Goal: Transaction & Acquisition: Purchase product/service

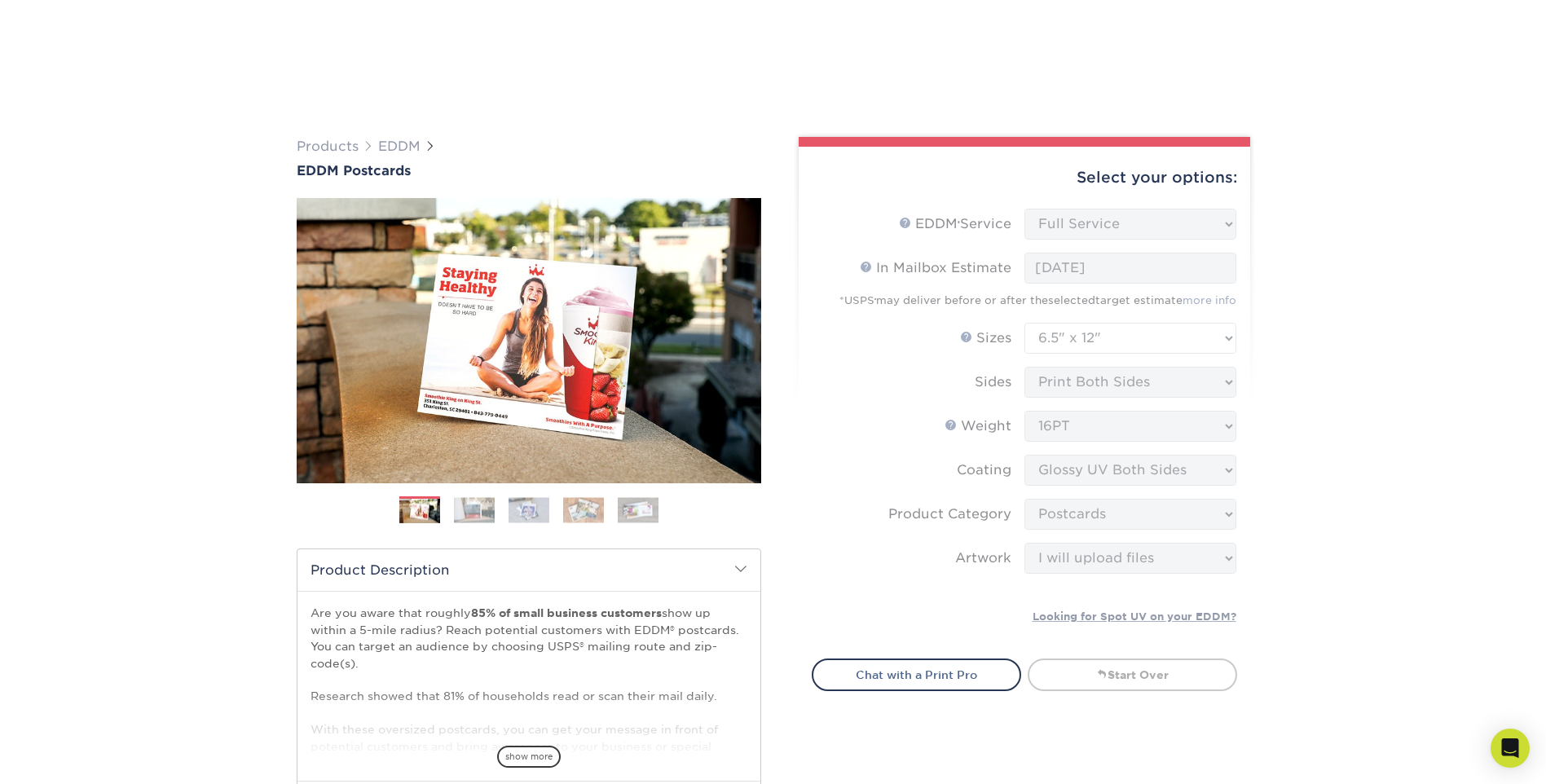
select select "full_service"
select select "6.50x12.00"
select select "9b7272e0-d6c8-4c3c-8e97-d3a1bcdab858"
select select "upload"
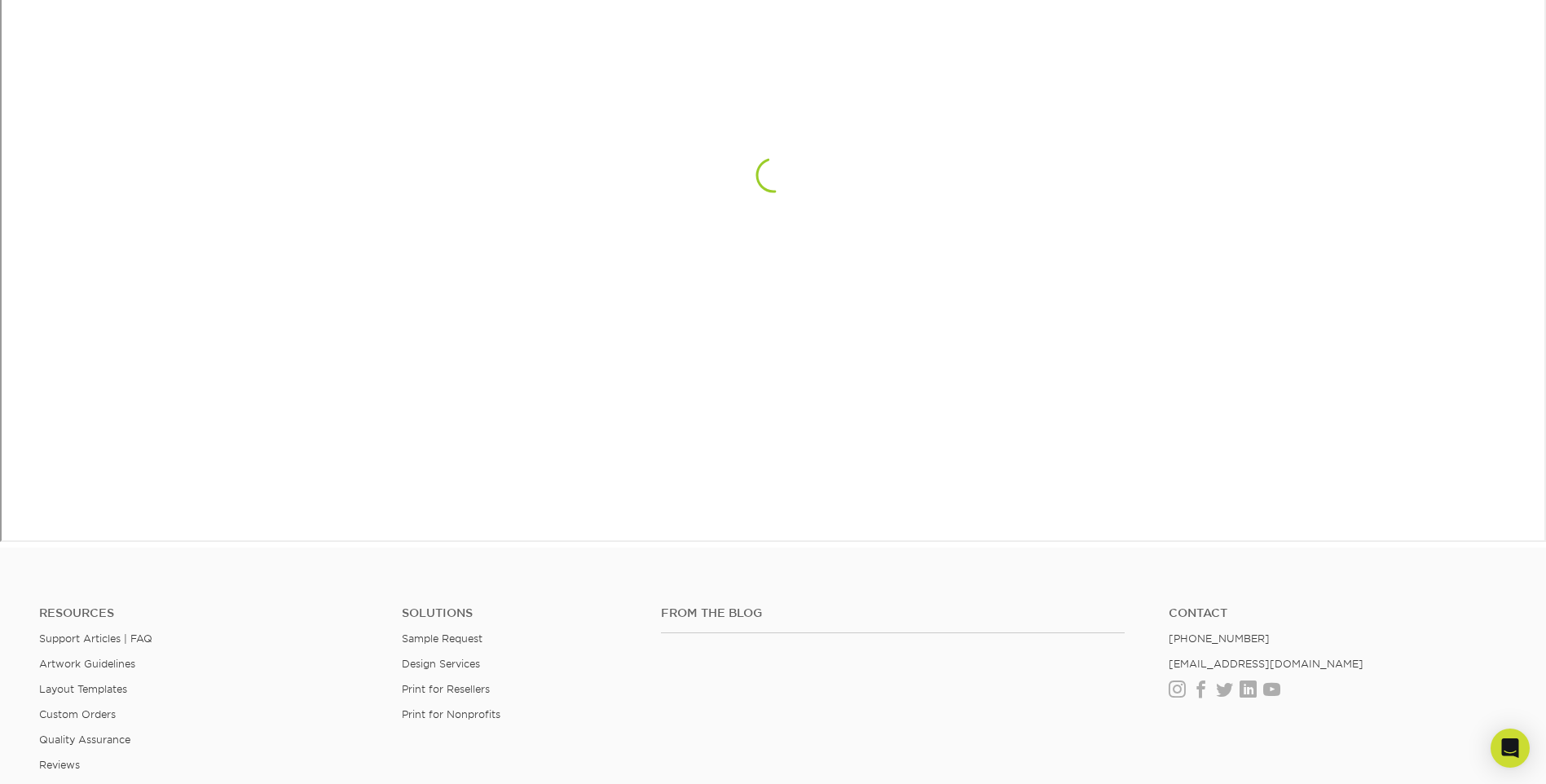
scroll to position [1180, 0]
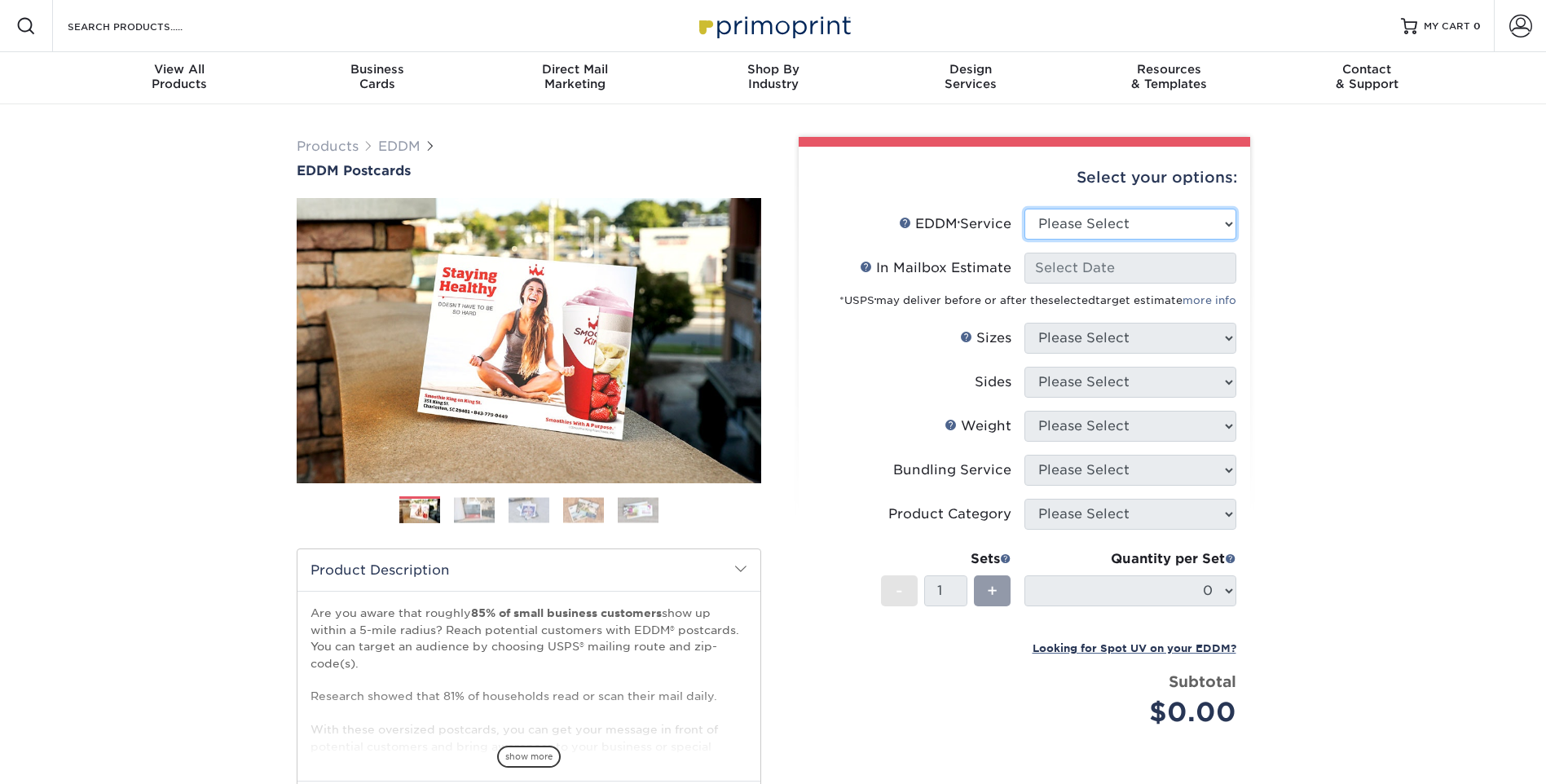
click at [1141, 227] on select "Please Select Full Service Print Only" at bounding box center [1131, 224] width 212 height 31
select select "full_service"
click at [1025, 209] on select "Please Select Full Service Print Only" at bounding box center [1131, 224] width 212 height 31
select select "-1"
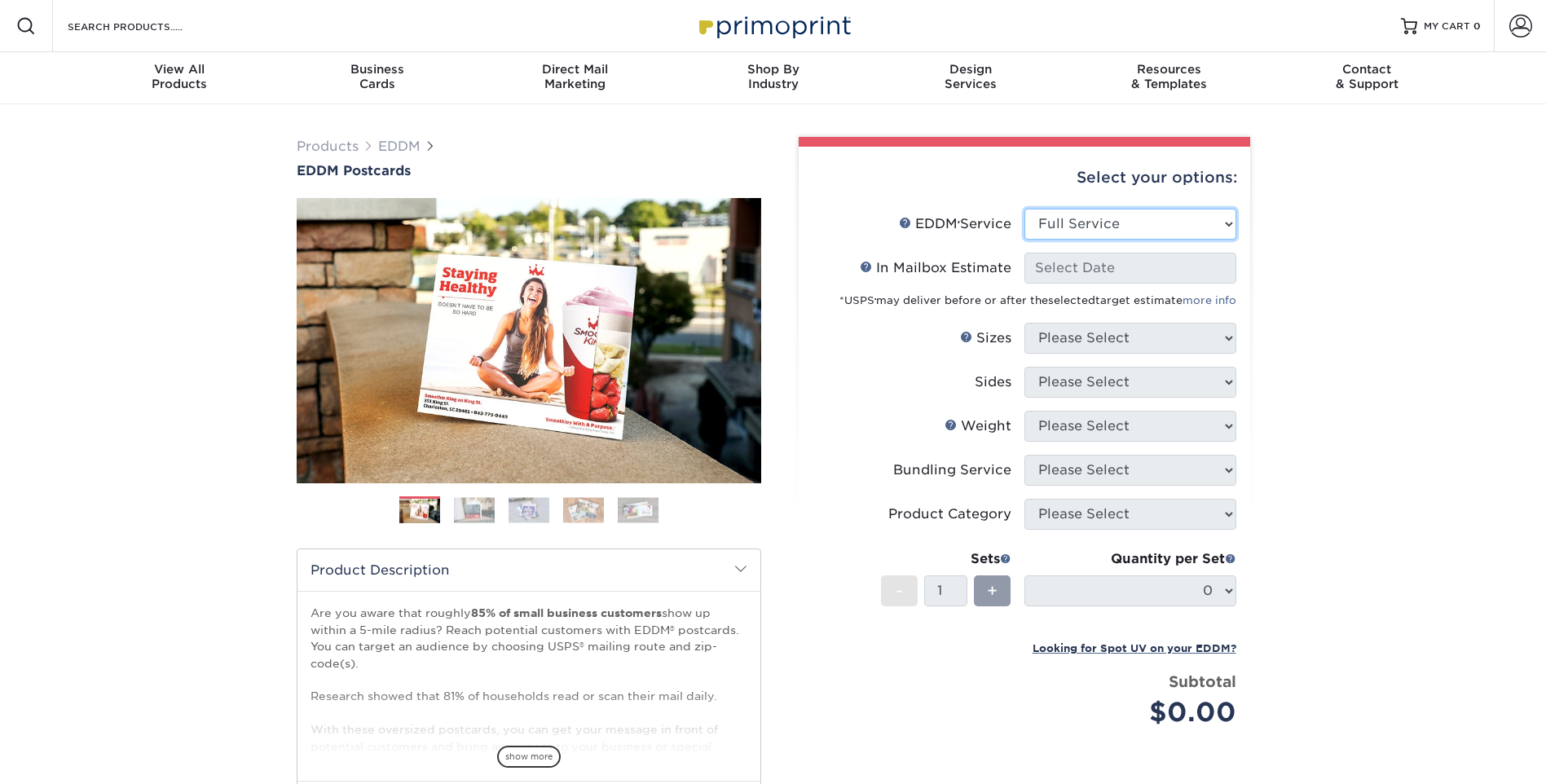
select select "-1"
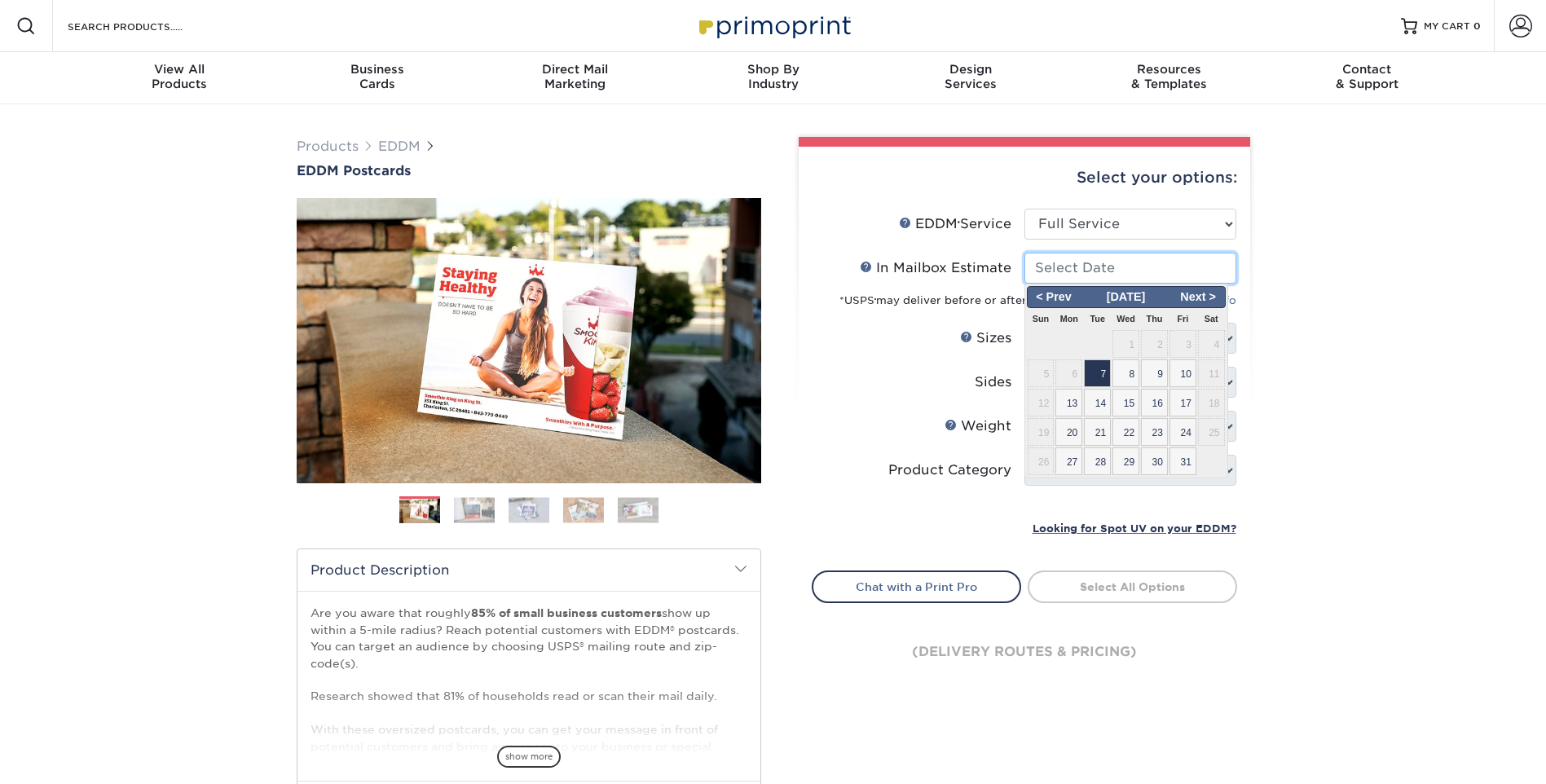
click at [1122, 264] on input "In Mailbox Estimate Help In Mailbox Estimate" at bounding box center [1131, 268] width 212 height 31
click at [1098, 370] on span "7" at bounding box center [1097, 373] width 27 height 28
type input "[DATE]"
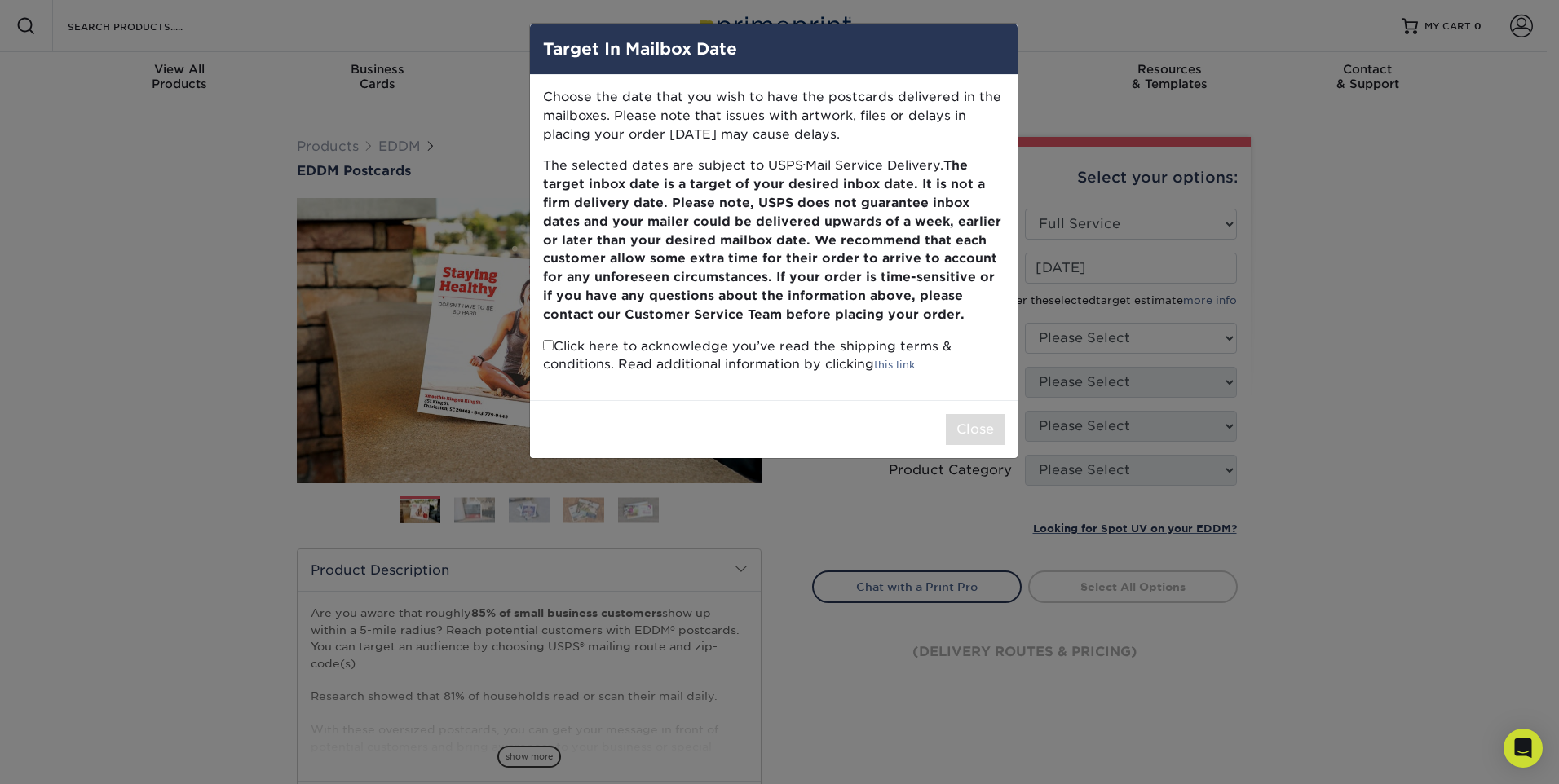
click at [548, 346] on input "checkbox" at bounding box center [548, 345] width 11 height 11
checkbox input "true"
click at [978, 423] on button "Close" at bounding box center [975, 429] width 58 height 31
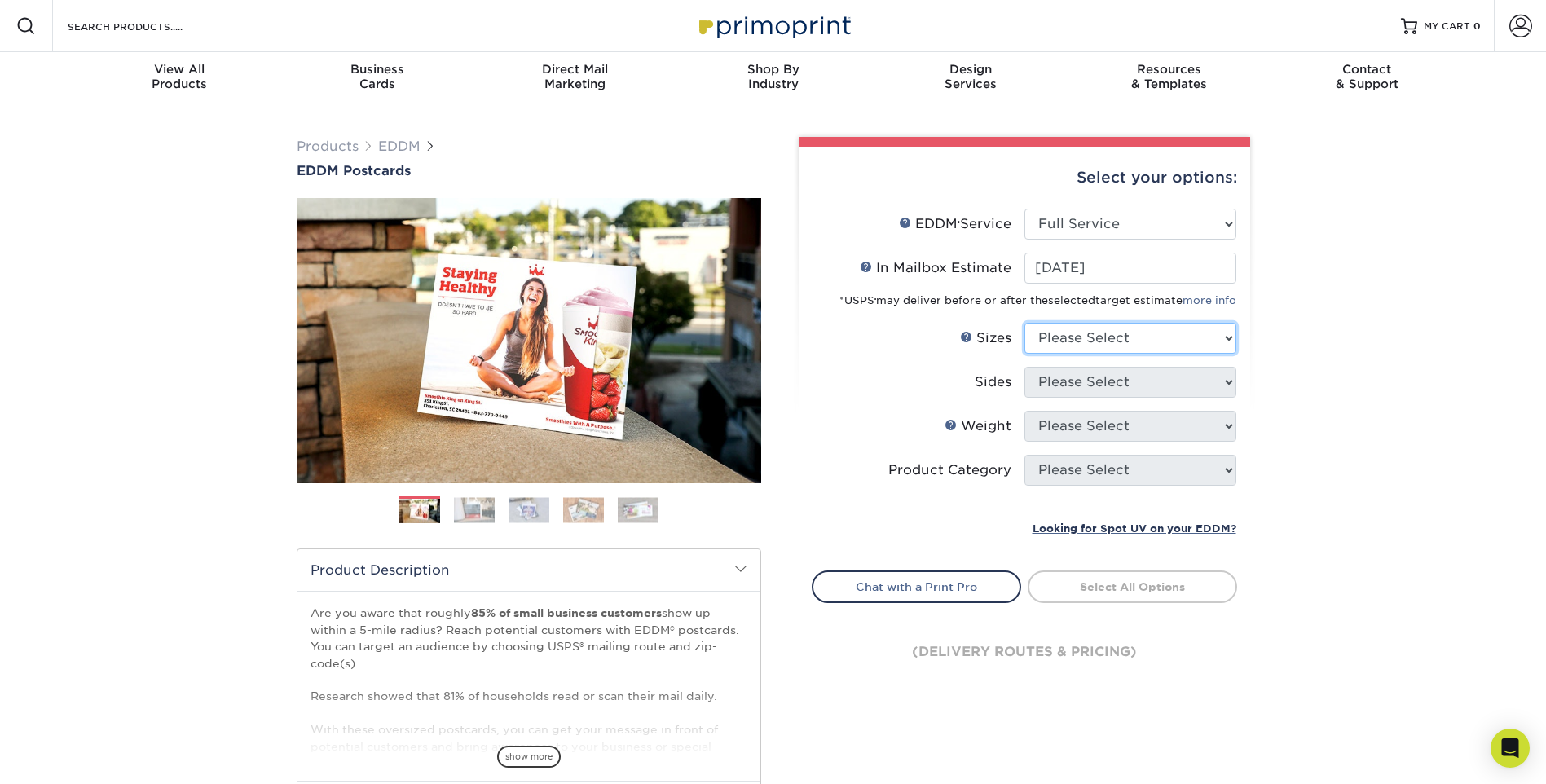
click at [1141, 344] on select "Please Select 4.5" x 12" 6" x 12" 6.5" x 8" 6.5" x 9" 6.5" x 12" 7" x 8.5" 8" x…" at bounding box center [1131, 338] width 212 height 31
select select "6.50x12.00"
click at [1025, 323] on select "Please Select 4.5" x 12" 6" x 12" 6.5" x 8" 6.5" x 9" 6.5" x 12" 7" x 8.5" 8" x…" at bounding box center [1131, 338] width 212 height 31
click at [1116, 368] on select "Please Select Print Both Sides Print Front Only" at bounding box center [1131, 382] width 212 height 31
select select "13abbda7-1d64-4f25-8bb2-c179b224825d"
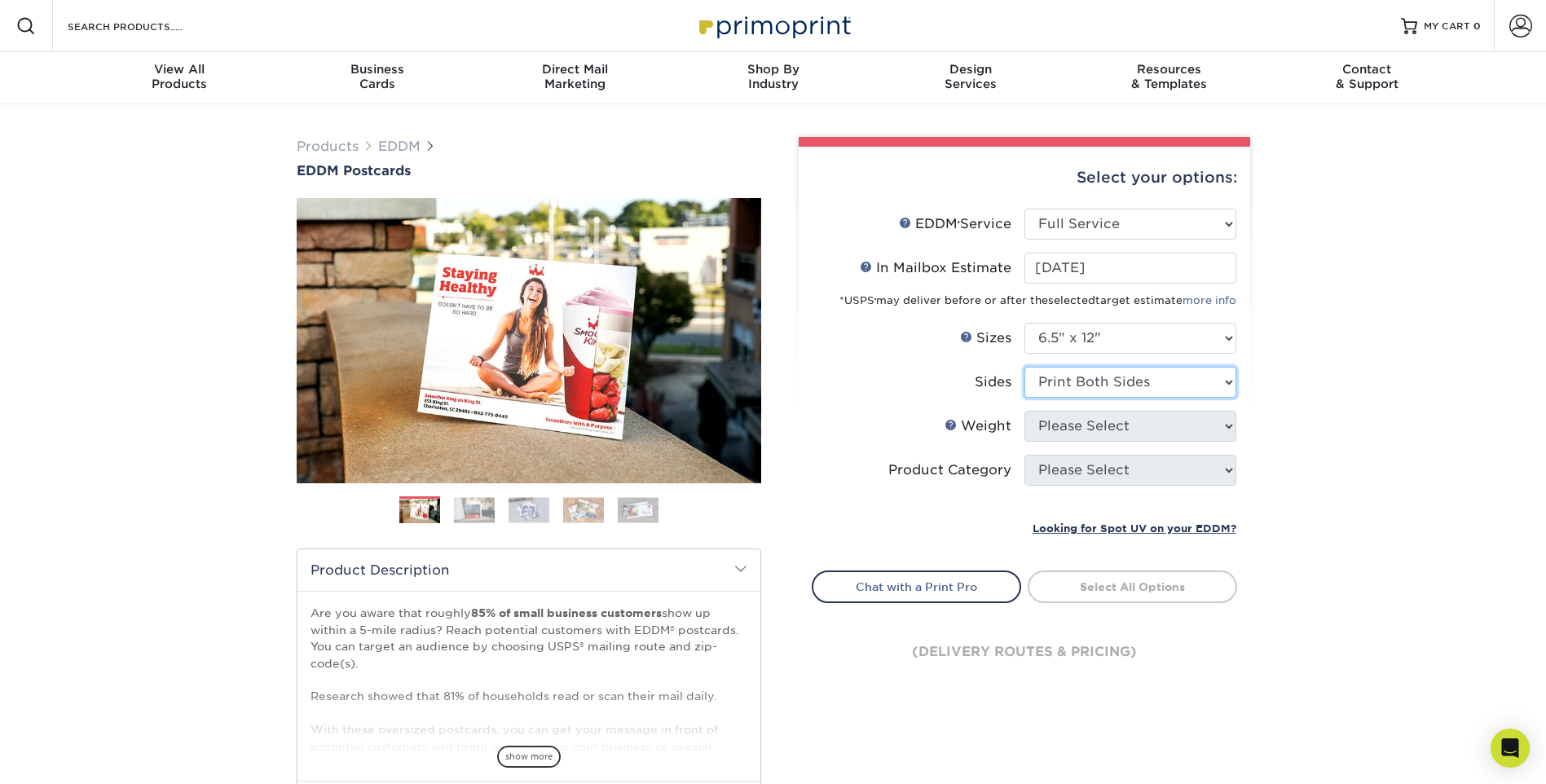
click at [1025, 367] on select "Please Select Print Both Sides Print Front Only" at bounding box center [1131, 382] width 212 height 31
click at [1122, 423] on select "Please Select 14PT 16PT" at bounding box center [1131, 426] width 212 height 31
select select "16PT"
click at [1025, 411] on select "Please Select 14PT 16PT" at bounding box center [1131, 426] width 212 height 31
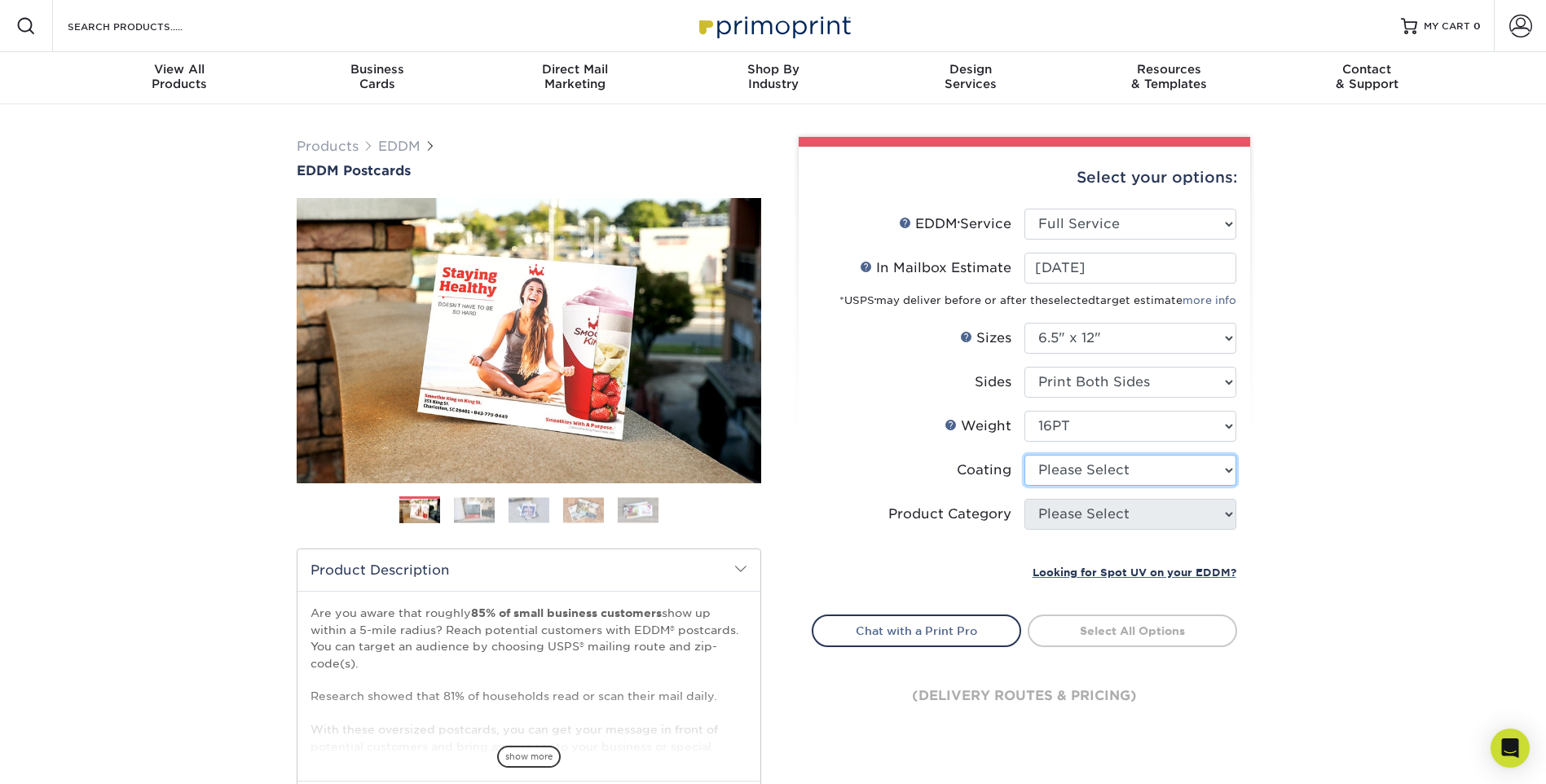
click at [1139, 468] on select at bounding box center [1131, 470] width 212 height 31
select select "ae367451-b2b8-45df-a344-0f05b6a12993"
click at [1025, 455] on select at bounding box center [1131, 470] width 212 height 31
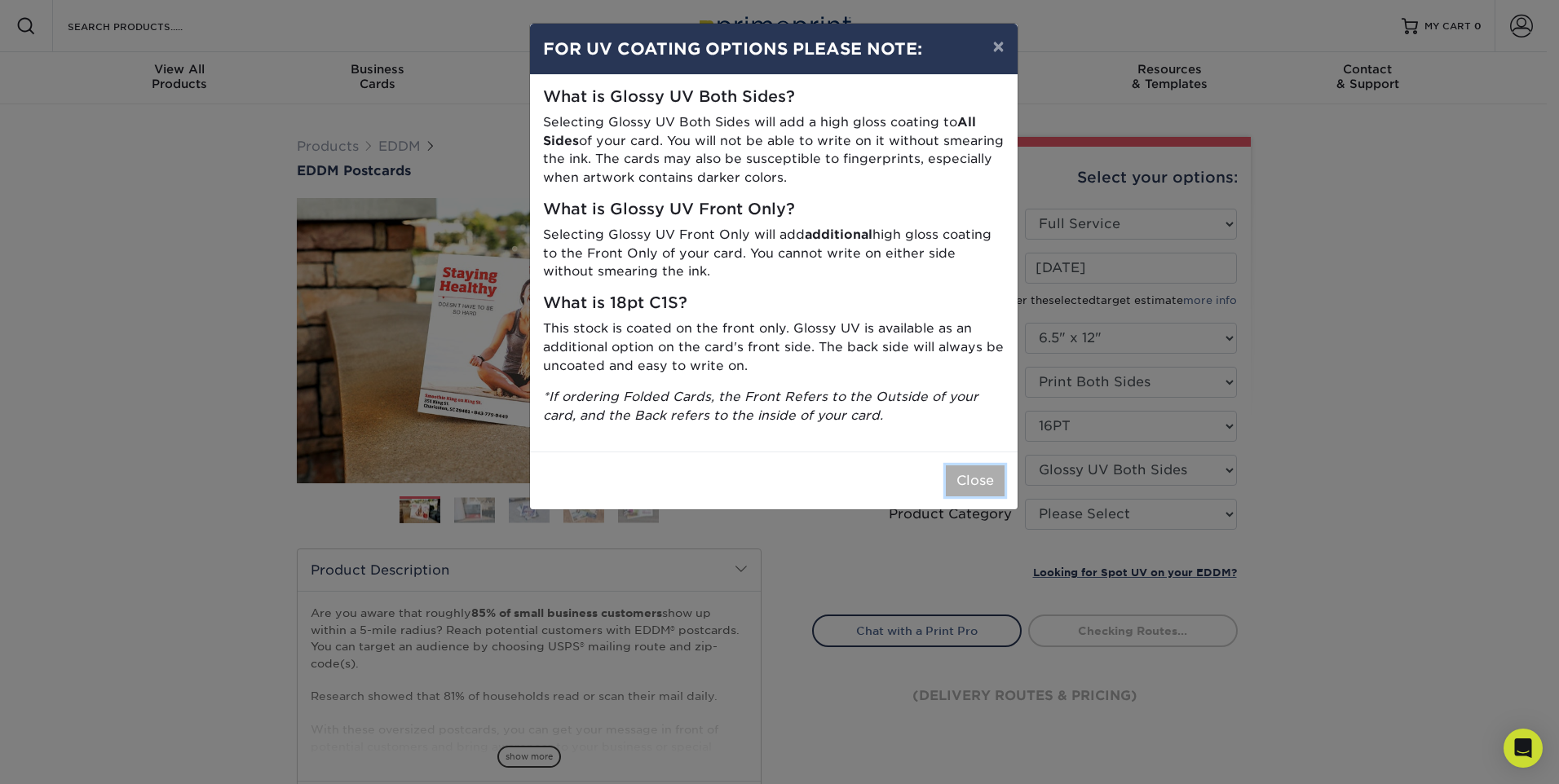
click at [989, 477] on button "Close" at bounding box center [975, 481] width 58 height 31
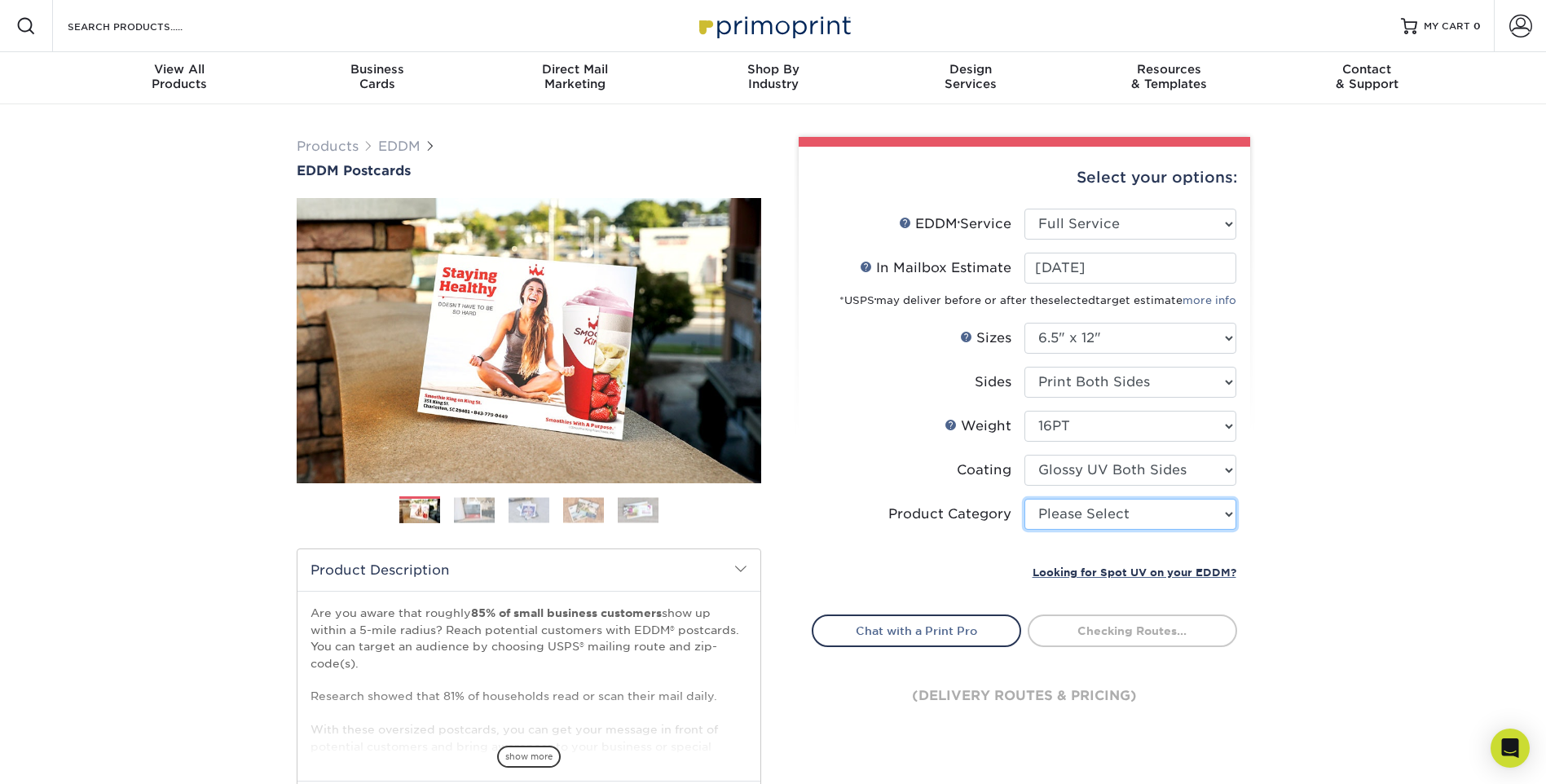
click at [1163, 516] on select "Please Select Postcards" at bounding box center [1131, 514] width 212 height 31
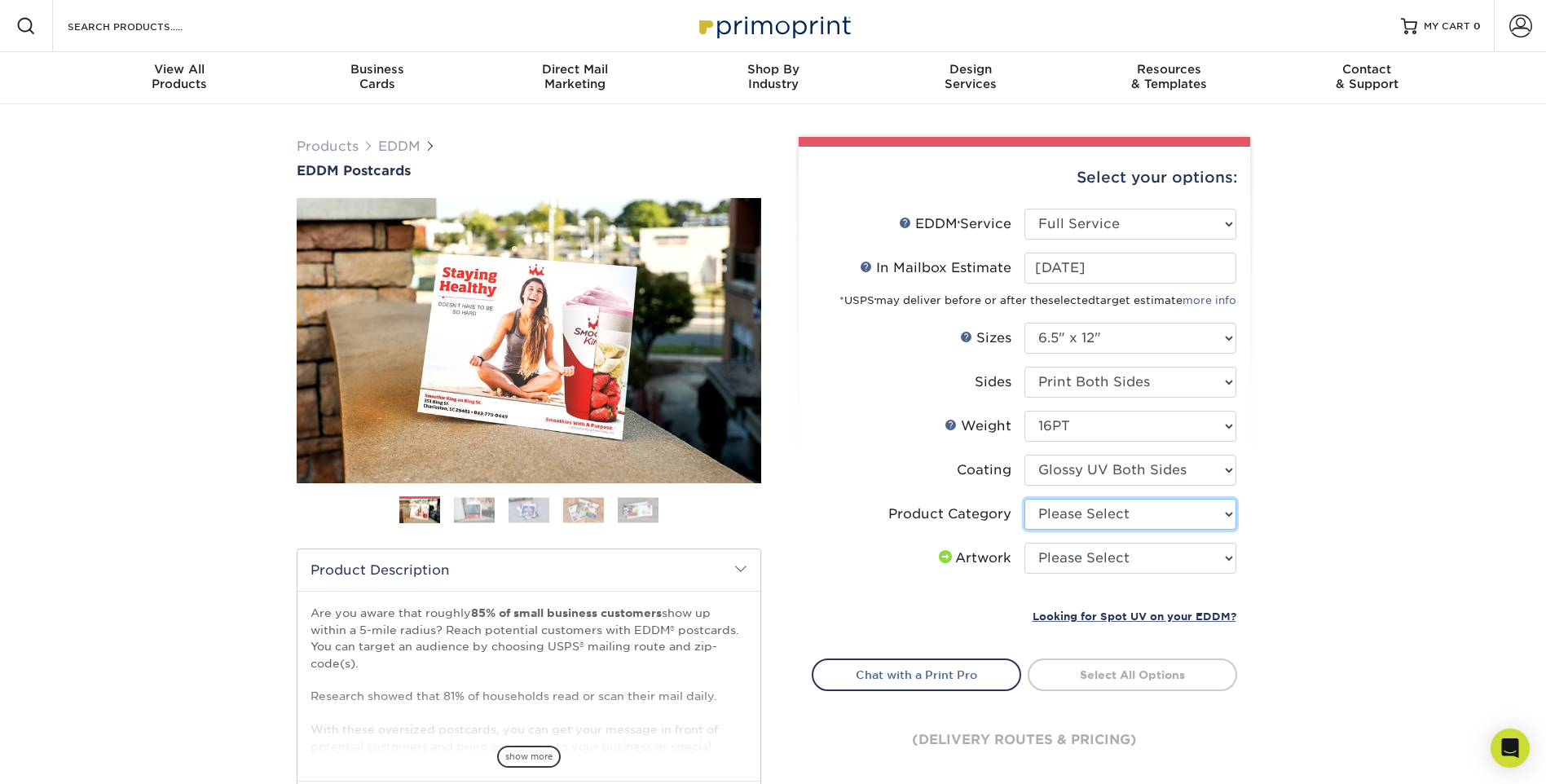
select select "9b7272e0-d6c8-4c3c-8e97-d3a1bcdab858"
click at [1025, 499] on select "Please Select Postcards" at bounding box center [1131, 514] width 212 height 31
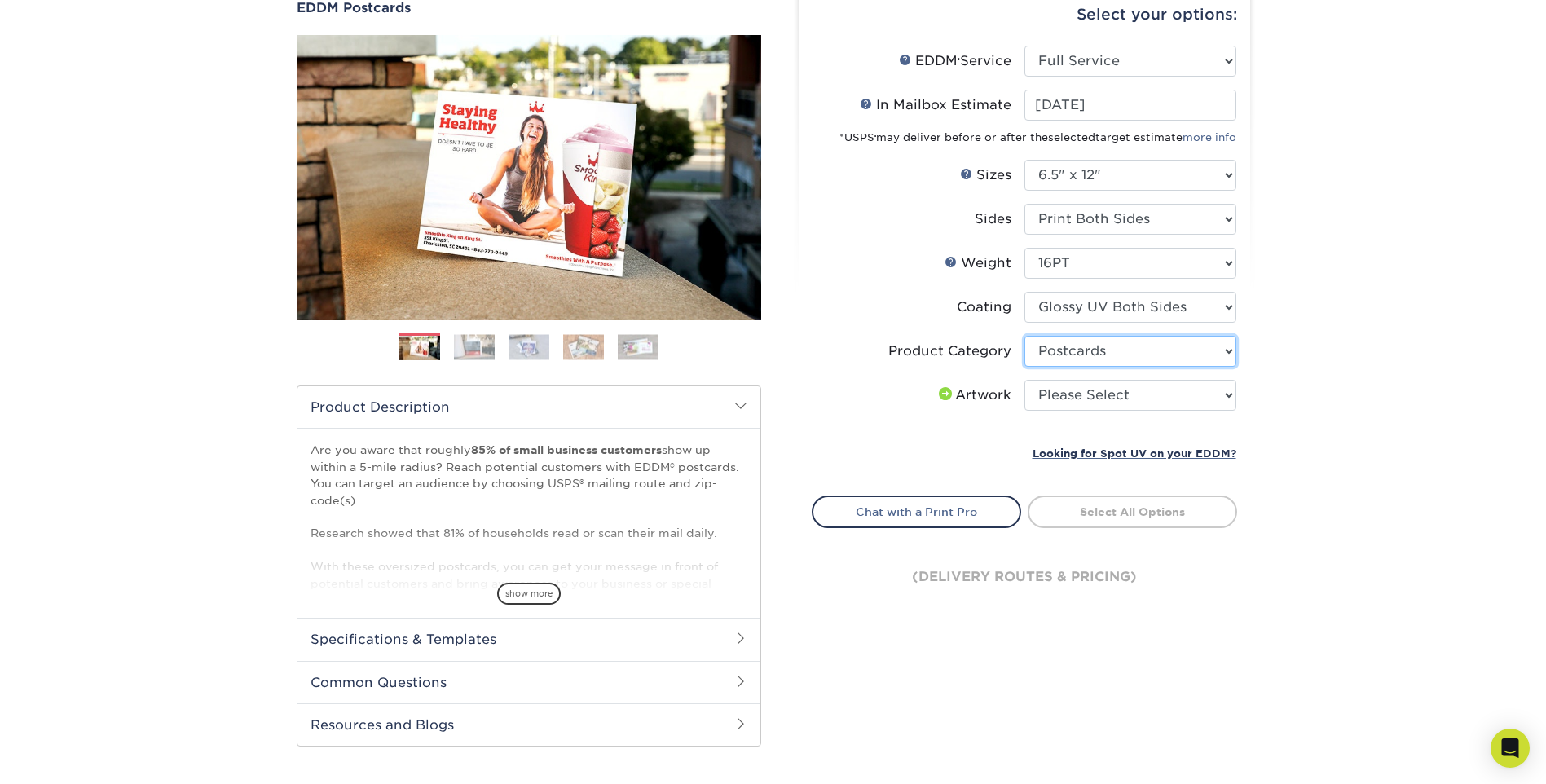
scroll to position [244, 0]
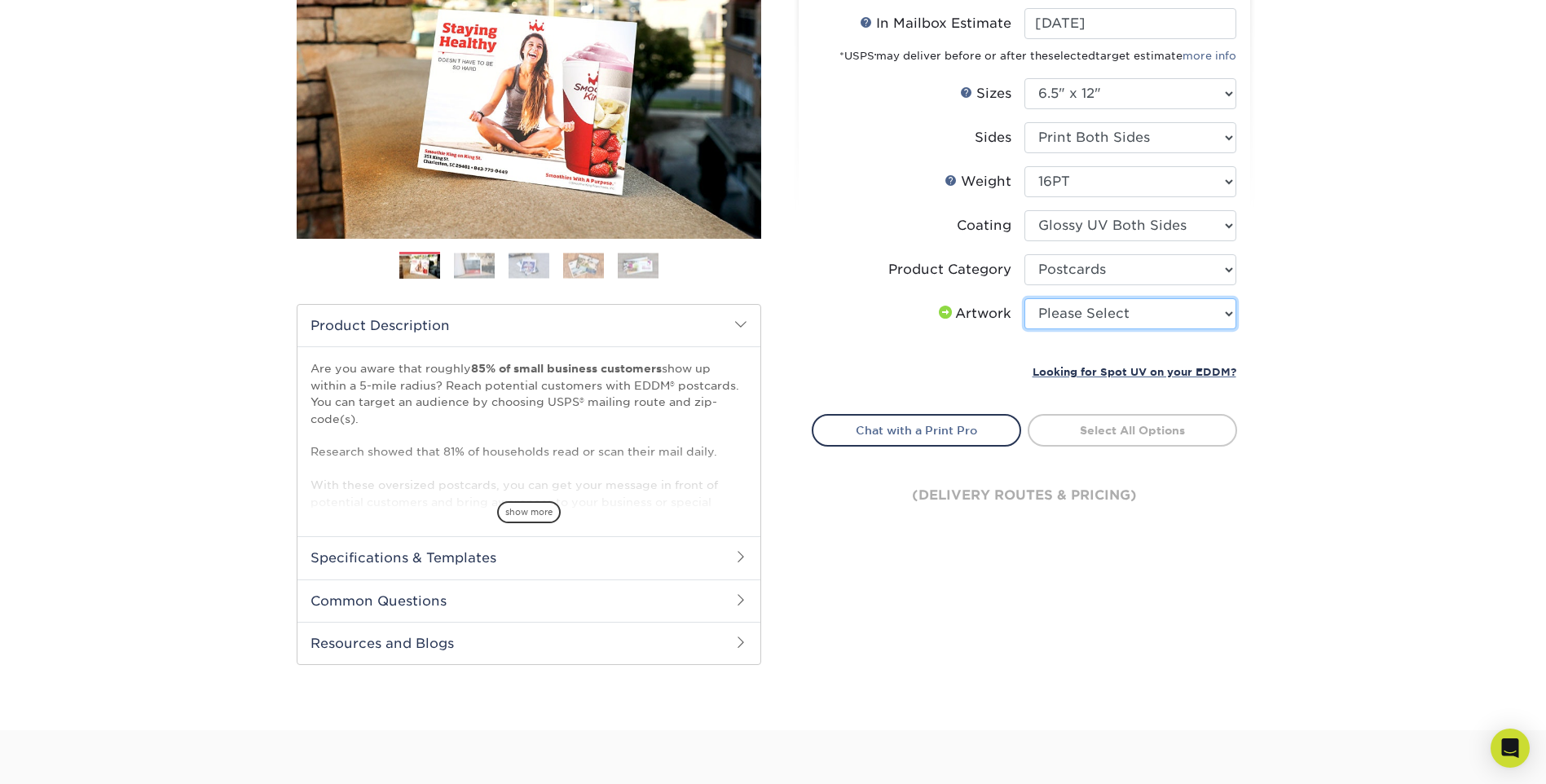
click at [1171, 318] on select "Please Select I will upload files I need a design - $150" at bounding box center [1131, 313] width 212 height 31
select select "upload"
click at [1025, 298] on select "Please Select I will upload files I need a design - $150" at bounding box center [1131, 313] width 212 height 31
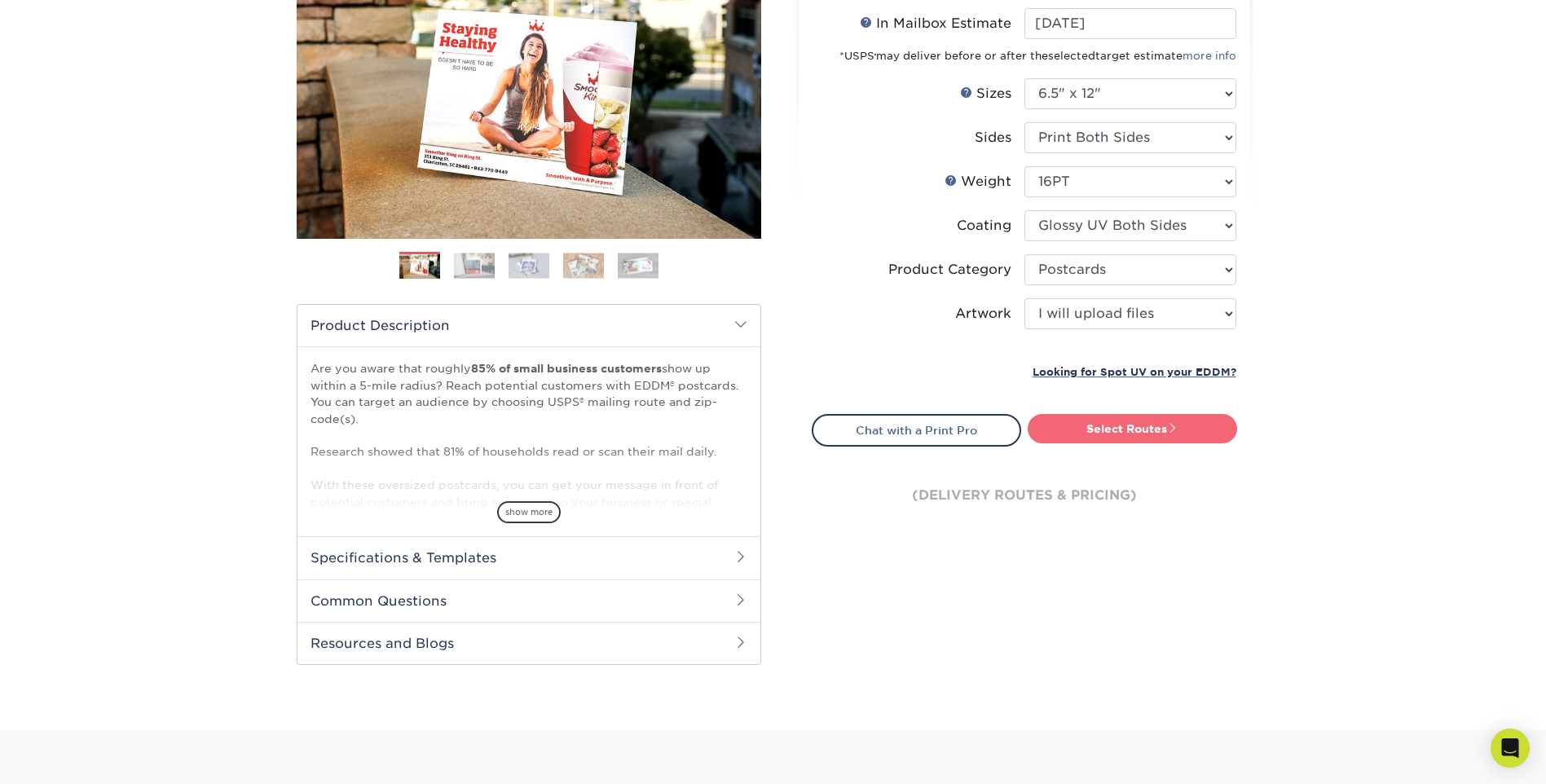
click at [1156, 428] on link "Select Routes" at bounding box center [1131, 428] width 209 height 30
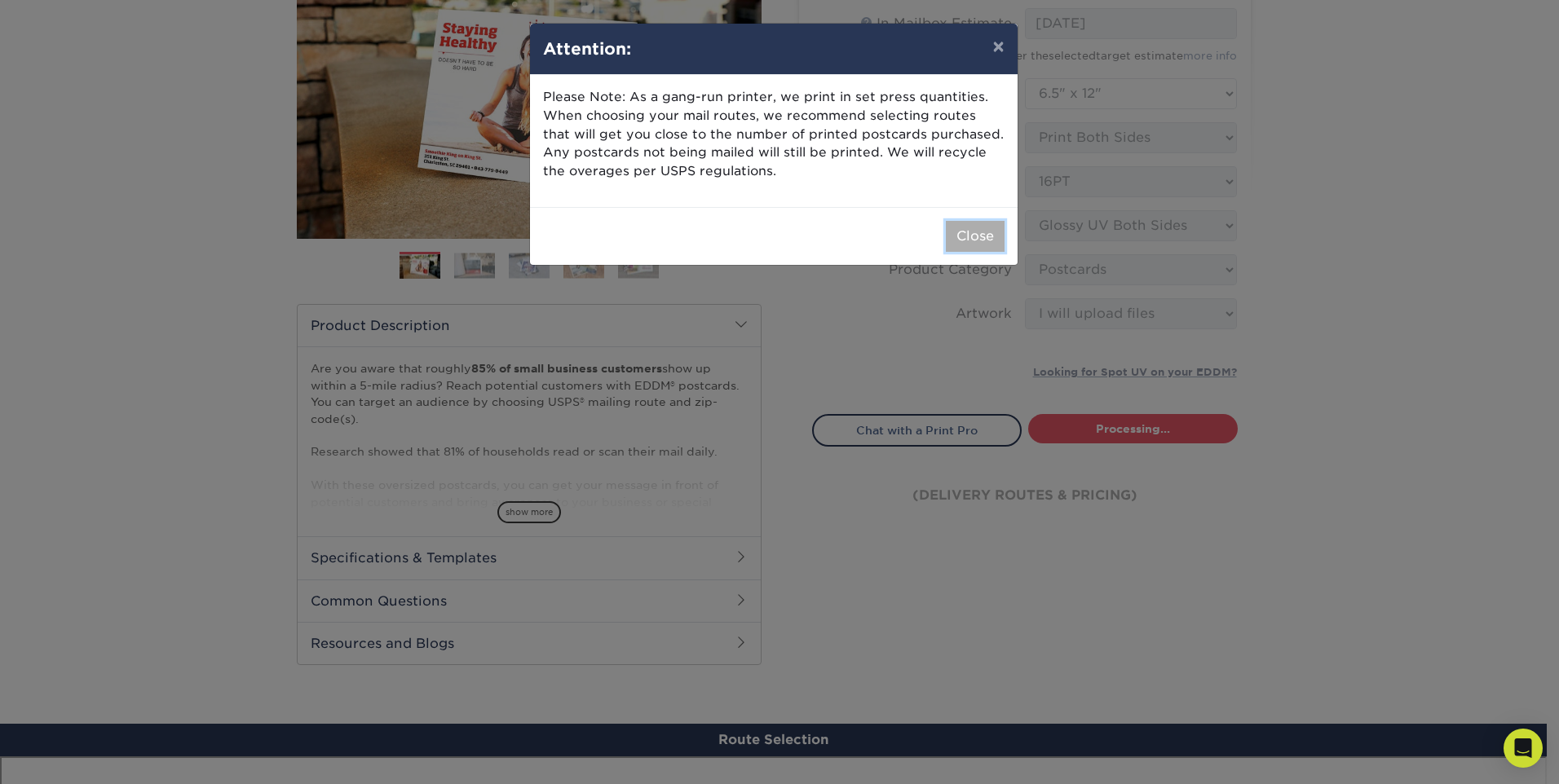
click at [977, 235] on button "Close" at bounding box center [975, 236] width 58 height 31
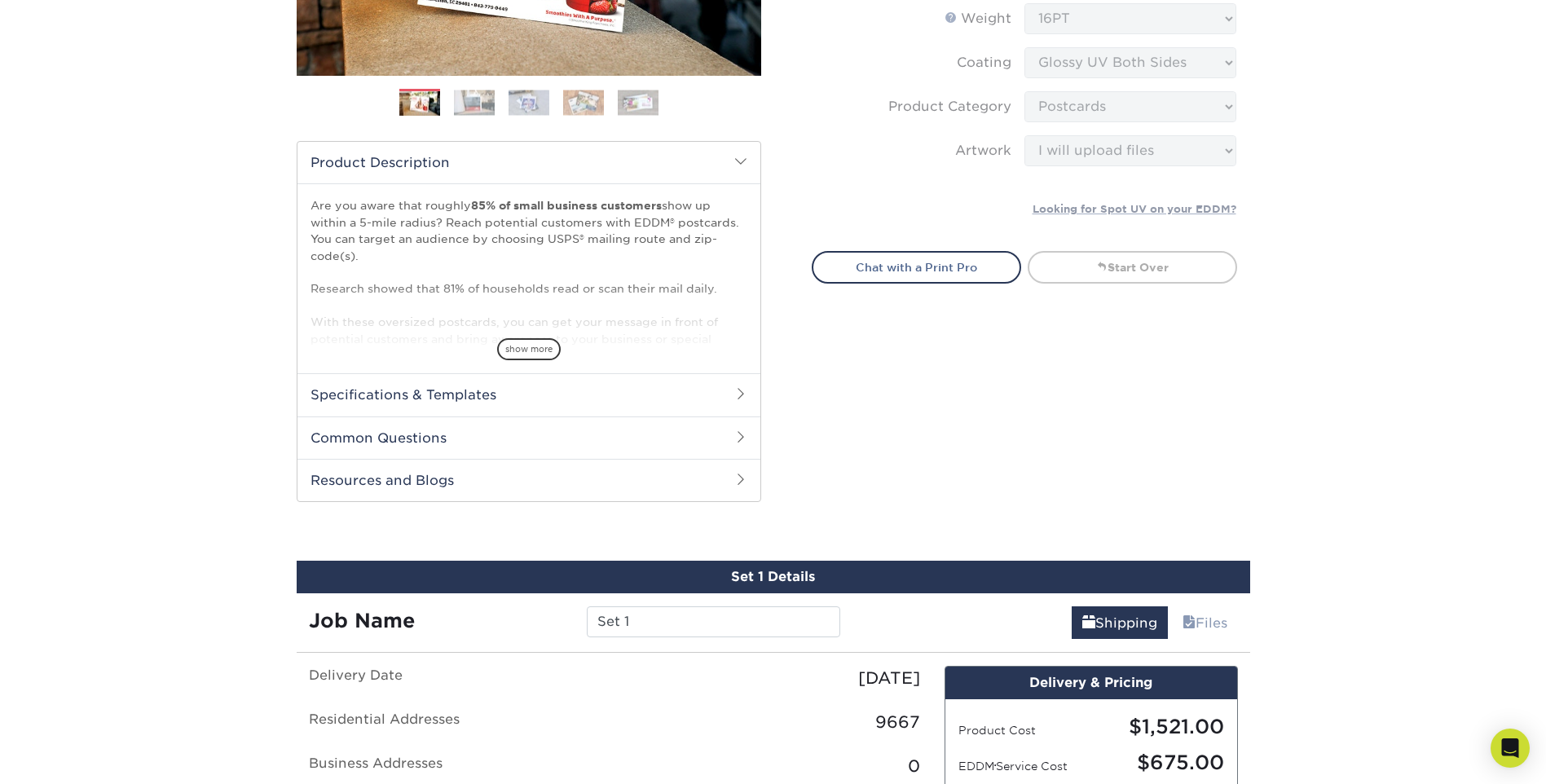
scroll to position [571, 0]
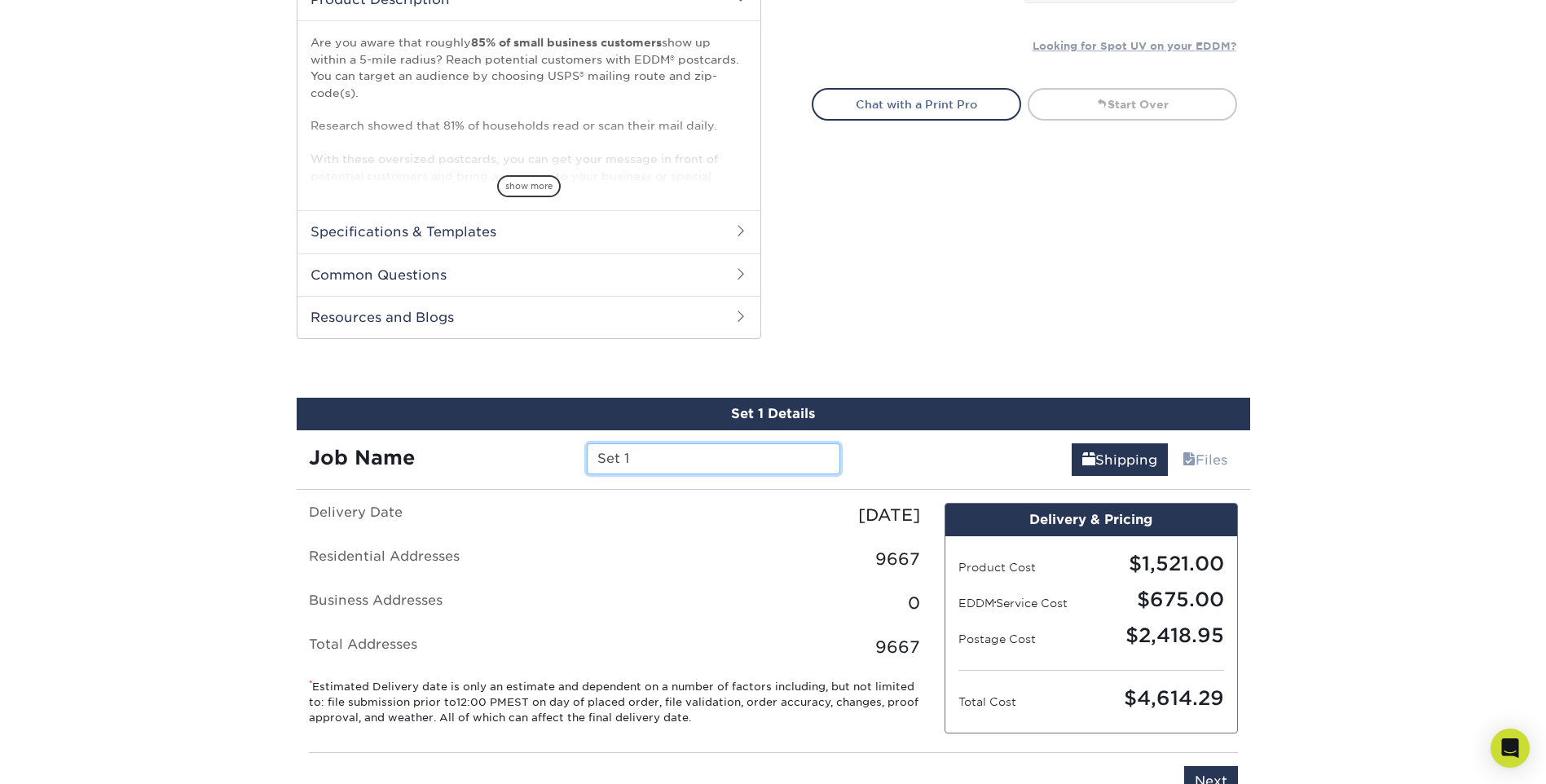
click at [660, 449] on input "Set 1" at bounding box center [713, 458] width 253 height 31
type input "S"
type input "P"
type input "6"
type input "-"
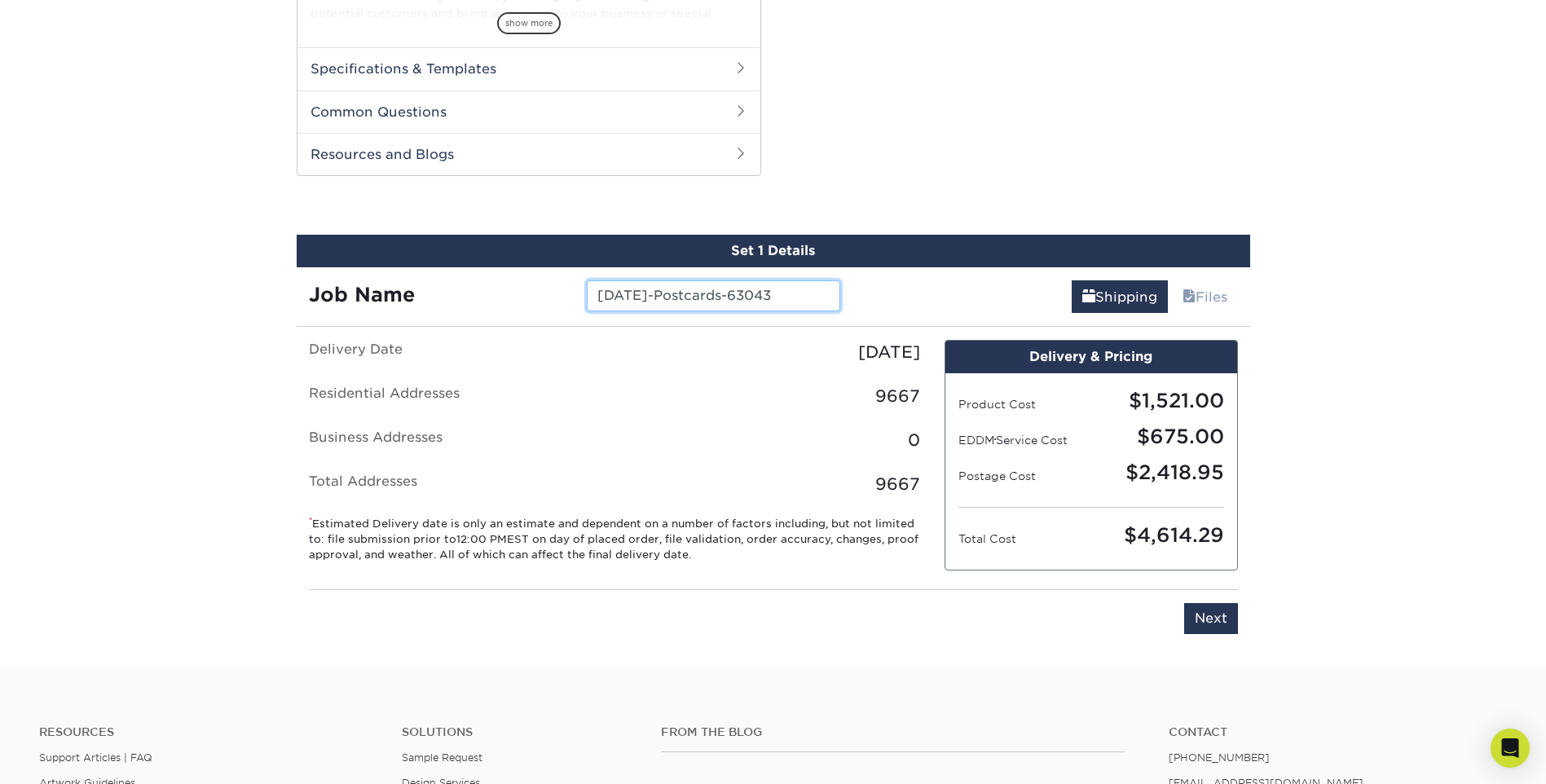
scroll to position [814, 0]
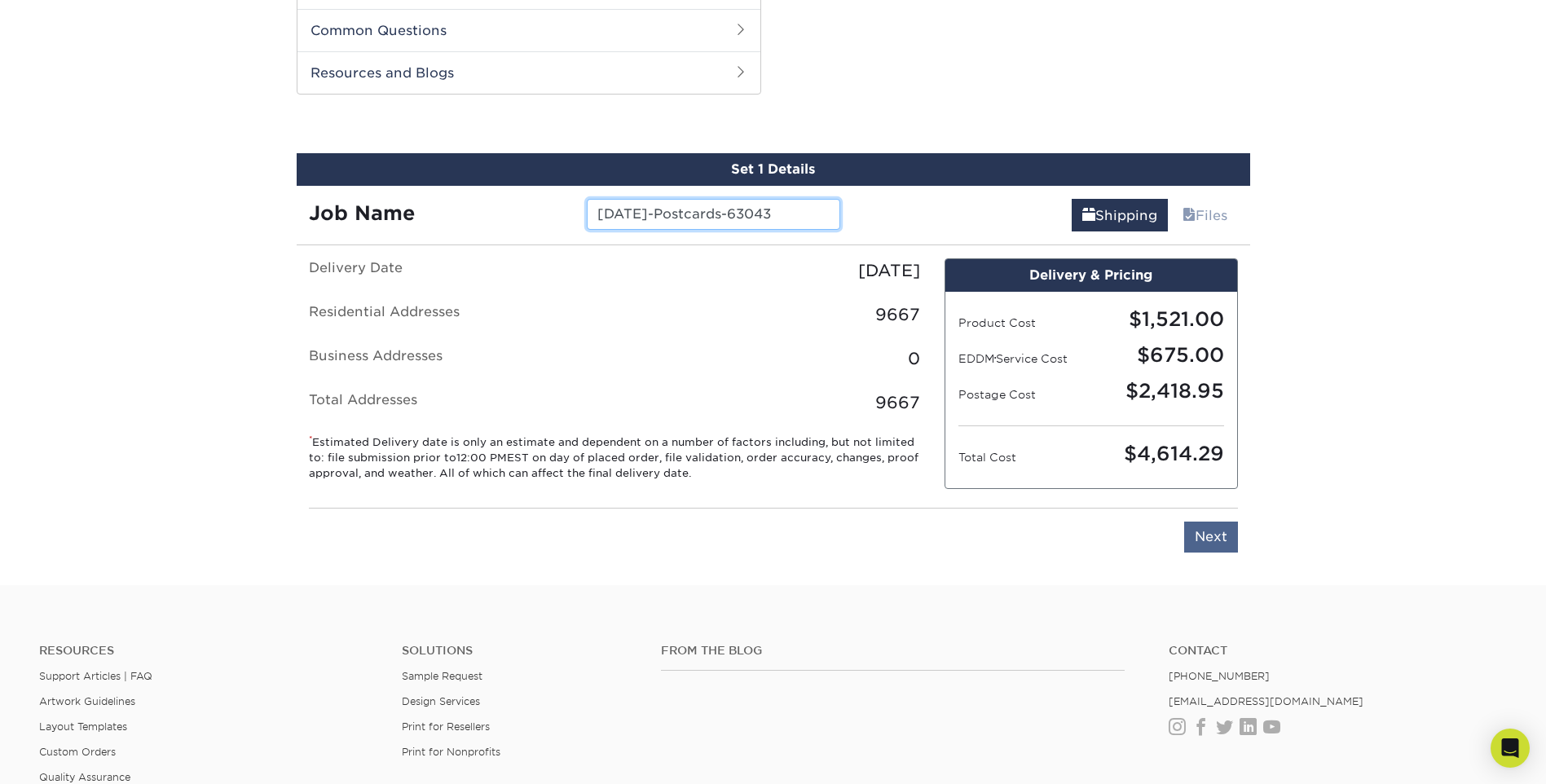
type input "09/24/2025-Postcards-63043"
click at [1211, 537] on input "Next" at bounding box center [1211, 536] width 54 height 31
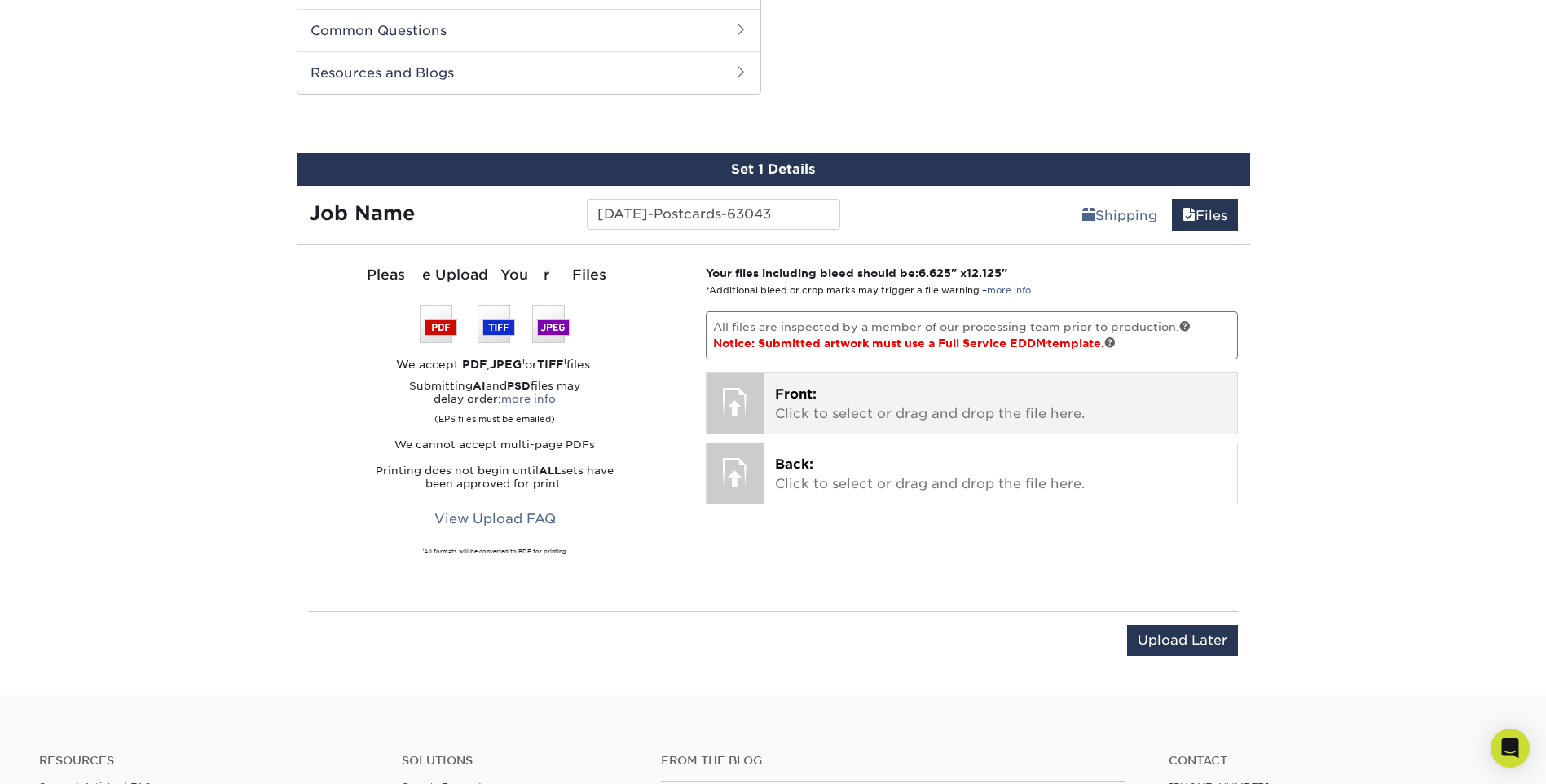
click at [773, 392] on div "Front: Click to select or drag and drop the file here. Choose file" at bounding box center [1000, 403] width 474 height 60
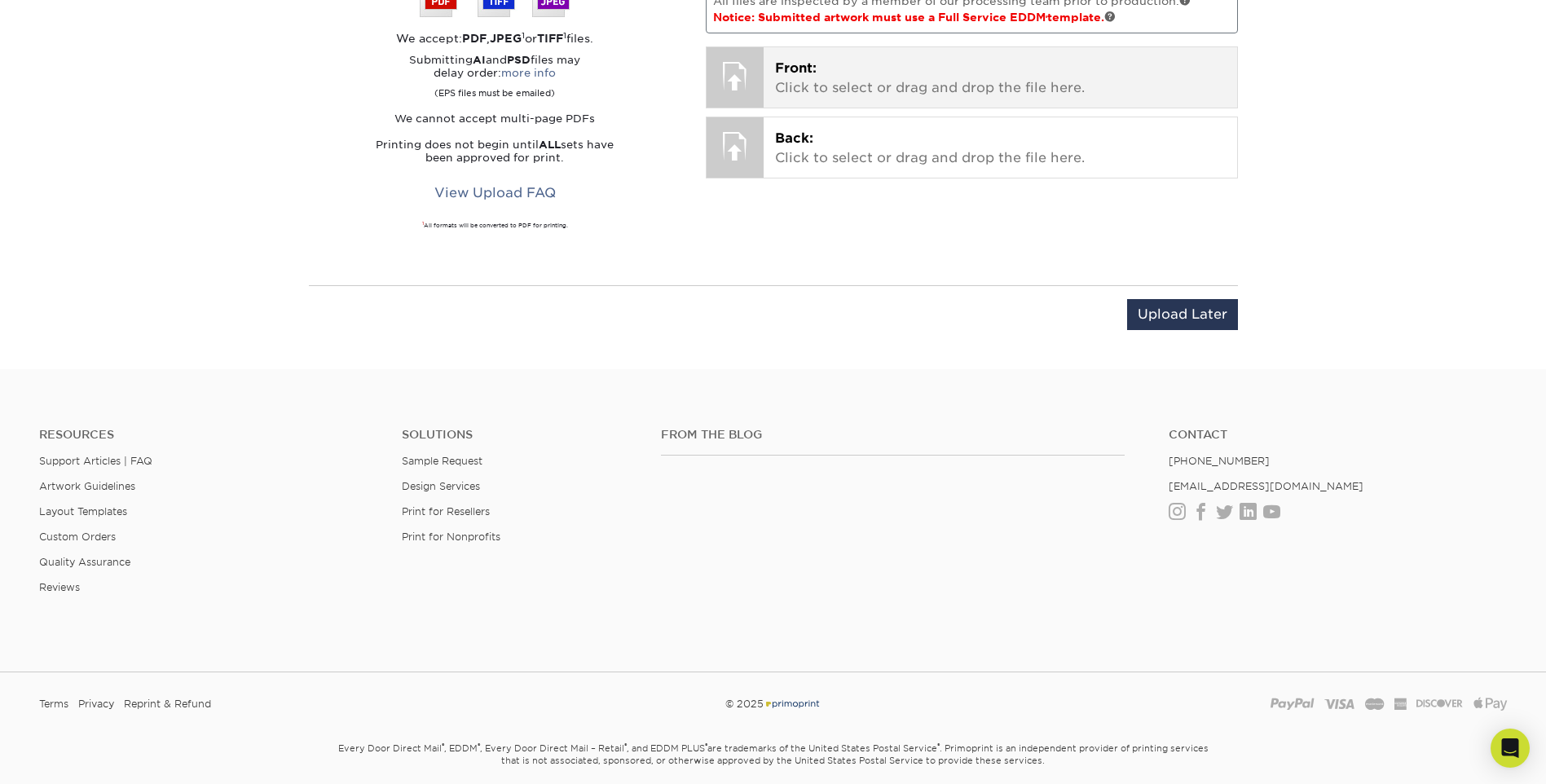
scroll to position [1059, 0]
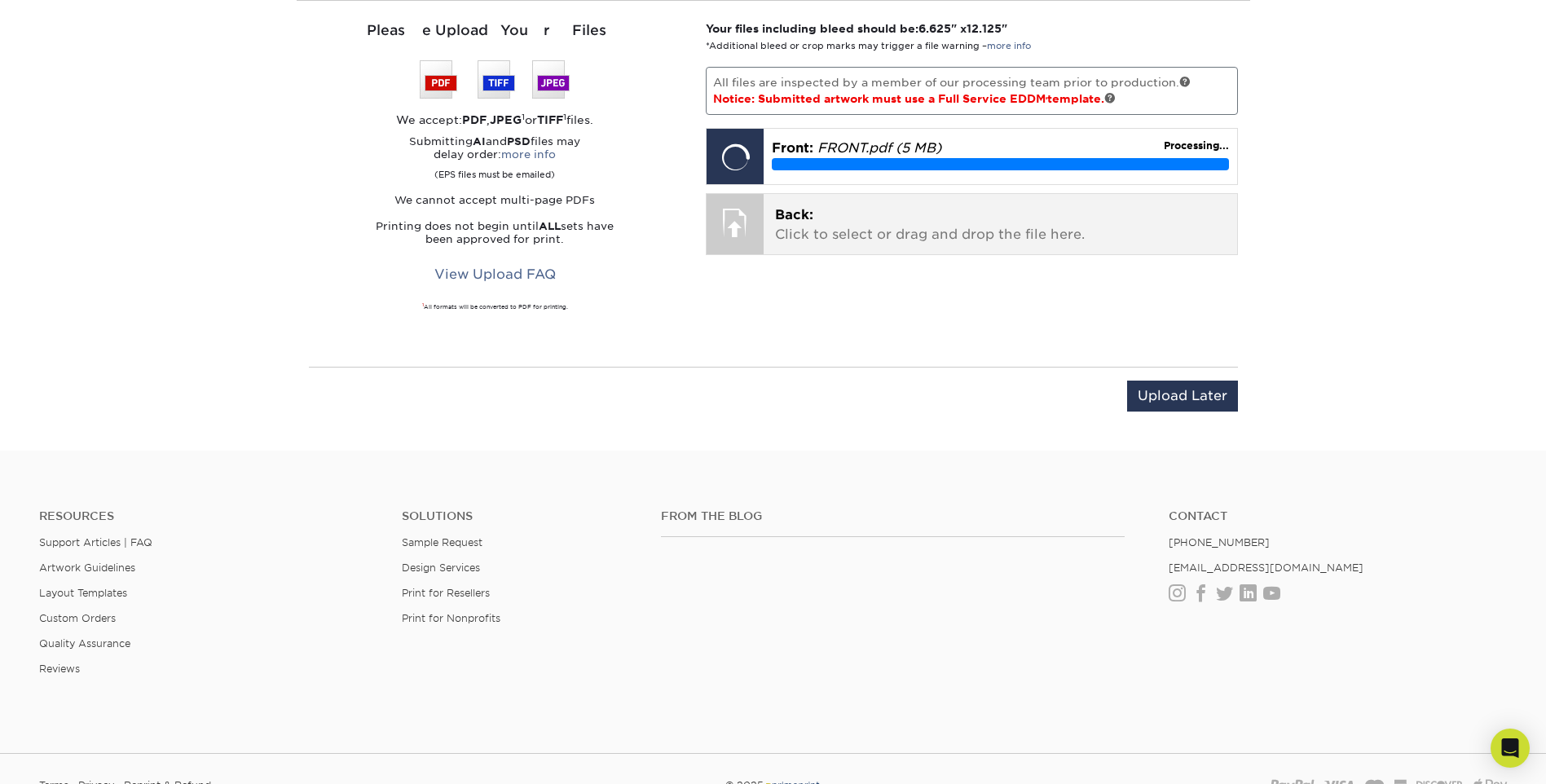
click at [740, 226] on div at bounding box center [735, 222] width 57 height 57
click at [777, 235] on p "Back: Click to select or drag and drop the file here." at bounding box center [1000, 225] width 450 height 39
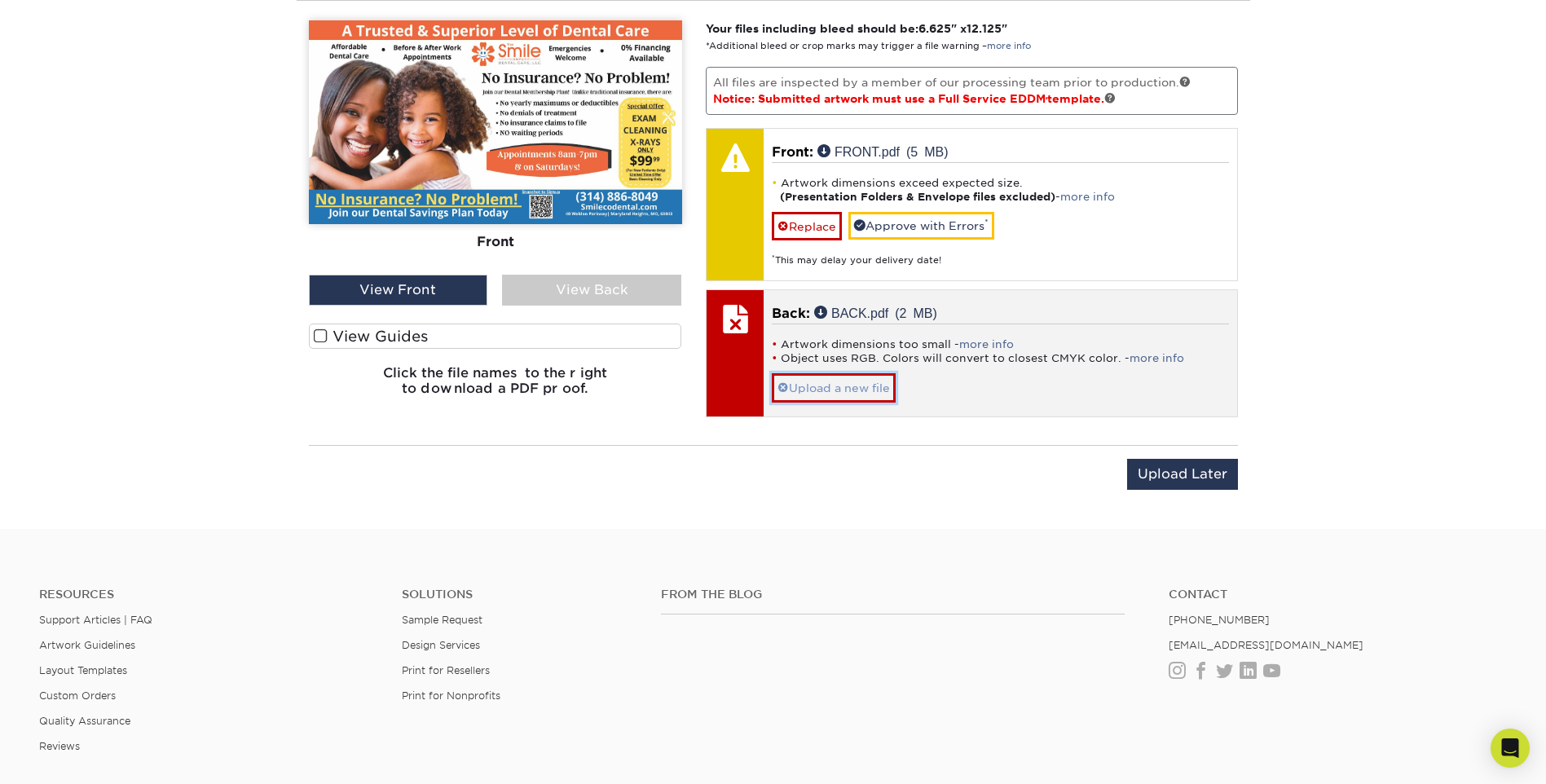
click at [808, 392] on link "Upload a new file" at bounding box center [834, 388] width 124 height 29
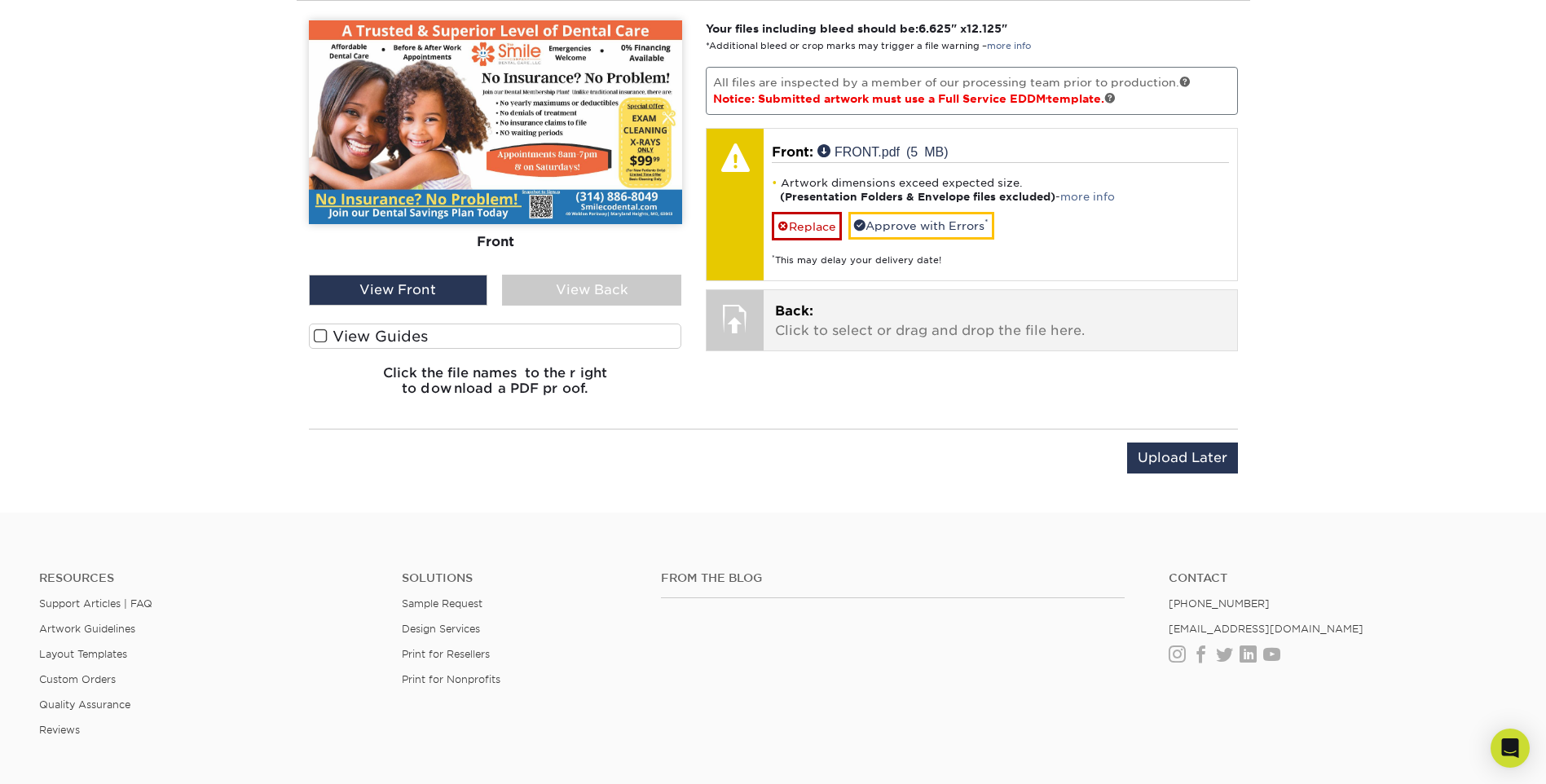
click at [783, 327] on p "Back: Click to select or drag and drop the file here." at bounding box center [1000, 321] width 450 height 39
click at [810, 318] on span "Back:" at bounding box center [794, 310] width 39 height 15
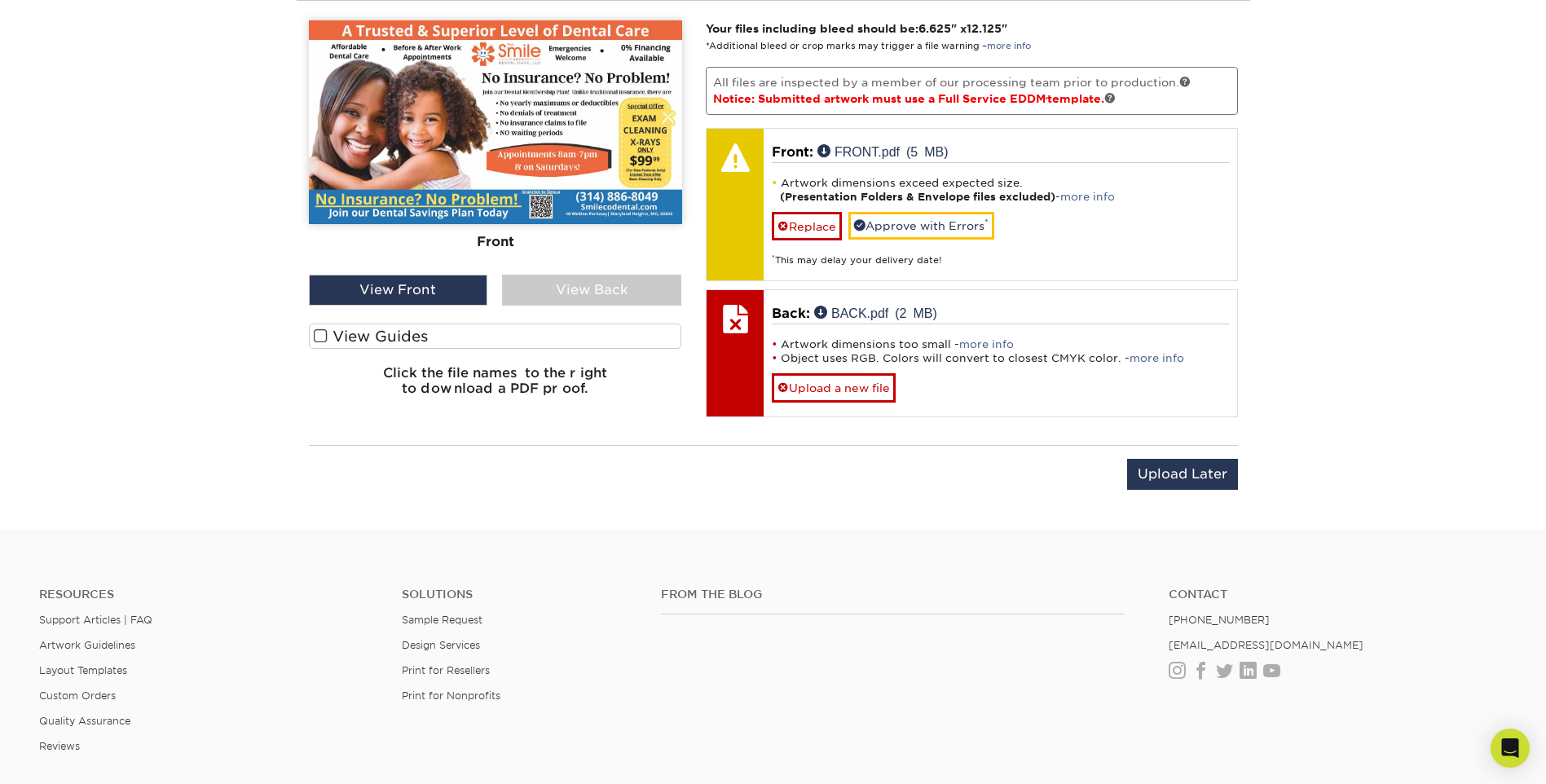
click at [597, 284] on div "View Back" at bounding box center [591, 290] width 179 height 31
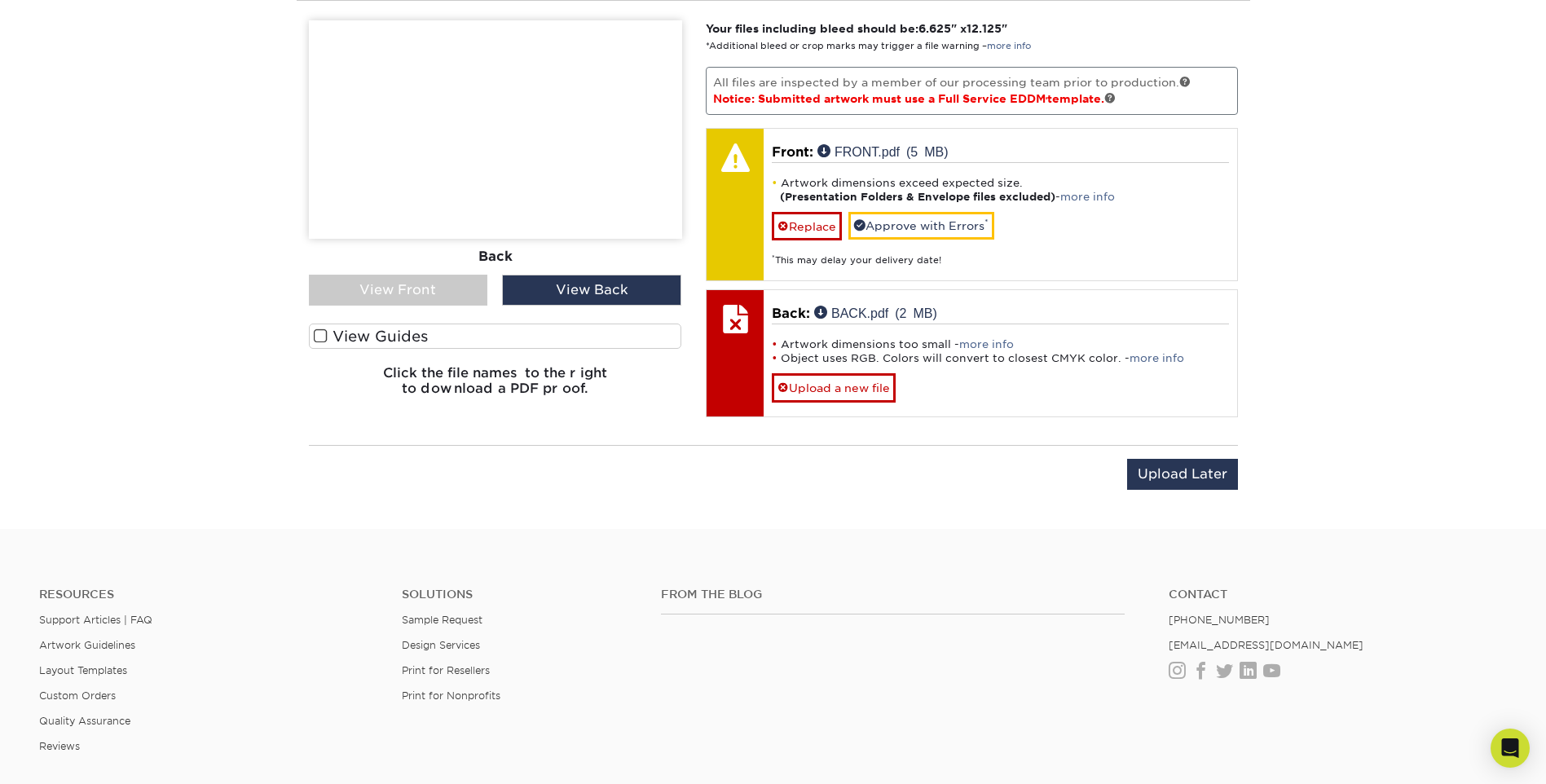
scroll to position [814, 0]
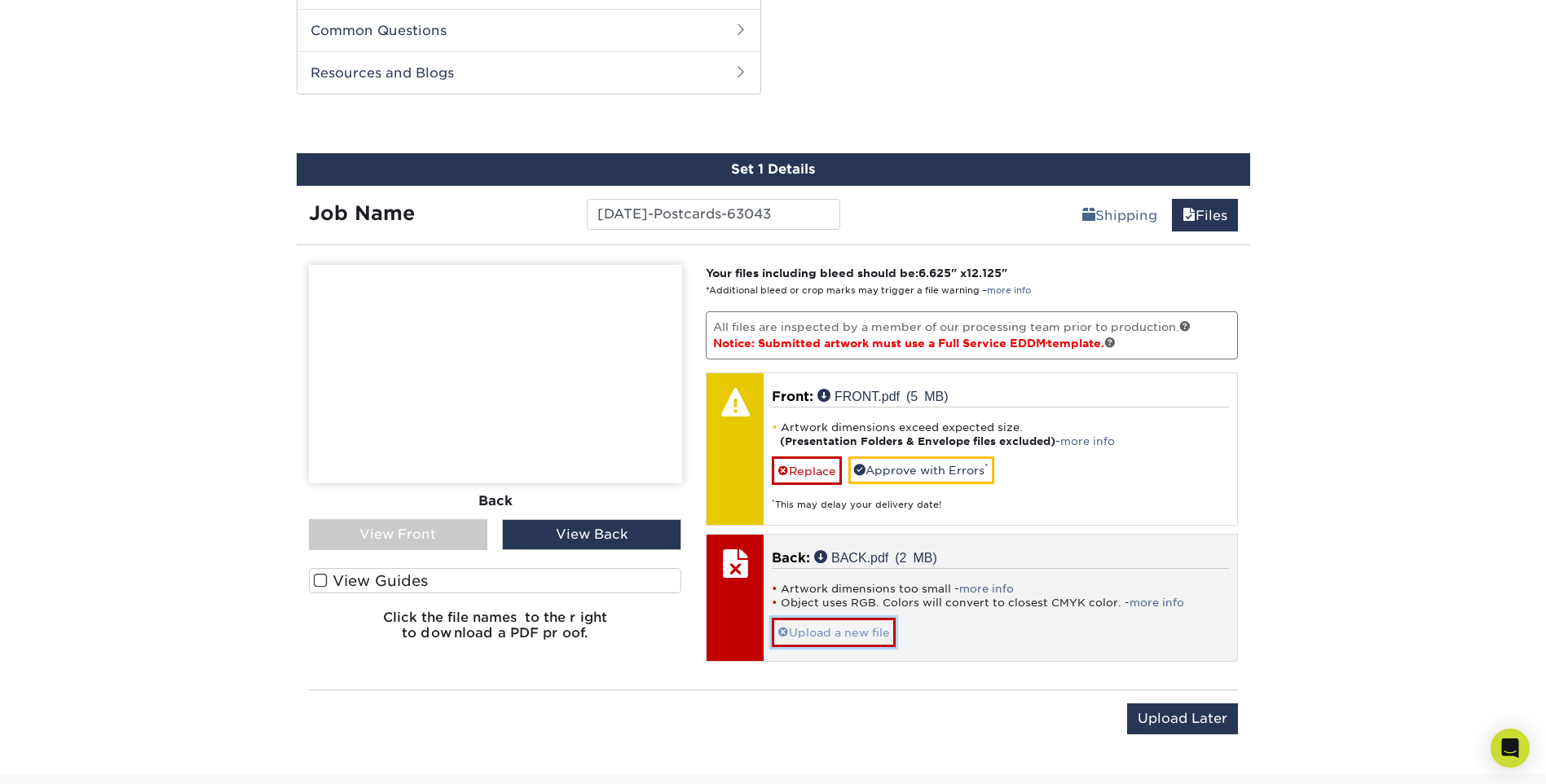
click at [777, 625] on link "Upload a new file" at bounding box center [834, 632] width 124 height 29
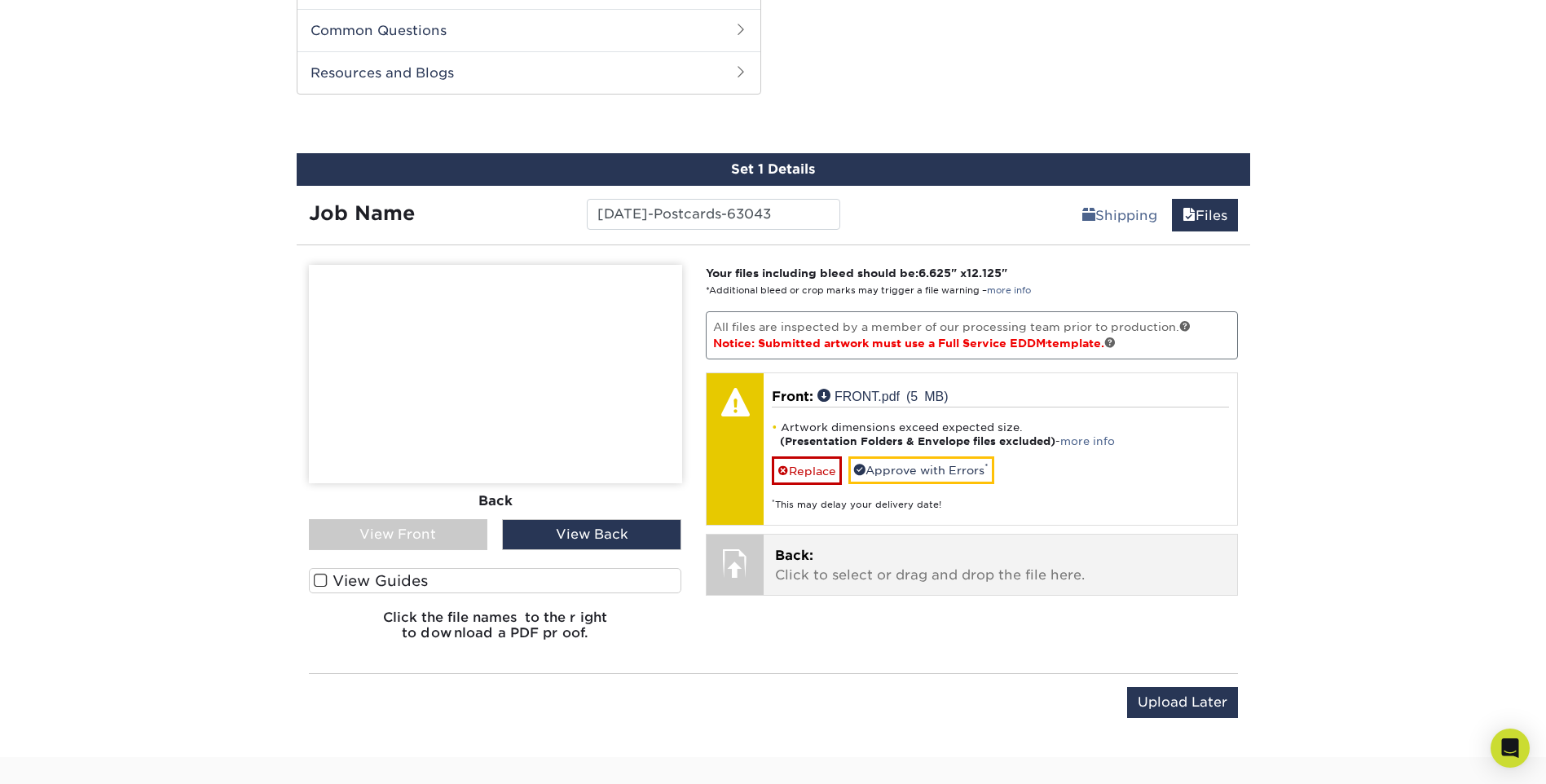
click at [778, 557] on span "Back:" at bounding box center [794, 554] width 39 height 15
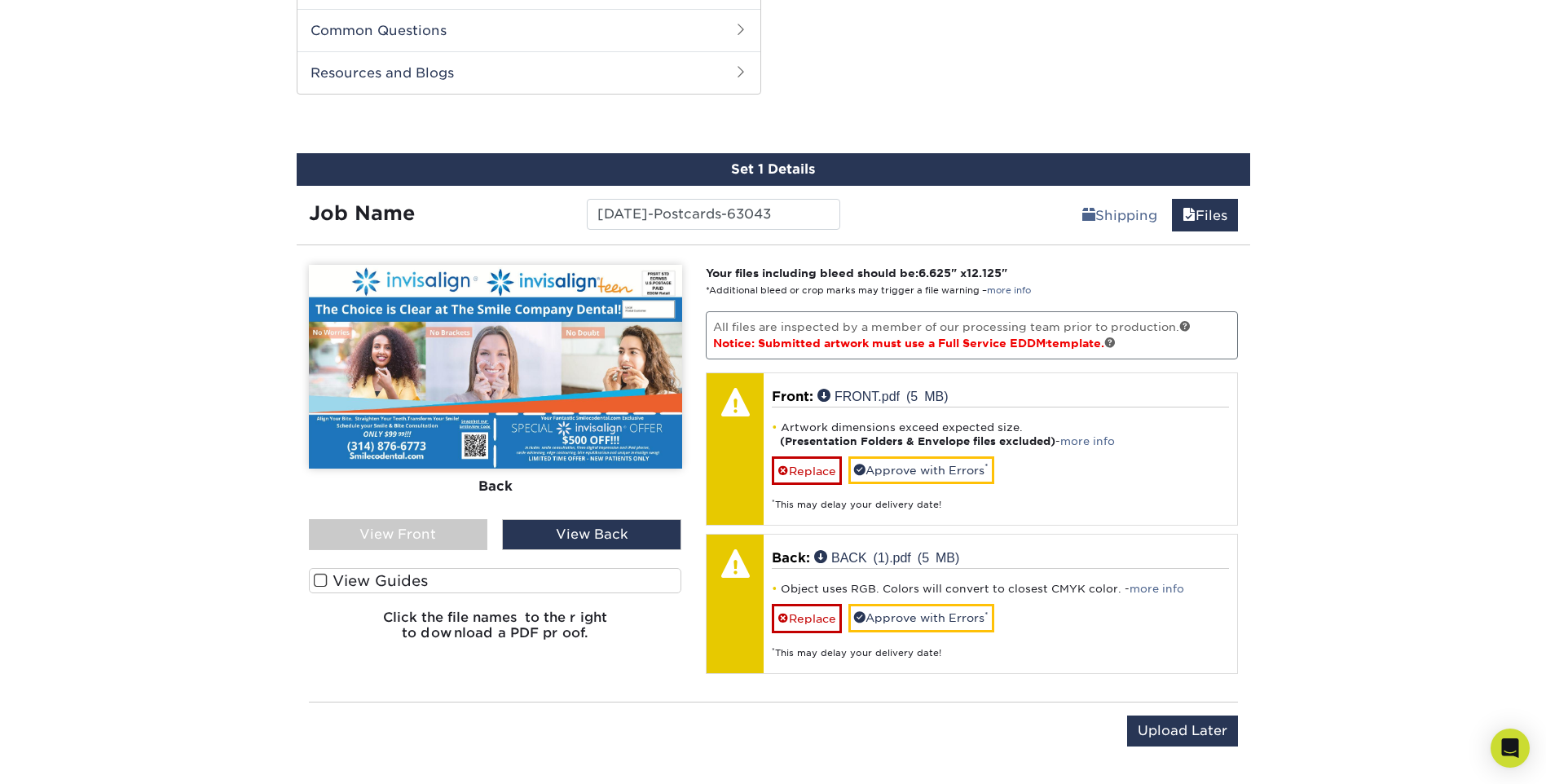
click at [450, 528] on div "View Front" at bounding box center [398, 535] width 179 height 31
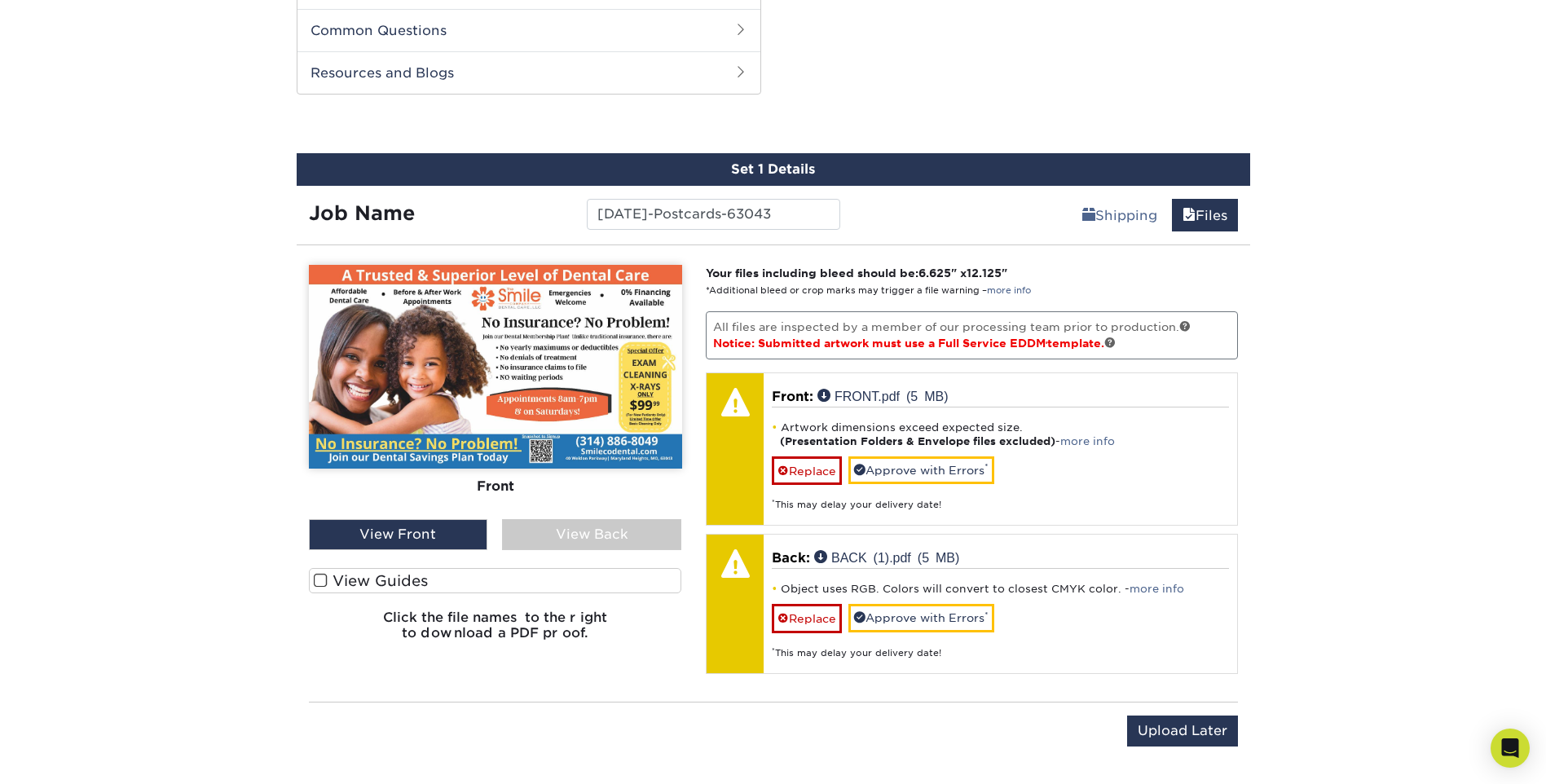
click at [579, 525] on div "View Back" at bounding box center [591, 535] width 179 height 31
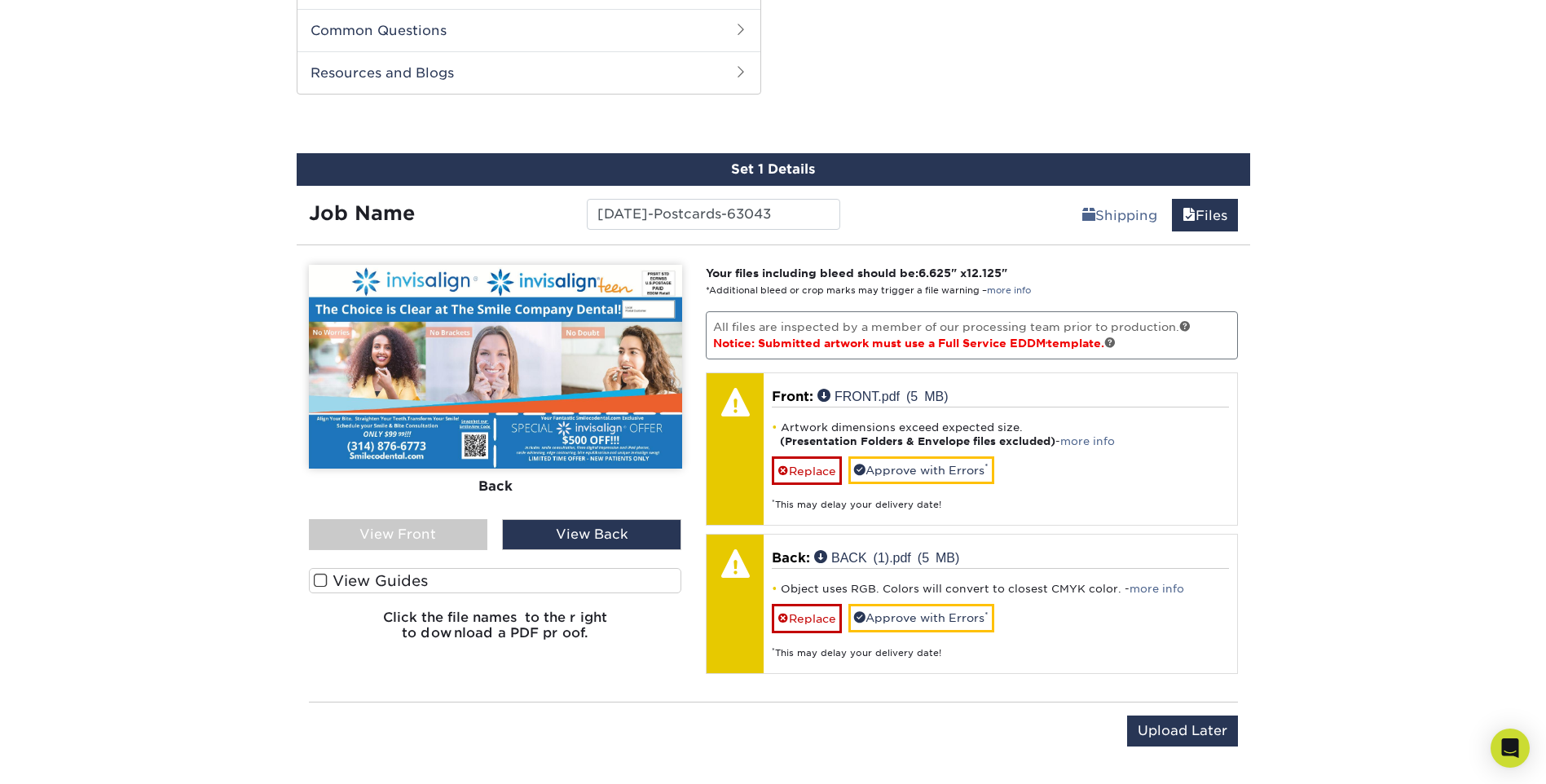
click at [444, 529] on div "View Front" at bounding box center [398, 535] width 179 height 31
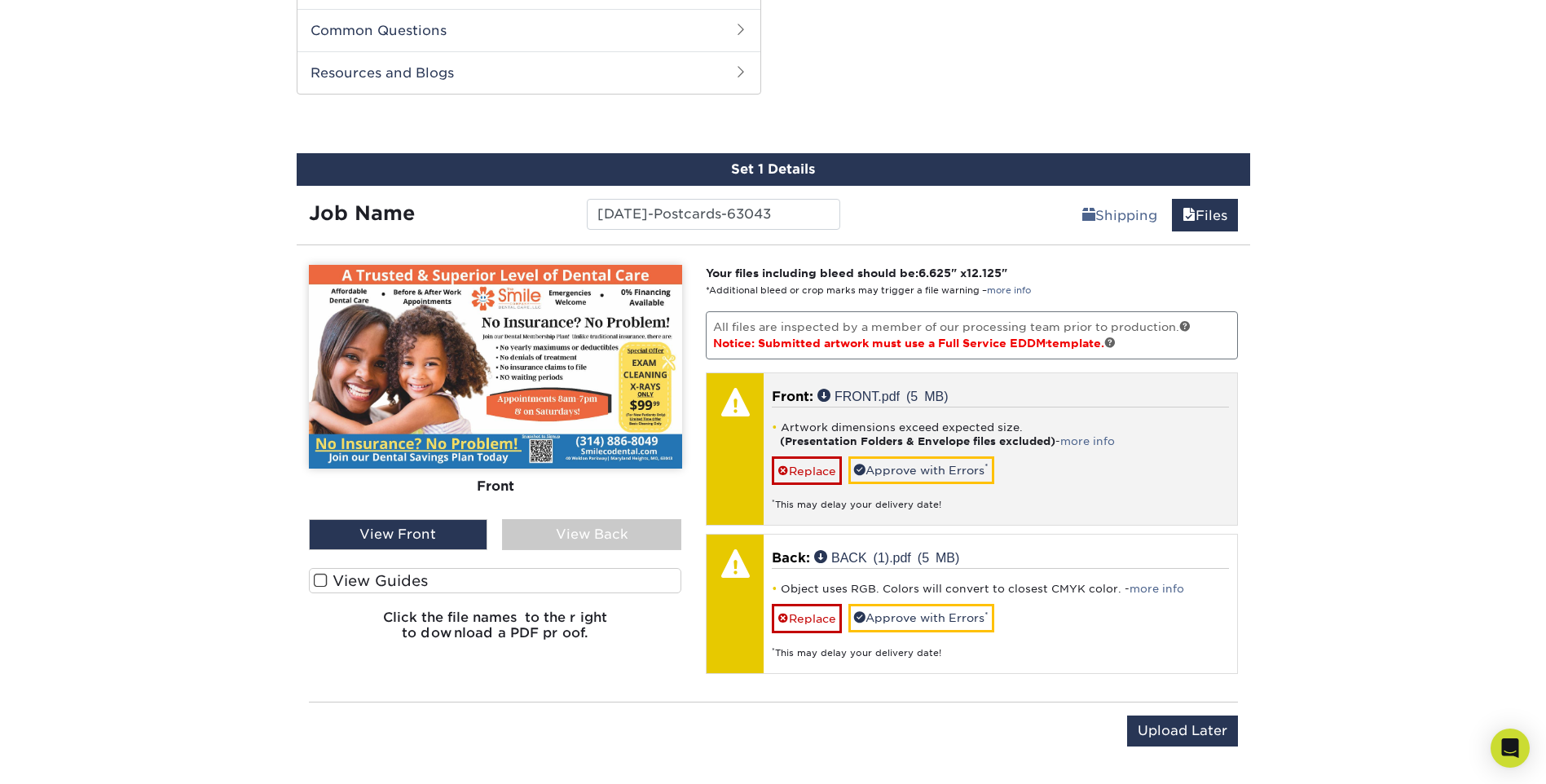
scroll to position [896, 0]
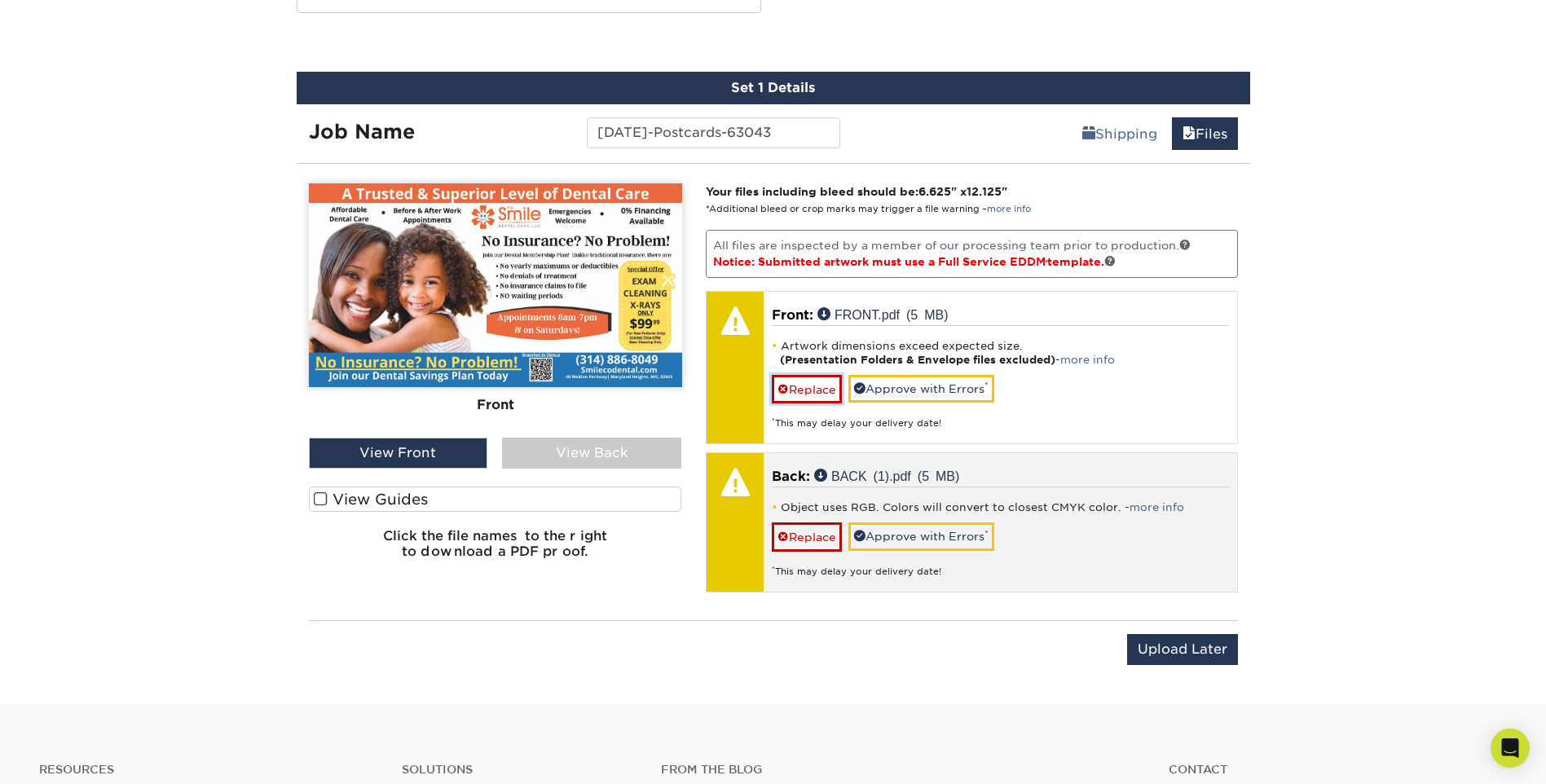
click at [806, 391] on link "Replace" at bounding box center [807, 389] width 70 height 29
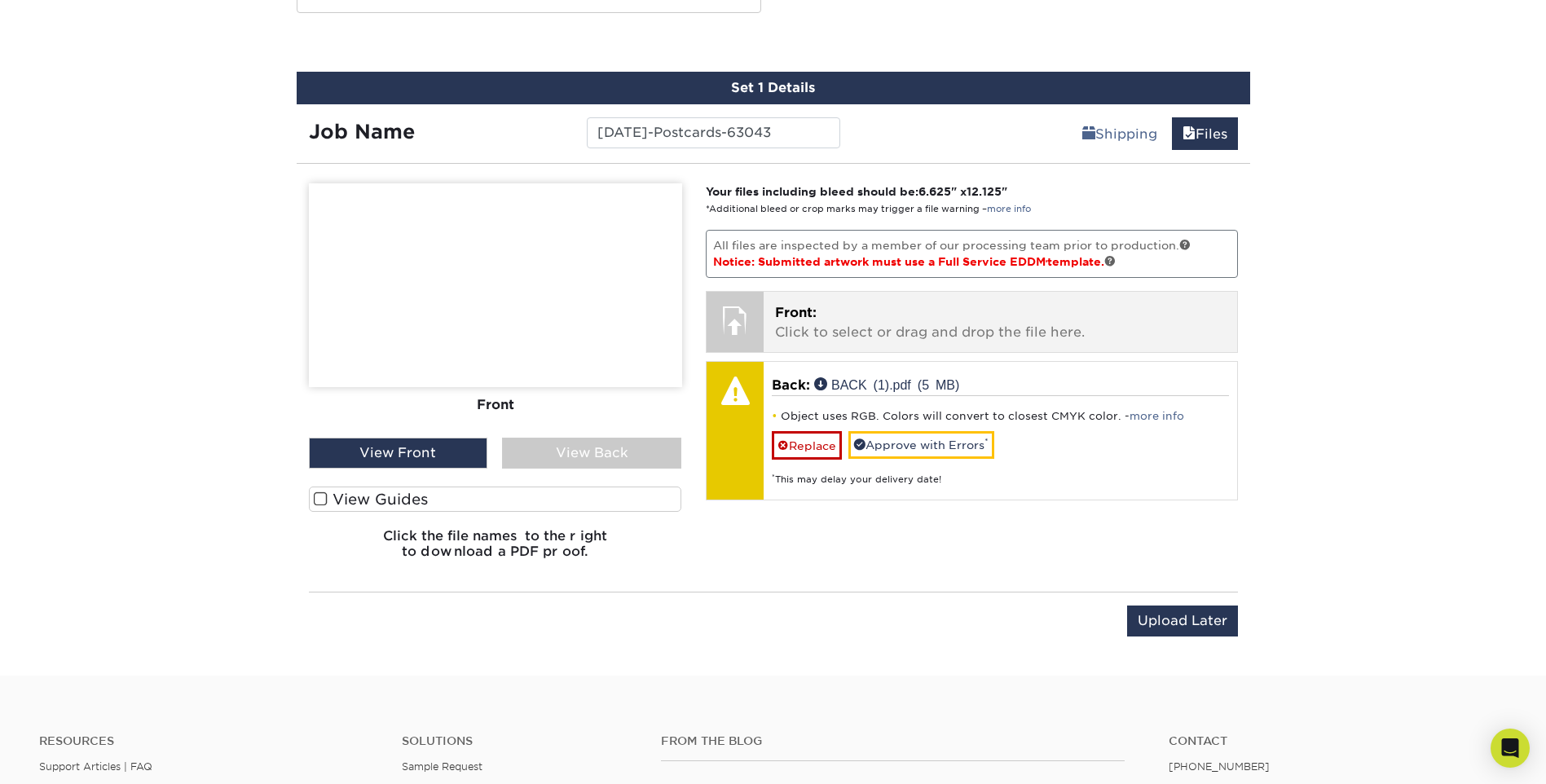
click at [810, 310] on span "Front:" at bounding box center [796, 312] width 41 height 15
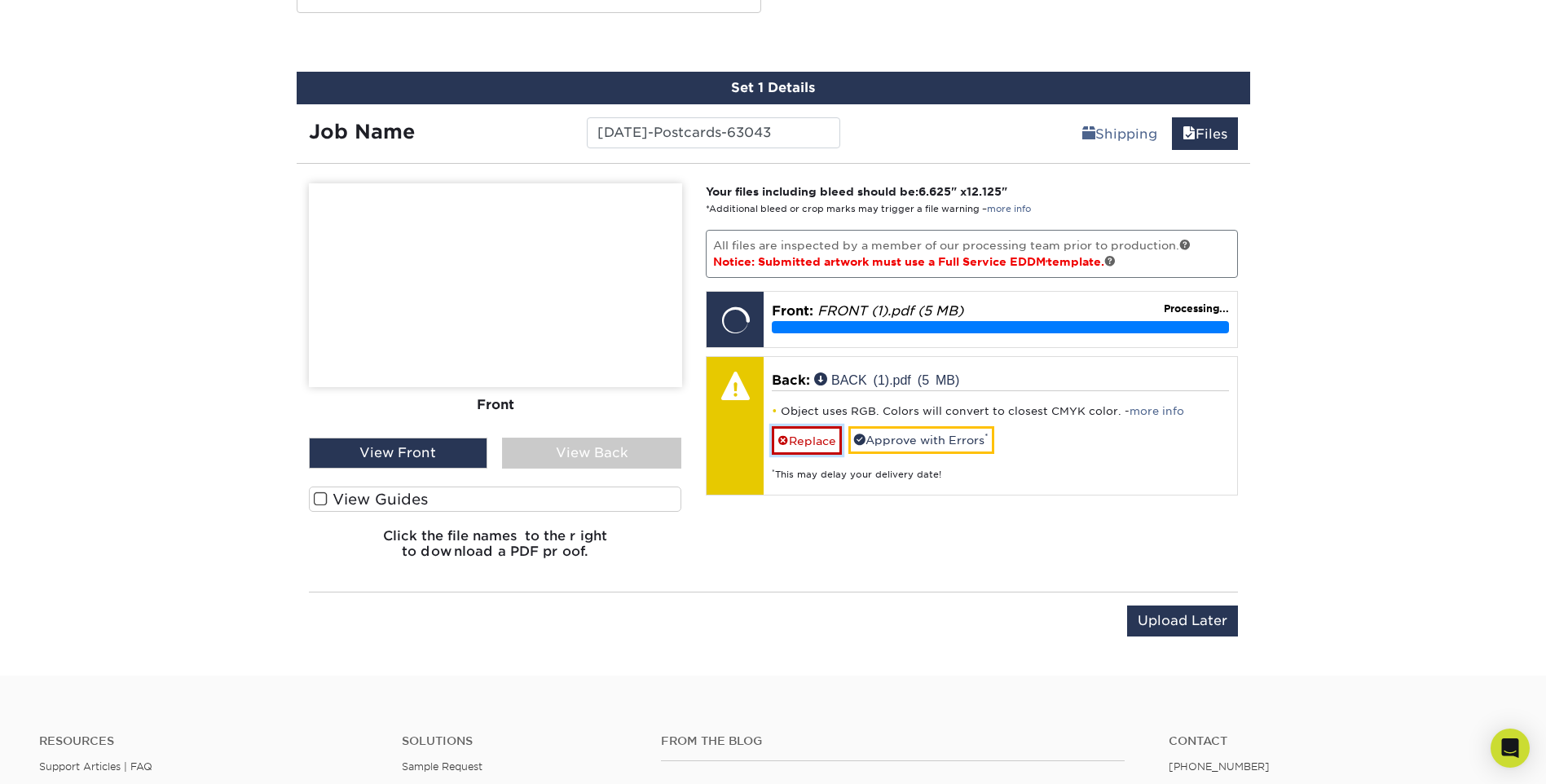
click at [814, 440] on link "Replace" at bounding box center [807, 440] width 70 height 29
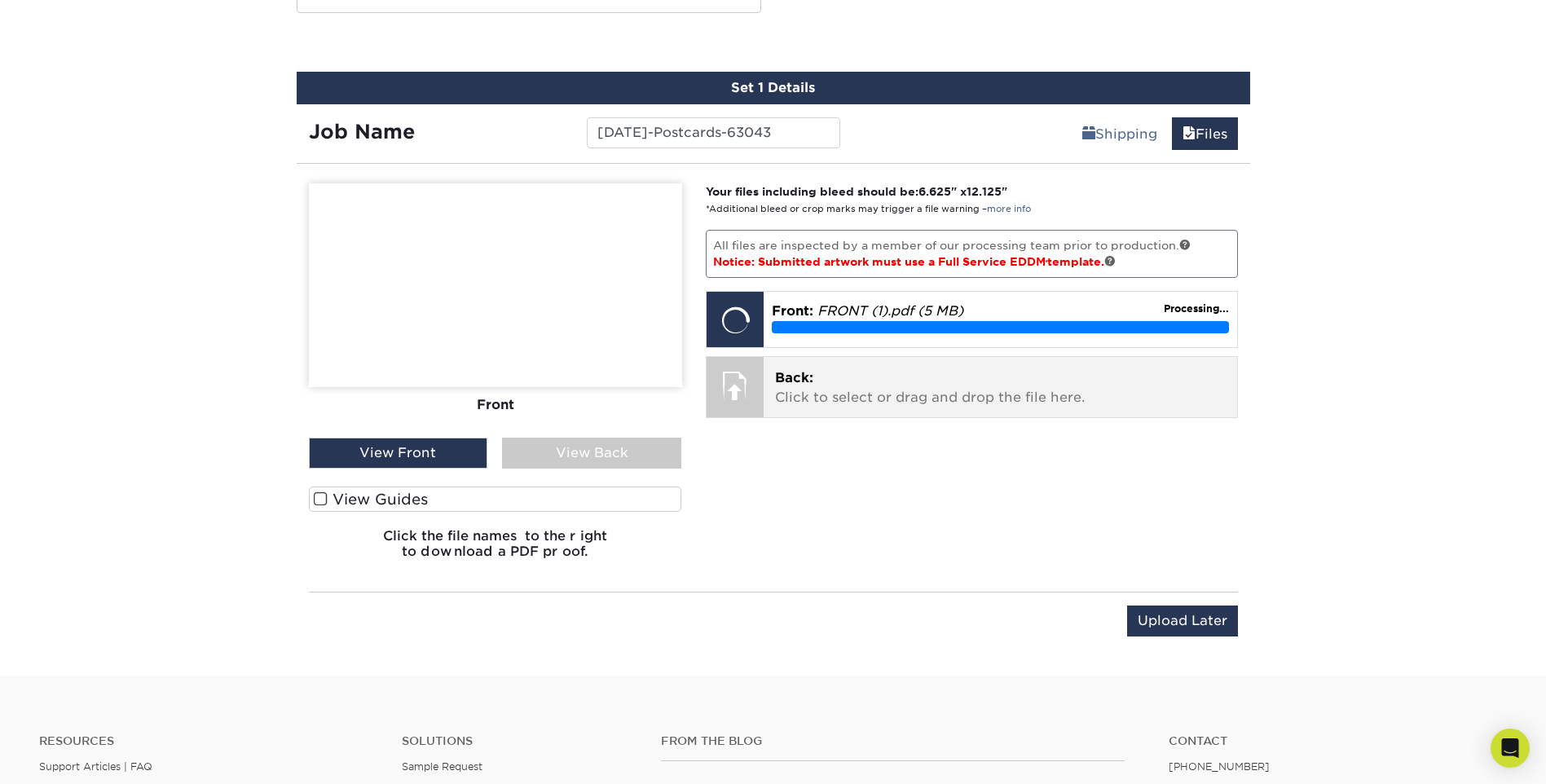
click at [840, 381] on p "Back: Click to select or drag and drop the file here." at bounding box center [1000, 388] width 450 height 39
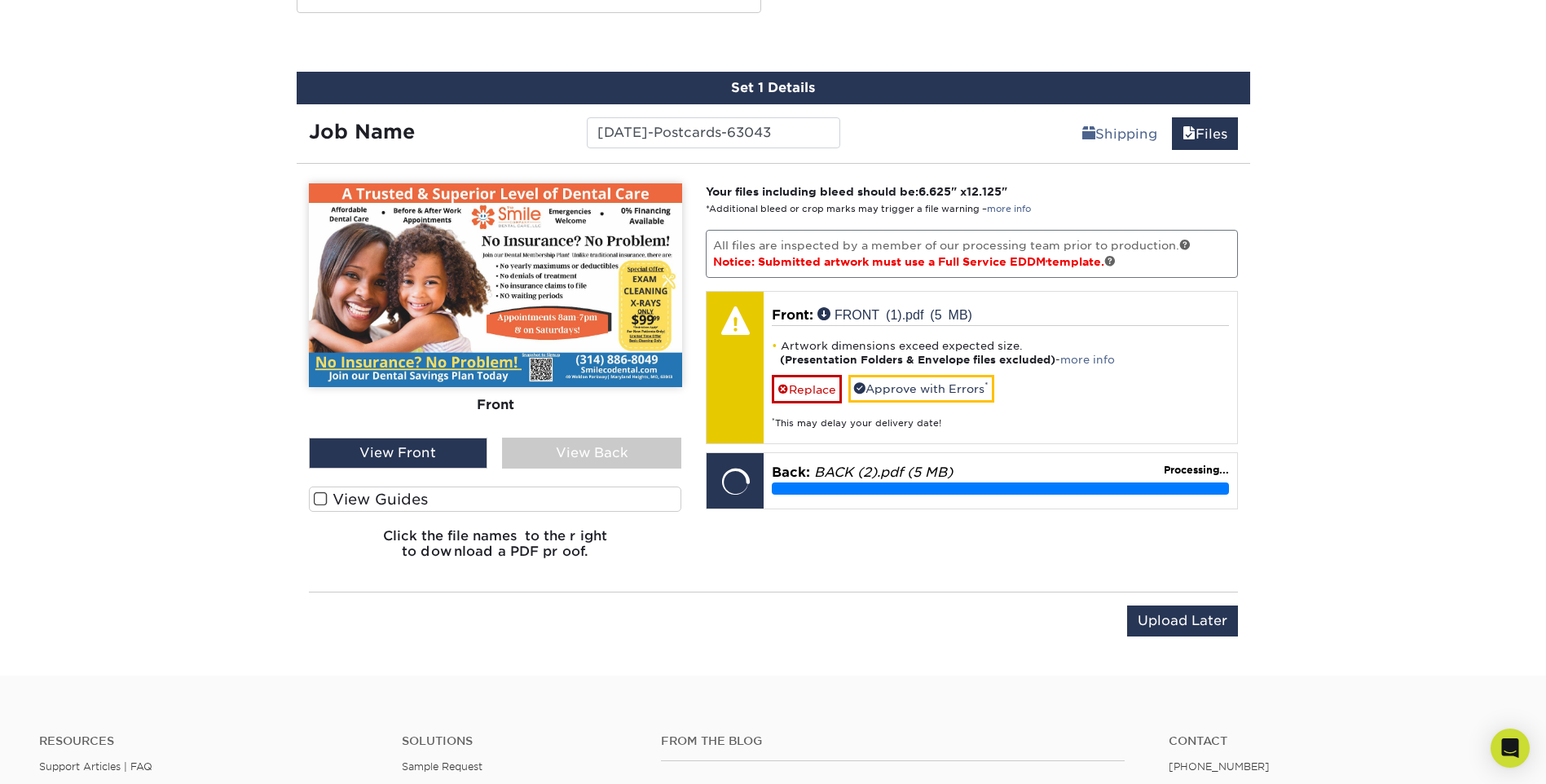
click at [550, 449] on div "View Back" at bounding box center [591, 453] width 179 height 31
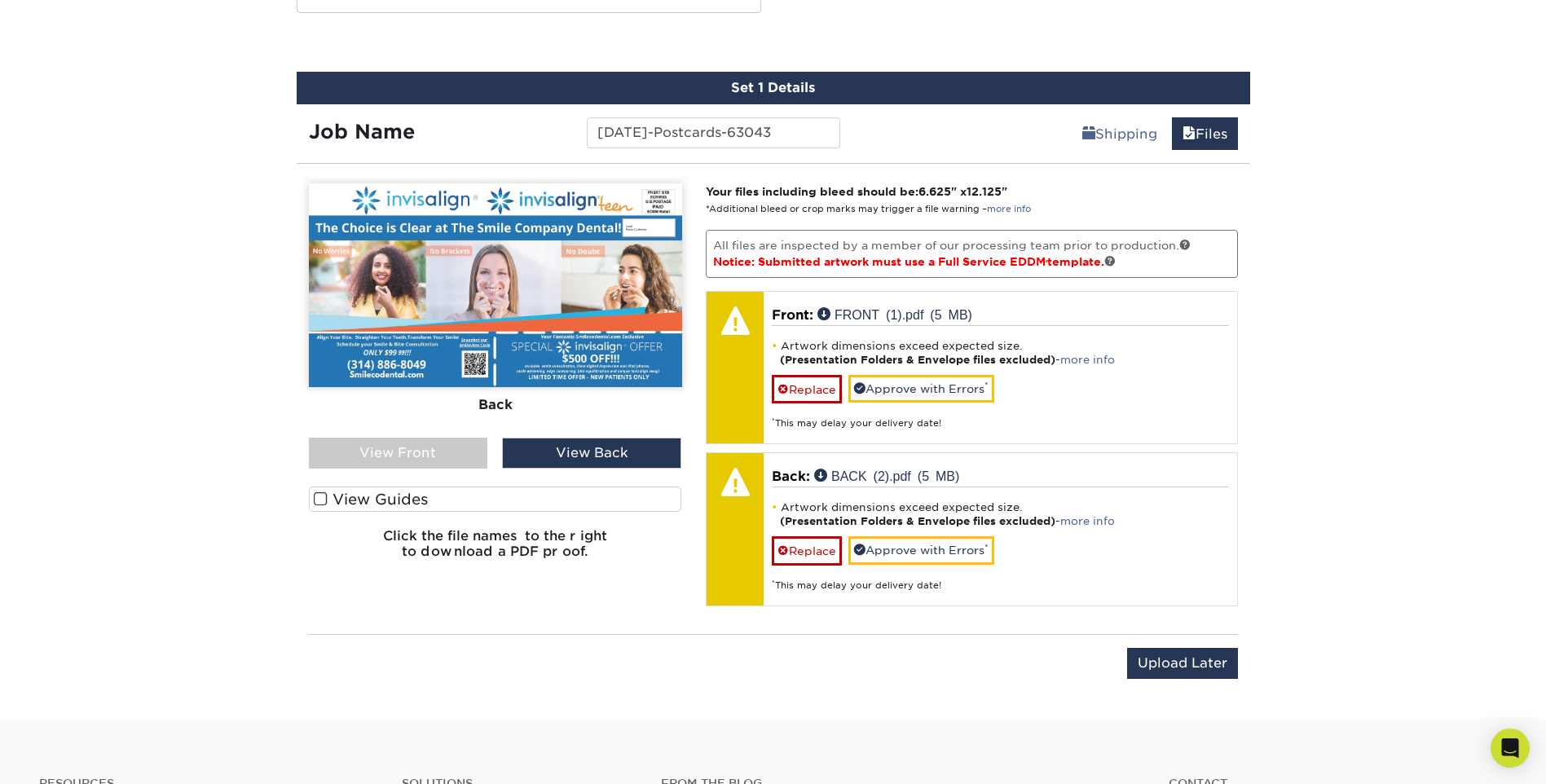
click at [455, 453] on div "View Front" at bounding box center [398, 453] width 179 height 31
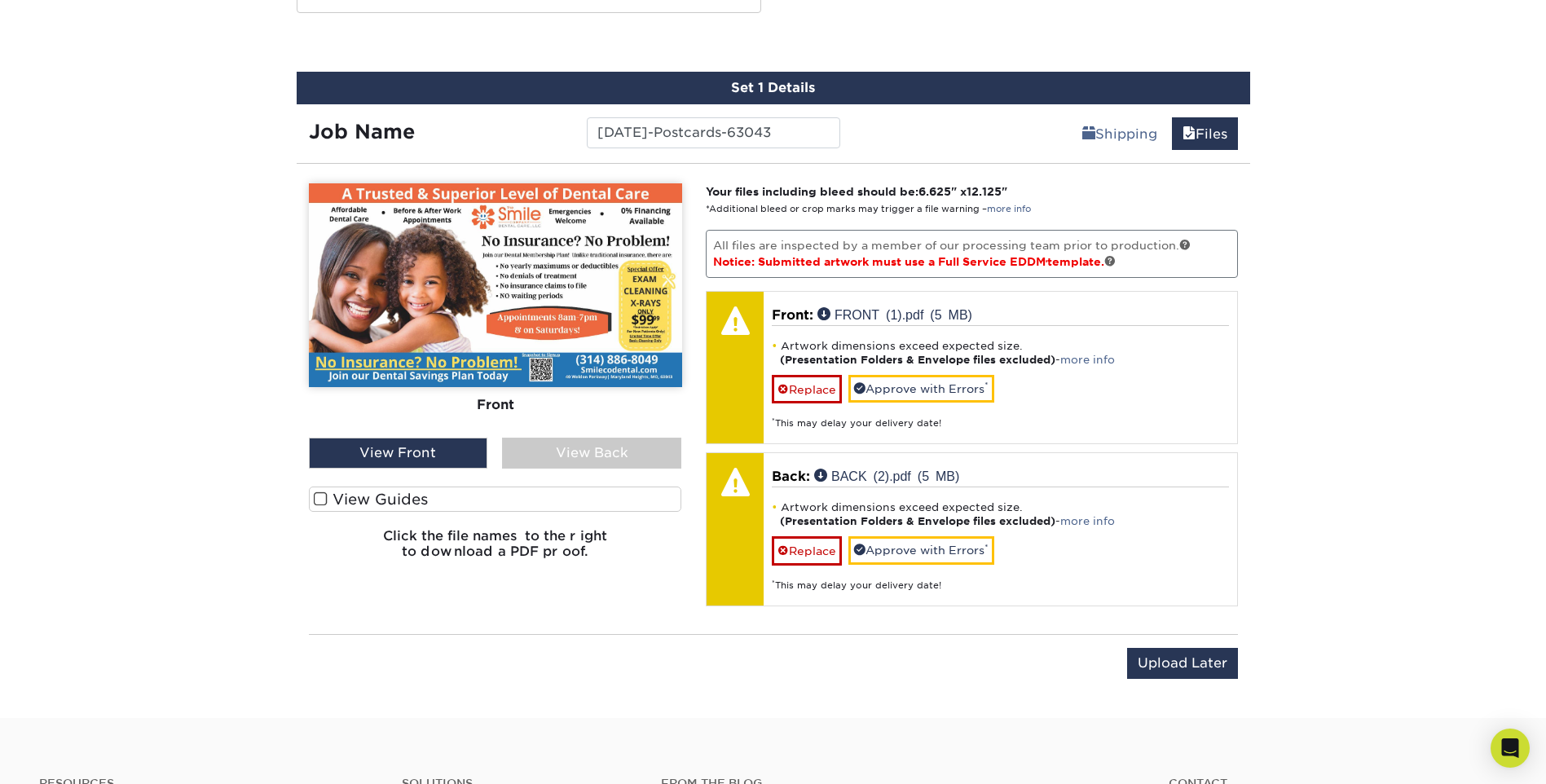
click at [534, 445] on div "View Back" at bounding box center [591, 453] width 179 height 31
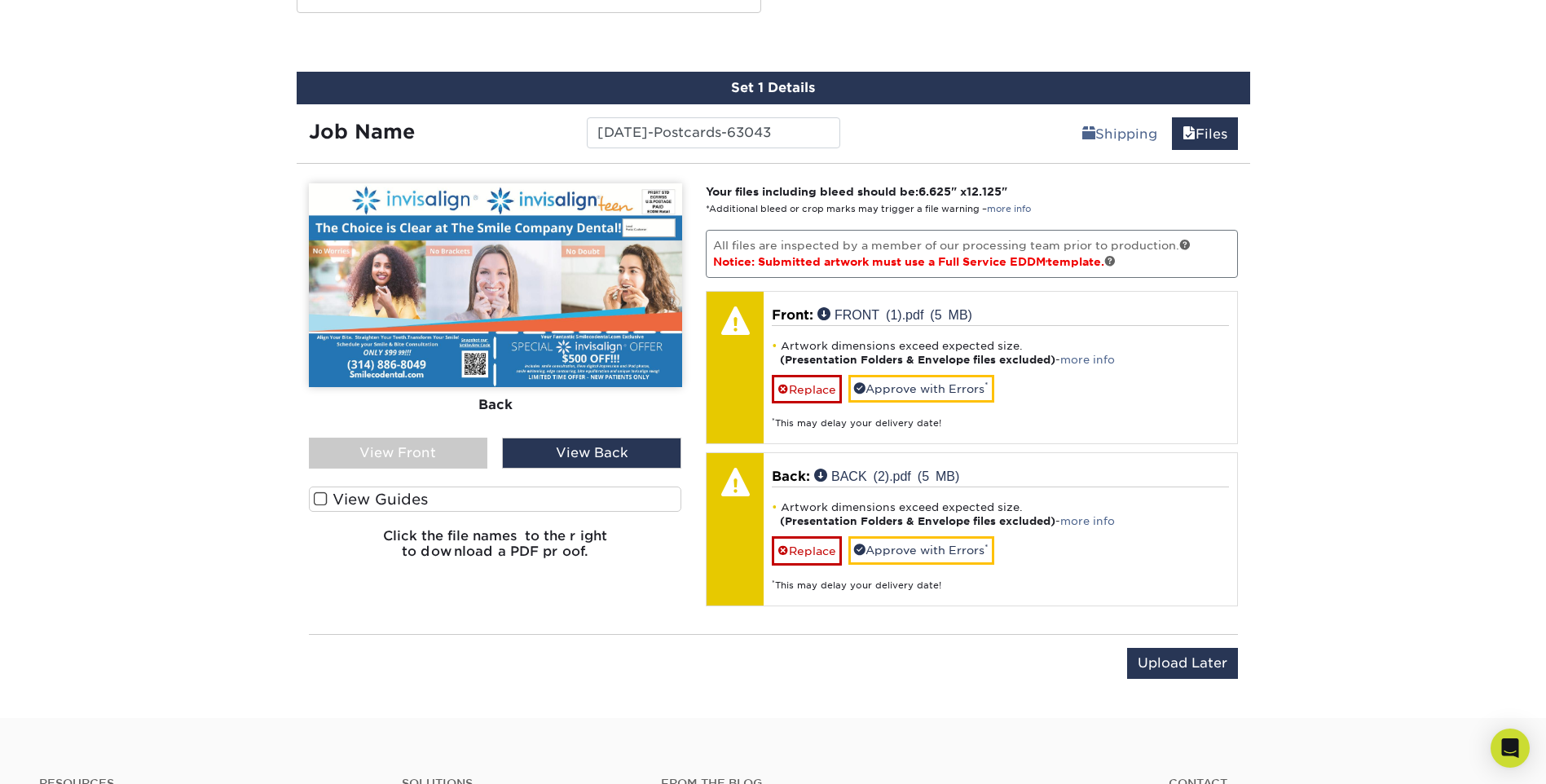
click at [421, 446] on div "View Front" at bounding box center [398, 453] width 179 height 31
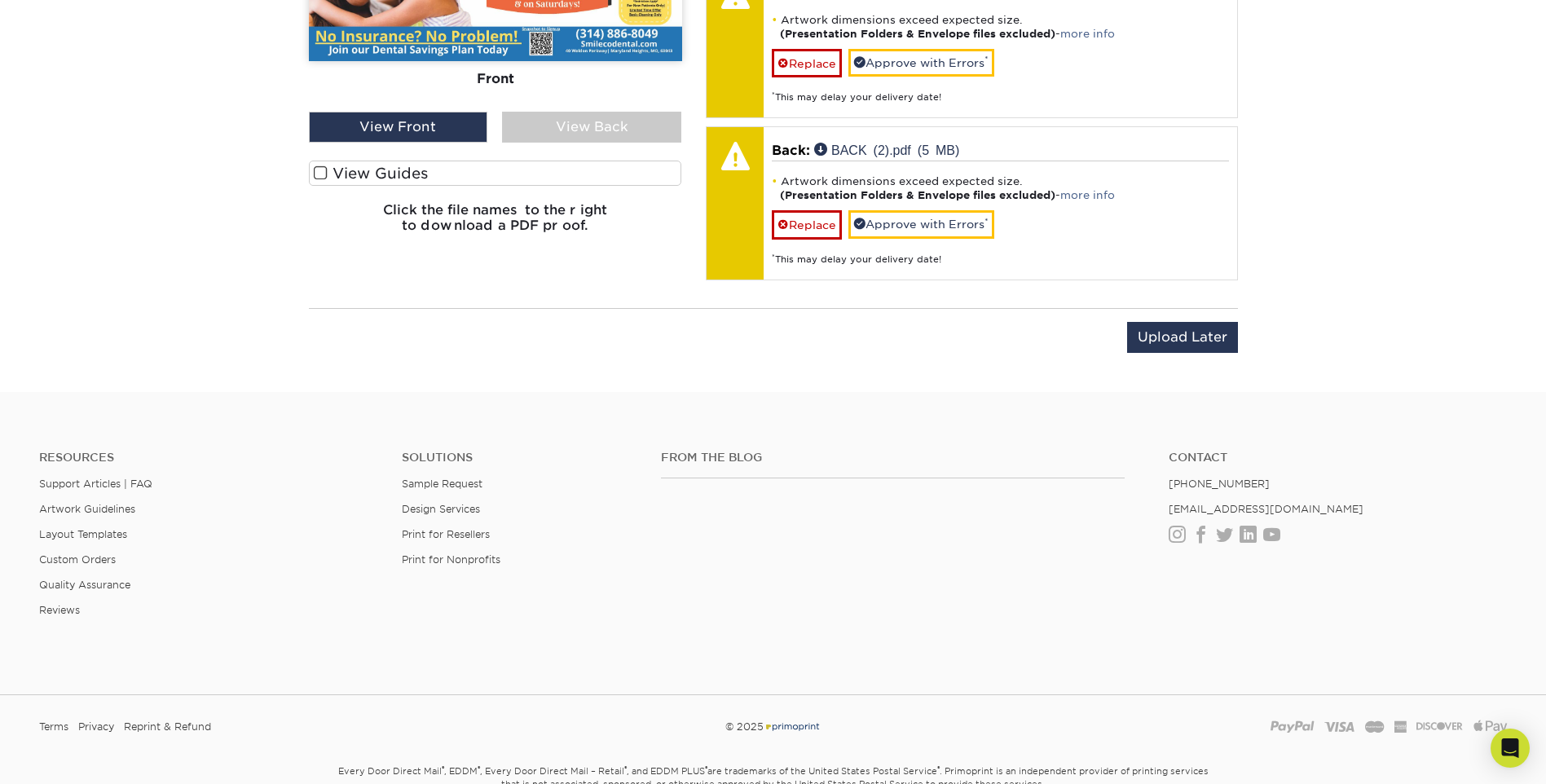
scroll to position [1059, 0]
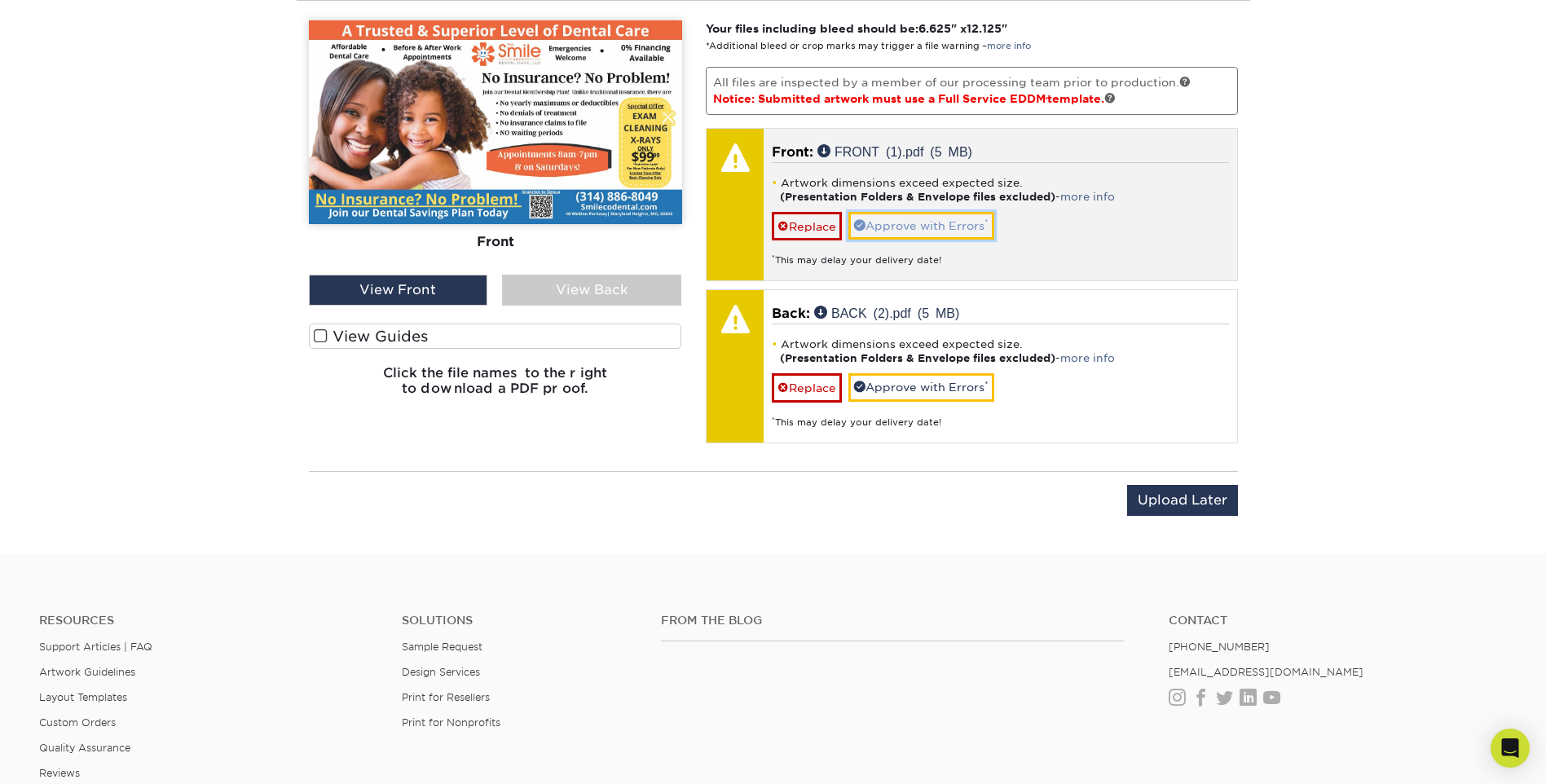
click at [950, 214] on link "Approve with Errors *" at bounding box center [921, 225] width 146 height 28
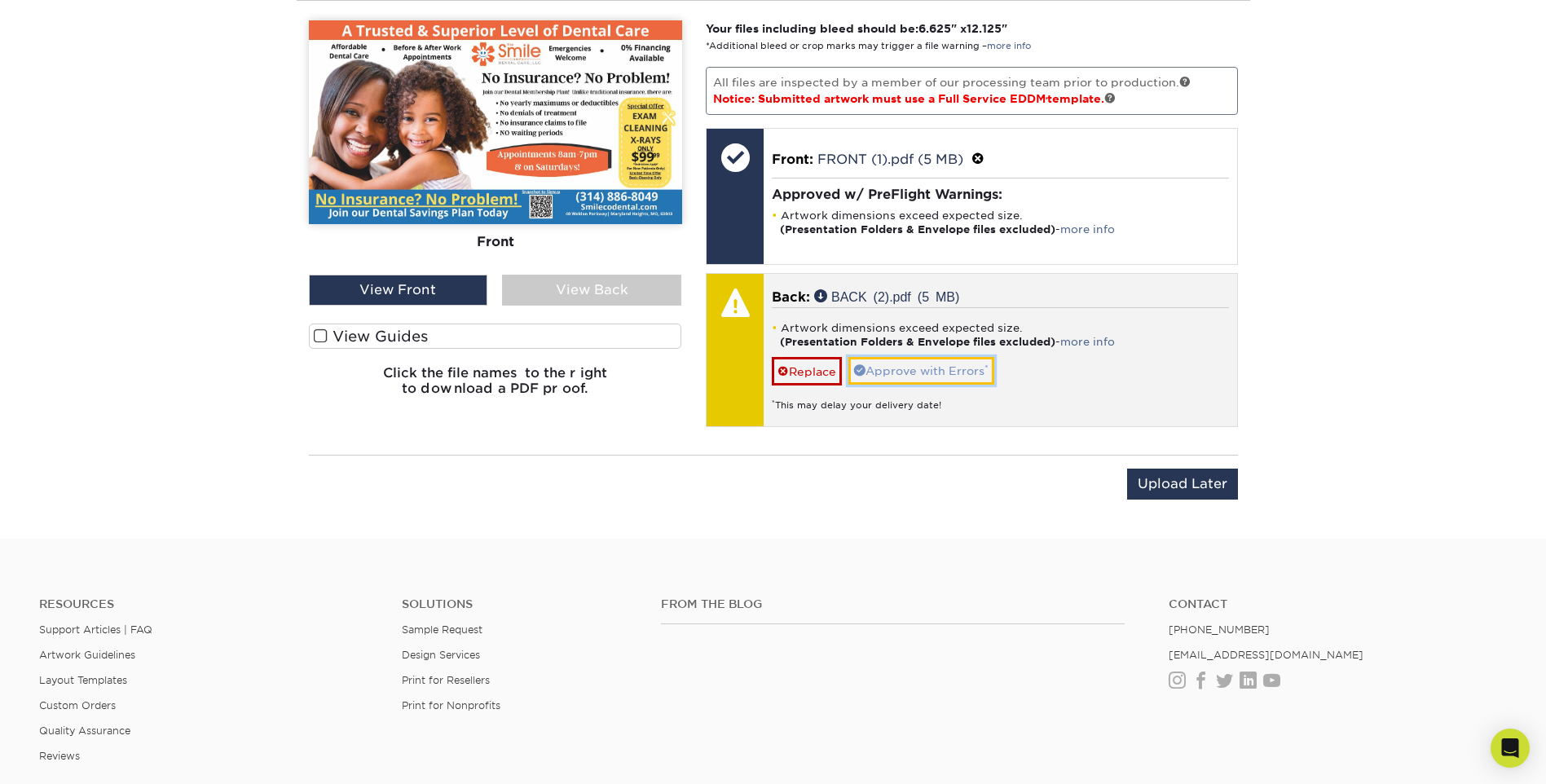
click at [954, 369] on link "Approve with Errors *" at bounding box center [921, 370] width 146 height 28
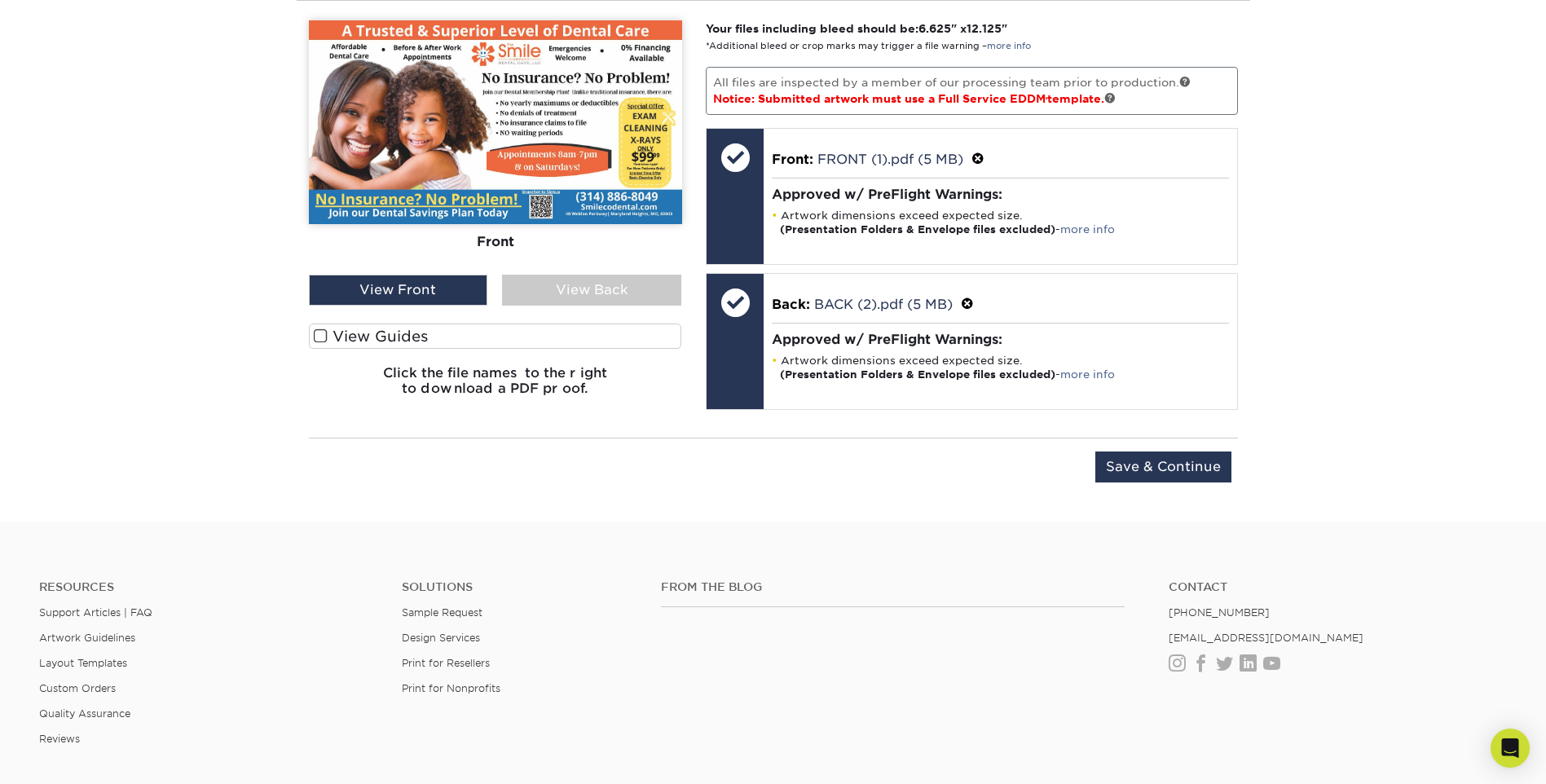
click at [626, 181] on img at bounding box center [495, 122] width 373 height 204
click at [328, 340] on label "View Guides" at bounding box center [495, 336] width 373 height 25
click at [0, 0] on input "View Guides" at bounding box center [0, 0] width 0 height 0
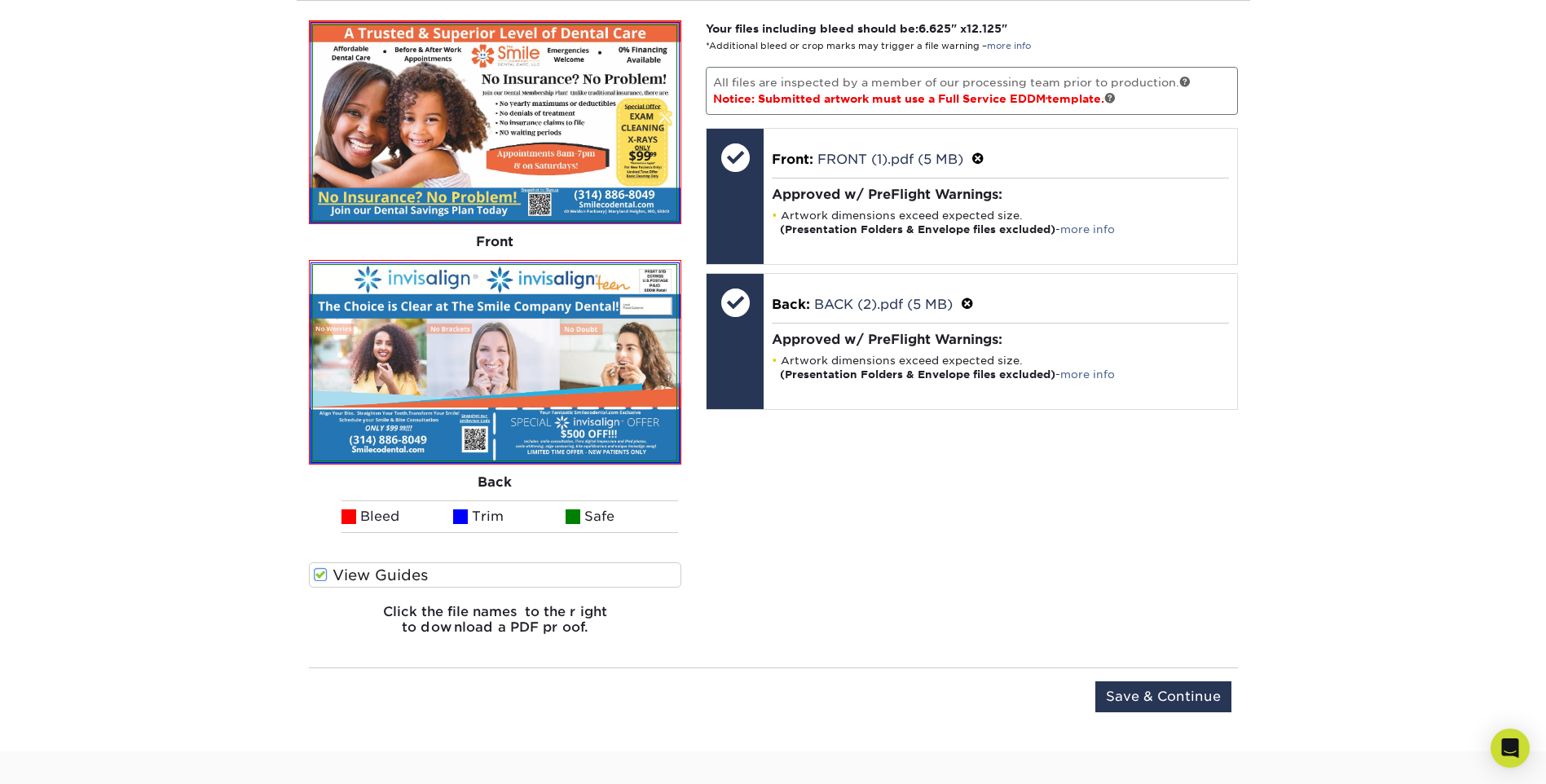
click at [328, 570] on label "View Guides" at bounding box center [495, 575] width 373 height 25
click at [0, 0] on input "View Guides" at bounding box center [0, 0] width 0 height 0
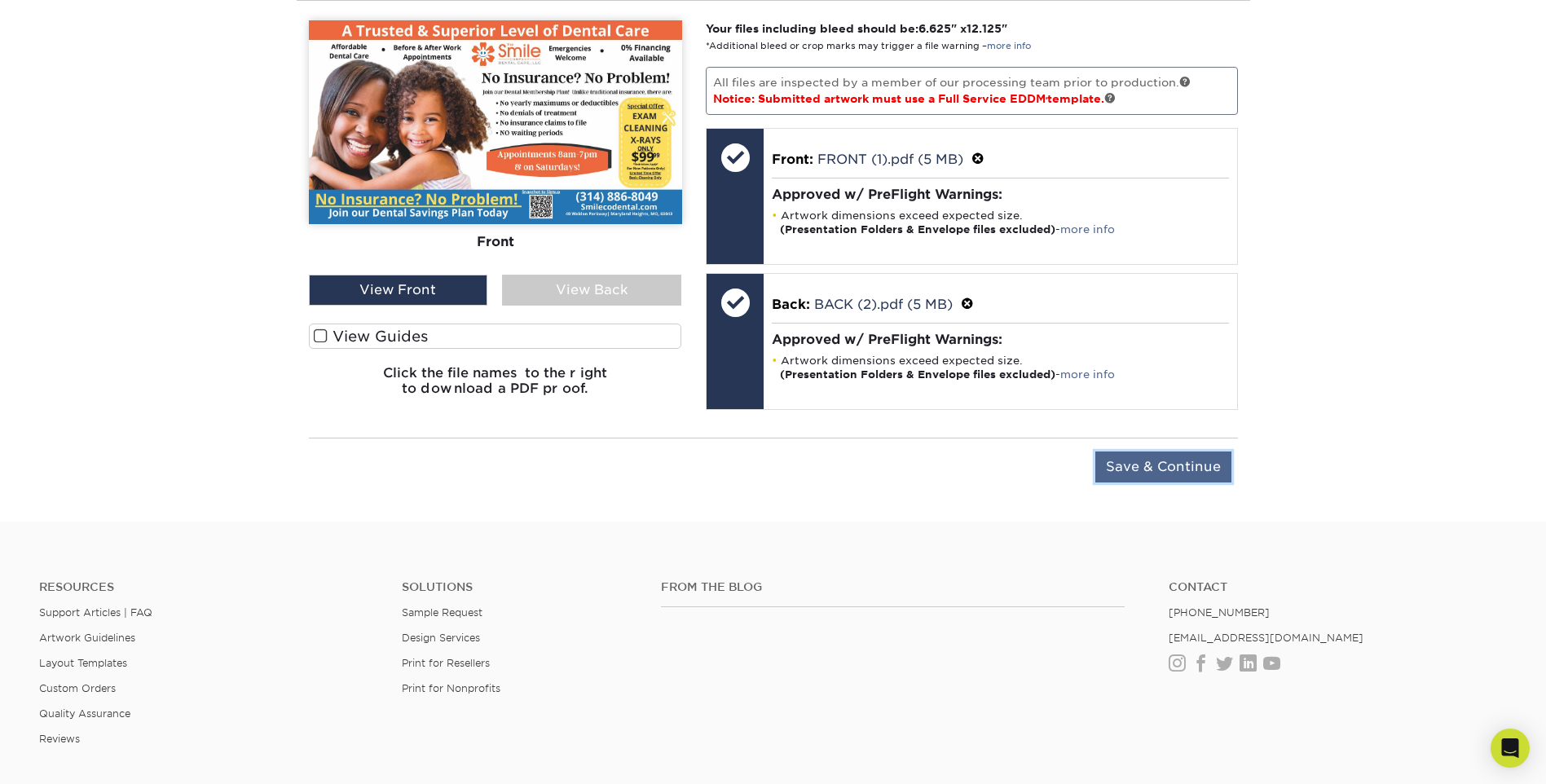
click at [1168, 463] on input "Save & Continue" at bounding box center [1164, 466] width 136 height 31
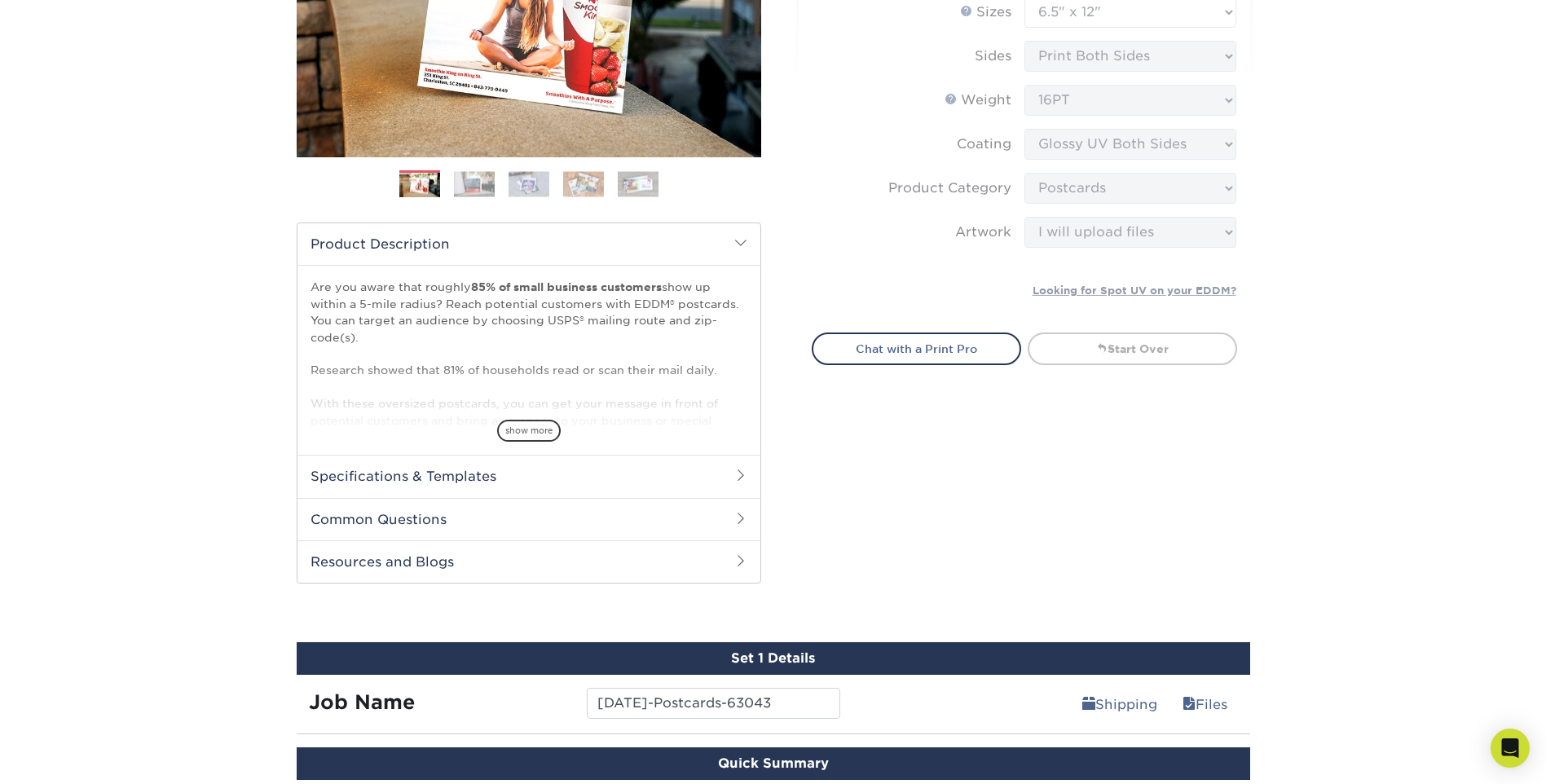
scroll to position [652, 0]
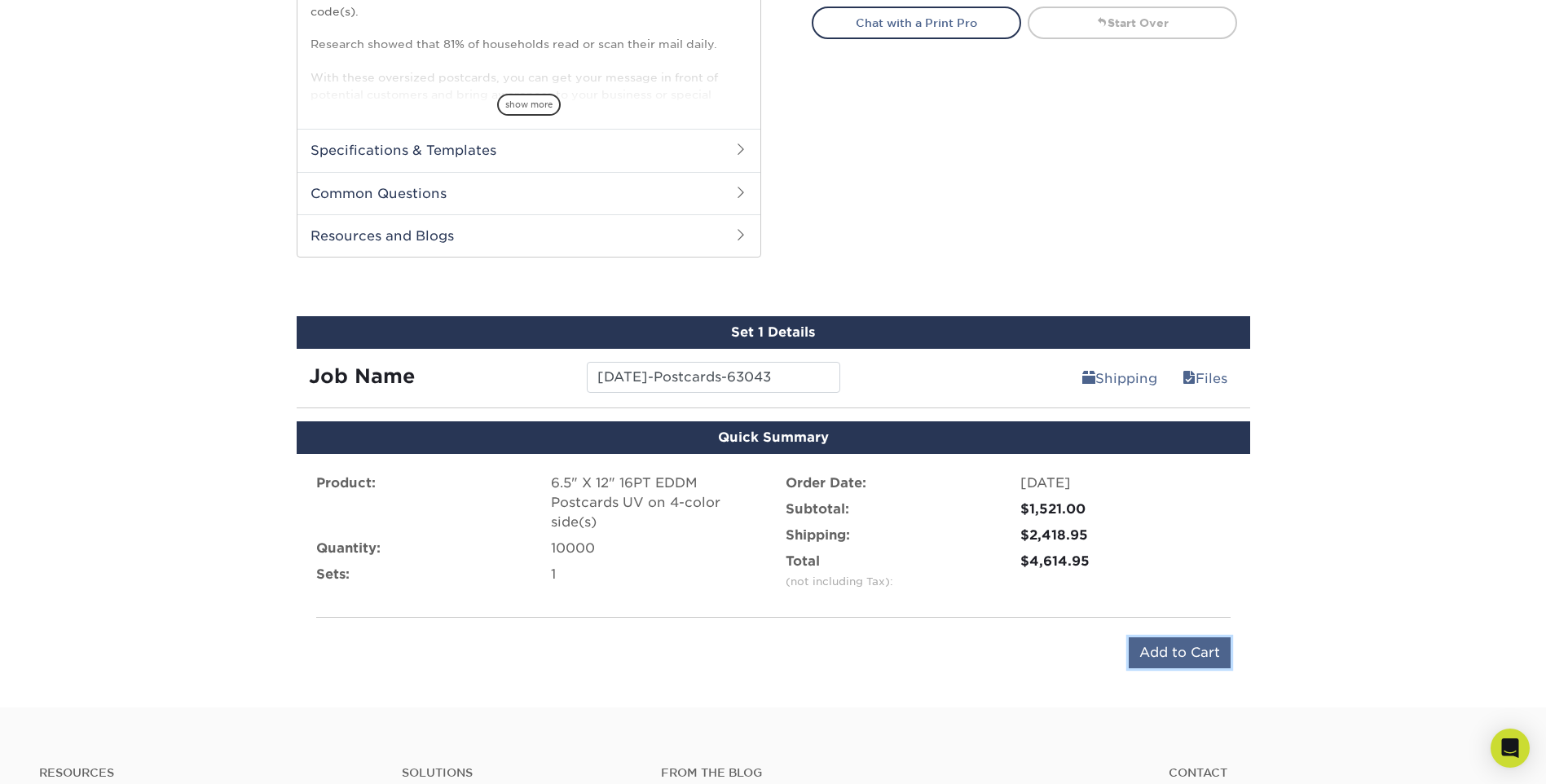
click at [1168, 642] on input "Add to Cart" at bounding box center [1180, 652] width 102 height 31
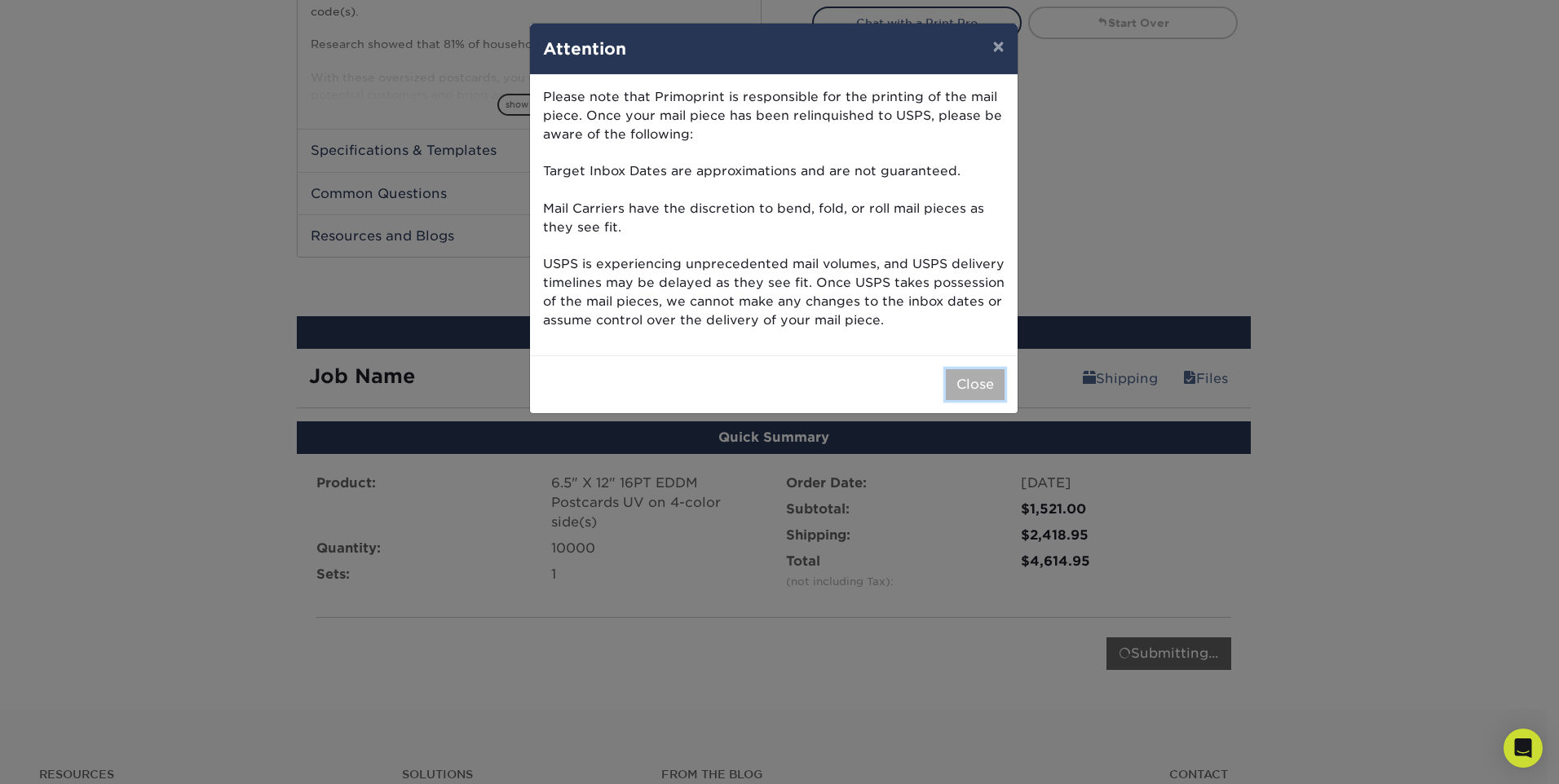
click at [961, 380] on button "Close" at bounding box center [975, 384] width 58 height 31
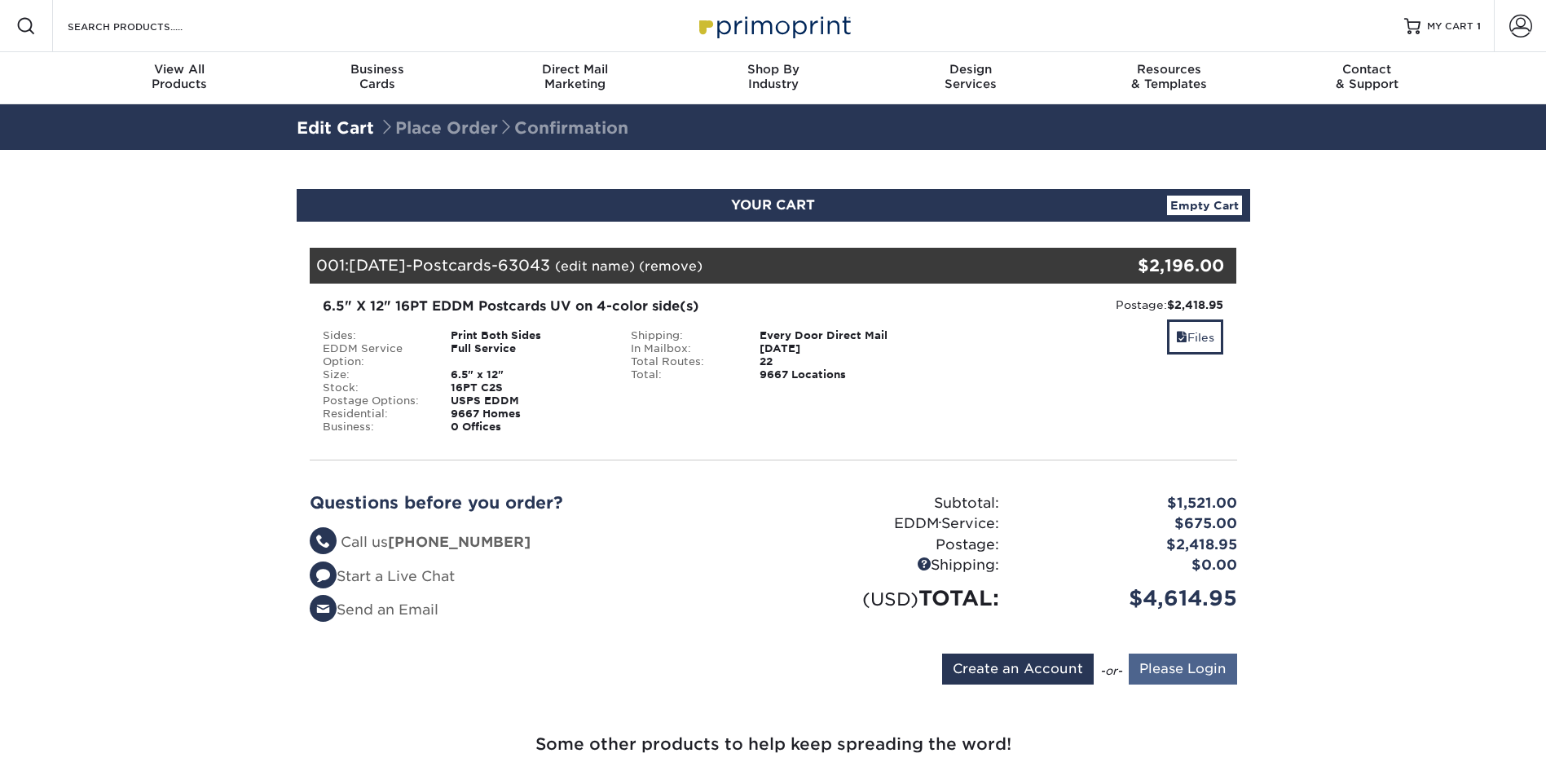
type input "krobinson@smilecodental.com"
click at [1166, 666] on input "Please Login" at bounding box center [1183, 668] width 109 height 31
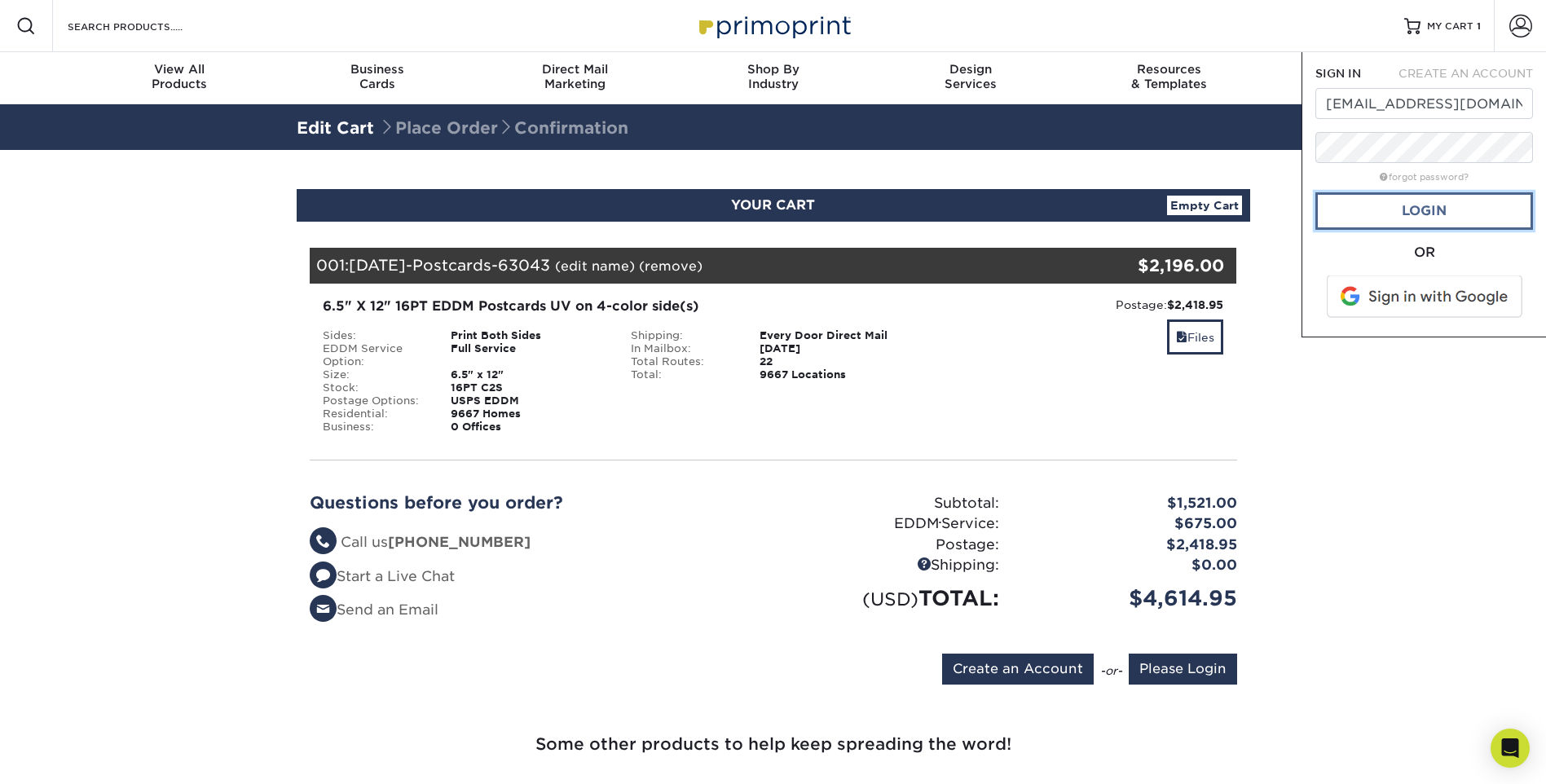
click at [1455, 200] on link "Login" at bounding box center [1424, 211] width 218 height 38
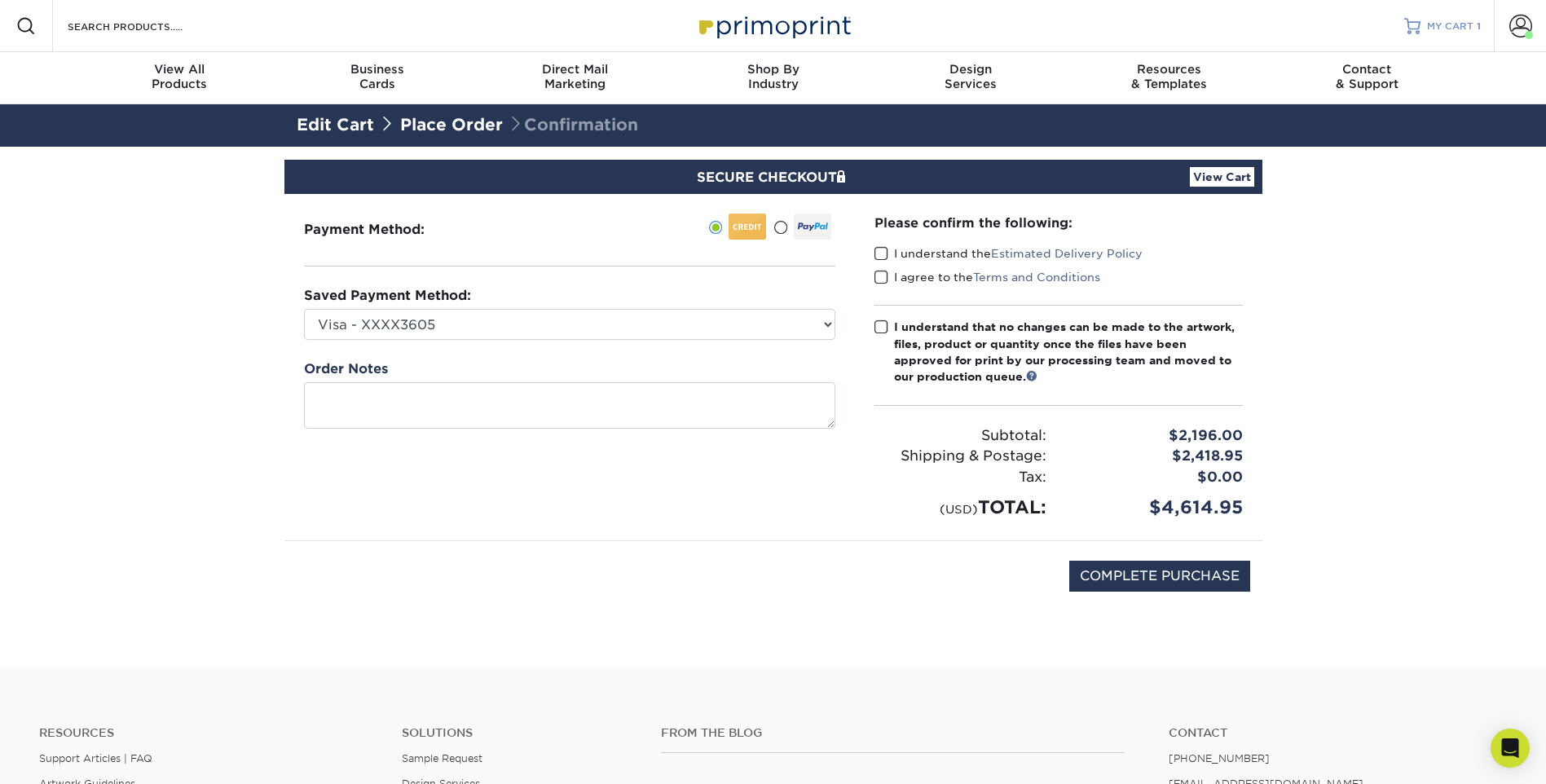
click at [1450, 22] on span "MY CART" at bounding box center [1450, 26] width 47 height 13
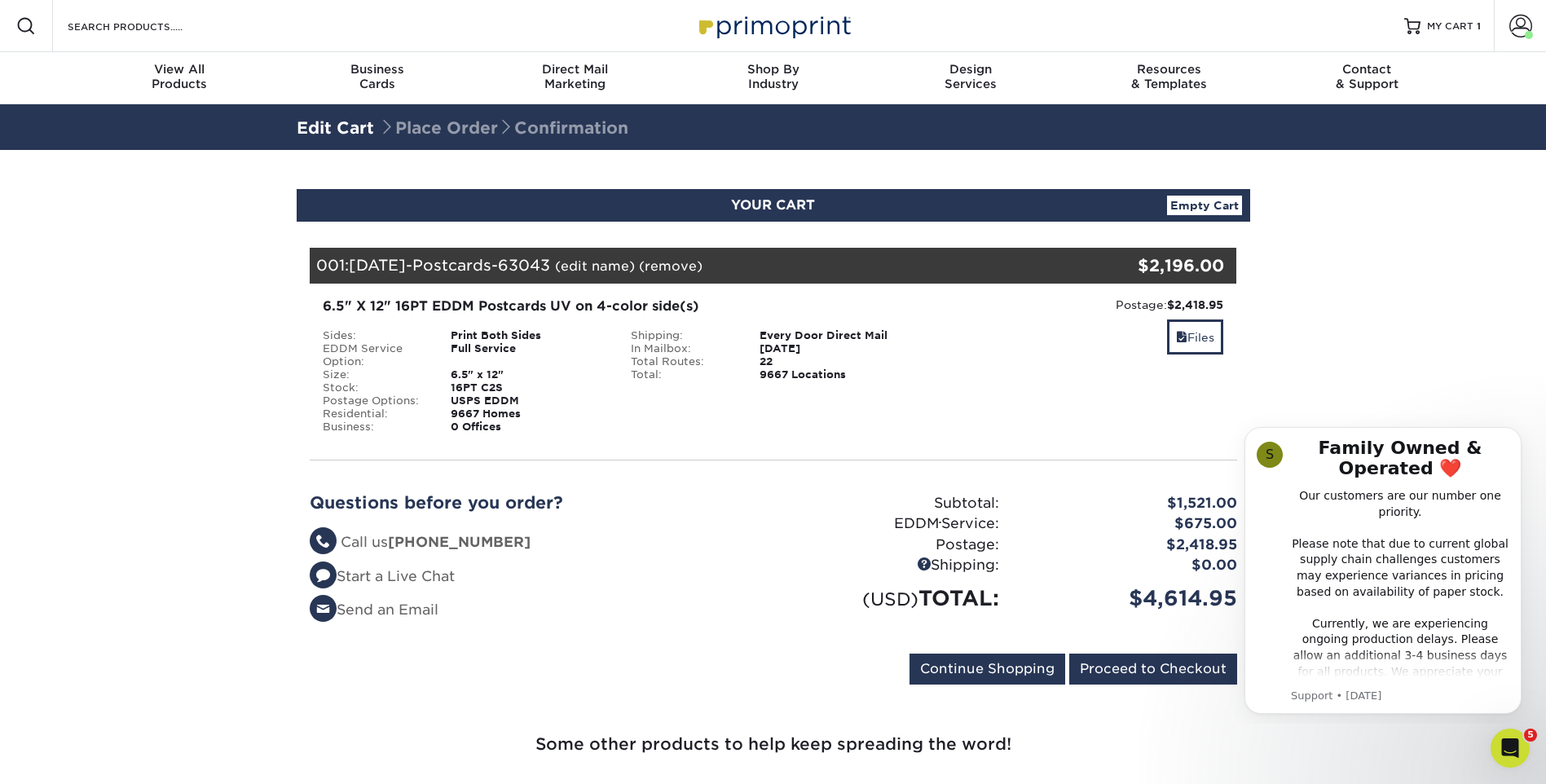
click at [1198, 203] on link "Empty Cart" at bounding box center [1205, 205] width 75 height 20
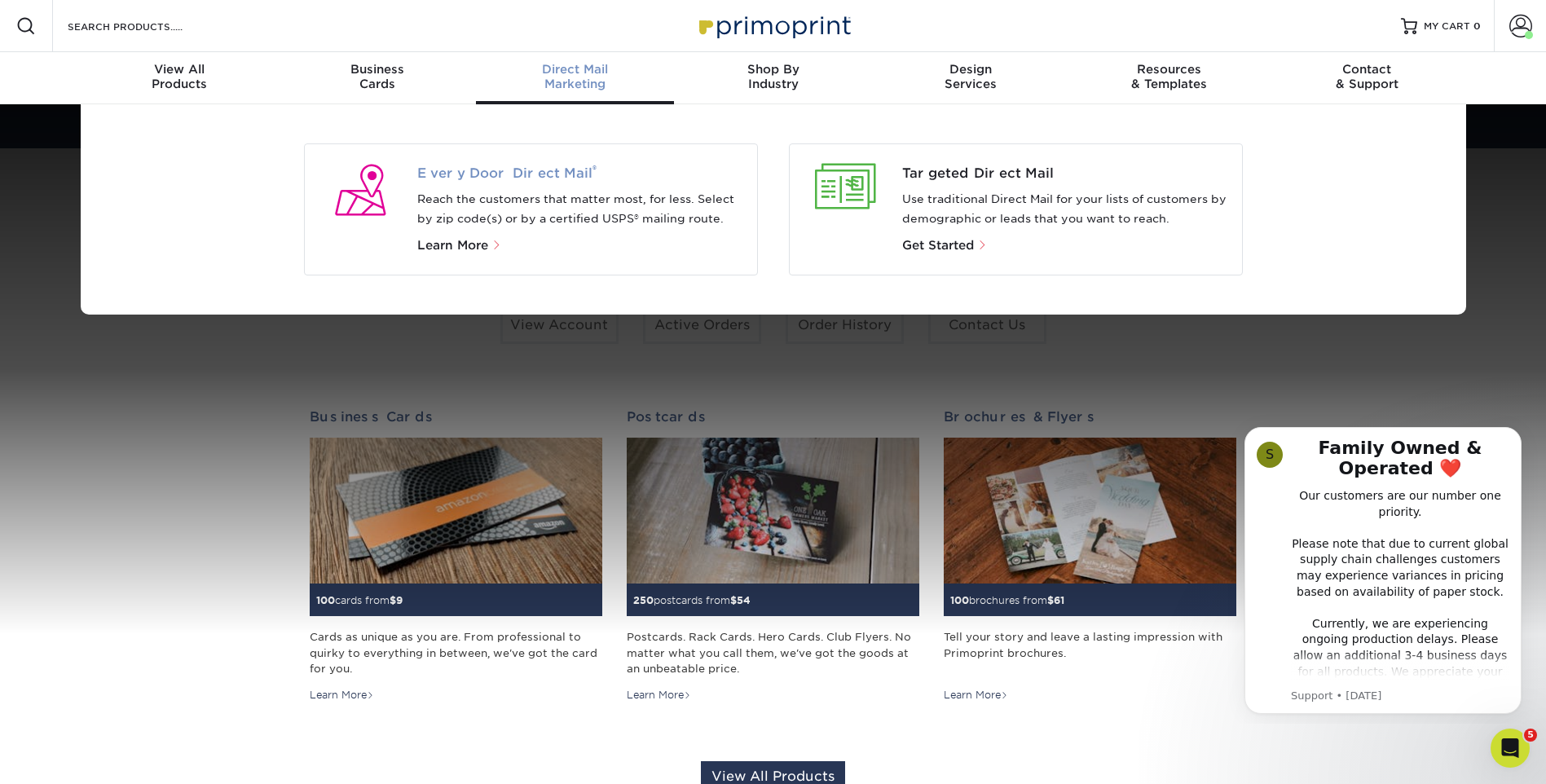
click at [477, 166] on span "Every Door Direct Mail ®" at bounding box center [581, 174] width 327 height 20
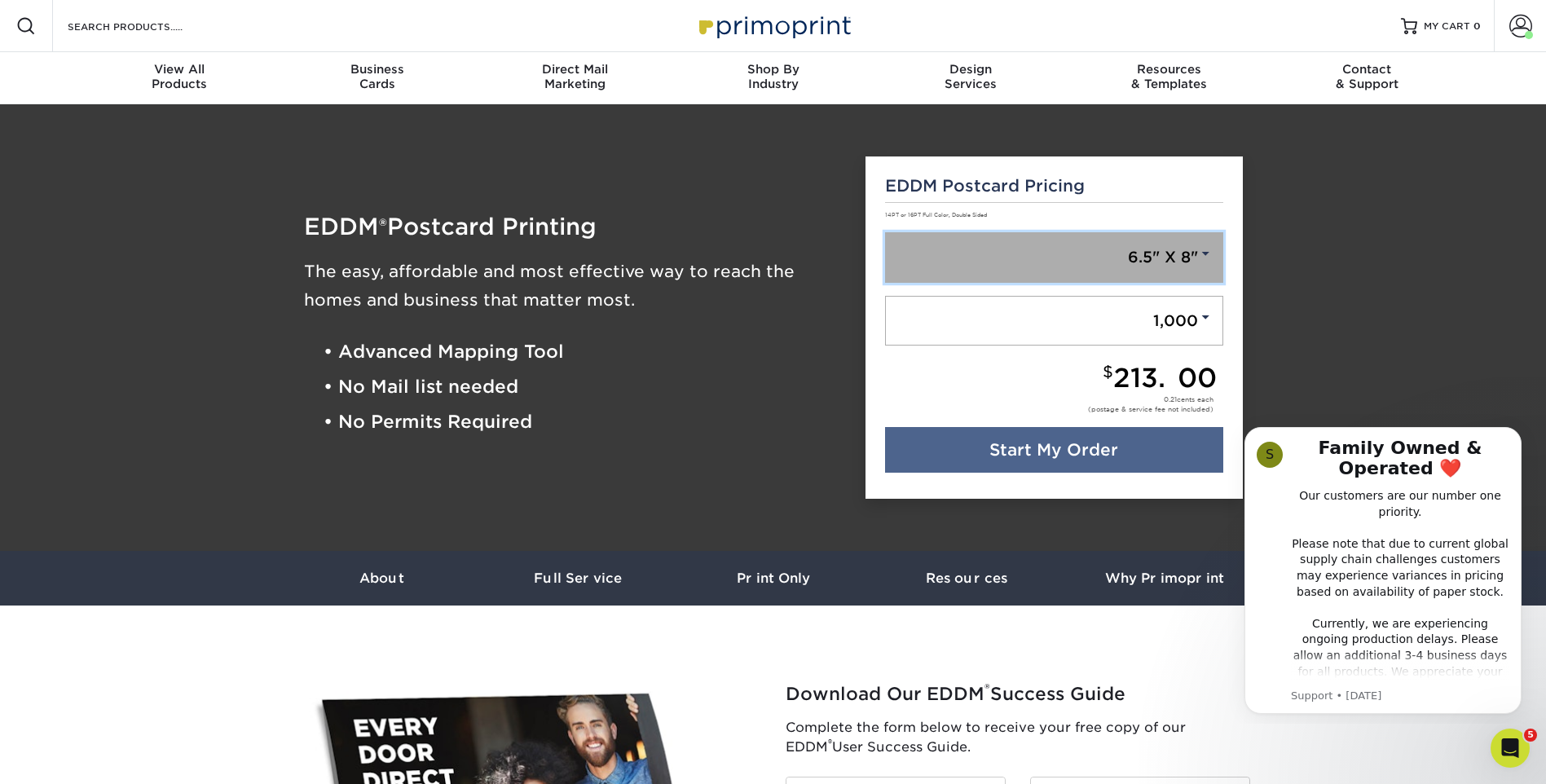
click at [1159, 244] on link "6.5" X 8"" at bounding box center [1053, 257] width 338 height 50
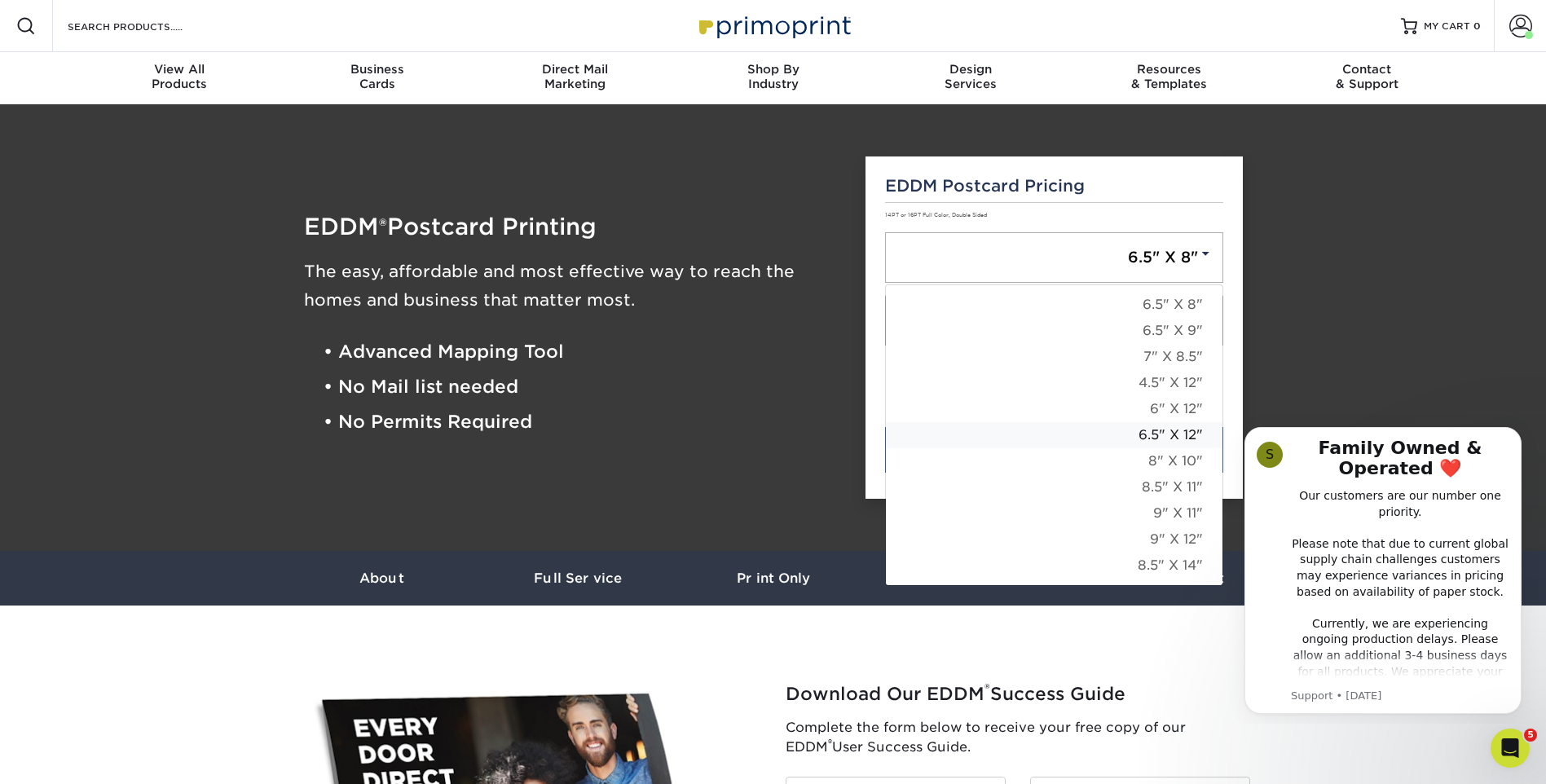
click at [1166, 435] on link "6.5" X 12"" at bounding box center [1053, 434] width 336 height 26
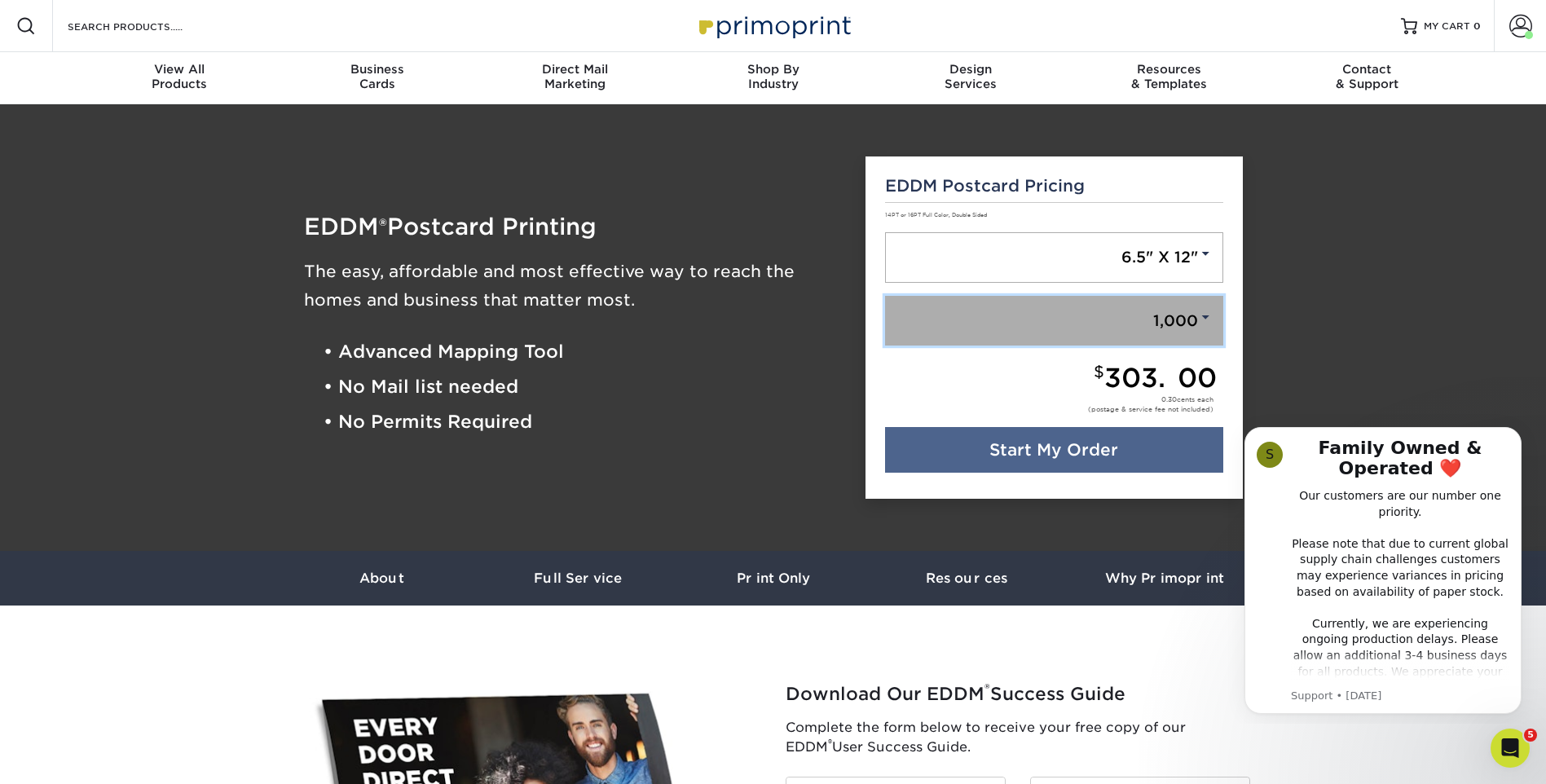
click at [1170, 316] on link "1,000" at bounding box center [1053, 321] width 338 height 50
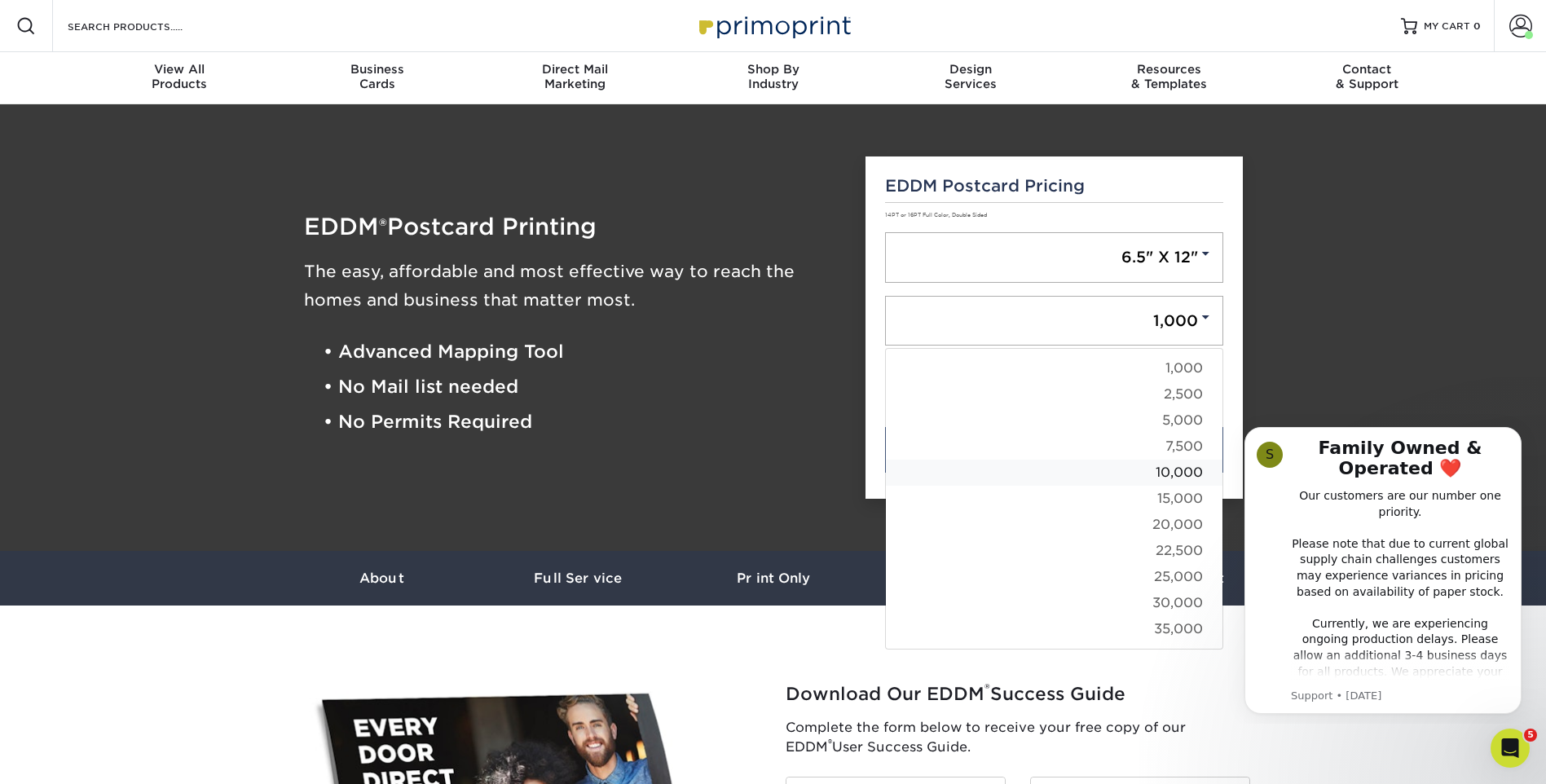
click at [1165, 468] on link "10,000" at bounding box center [1053, 472] width 336 height 26
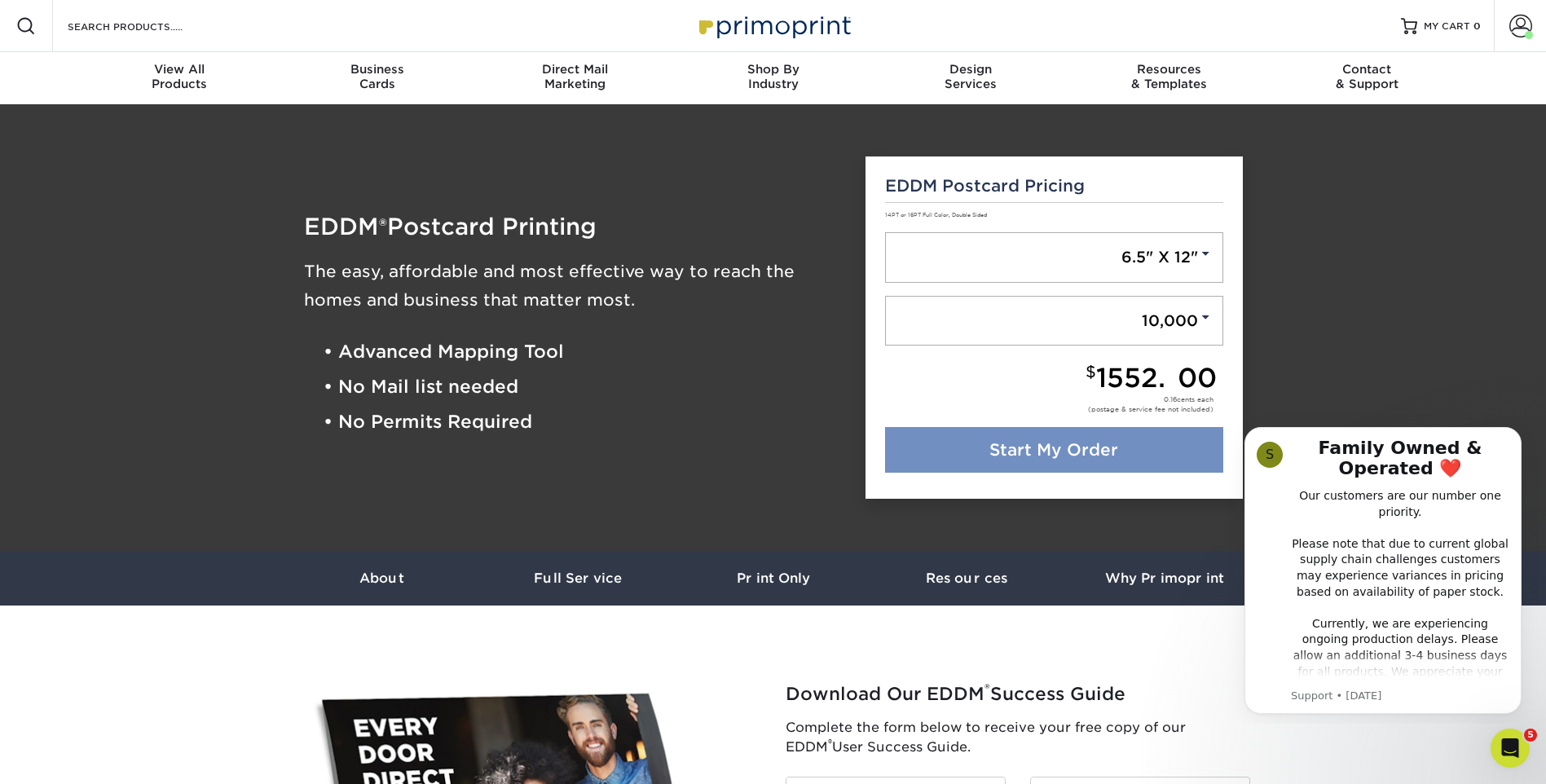
click at [1032, 449] on link "Start My Order" at bounding box center [1053, 449] width 338 height 46
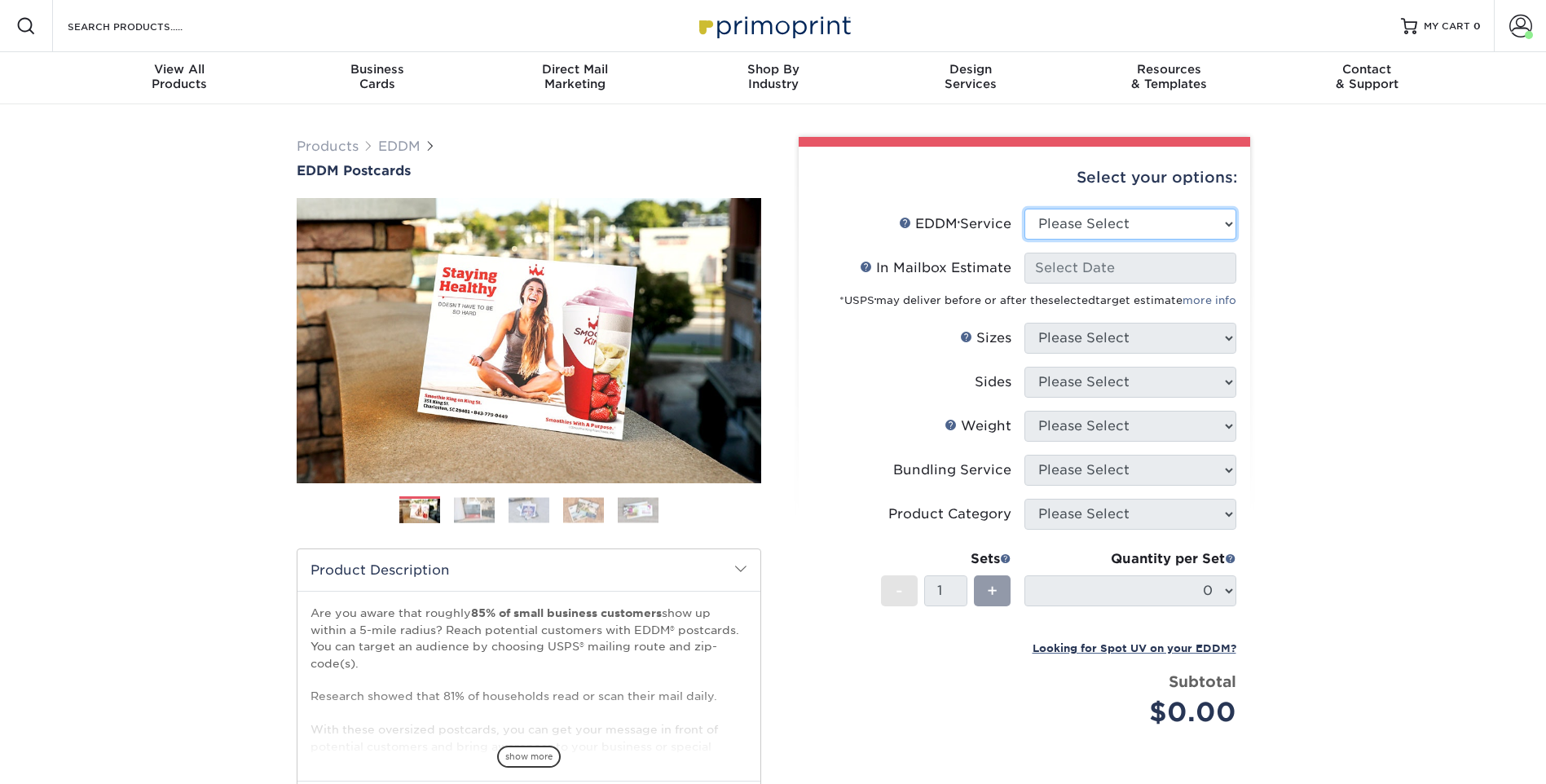
click at [1154, 216] on select "Please Select Full Service Print Only" at bounding box center [1131, 224] width 212 height 31
select select "full_service"
click at [1025, 209] on select "Please Select Full Service Print Only" at bounding box center [1131, 224] width 212 height 31
select select "-1"
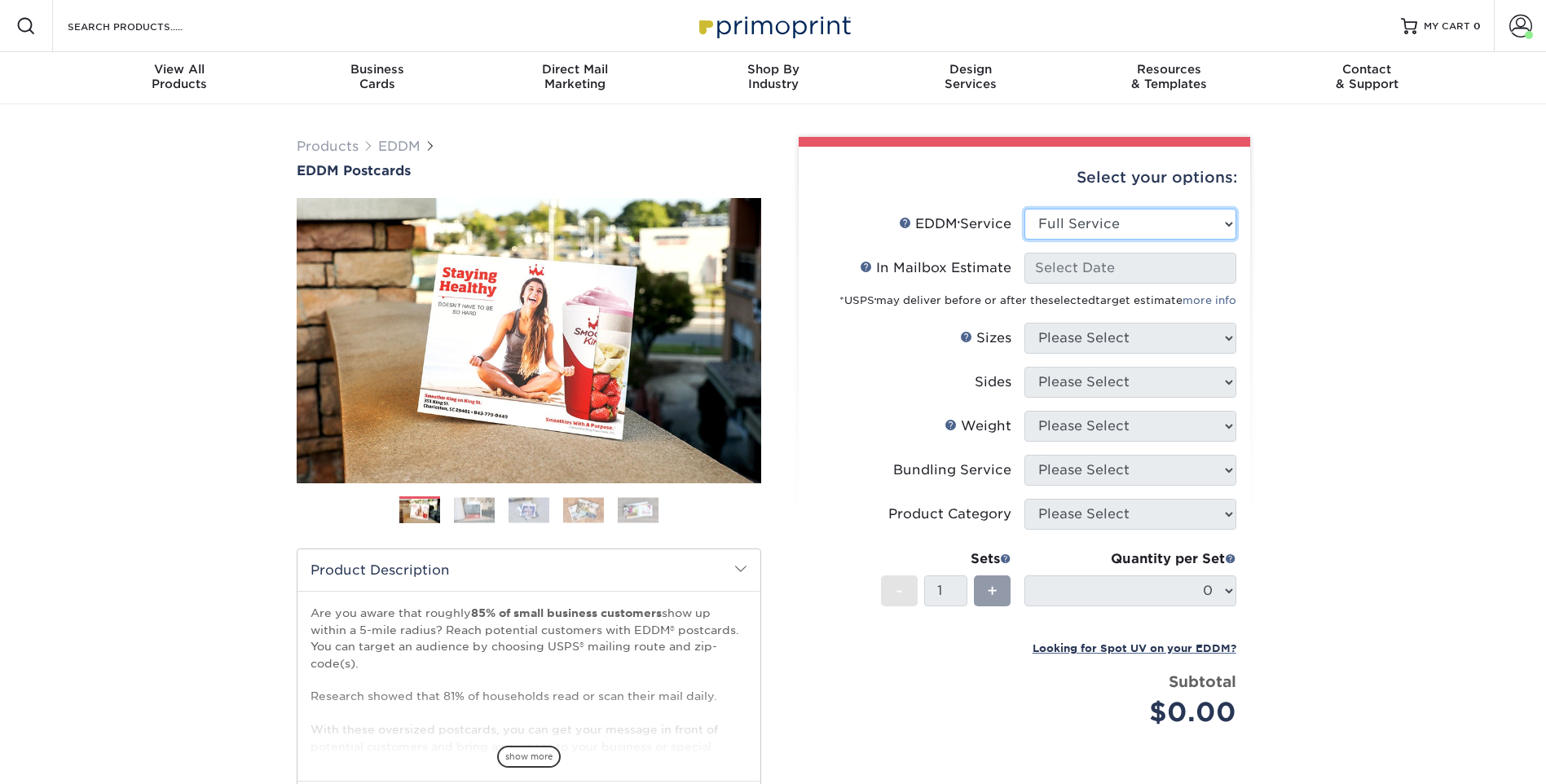
select select "-1"
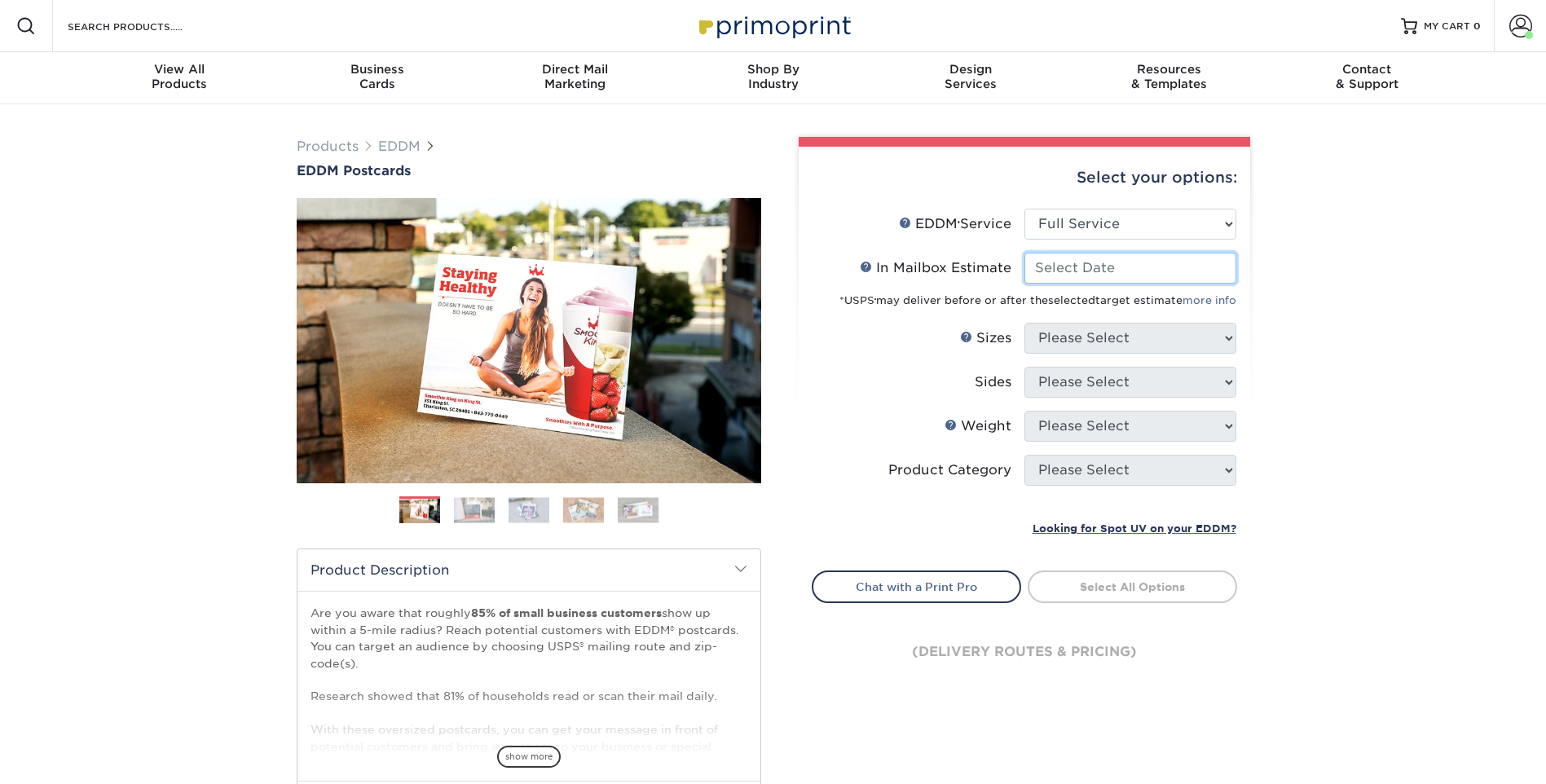
click at [1128, 271] on input "In Mailbox Estimate Help In Mailbox Estimate" at bounding box center [1131, 268] width 212 height 31
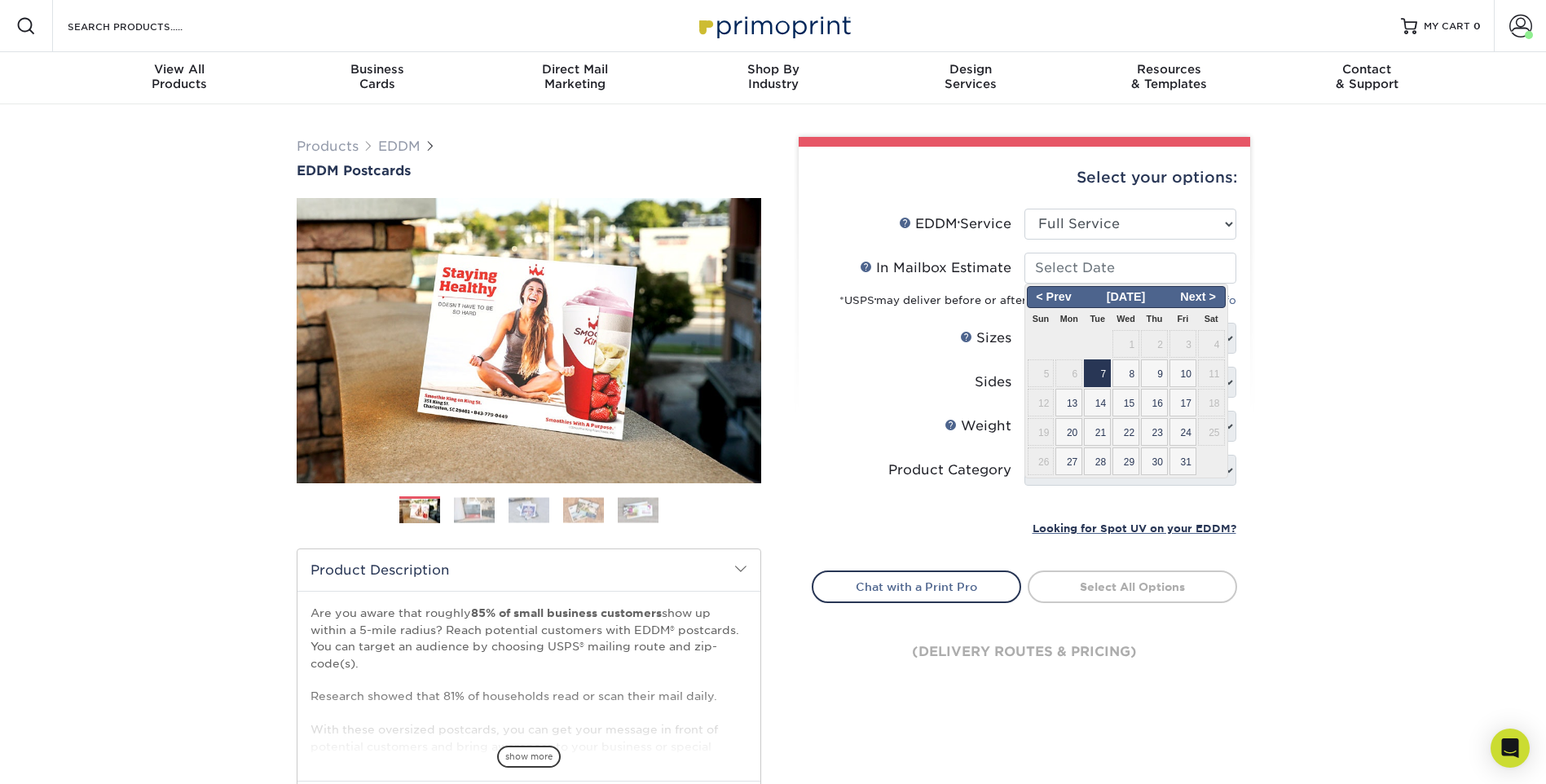
click at [1098, 374] on span "7" at bounding box center [1097, 373] width 27 height 28
type input "[DATE]"
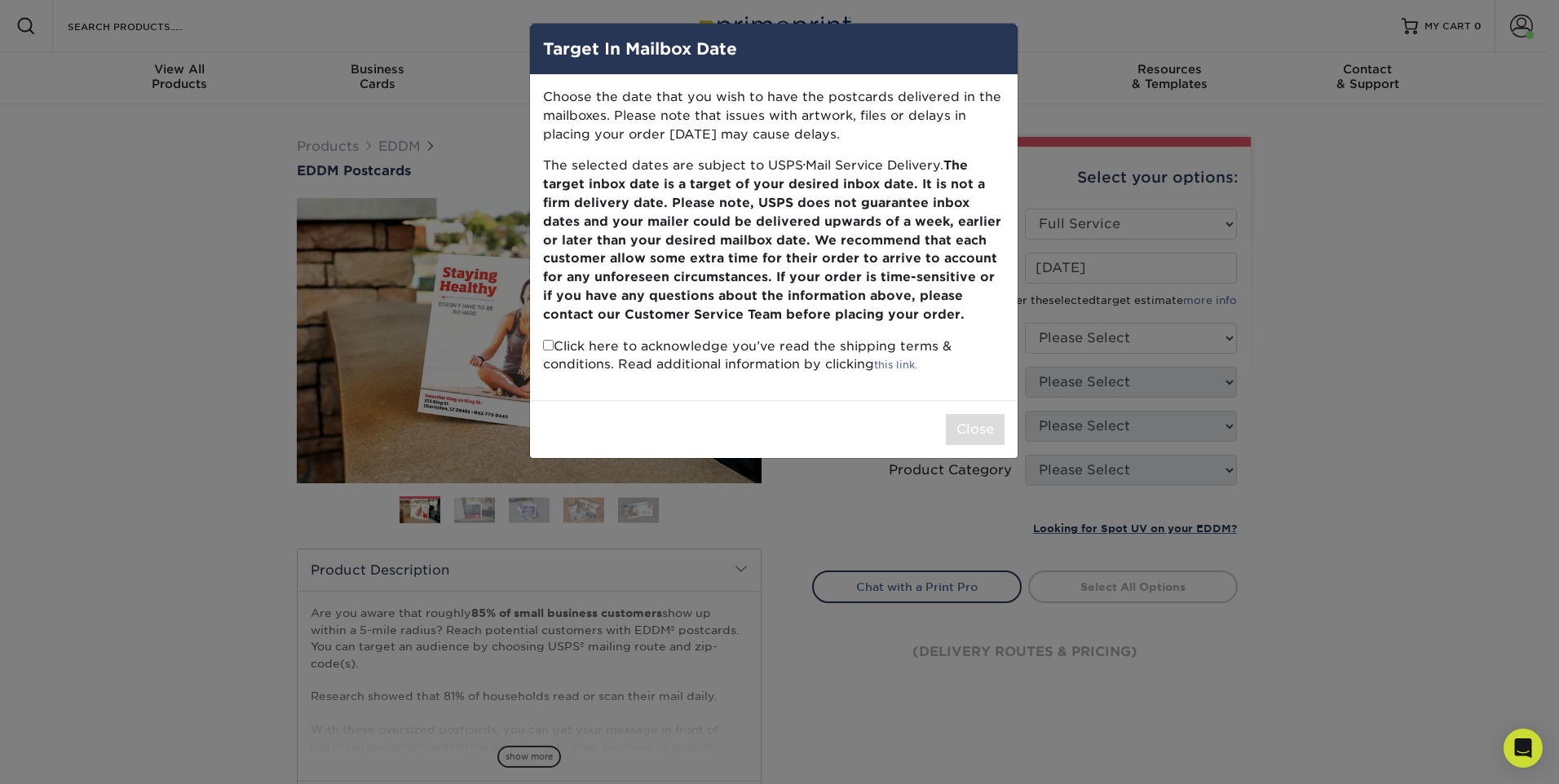
click at [548, 350] on input "checkbox" at bounding box center [548, 345] width 11 height 11
checkbox input "true"
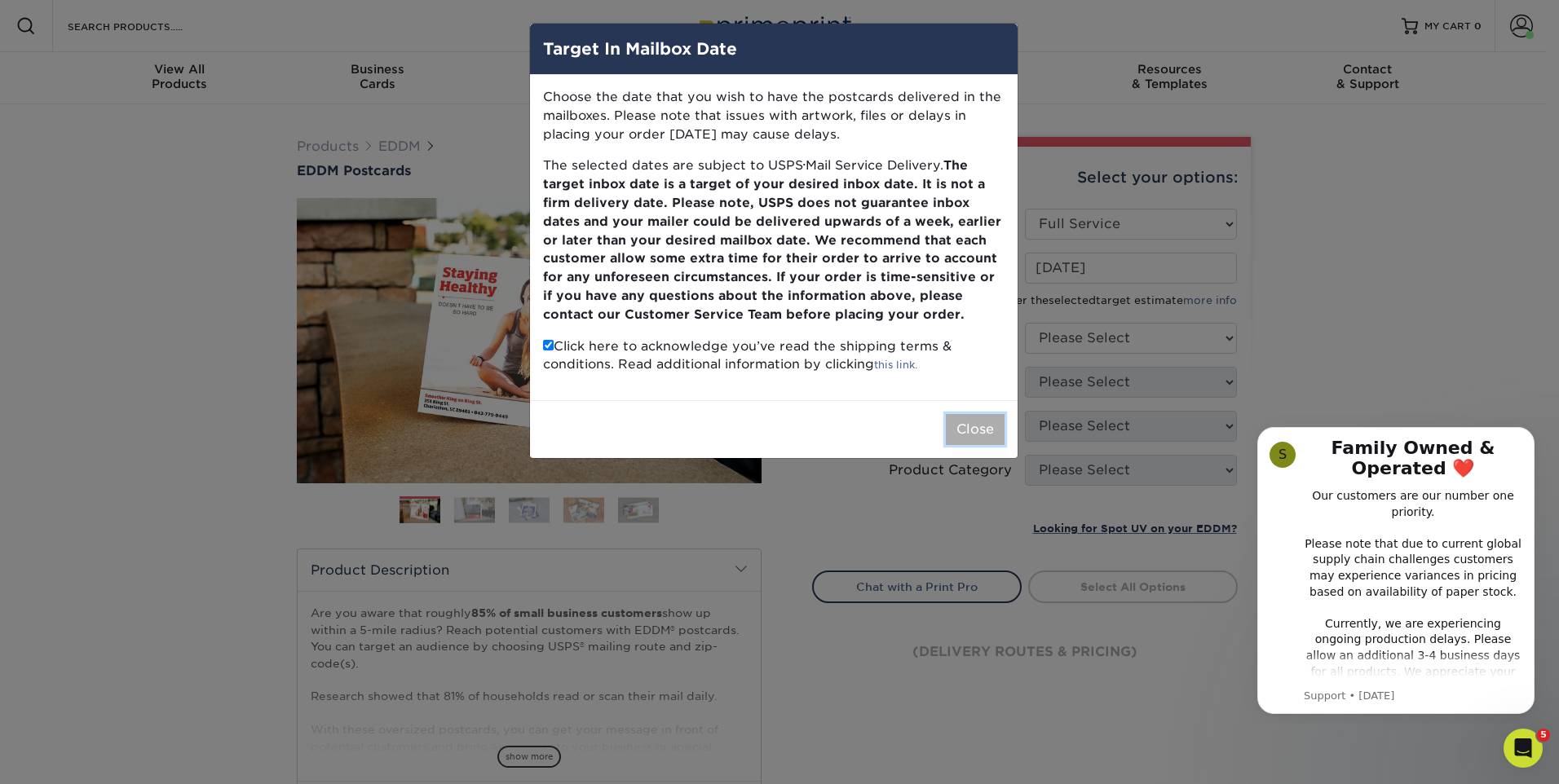
click at [977, 423] on button "Close" at bounding box center [975, 429] width 58 height 31
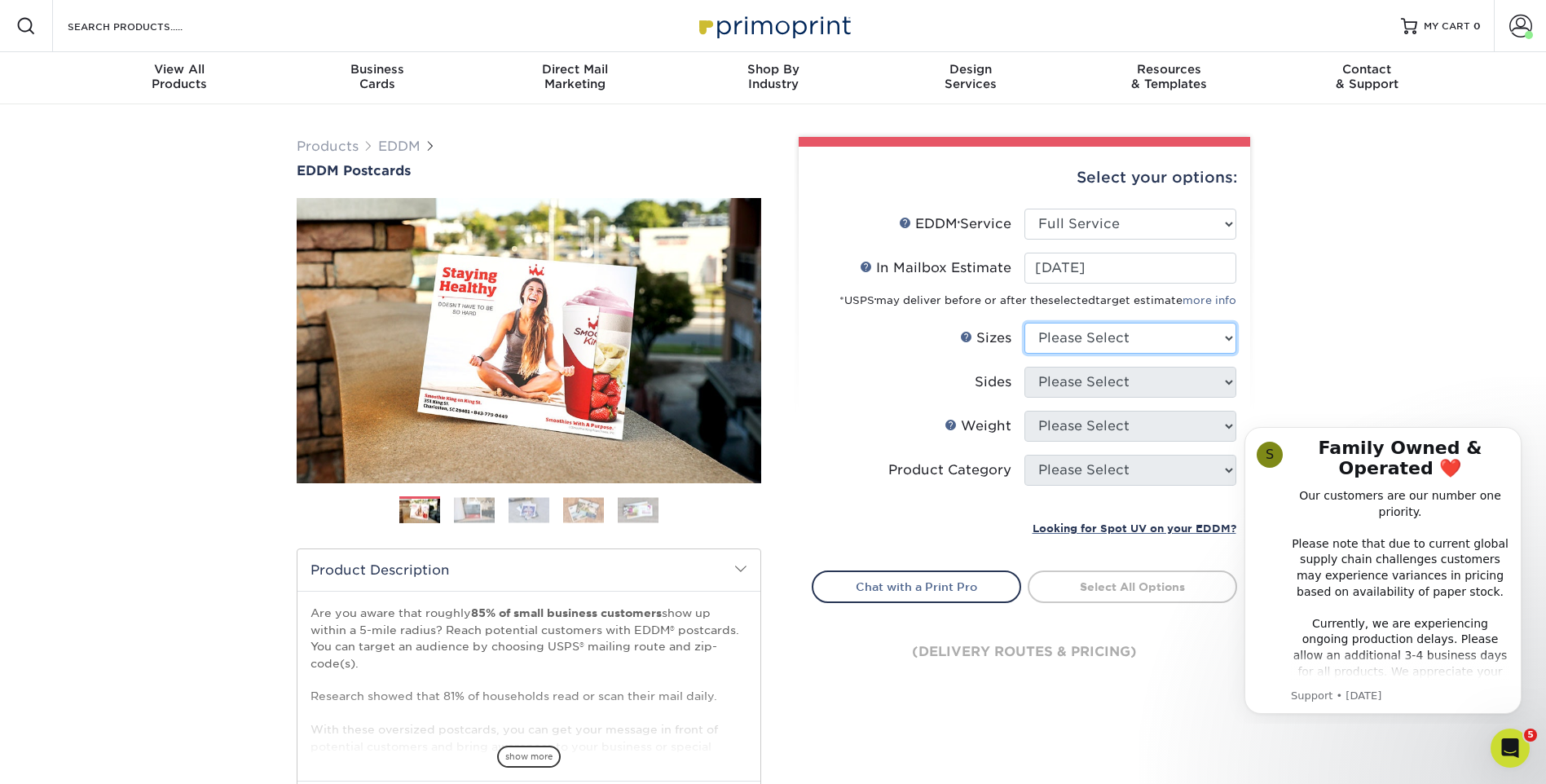
click at [1124, 340] on select "Please Select 4.5" x 12" 6" x 12" 6.5" x 8" 6.5" x 9" 6.5" x 12" 7" x 8.5" 8" x…" at bounding box center [1131, 338] width 212 height 31
select select "6.50x12.00"
click at [1025, 323] on select "Please Select 4.5" x 12" 6" x 12" 6.5" x 8" 6.5" x 9" 6.5" x 12" 7" x 8.5" 8" x…" at bounding box center [1131, 338] width 212 height 31
click at [1097, 384] on select "Please Select Print Both Sides Print Front Only" at bounding box center [1131, 382] width 212 height 31
select select "13abbda7-1d64-4f25-8bb2-c179b224825d"
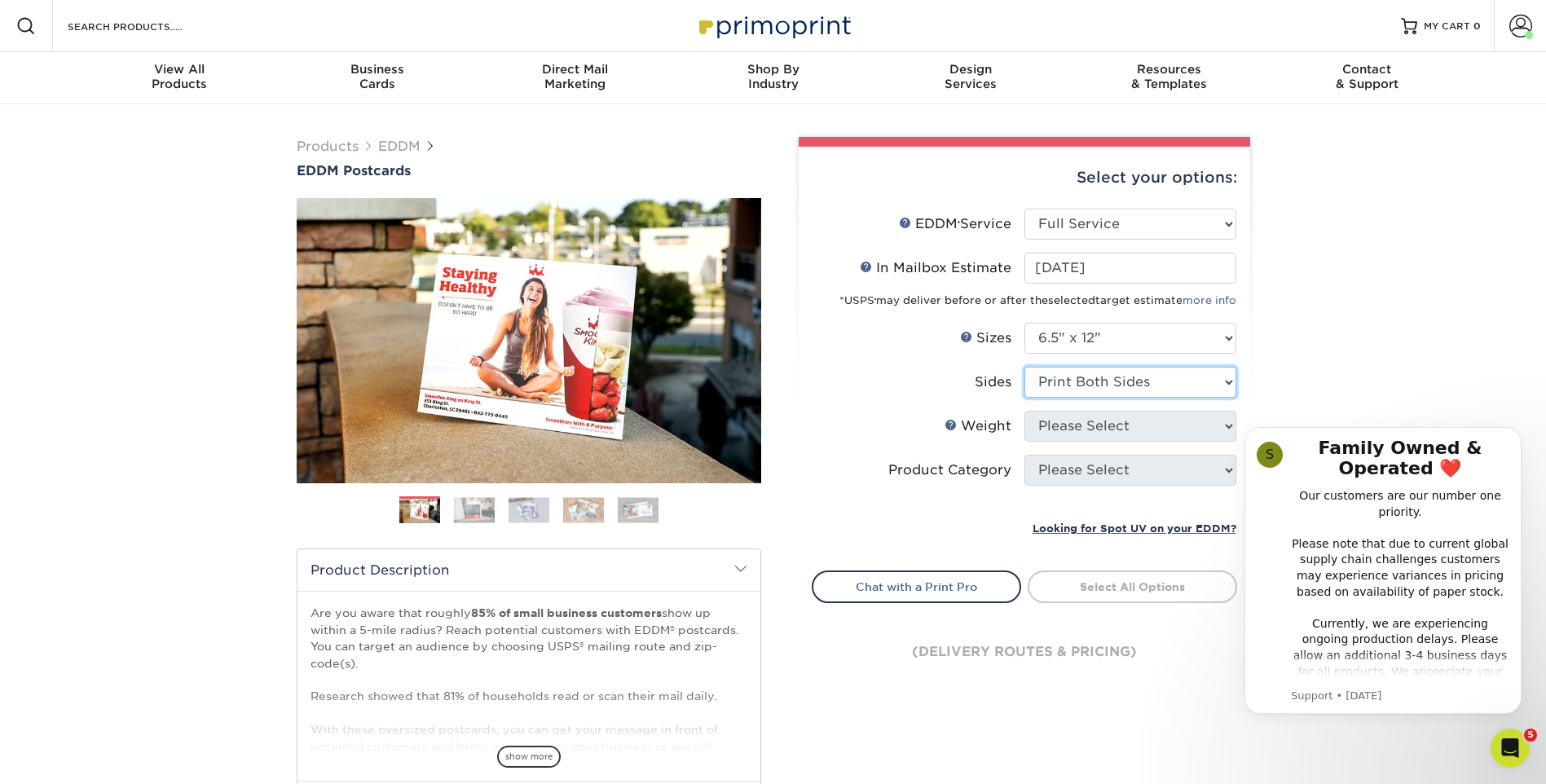
click at [1025, 367] on select "Please Select Print Both Sides Print Front Only" at bounding box center [1131, 382] width 212 height 31
click at [1113, 418] on select "Please Select 14PT 16PT" at bounding box center [1131, 426] width 212 height 31
select select "16PT"
click at [1025, 411] on select "Please Select 14PT 16PT" at bounding box center [1131, 426] width 212 height 31
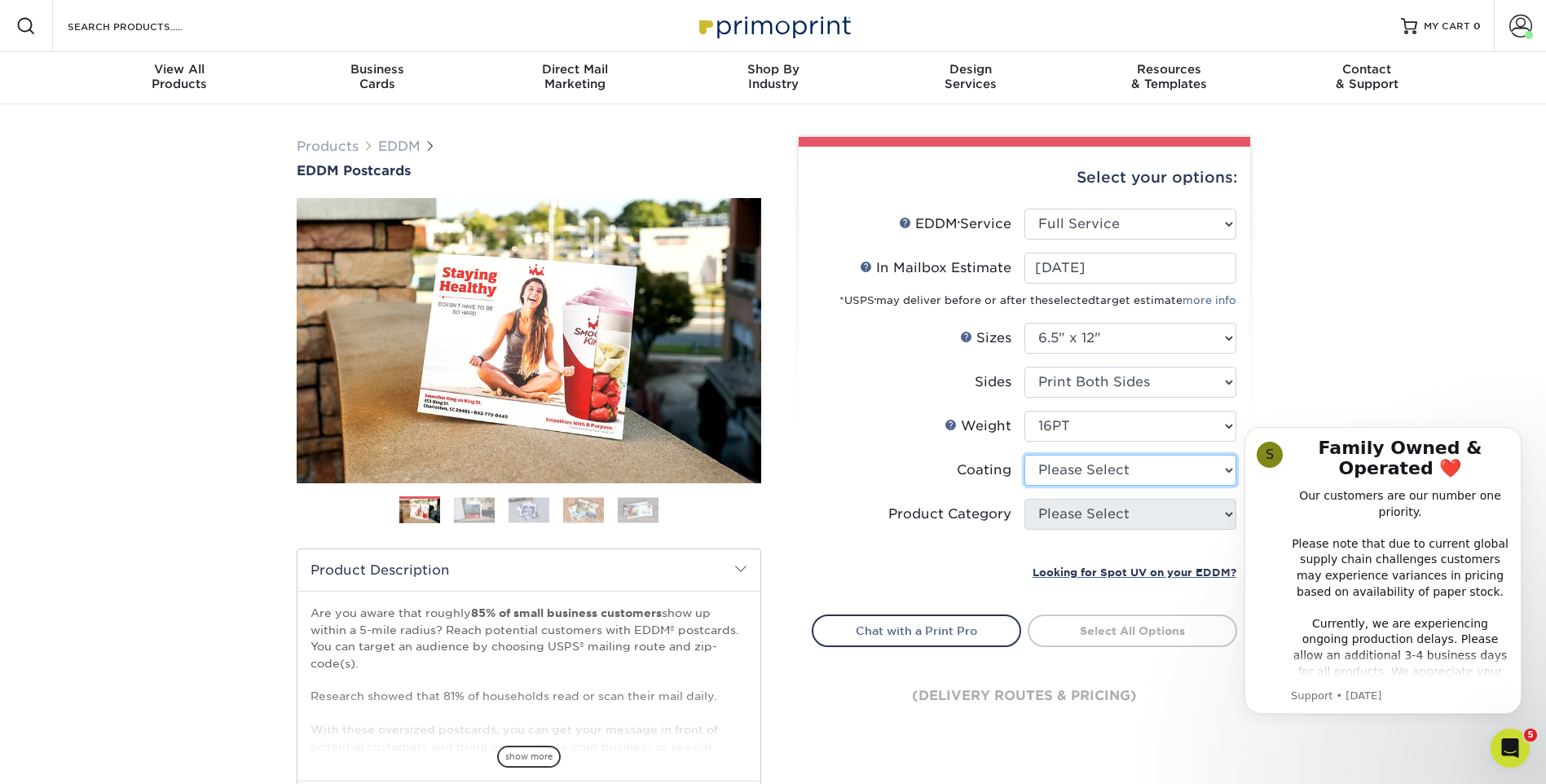
click at [1096, 466] on select at bounding box center [1131, 470] width 212 height 31
select select "ae367451-b2b8-45df-a344-0f05b6a12993"
click at [1025, 455] on select at bounding box center [1131, 470] width 212 height 31
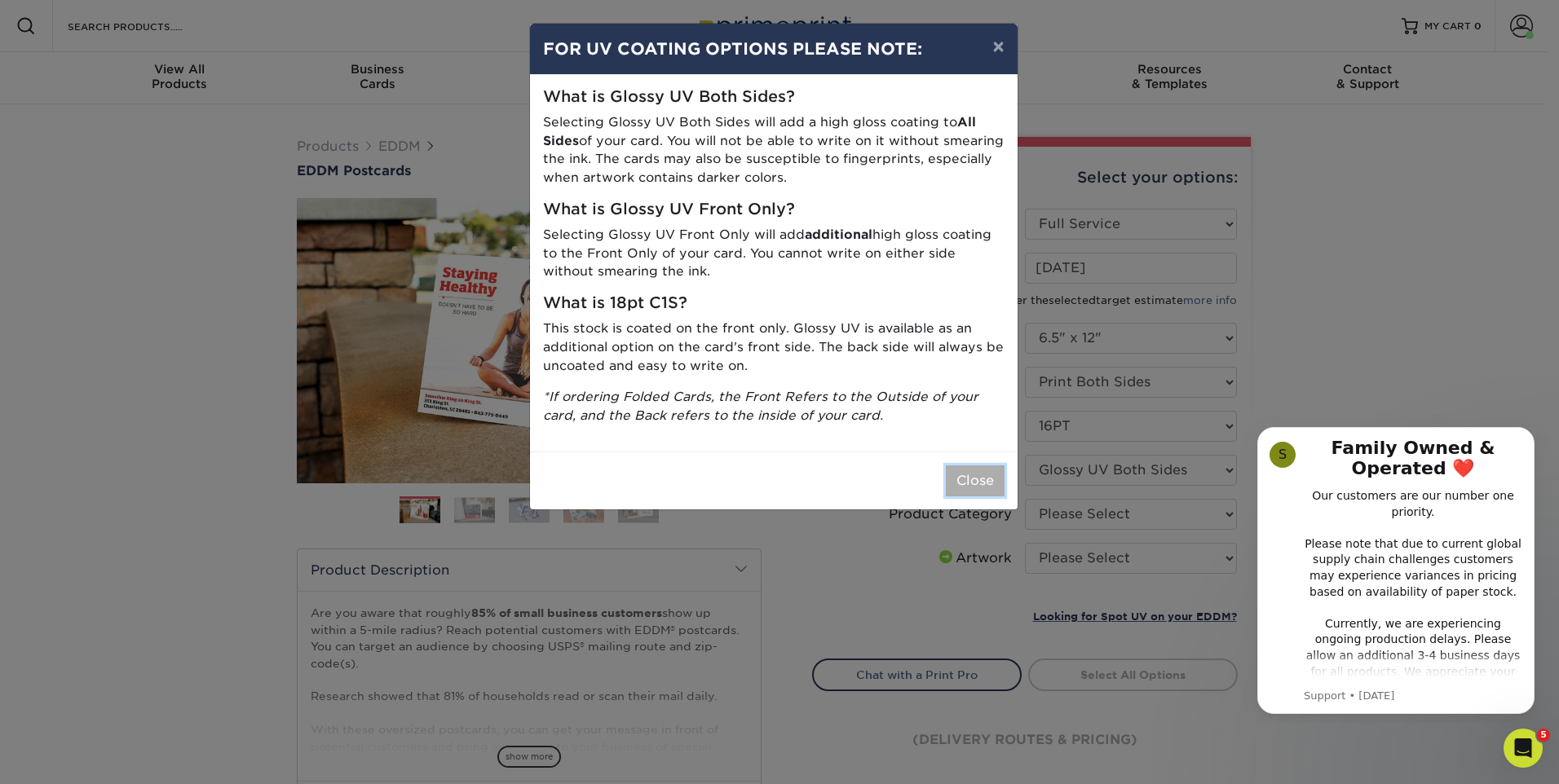
click at [975, 474] on button "Close" at bounding box center [975, 481] width 58 height 31
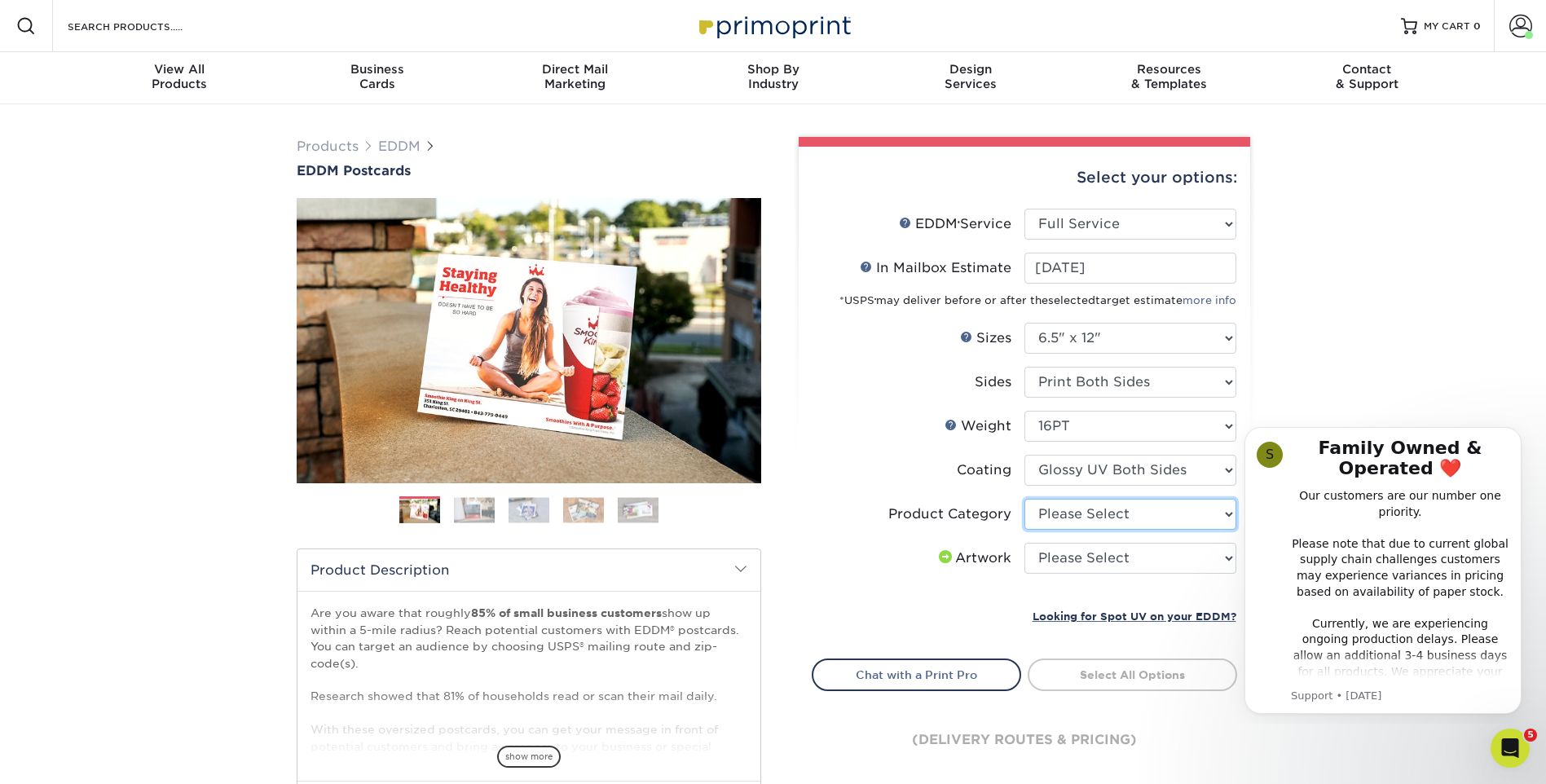
click at [1184, 510] on select "Please Select Postcards" at bounding box center [1131, 514] width 212 height 31
select select "9b7272e0-d6c8-4c3c-8e97-d3a1bcdab858"
click at [1025, 499] on select "Please Select Postcards" at bounding box center [1131, 514] width 212 height 31
click at [1098, 510] on select "Please Select Postcards" at bounding box center [1131, 514] width 212 height 31
click at [1025, 499] on select "Please Select Postcards" at bounding box center [1131, 514] width 212 height 31
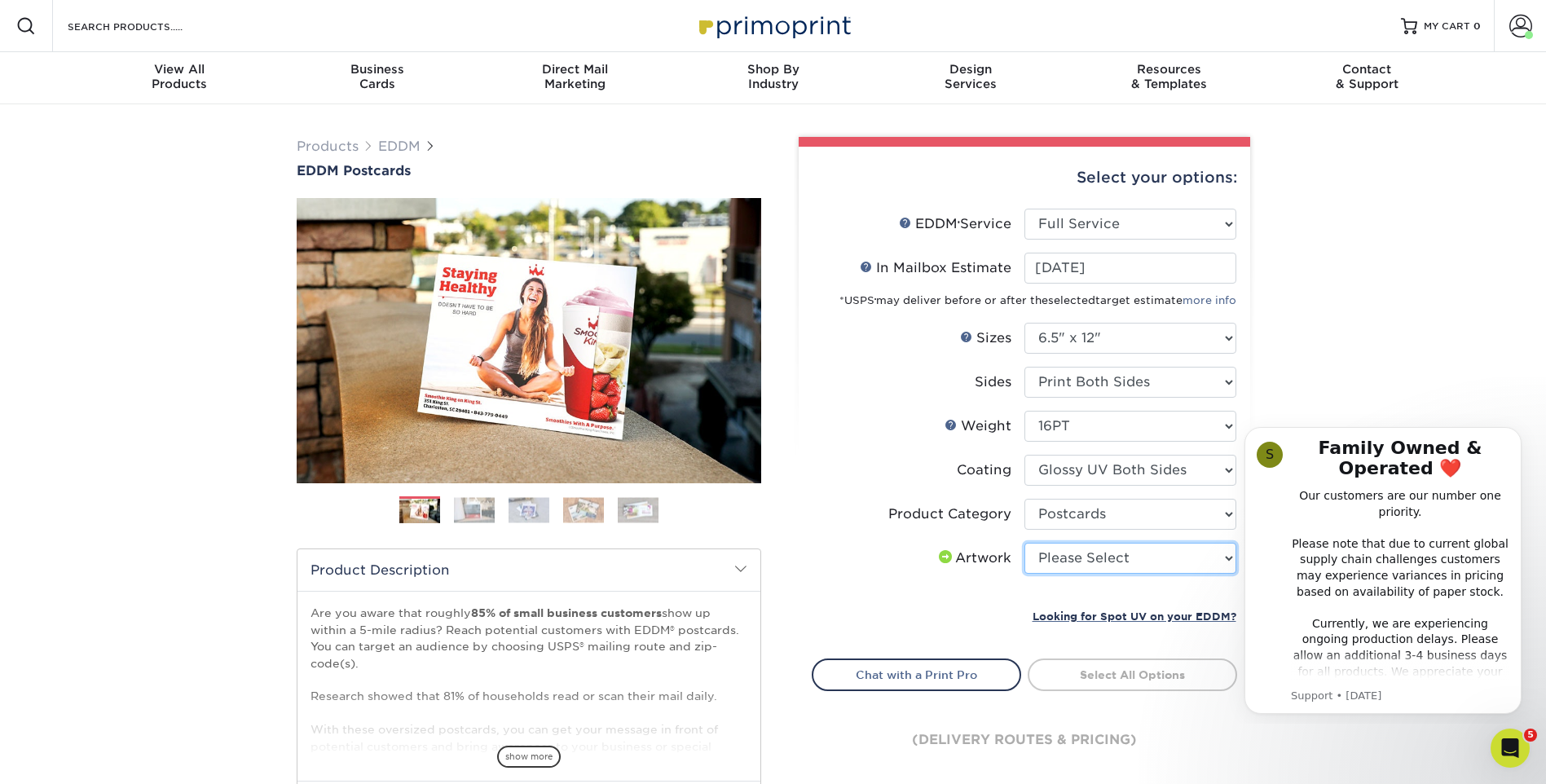
click at [1093, 550] on select "Please Select I will upload files I need a design - $150" at bounding box center [1131, 558] width 212 height 31
select select "upload"
click at [1025, 543] on select "Please Select I will upload files I need a design - $150" at bounding box center [1131, 558] width 212 height 31
click at [1103, 671] on link "Select Routes" at bounding box center [1131, 673] width 209 height 30
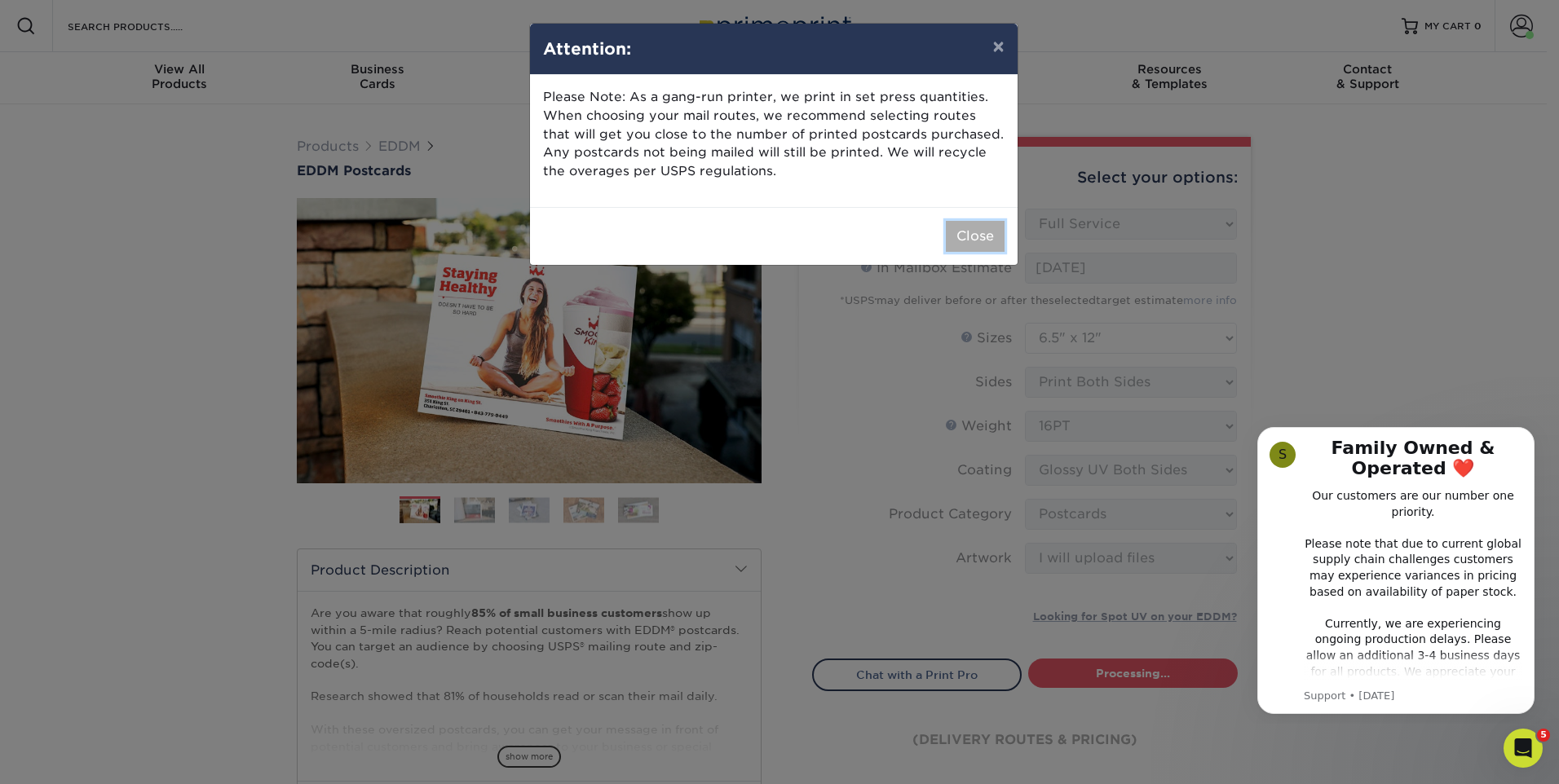
click at [982, 231] on button "Close" at bounding box center [975, 236] width 58 height 31
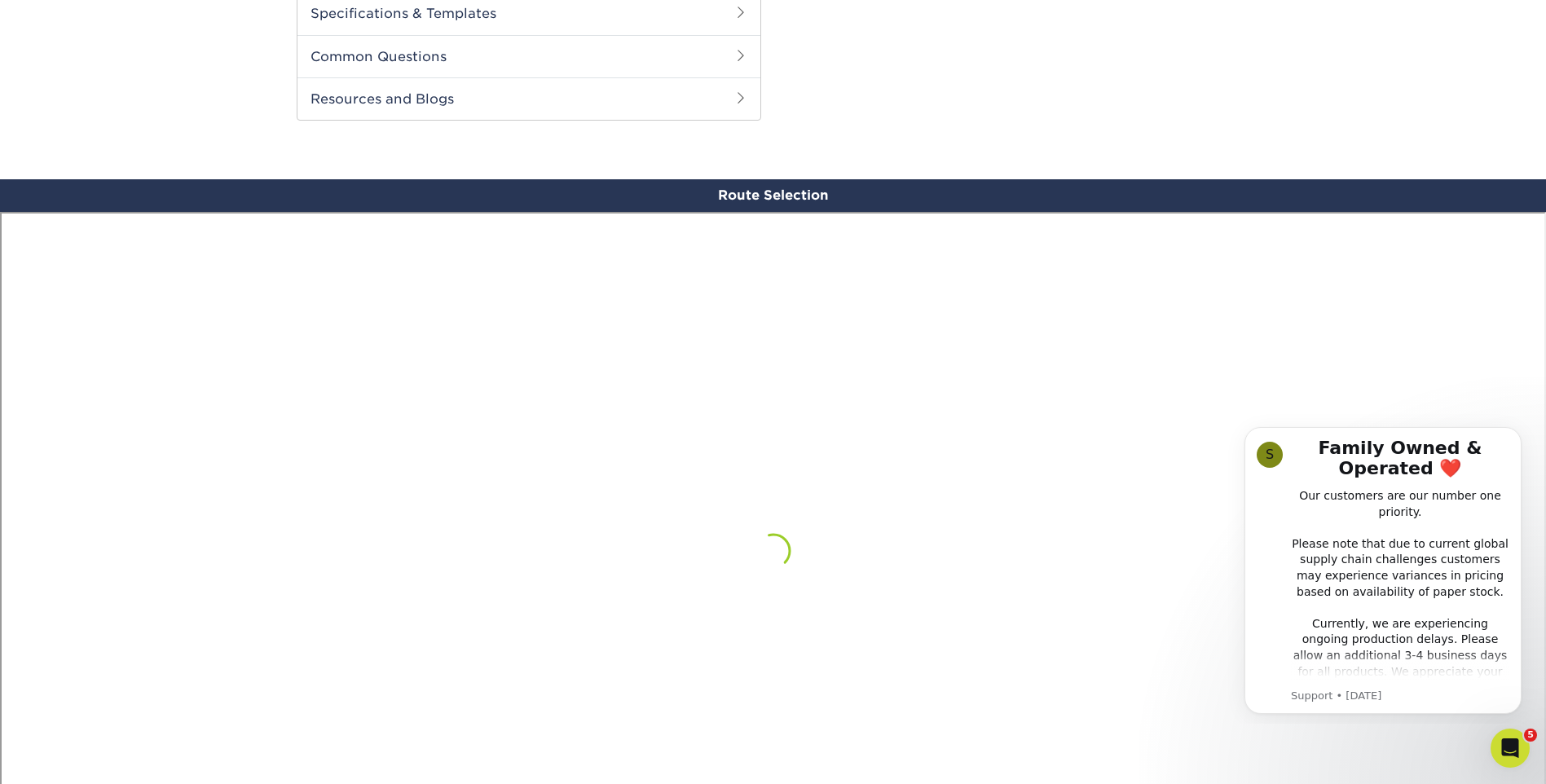
scroll to position [950, 0]
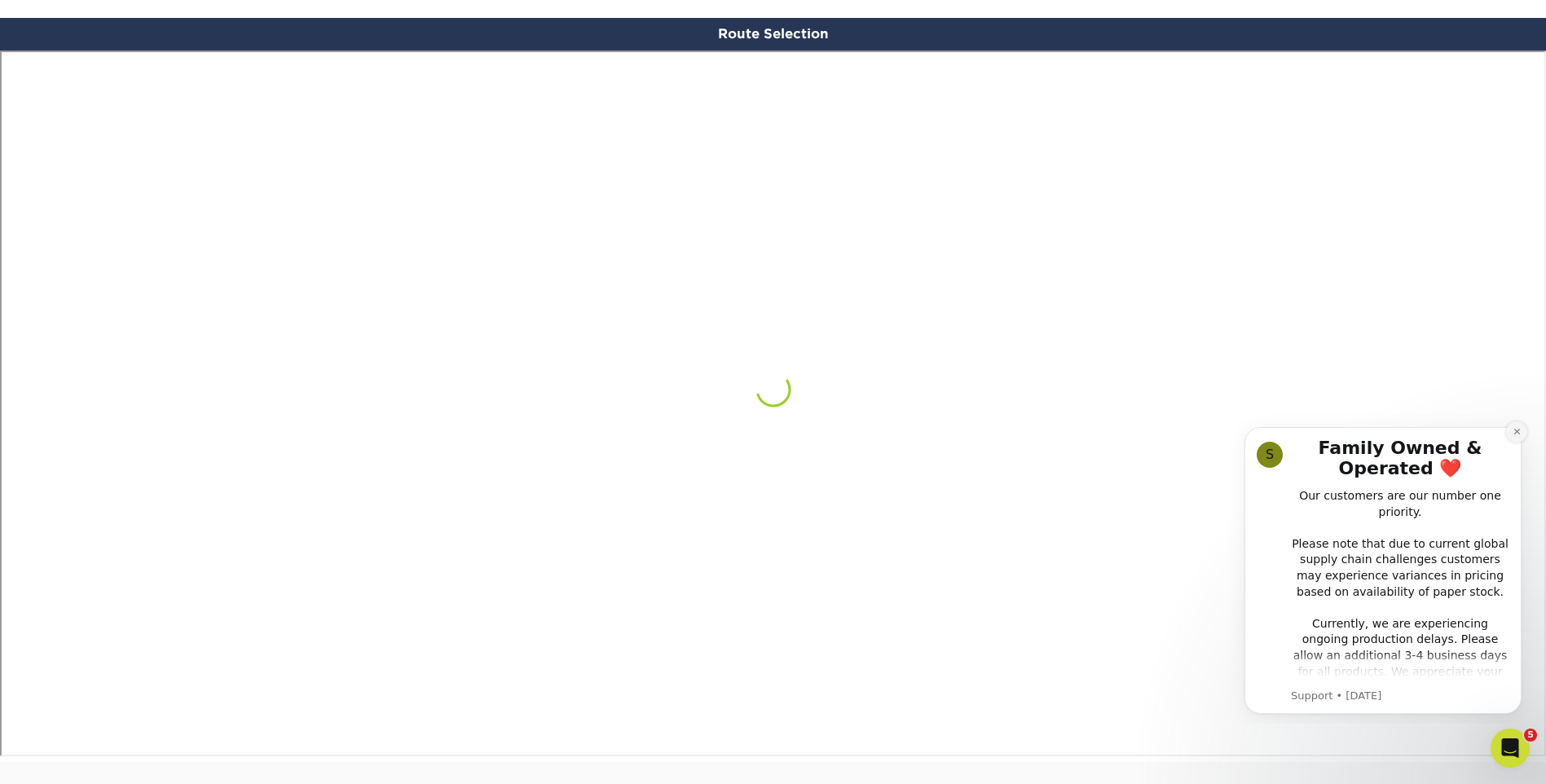
click at [1518, 431] on icon "Dismiss notification" at bounding box center [1517, 431] width 9 height 9
click at [1513, 431] on icon "Dismiss notification" at bounding box center [1517, 431] width 9 height 9
click at [1515, 431] on icon "Dismiss notification" at bounding box center [1516, 431] width 5 height 5
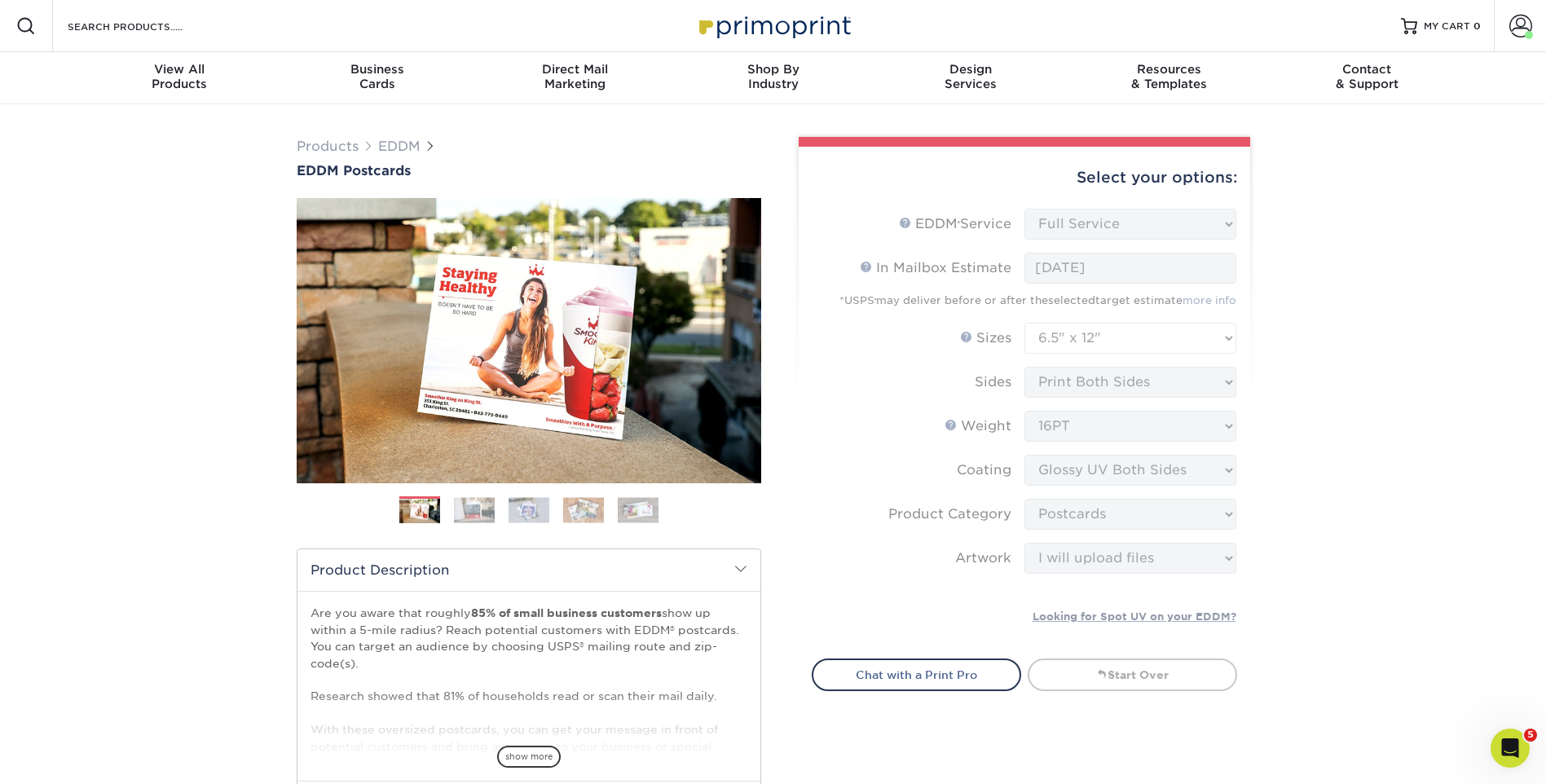
scroll to position [489, 0]
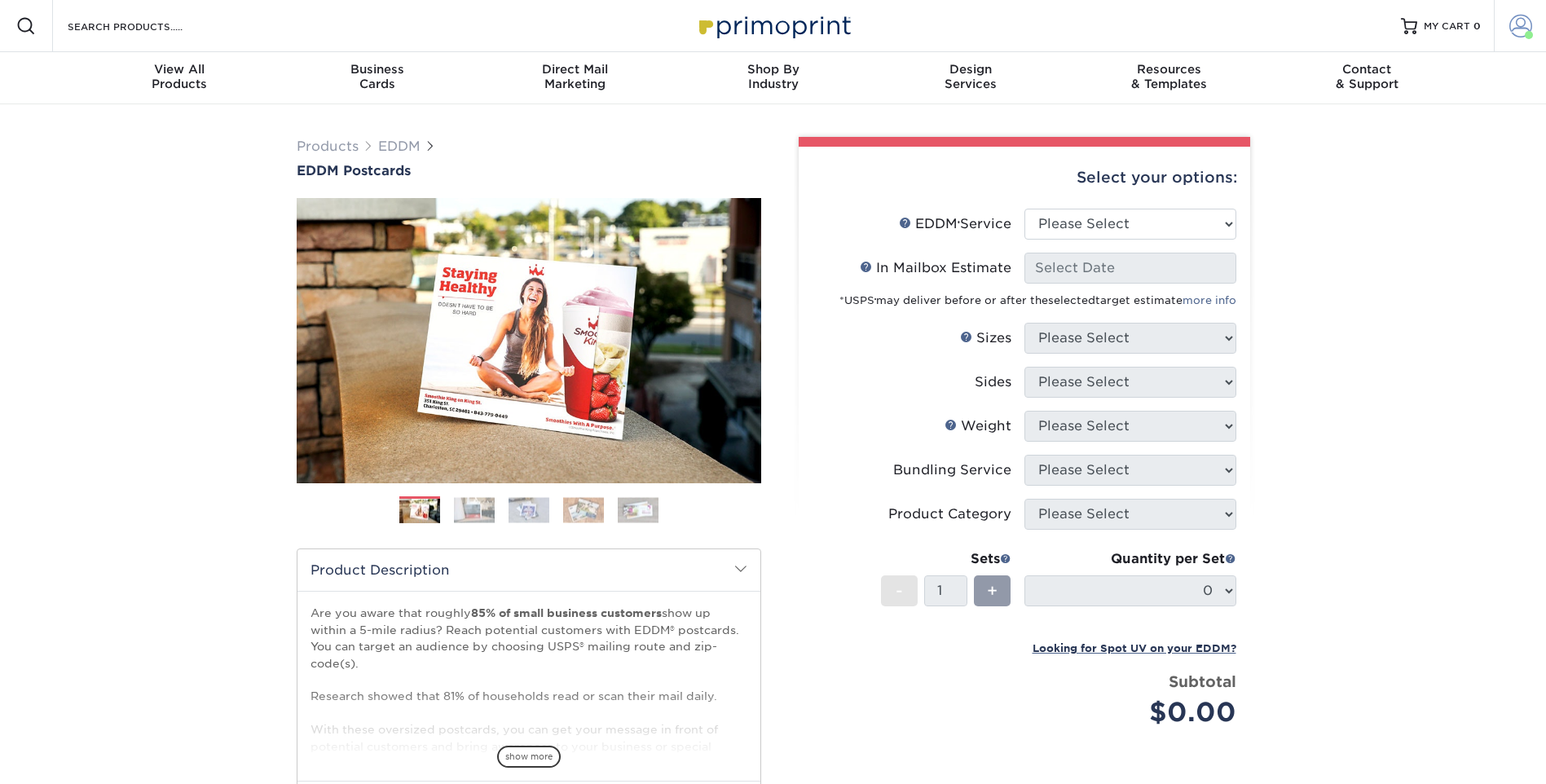
click at [1531, 25] on span at bounding box center [1520, 25] width 22 height 22
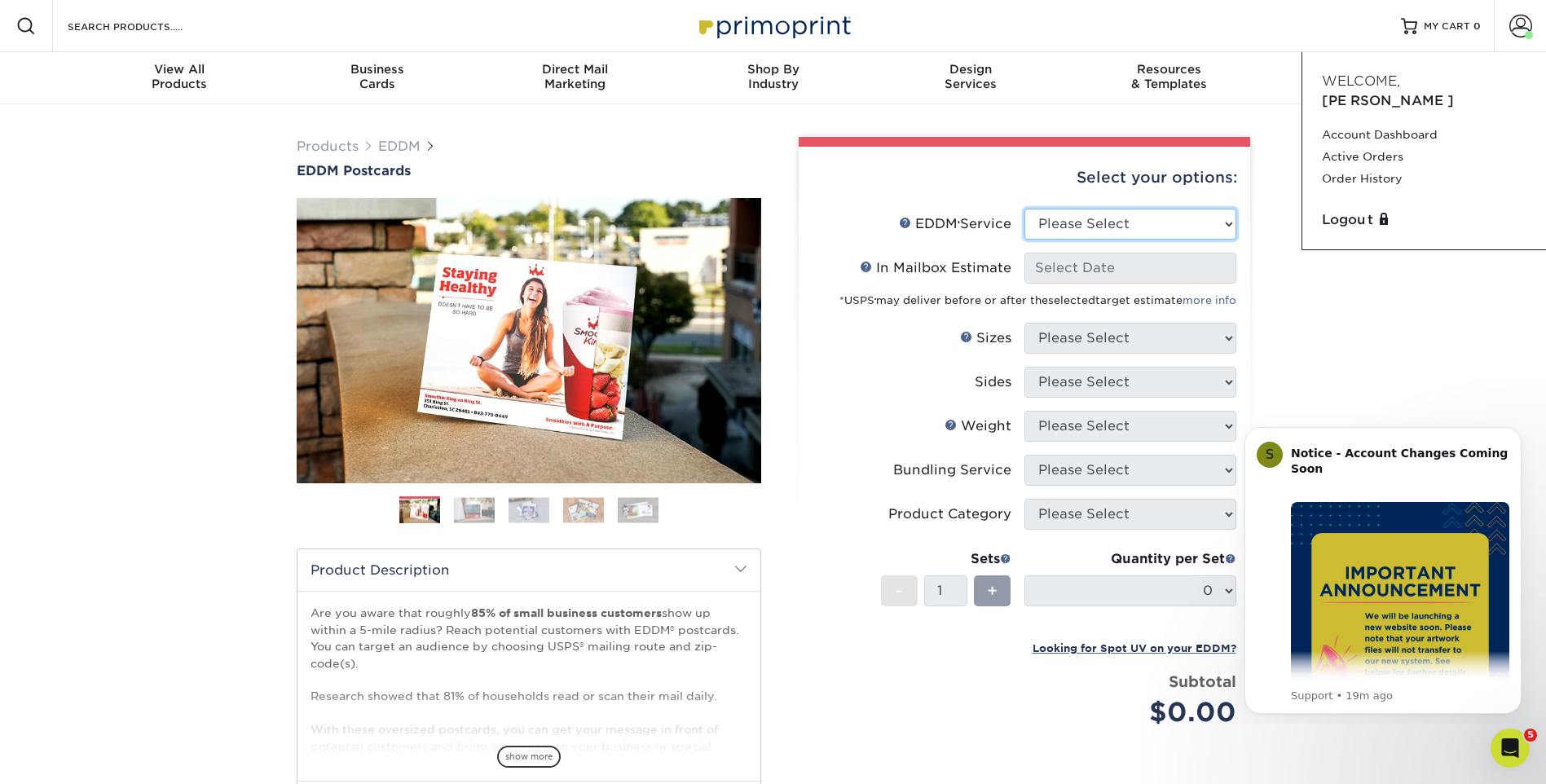
click at [1165, 214] on select "Please Select Full Service Print Only" at bounding box center [1131, 224] width 212 height 31
select select "full_service"
click at [1025, 209] on select "Please Select Full Service Print Only" at bounding box center [1131, 224] width 212 height 31
select select "-1"
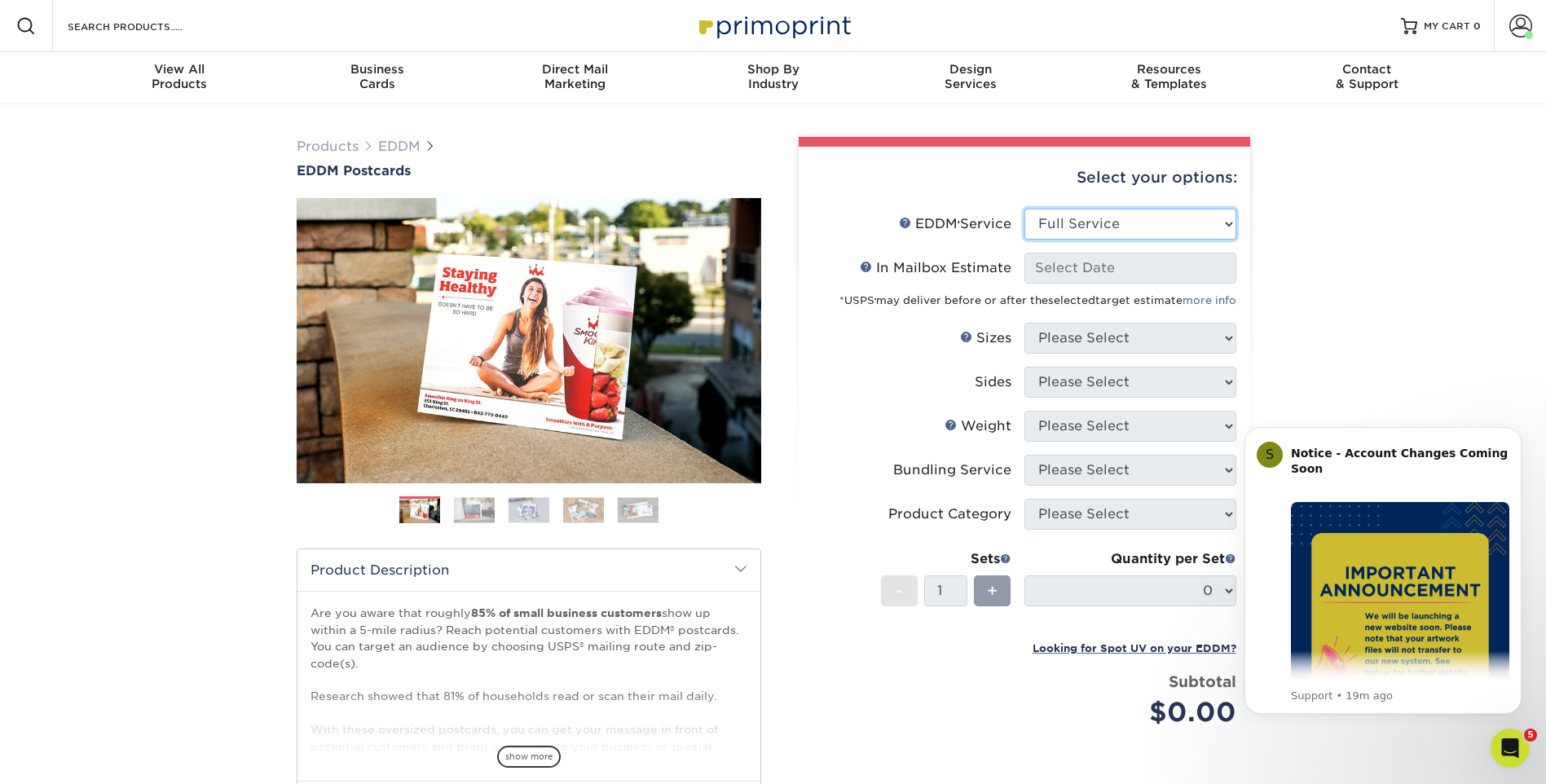
select select "-1"
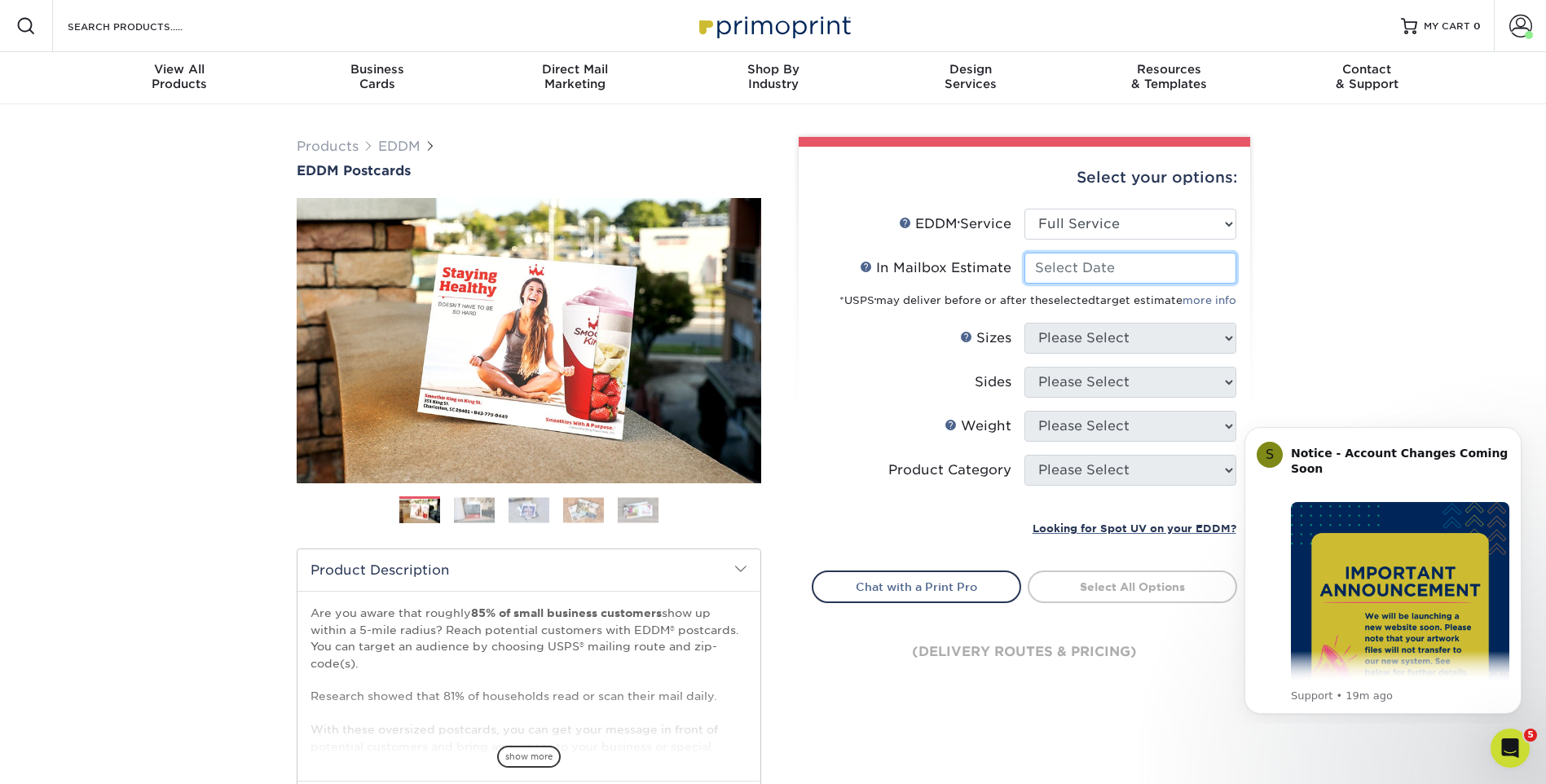
click at [1162, 262] on input "In Mailbox Estimate Help In Mailbox Estimate" at bounding box center [1131, 268] width 212 height 31
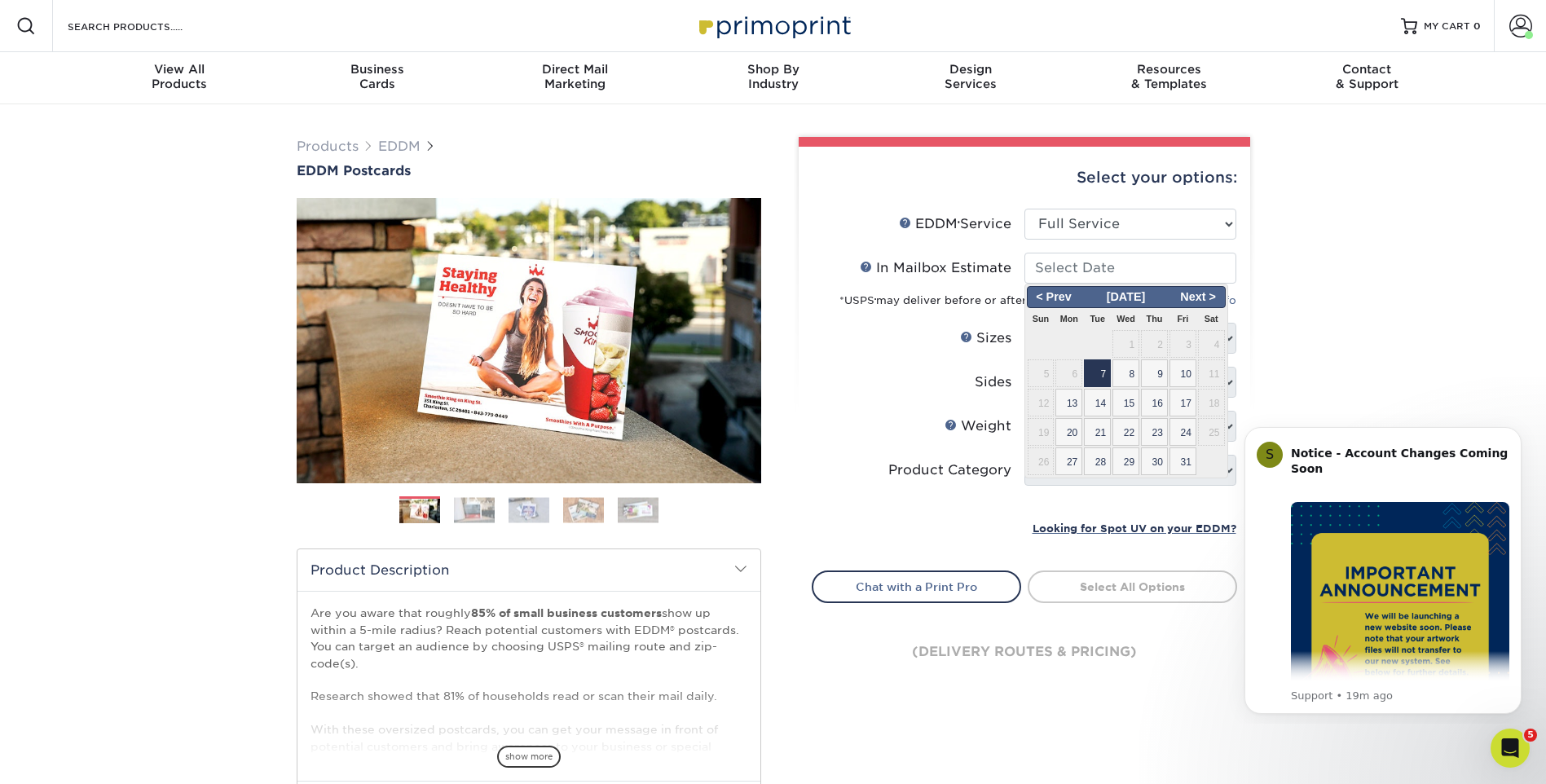
click at [1103, 370] on span "7" at bounding box center [1097, 373] width 27 height 28
type input "[DATE]"
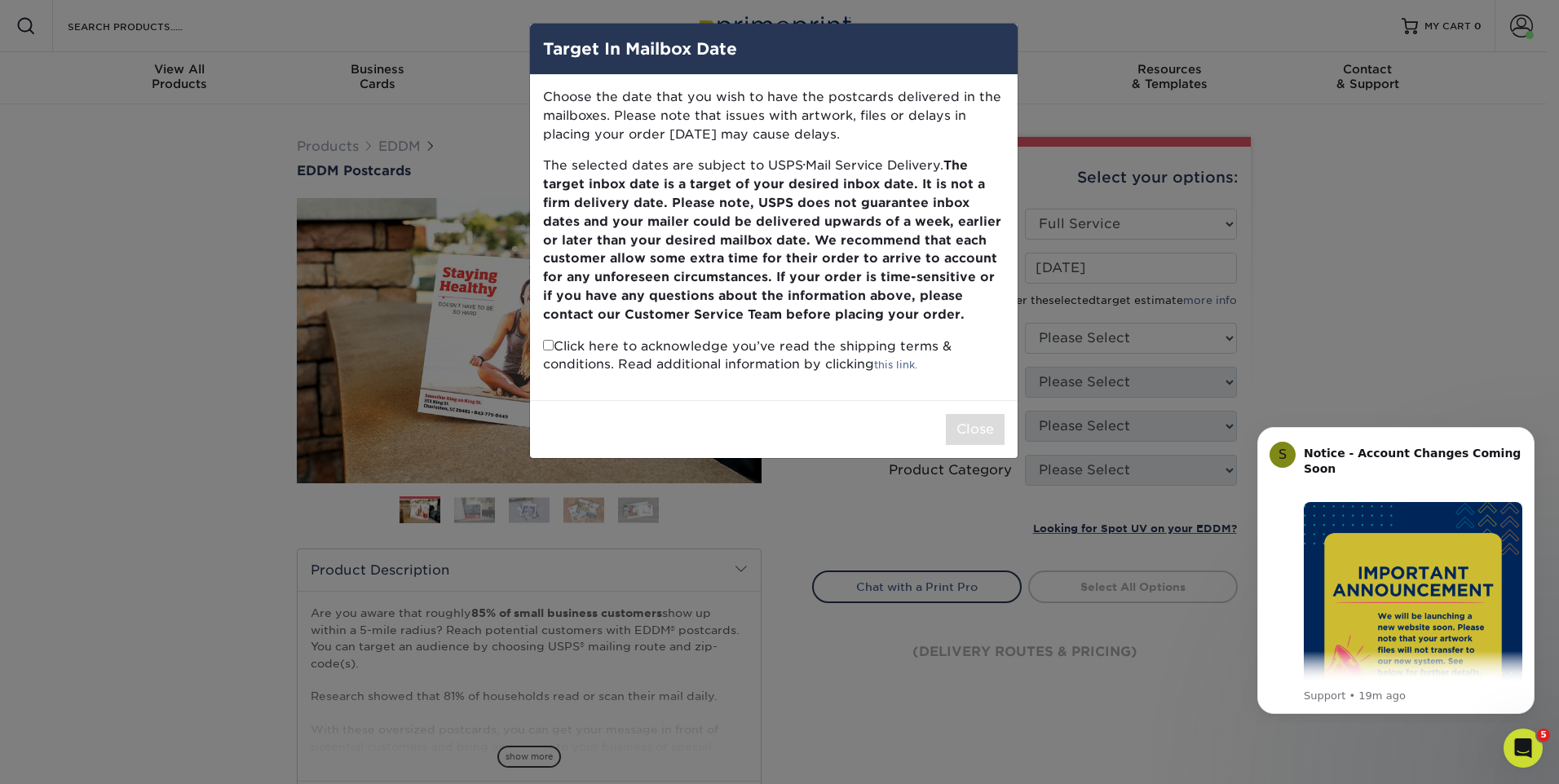
click at [547, 348] on input "checkbox" at bounding box center [548, 345] width 11 height 11
checkbox input "true"
click at [950, 434] on button "Close" at bounding box center [975, 429] width 58 height 31
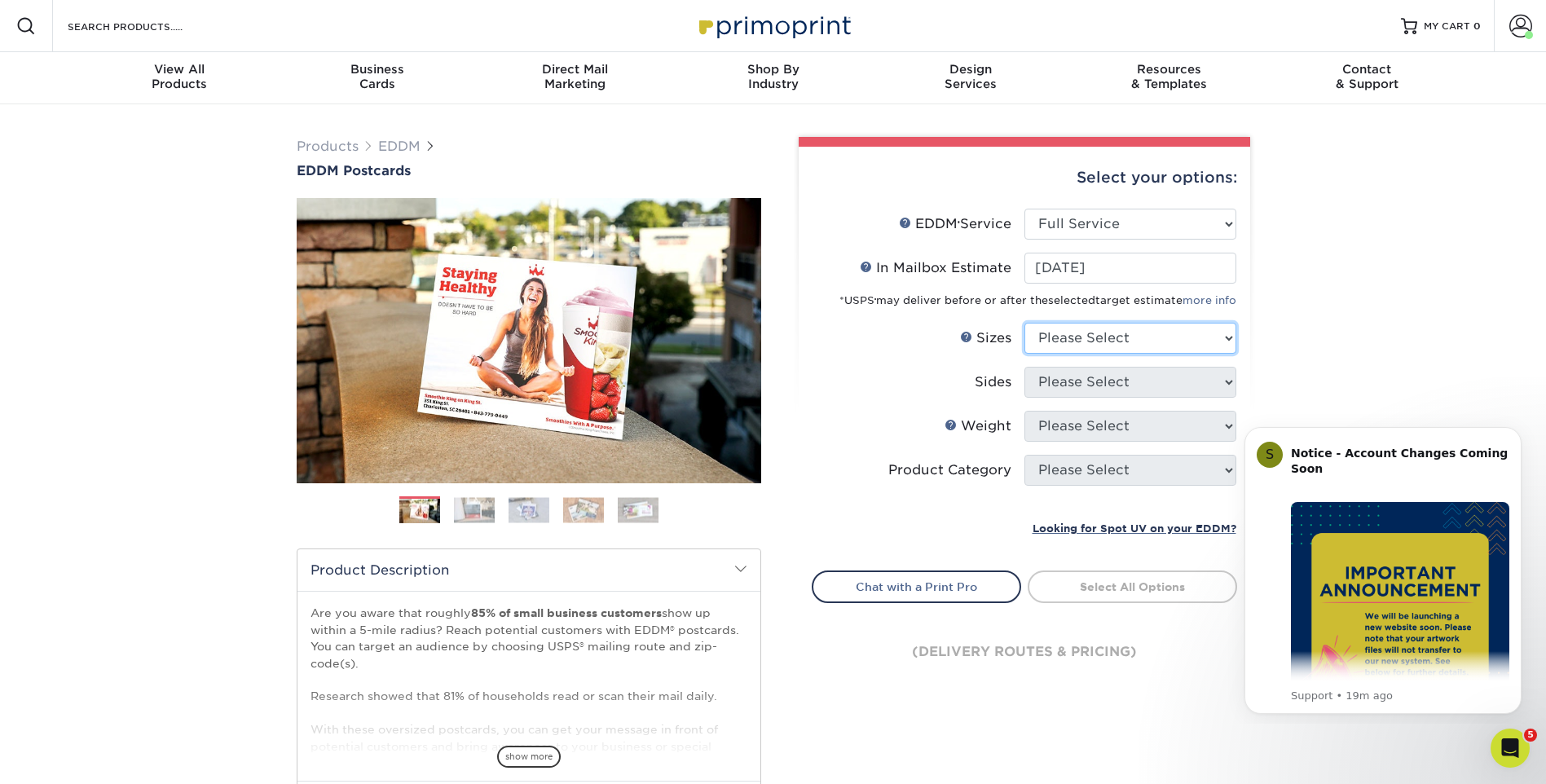
click at [1142, 340] on select "Please Select 4.5" x 12" 6" x 12" 6.5" x 8" 6.5" x 9" 6.5" x 12" 7" x 8.5" 8" x…" at bounding box center [1131, 338] width 212 height 31
select select "6.50x12.00"
click at [1025, 323] on select "Please Select 4.5" x 12" 6" x 12" 6.5" x 8" 6.5" x 9" 6.5" x 12" 7" x 8.5" 8" x…" at bounding box center [1131, 338] width 212 height 31
click at [1097, 388] on select "Please Select Print Both Sides Print Front Only" at bounding box center [1131, 382] width 212 height 31
select select "13abbda7-1d64-4f25-8bb2-c179b224825d"
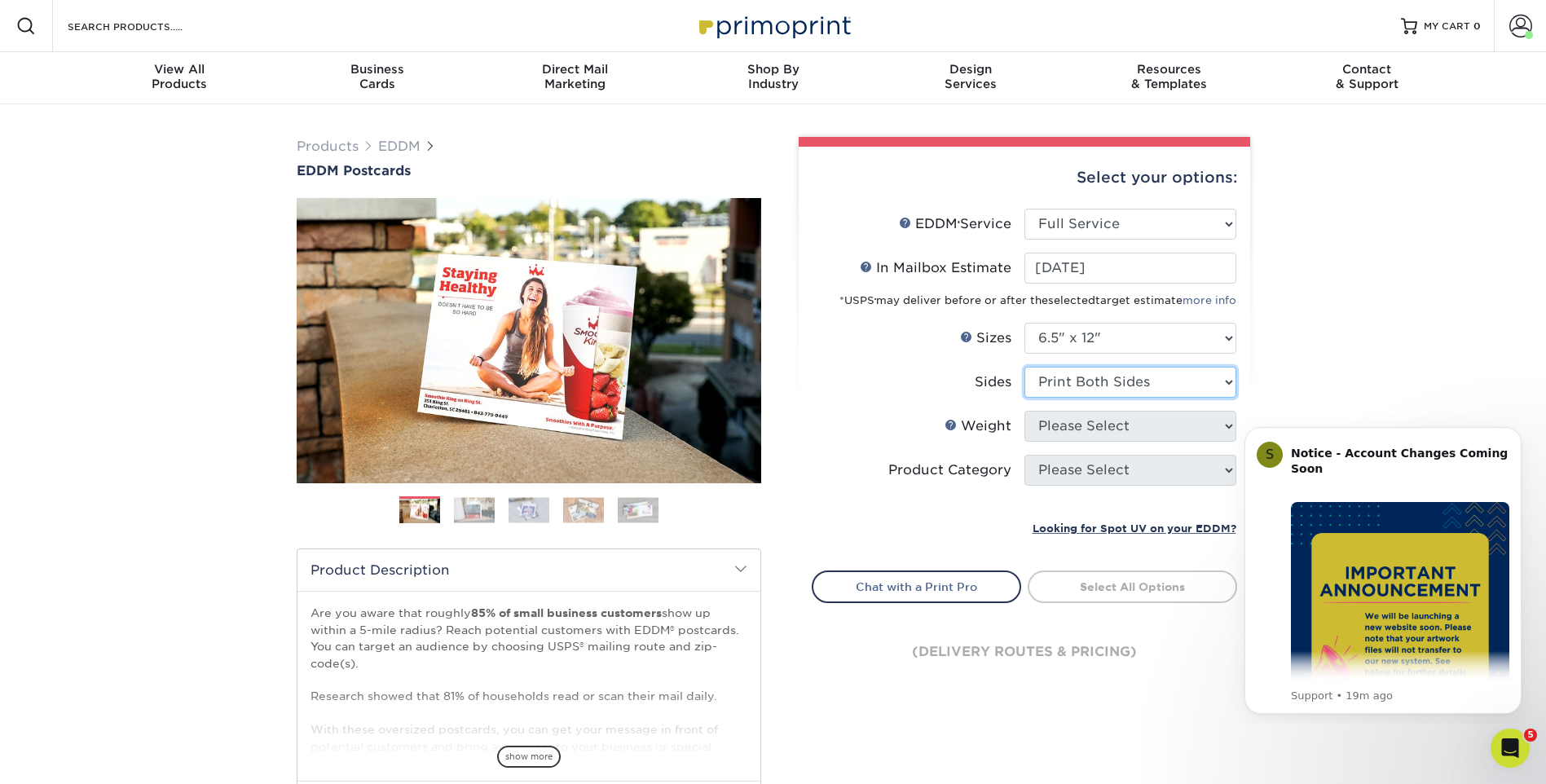
click at [1025, 367] on select "Please Select Print Both Sides Print Front Only" at bounding box center [1131, 382] width 212 height 31
click at [1113, 423] on select "Please Select 14PT 16PT" at bounding box center [1131, 426] width 212 height 31
select select "16PT"
click at [1025, 411] on select "Please Select 14PT 16PT" at bounding box center [1131, 426] width 212 height 31
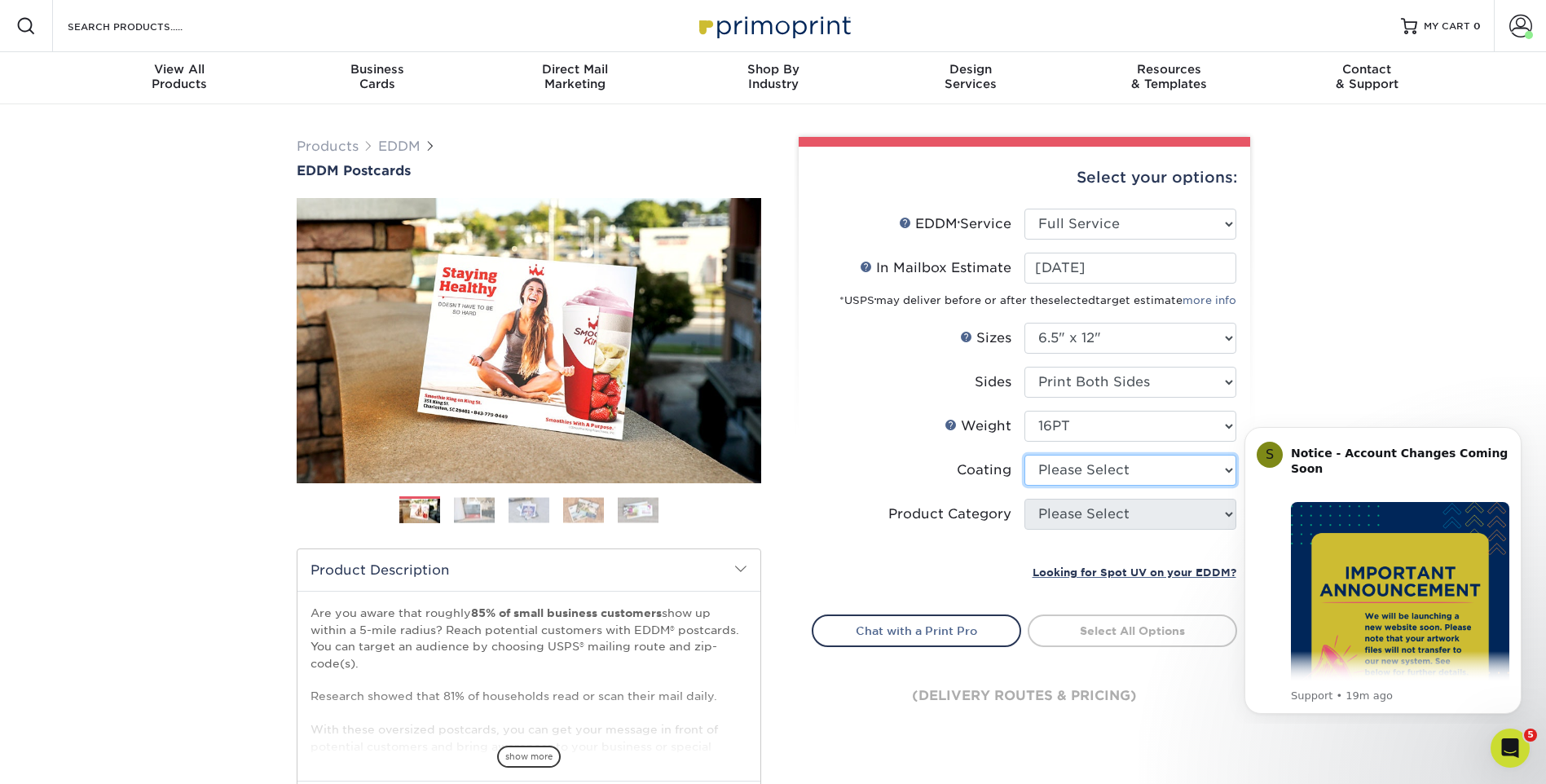
click at [1102, 466] on select at bounding box center [1131, 470] width 212 height 31
select select "ae367451-b2b8-45df-a344-0f05b6a12993"
click at [1025, 455] on select at bounding box center [1131, 470] width 212 height 31
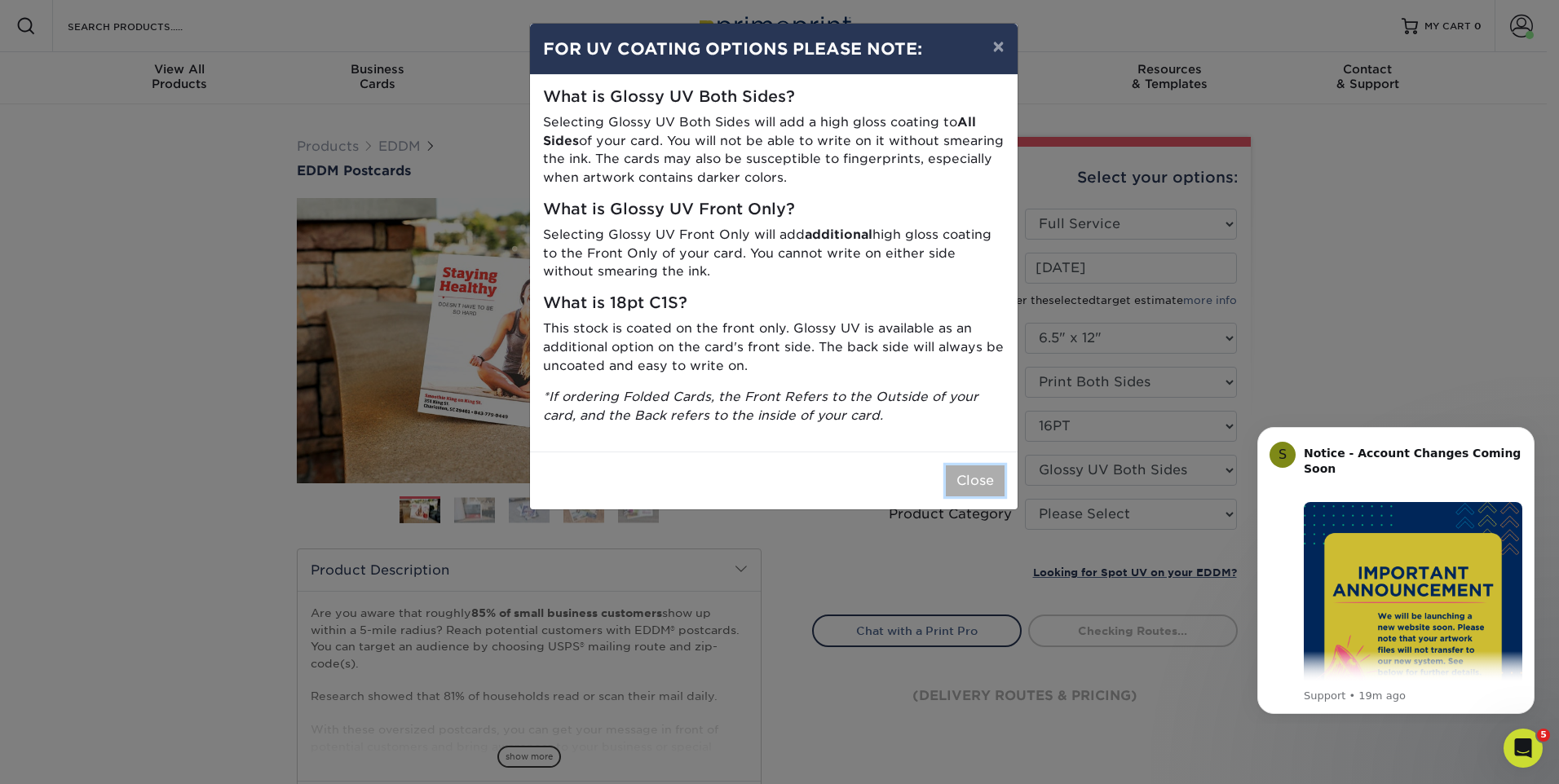
click at [973, 470] on button "Close" at bounding box center [975, 481] width 58 height 31
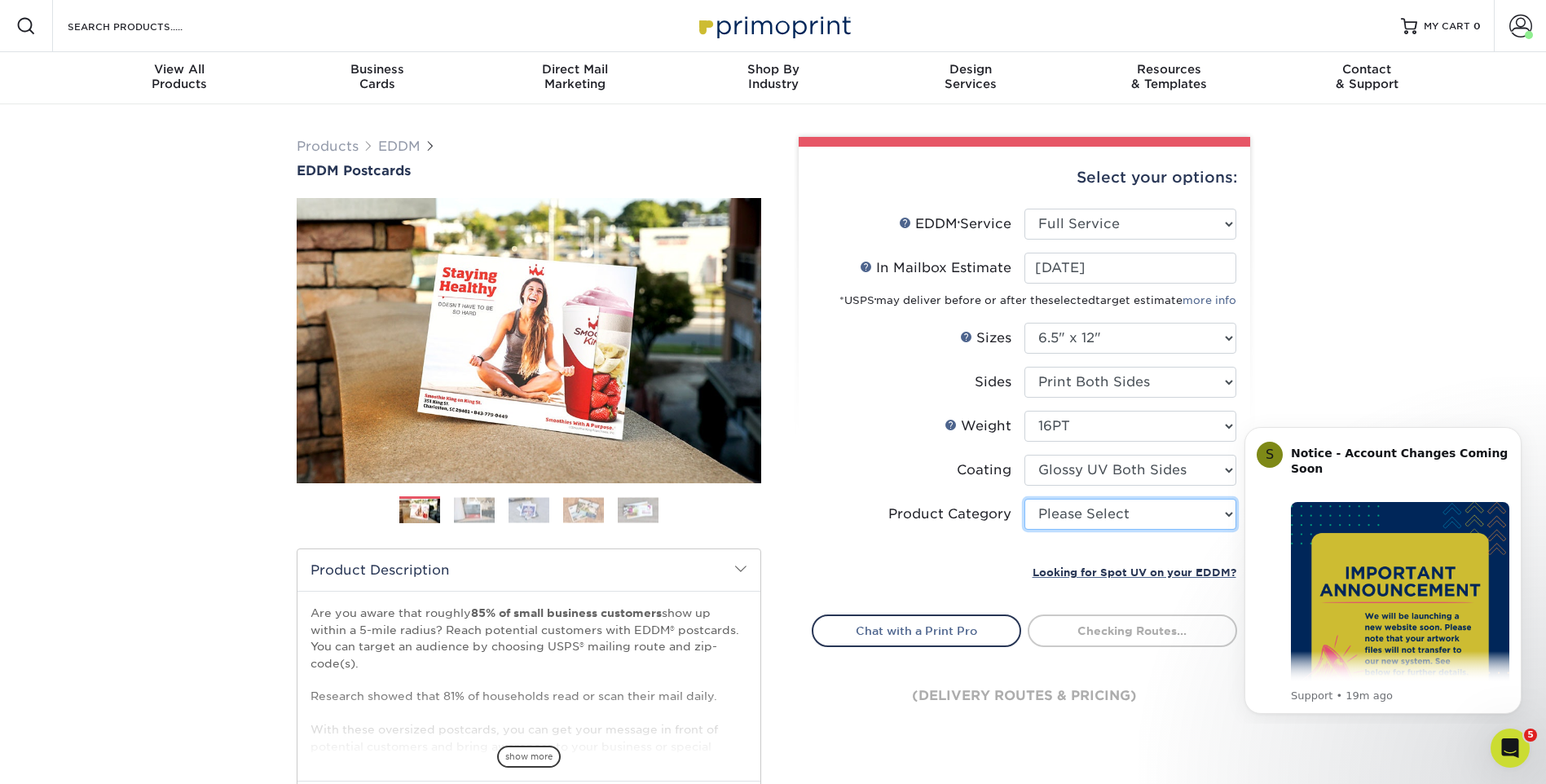
click at [1114, 520] on select "Please Select Postcards" at bounding box center [1131, 514] width 212 height 31
select select "9b7272e0-d6c8-4c3c-8e97-d3a1bcdab858"
click at [1025, 499] on select "Please Select Postcards" at bounding box center [1131, 514] width 212 height 31
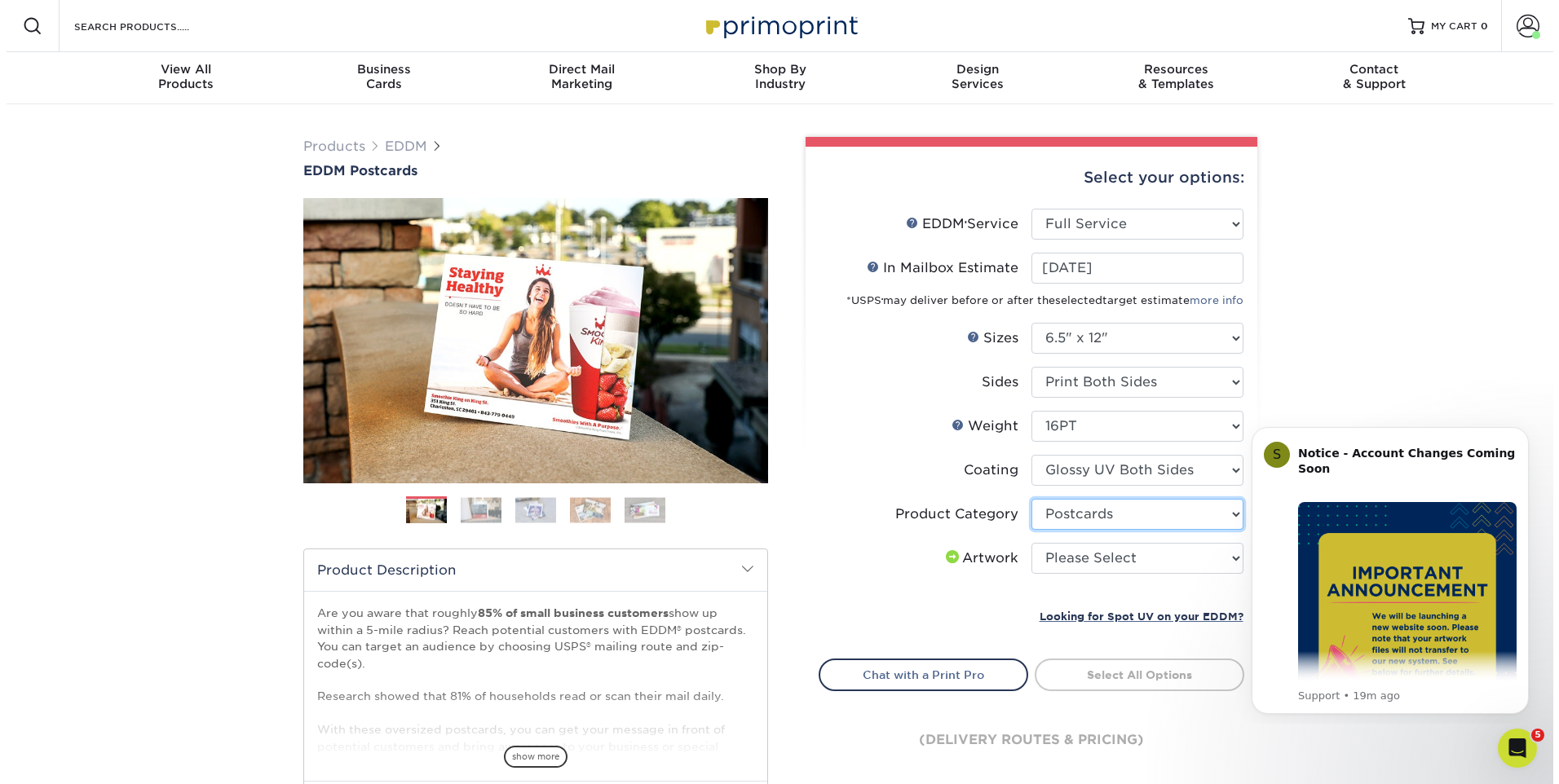
scroll to position [163, 0]
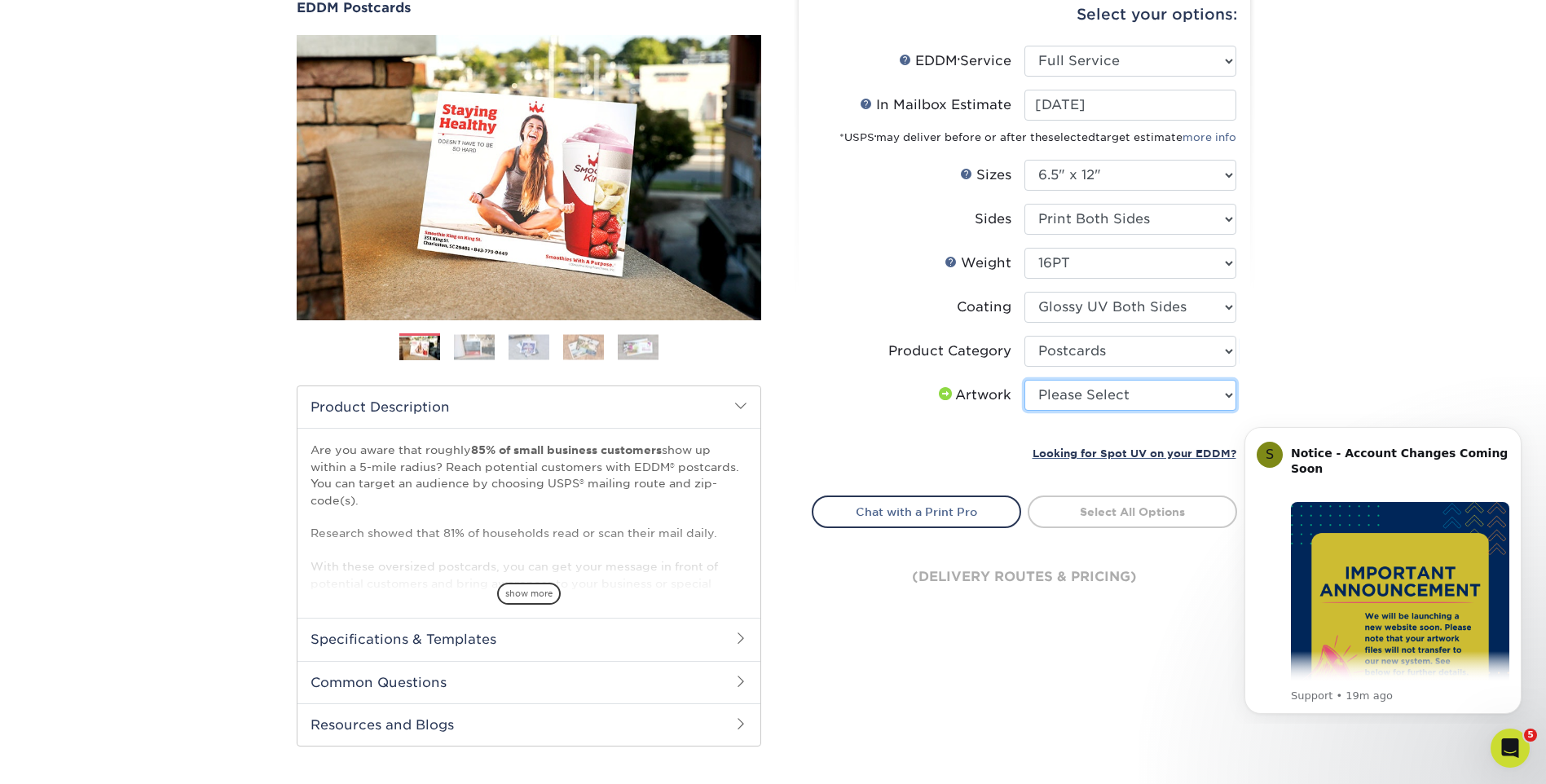
click at [1195, 394] on select "Please Select I will upload files I need a design - $150" at bounding box center [1131, 395] width 212 height 31
select select "upload"
click at [1025, 379] on select "Please Select I will upload files I need a design - $150" at bounding box center [1131, 395] width 212 height 31
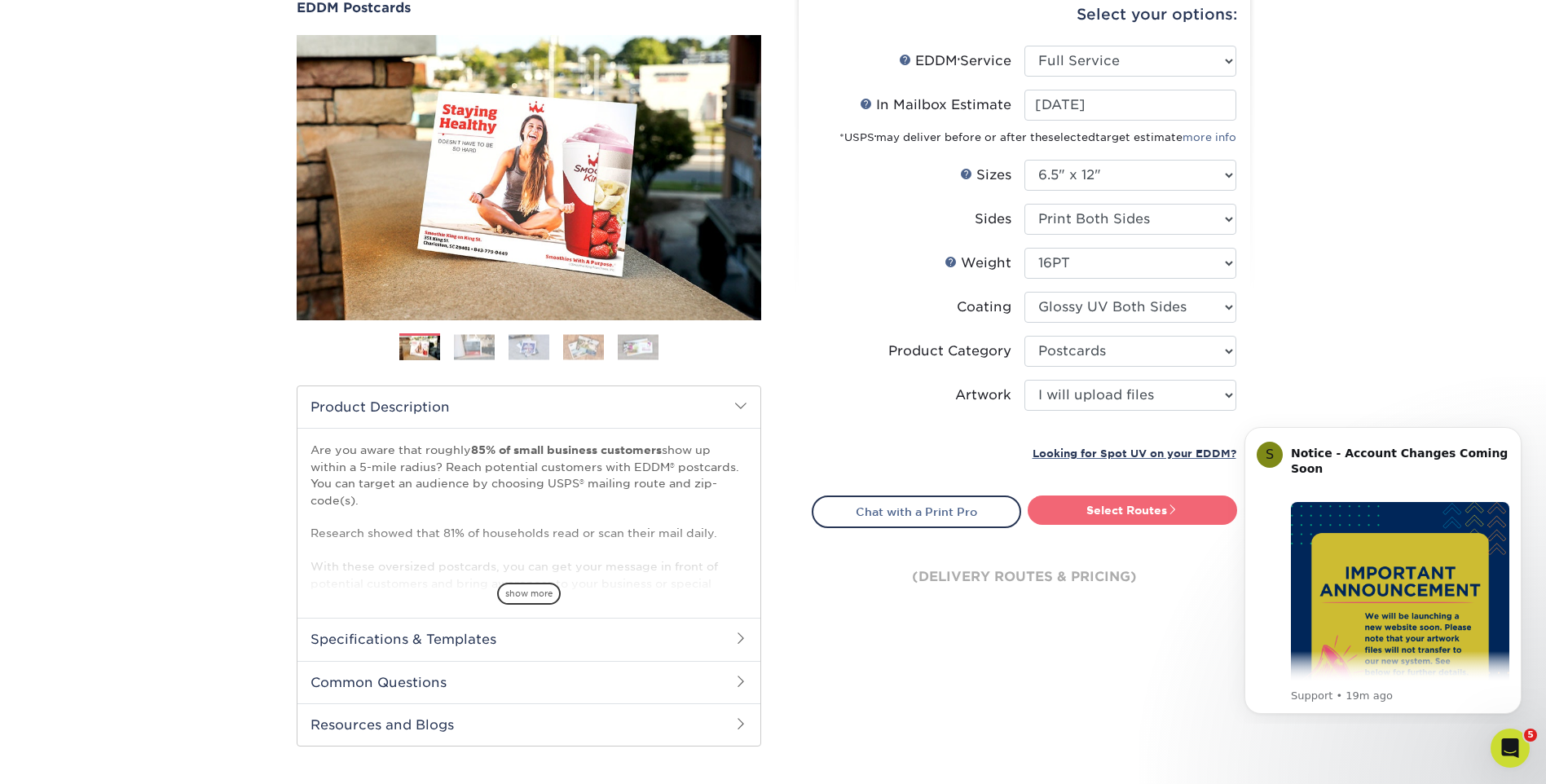
click at [1184, 503] on link "Select Routes" at bounding box center [1131, 510] width 209 height 30
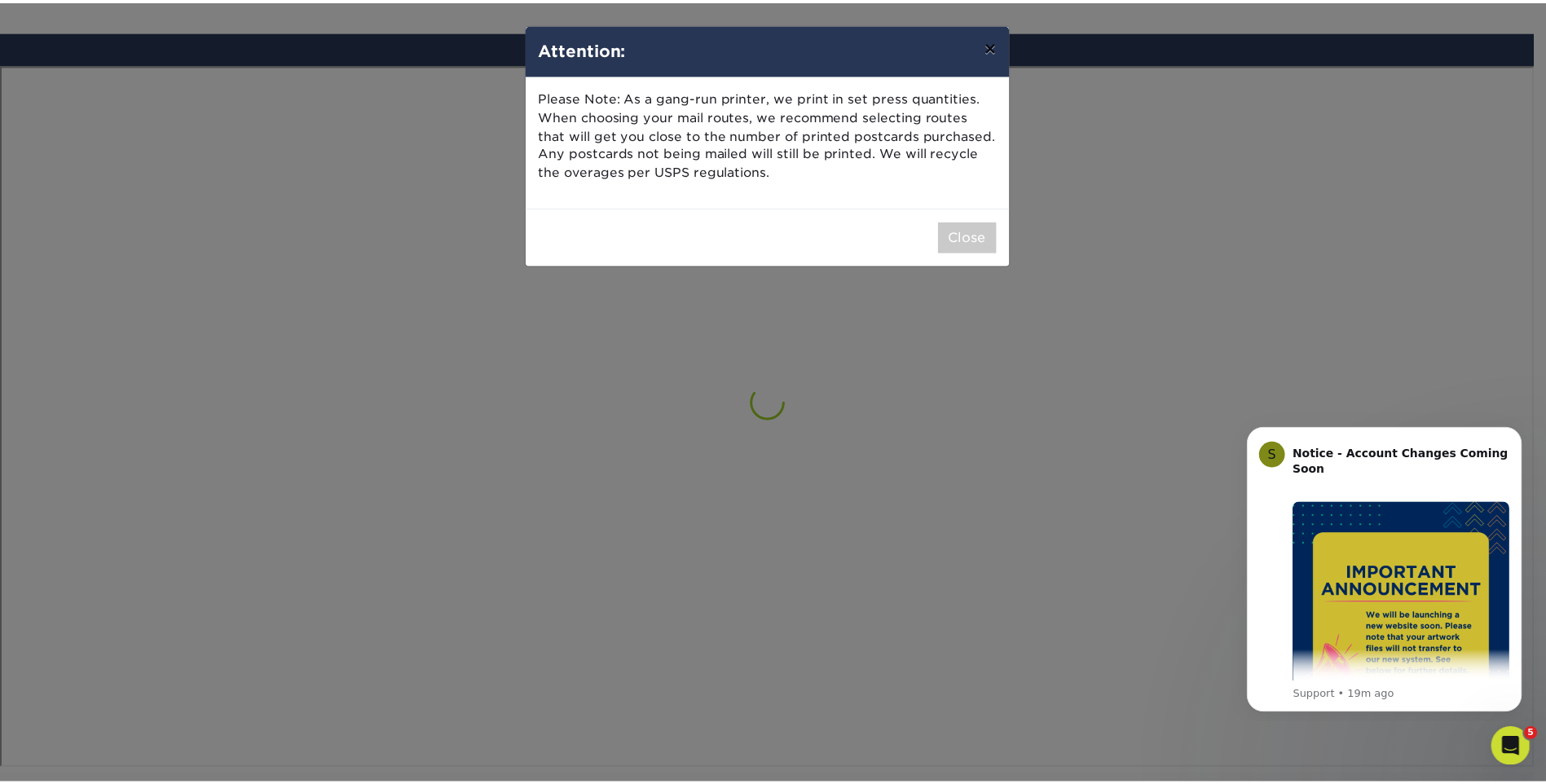
scroll to position [950, 0]
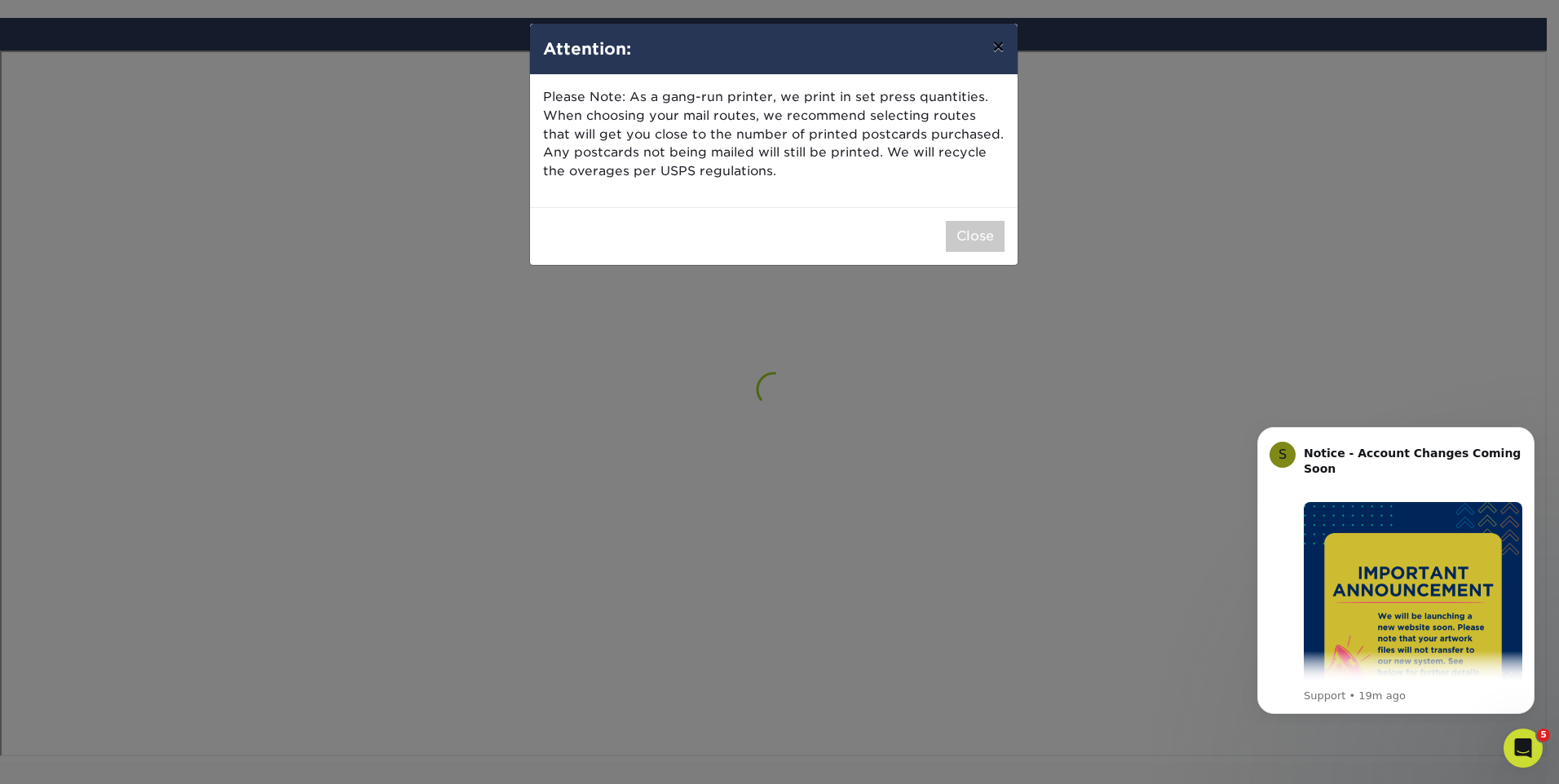
click at [1002, 49] on button "×" at bounding box center [998, 46] width 38 height 46
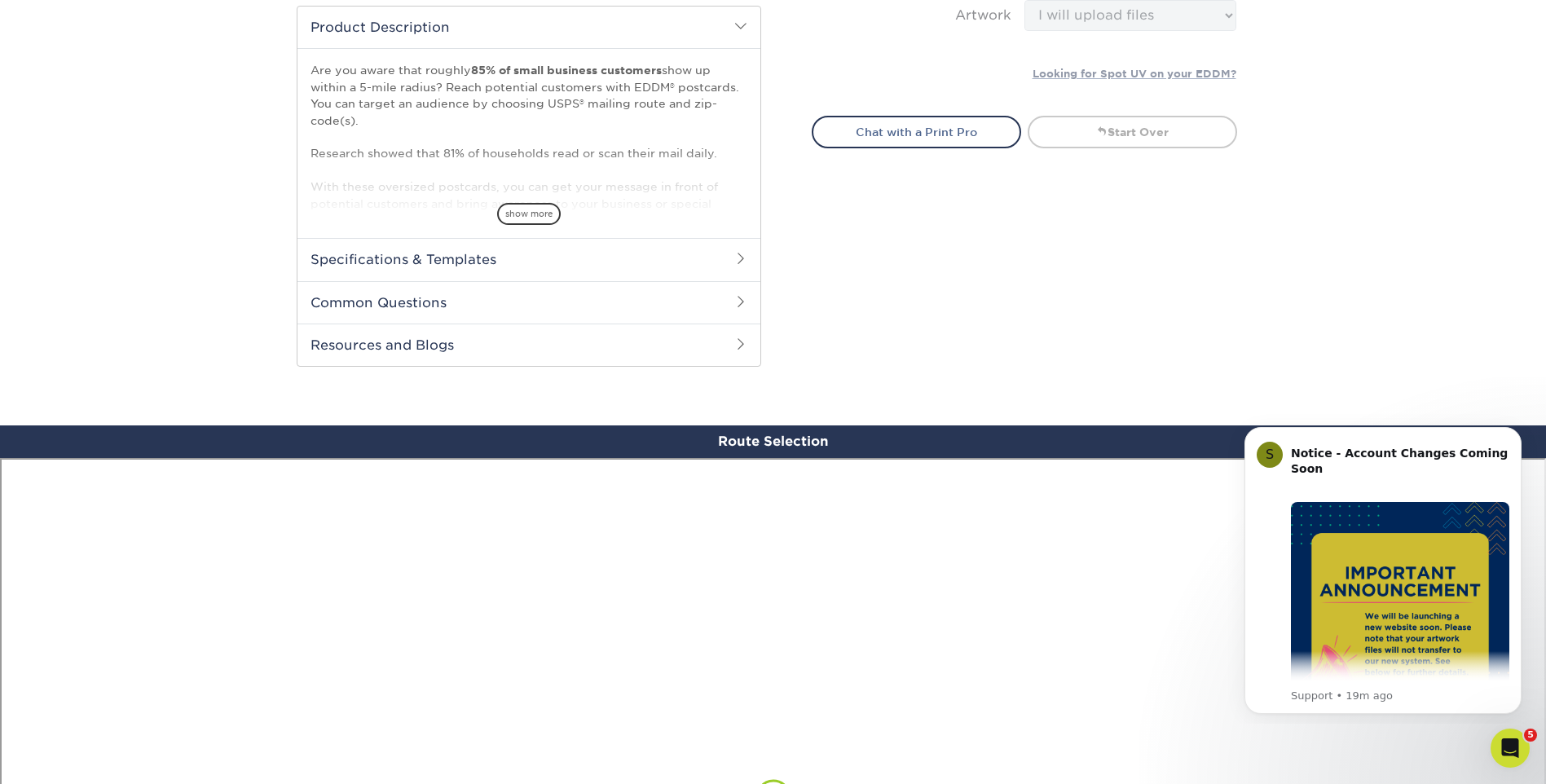
scroll to position [298, 0]
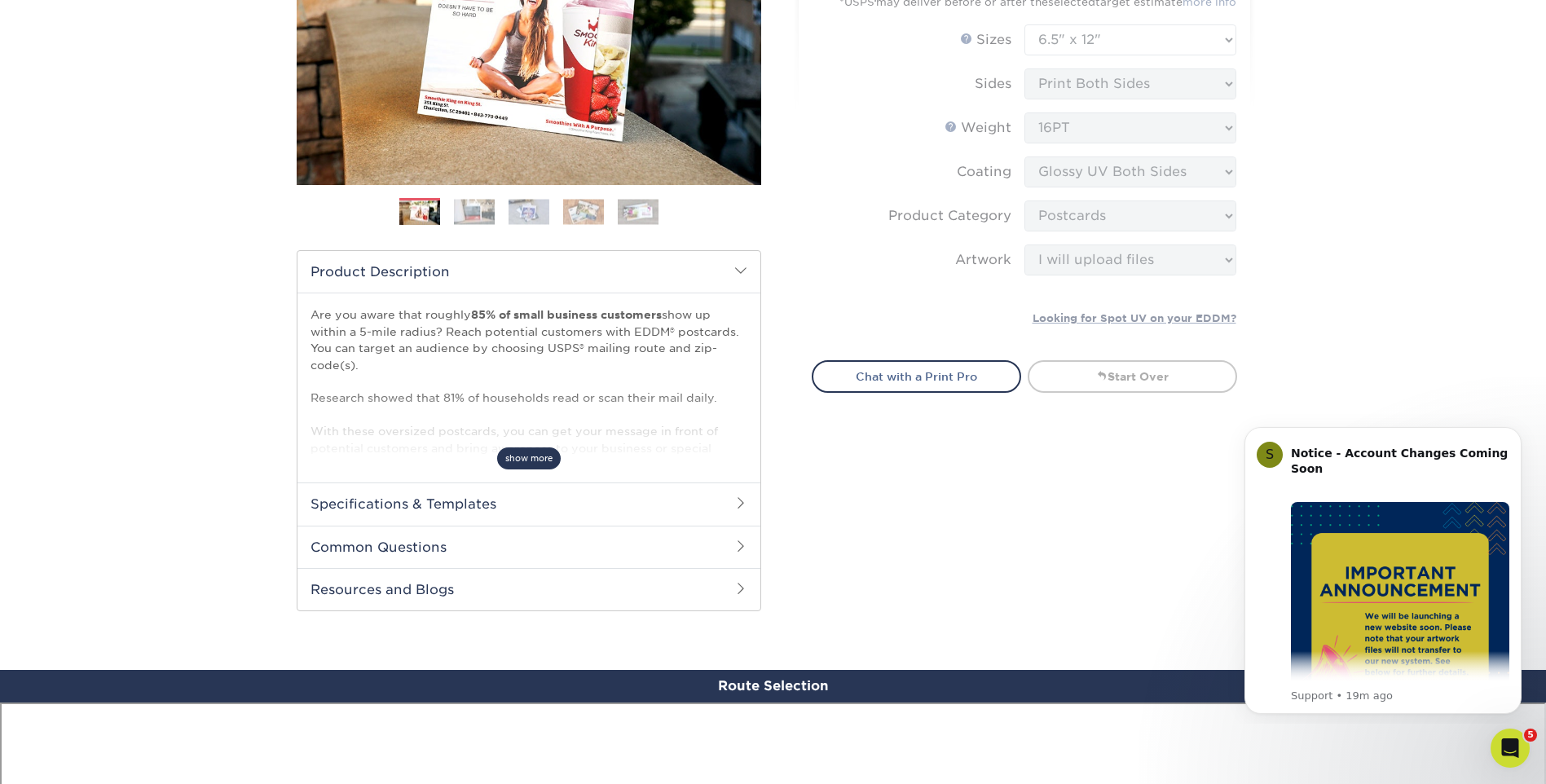
click at [521, 458] on span "show more" at bounding box center [528, 458] width 64 height 22
click at [521, 458] on p "Are you aware that roughly 85% of small business customers show up within a 5-m…" at bounding box center [528, 456] width 437 height 299
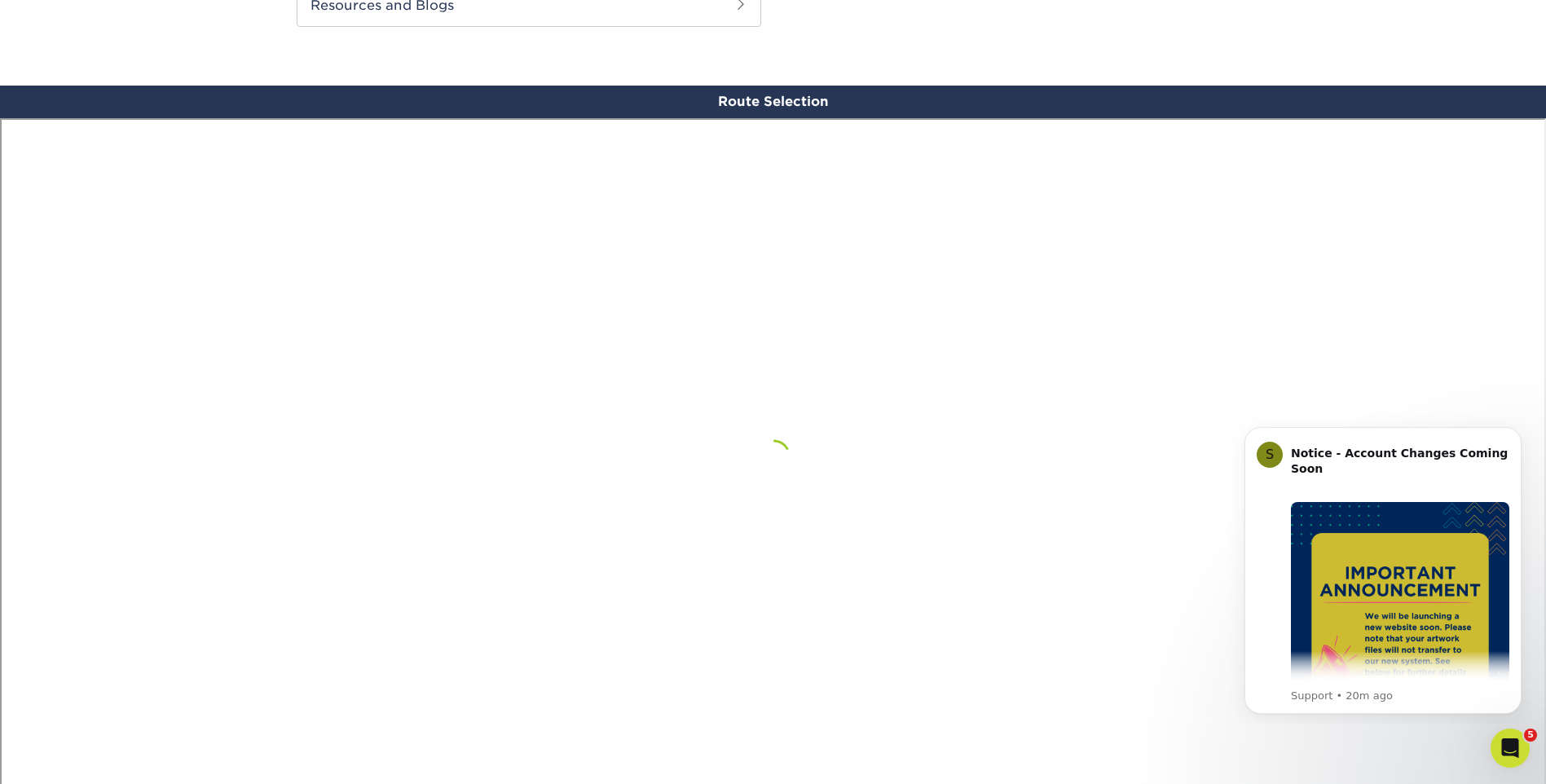
scroll to position [1195, 0]
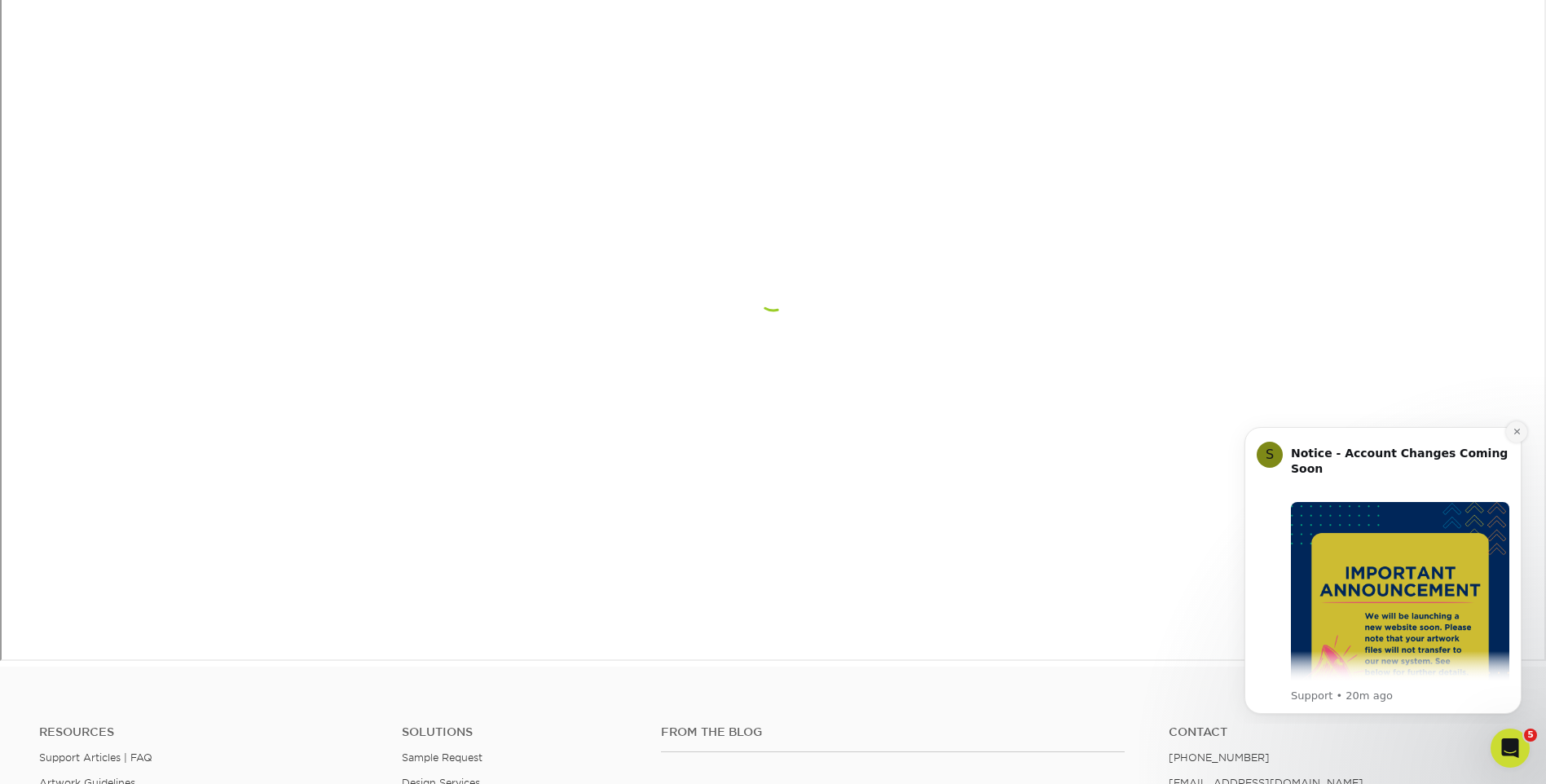
click at [1513, 429] on icon "Dismiss notification" at bounding box center [1517, 431] width 9 height 9
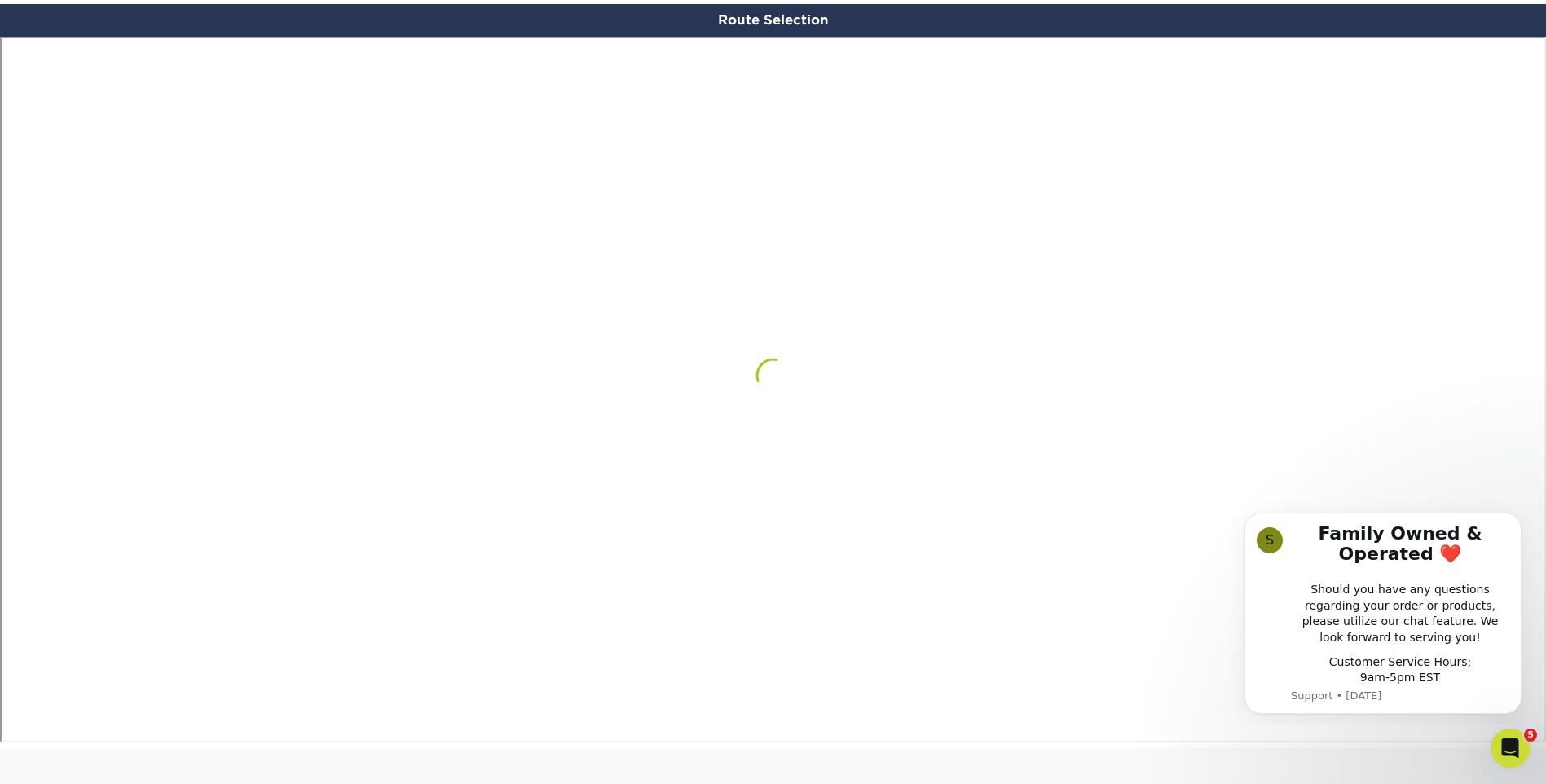
scroll to position [1032, 0]
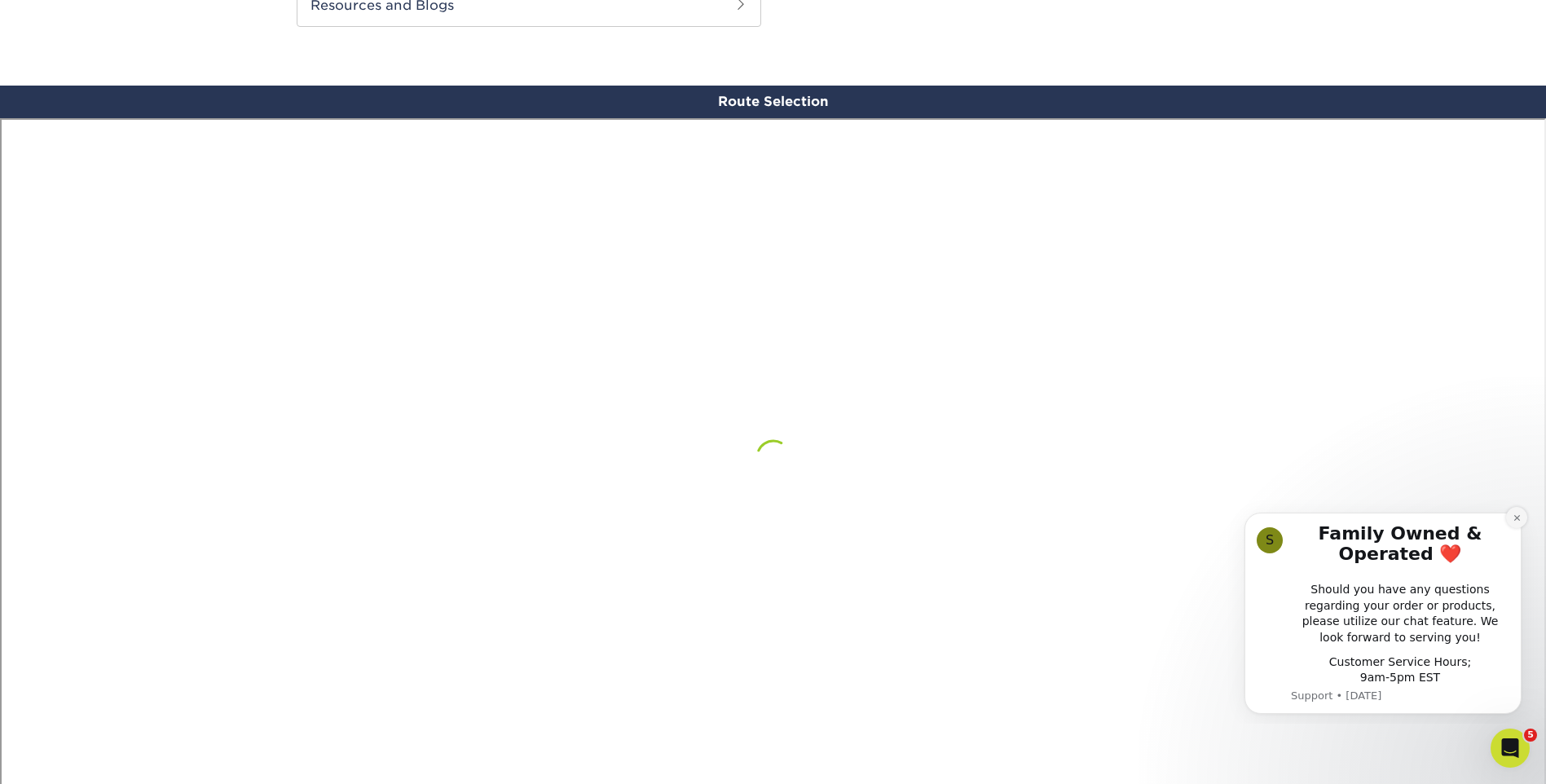
click at [1516, 513] on icon "Dismiss notification" at bounding box center [1517, 518] width 9 height 9
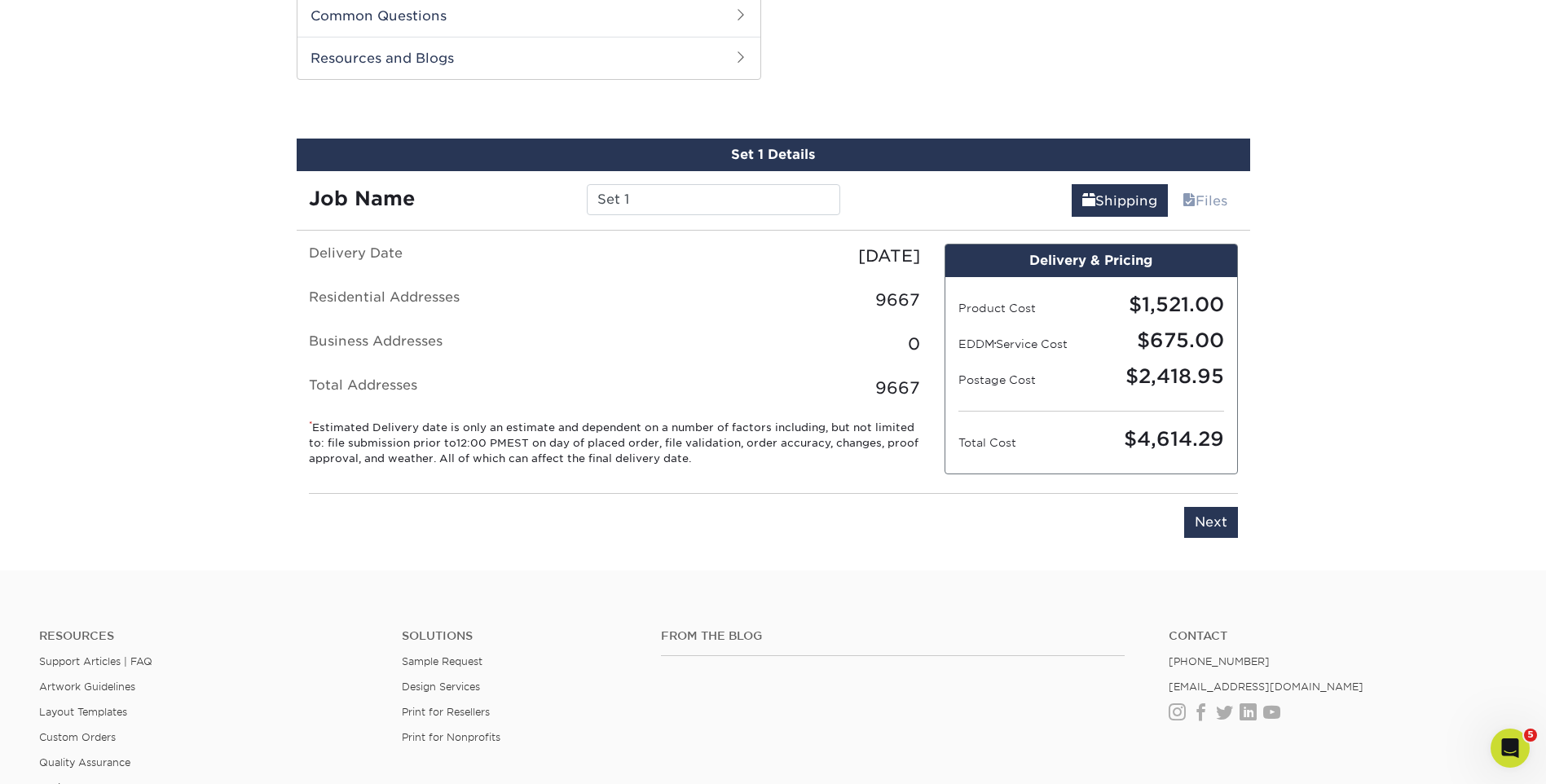
scroll to position [653, 0]
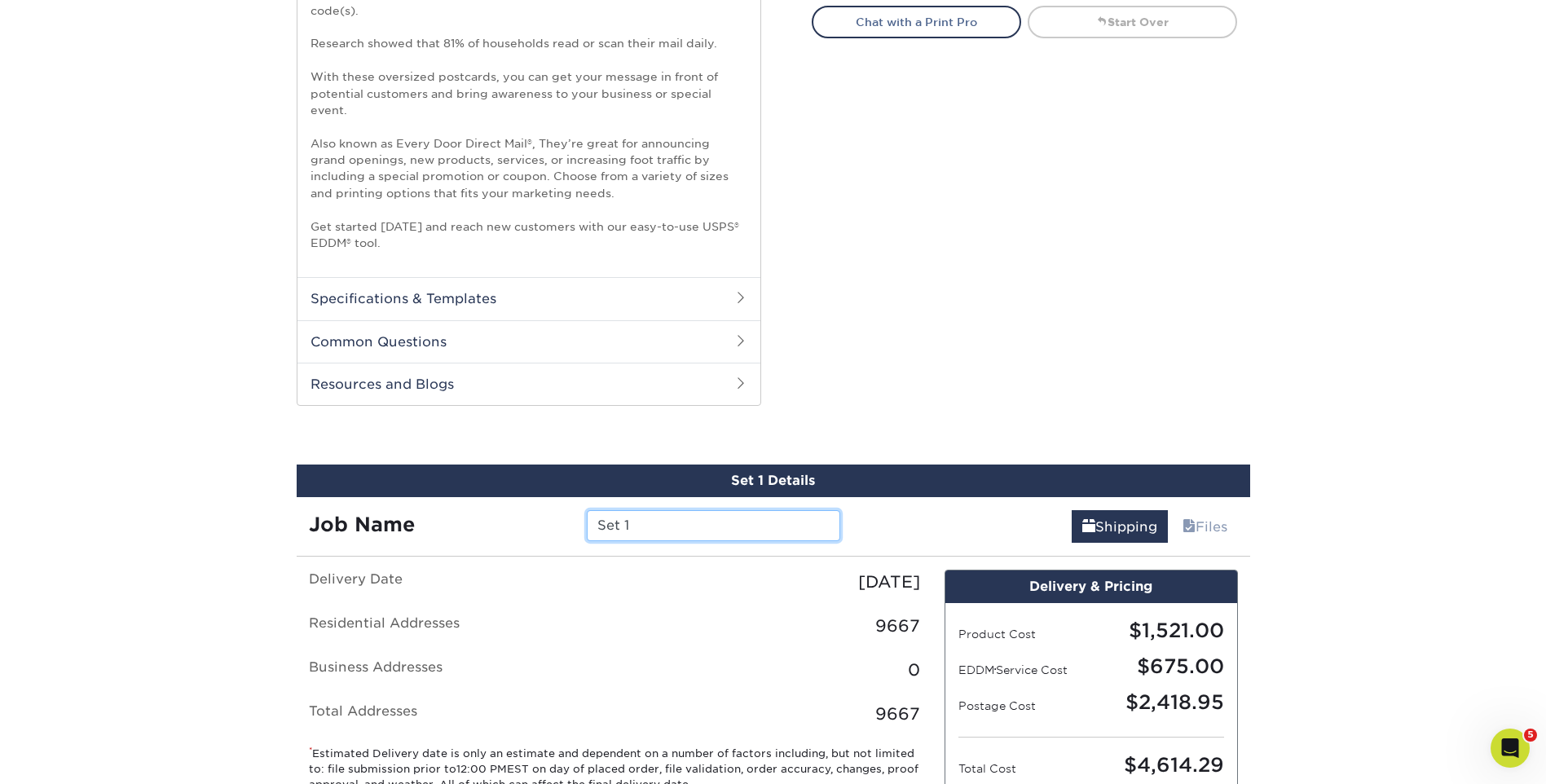
click at [700, 536] on input "Set 1" at bounding box center [713, 526] width 253 height 31
type input "S"
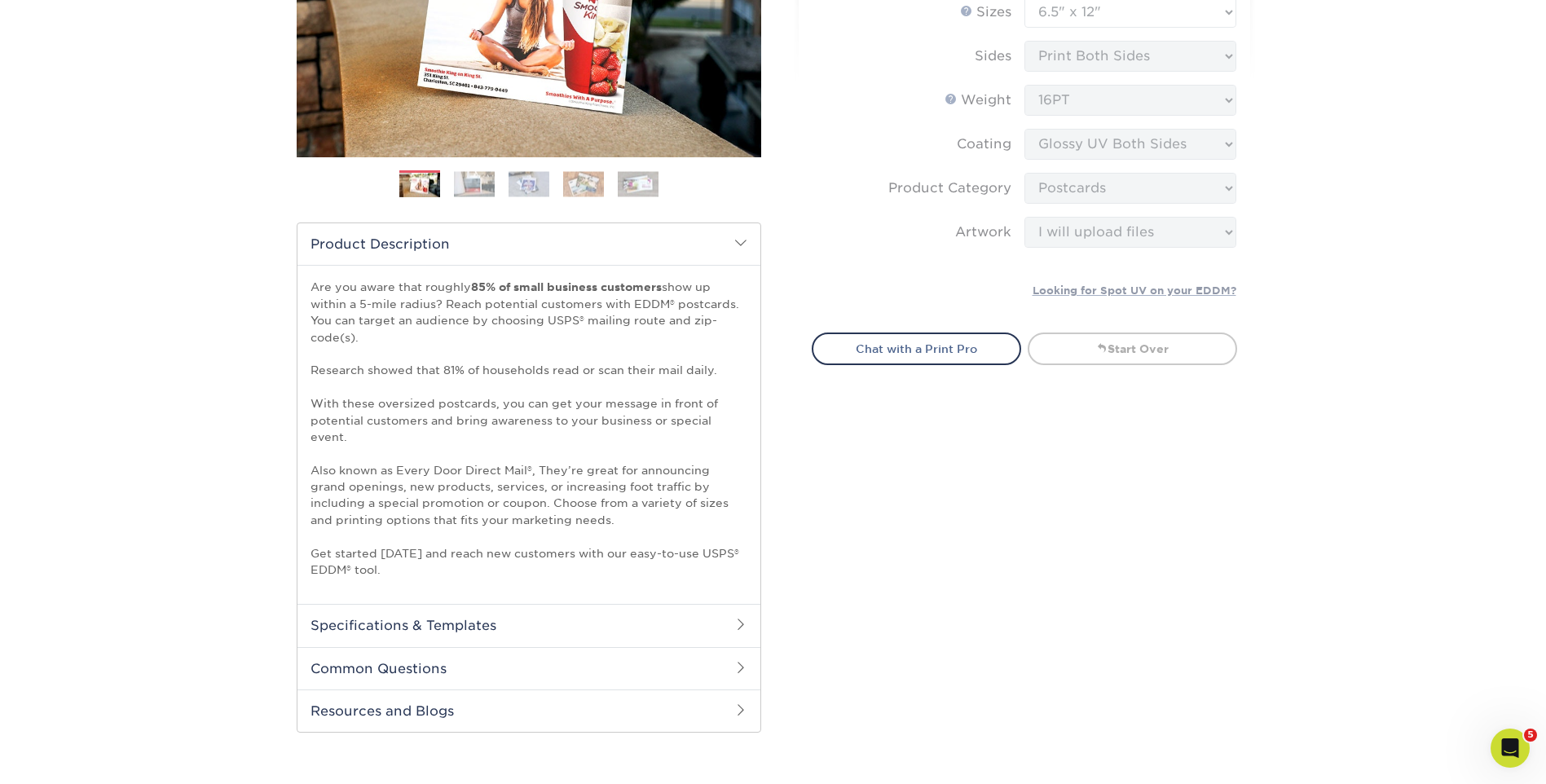
scroll to position [814, 0]
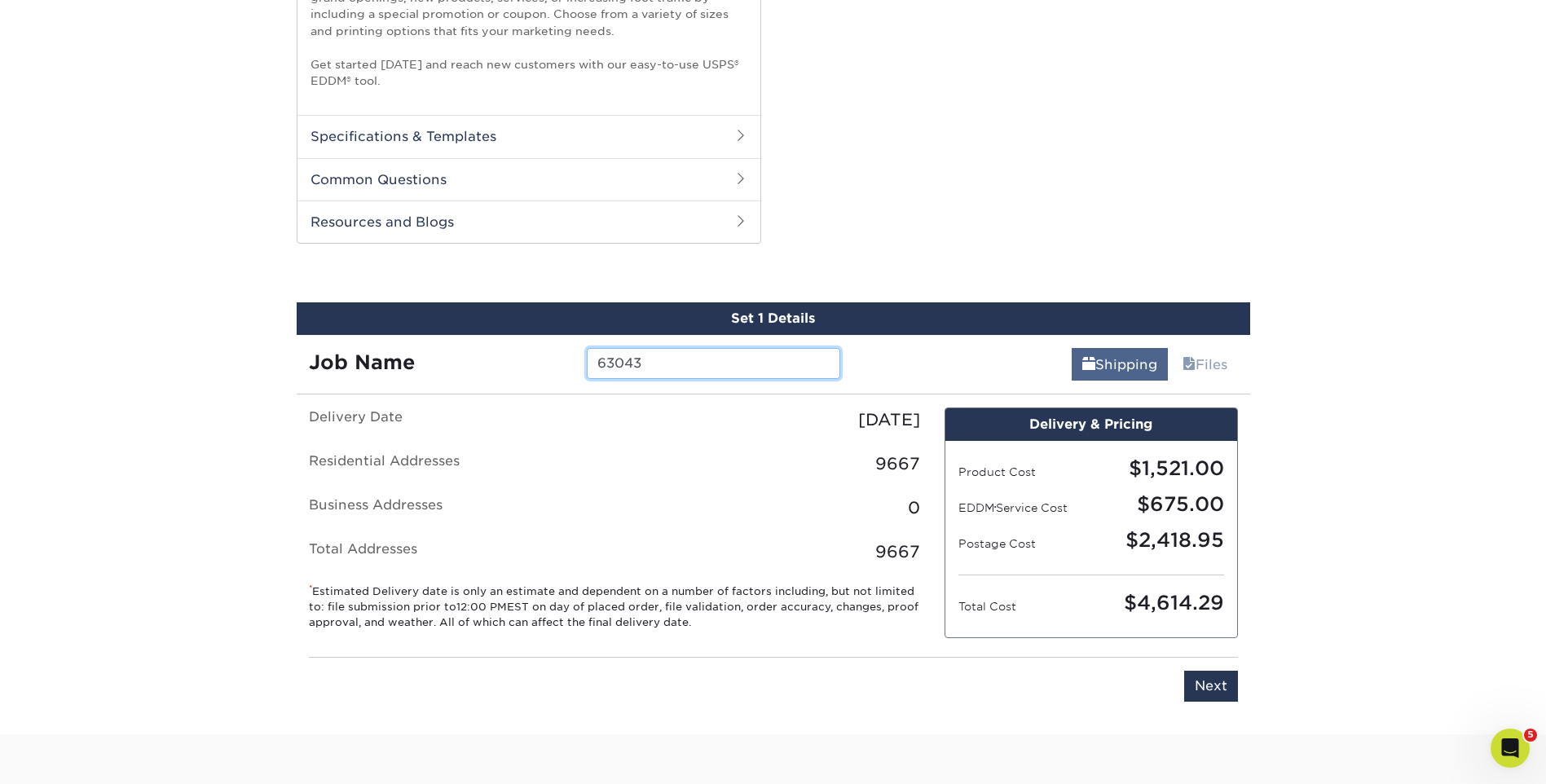
type input "63043"
click at [1133, 360] on link "Shipping" at bounding box center [1119, 364] width 96 height 32
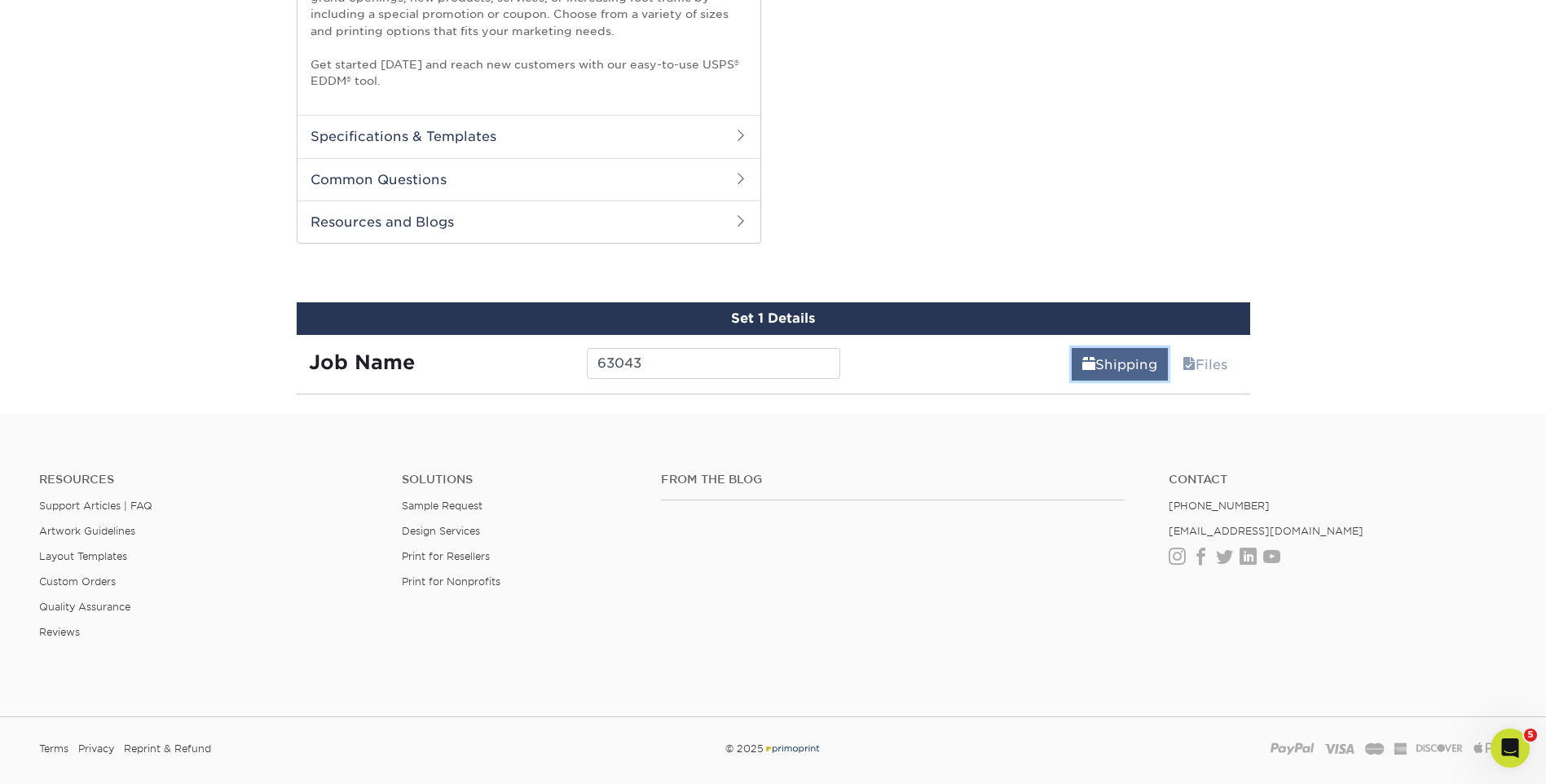
click at [1112, 372] on link "Shipping" at bounding box center [1119, 364] width 96 height 32
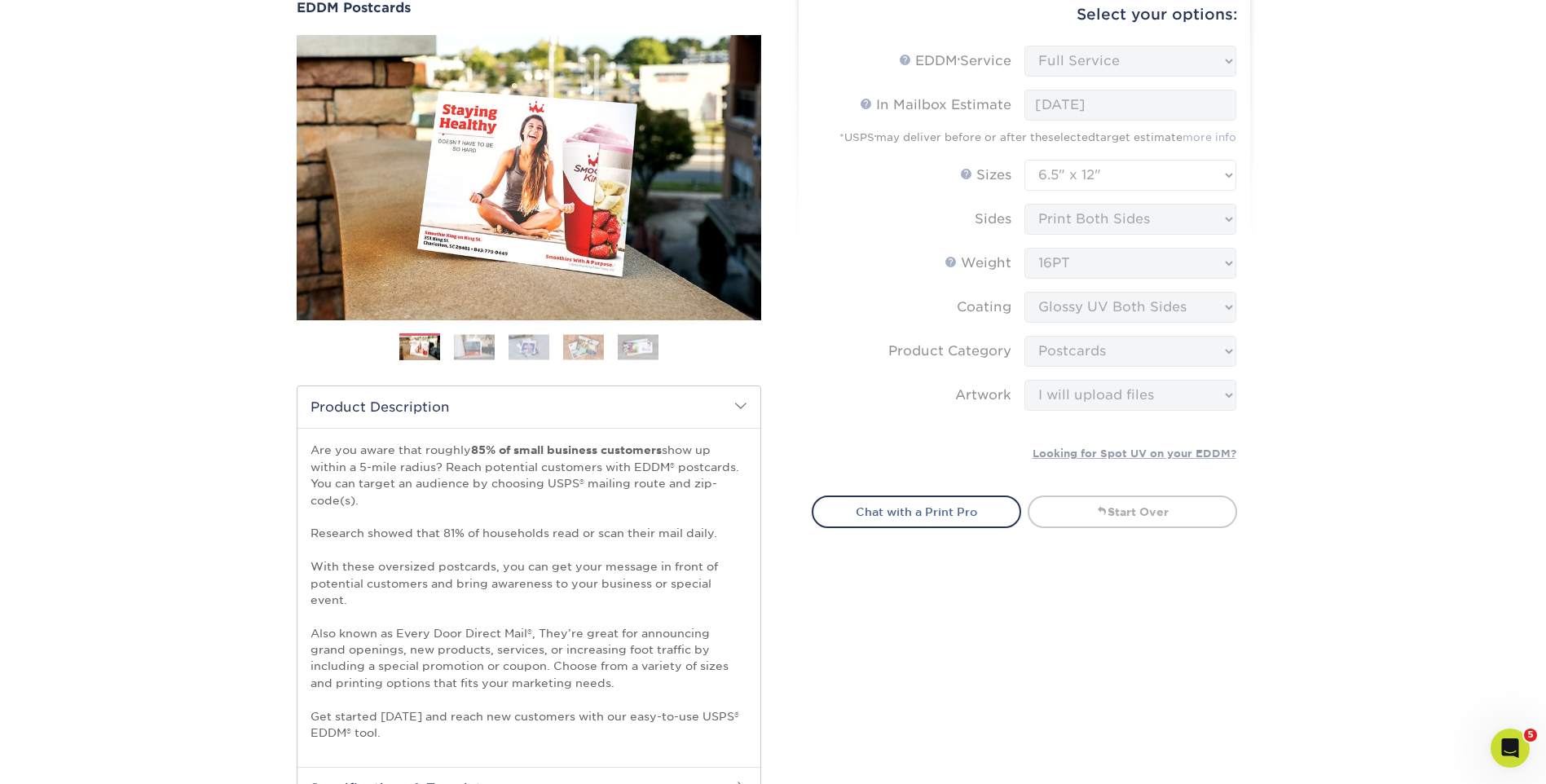
scroll to position [0, 0]
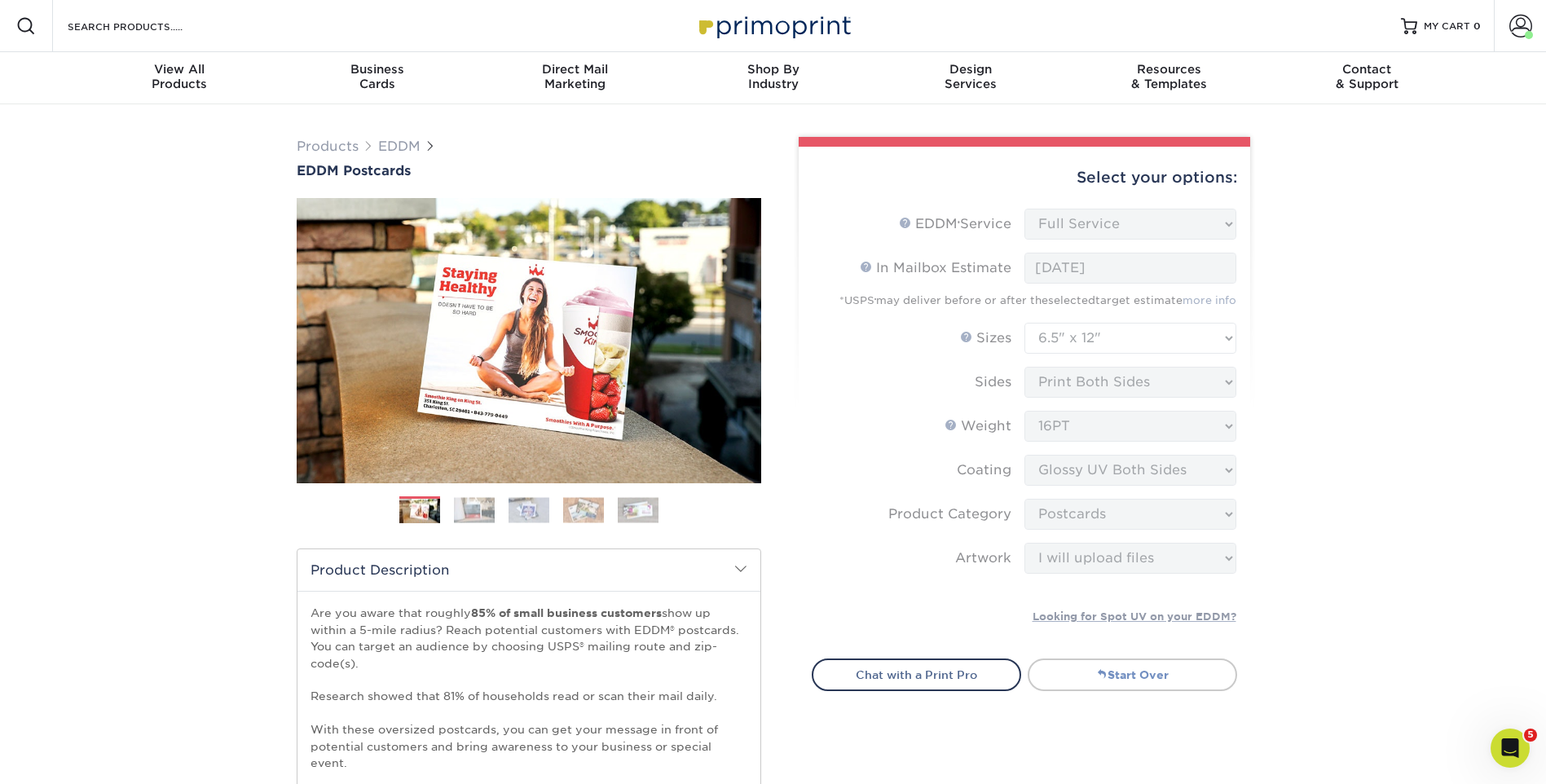
click at [1125, 680] on link "Start Over" at bounding box center [1131, 675] width 209 height 32
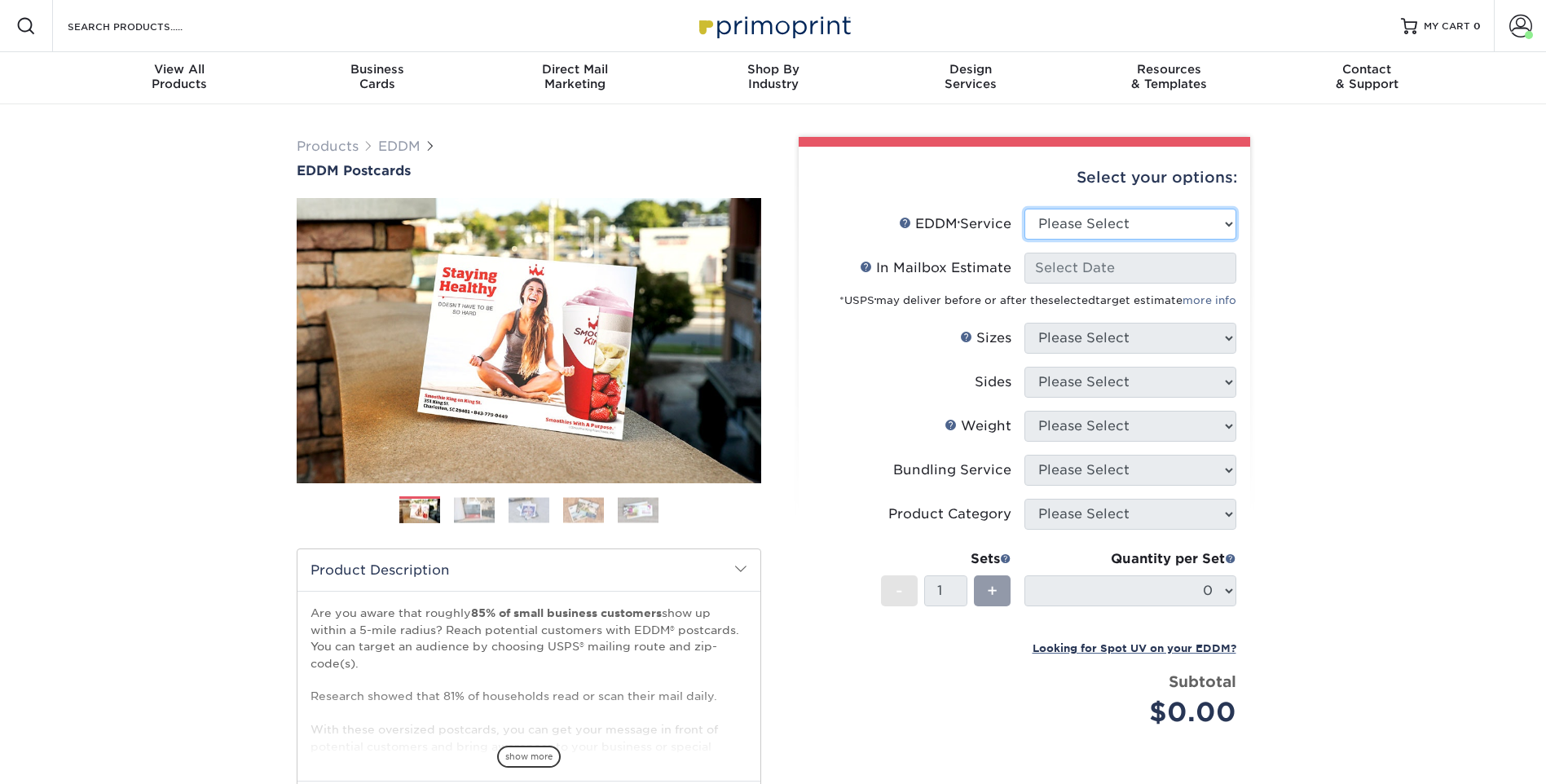
click at [1233, 220] on select "Please Select Full Service Print Only" at bounding box center [1131, 224] width 212 height 31
select select "full_service"
click at [1025, 209] on select "Please Select Full Service Print Only" at bounding box center [1131, 224] width 212 height 31
select select "-1"
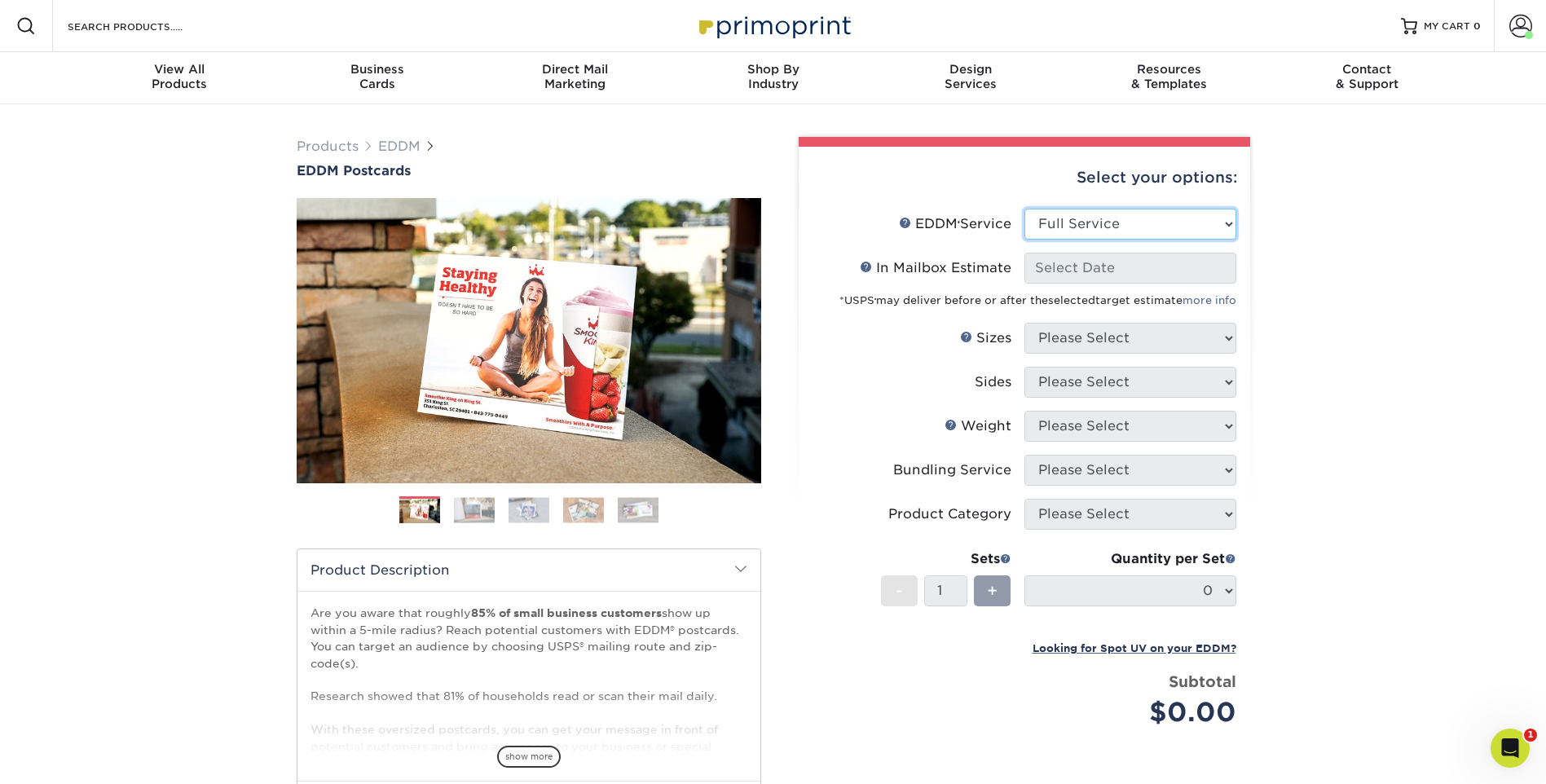
select select "-1"
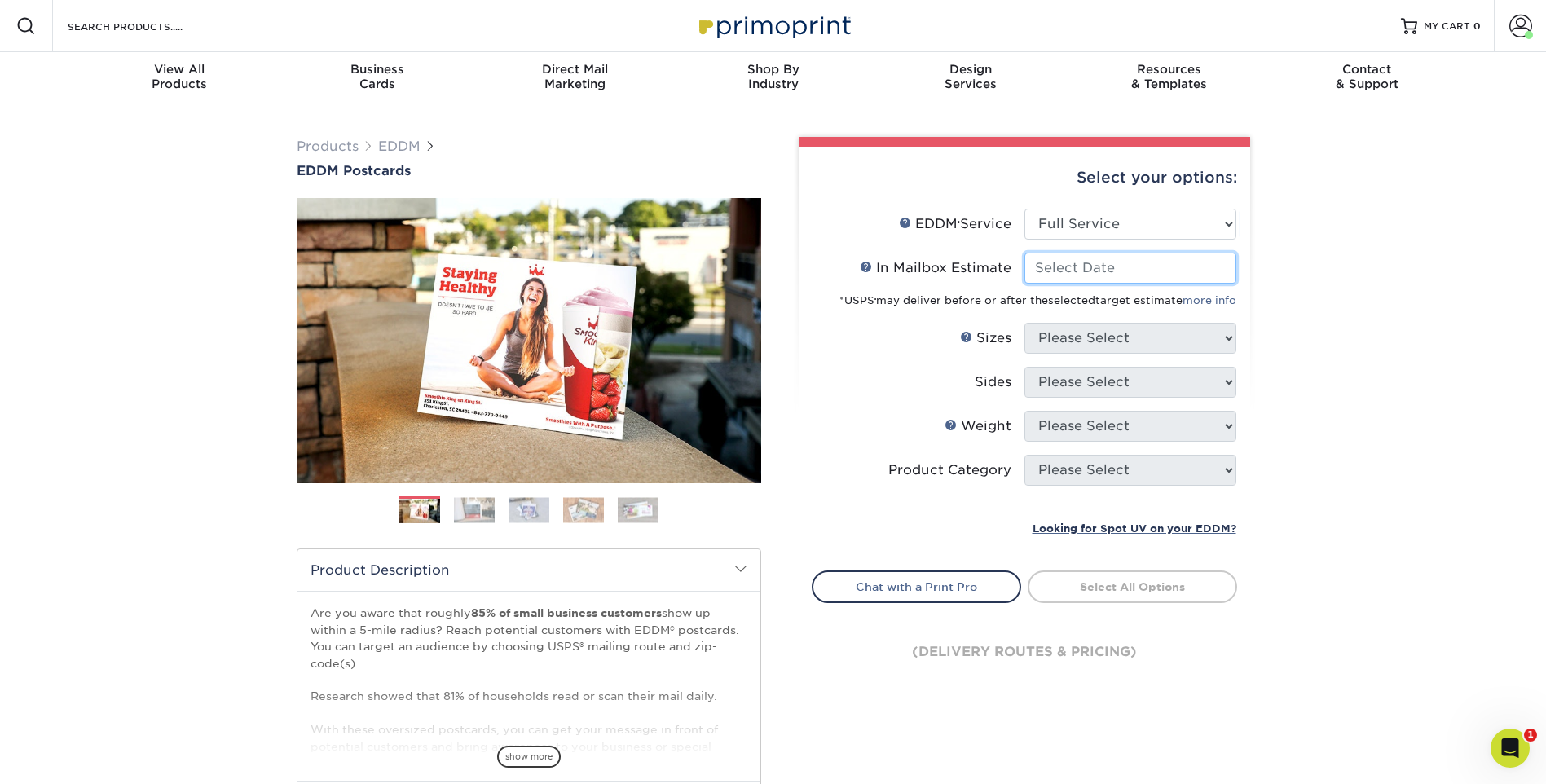
click at [1182, 274] on input "In Mailbox Estimate Help In Mailbox Estimate" at bounding box center [1131, 268] width 212 height 31
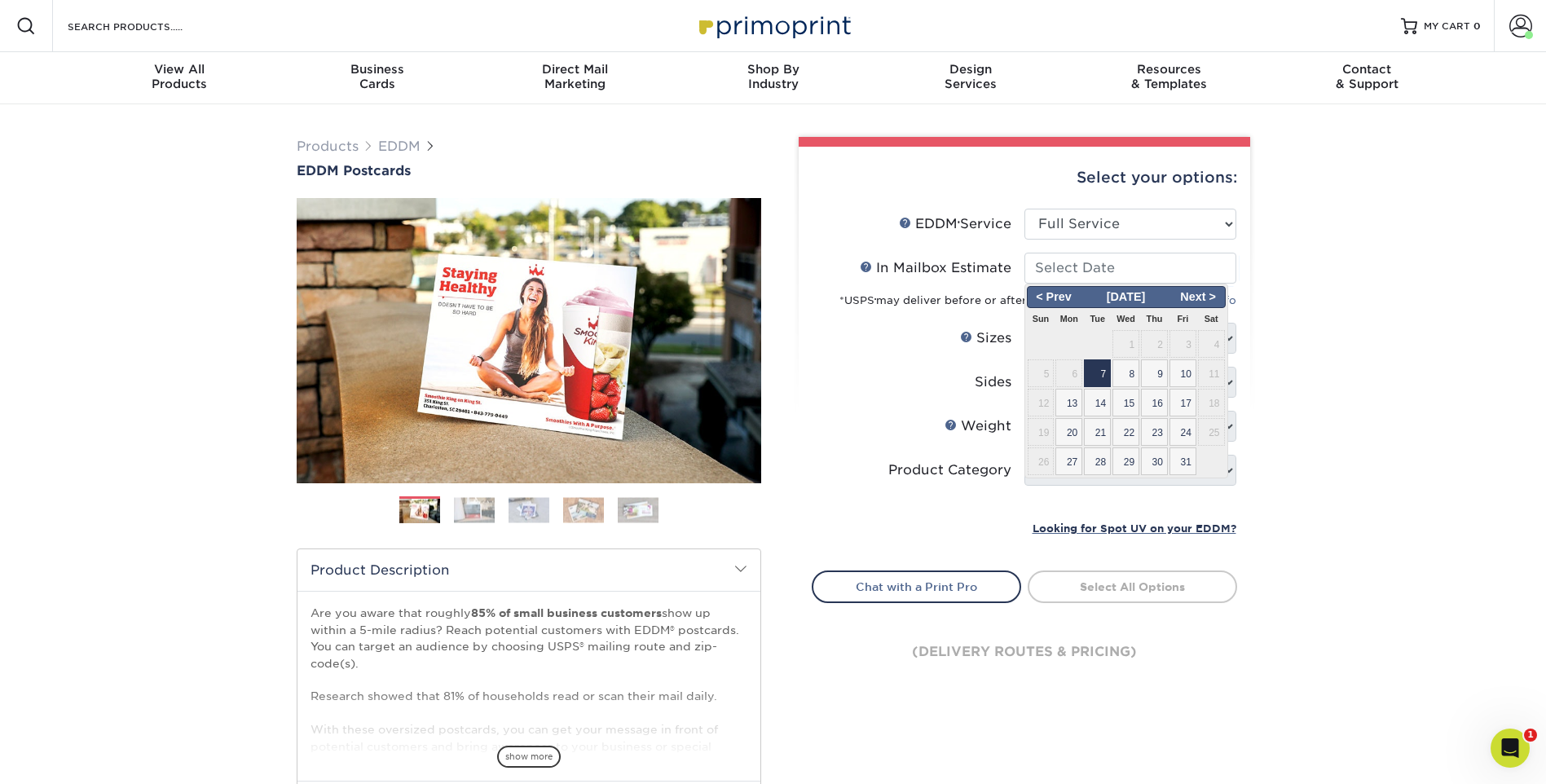
click at [1098, 378] on span "7" at bounding box center [1097, 373] width 27 height 28
type input "2025-10-07"
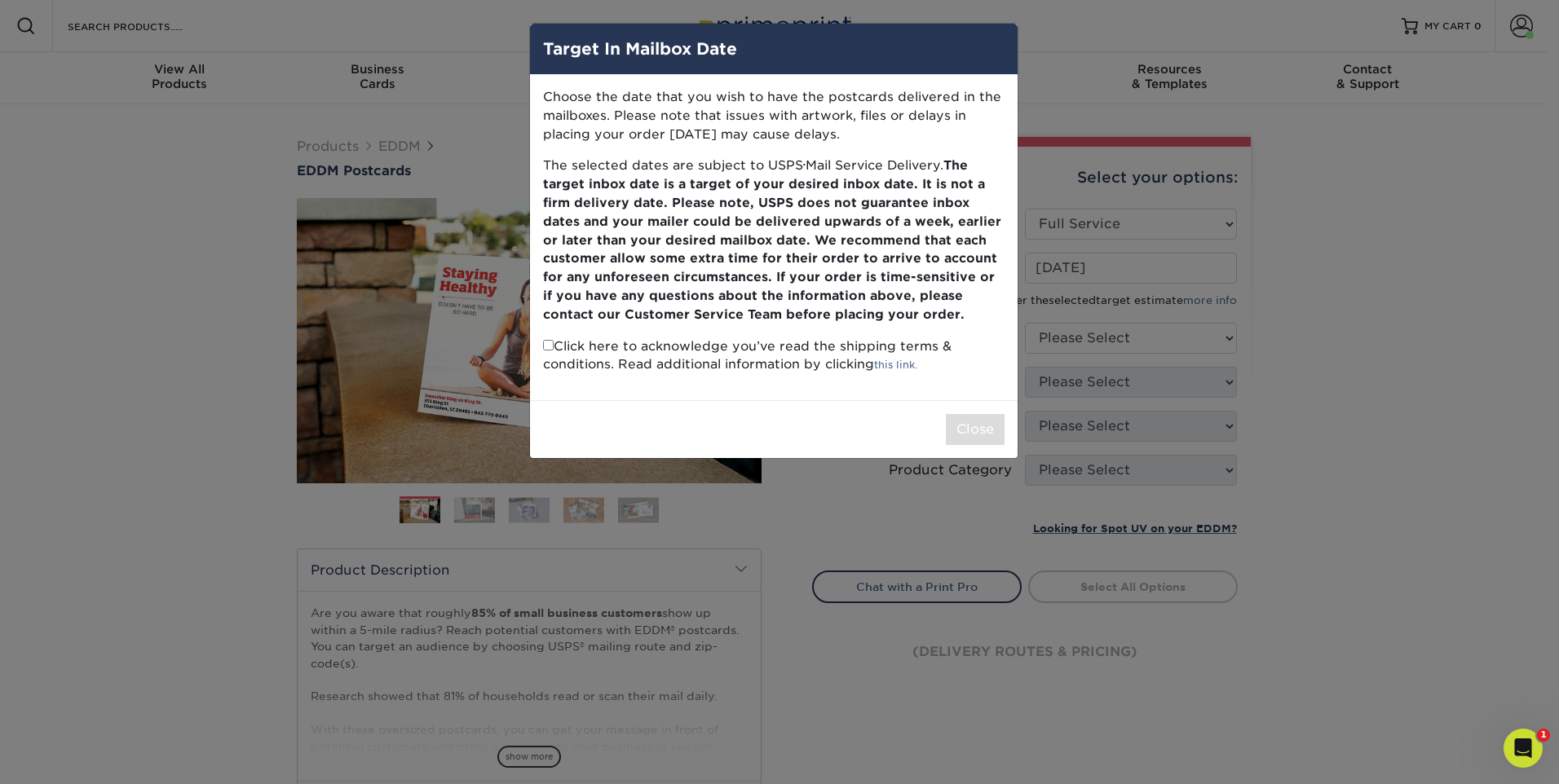
click at [543, 343] on input "checkbox" at bounding box center [548, 345] width 11 height 11
checkbox input "true"
click at [977, 437] on button "Close" at bounding box center [975, 429] width 58 height 31
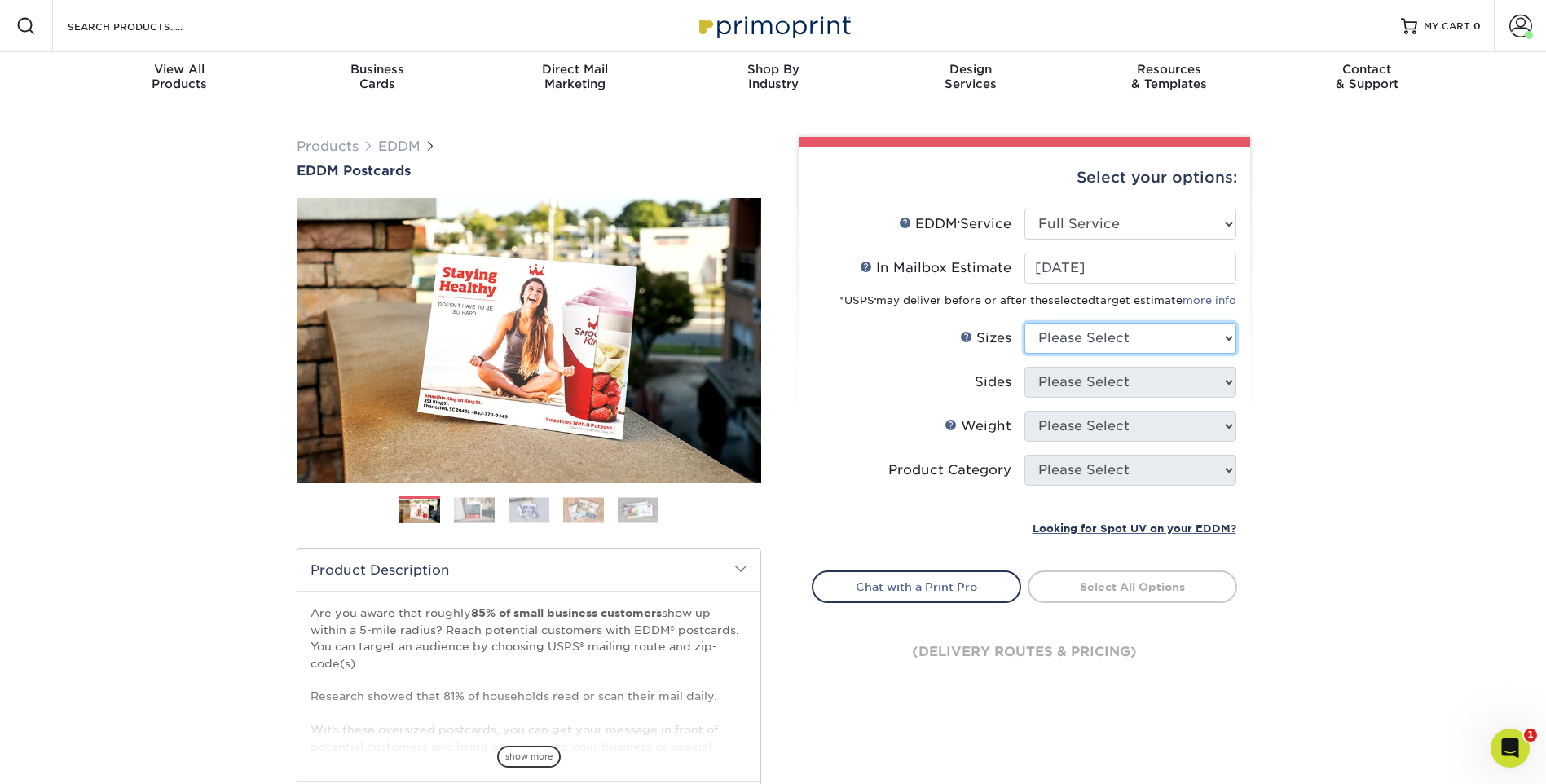
click at [1172, 341] on select "Please Select 4.5" x 12" 6" x 12" 6.5" x 8" 6.5" x 9" 6.5" x 12" 7" x 8.5" 8" x…" at bounding box center [1131, 338] width 212 height 31
select select "6.50x12.00"
click at [1025, 323] on select "Please Select 4.5" x 12" 6" x 12" 6.5" x 8" 6.5" x 9" 6.5" x 12" 7" x 8.5" 8" x…" at bounding box center [1131, 338] width 212 height 31
click at [1118, 381] on select "Please Select Print Both Sides Print Front Only" at bounding box center [1131, 382] width 212 height 31
select select "13abbda7-1d64-4f25-8bb2-c179b224825d"
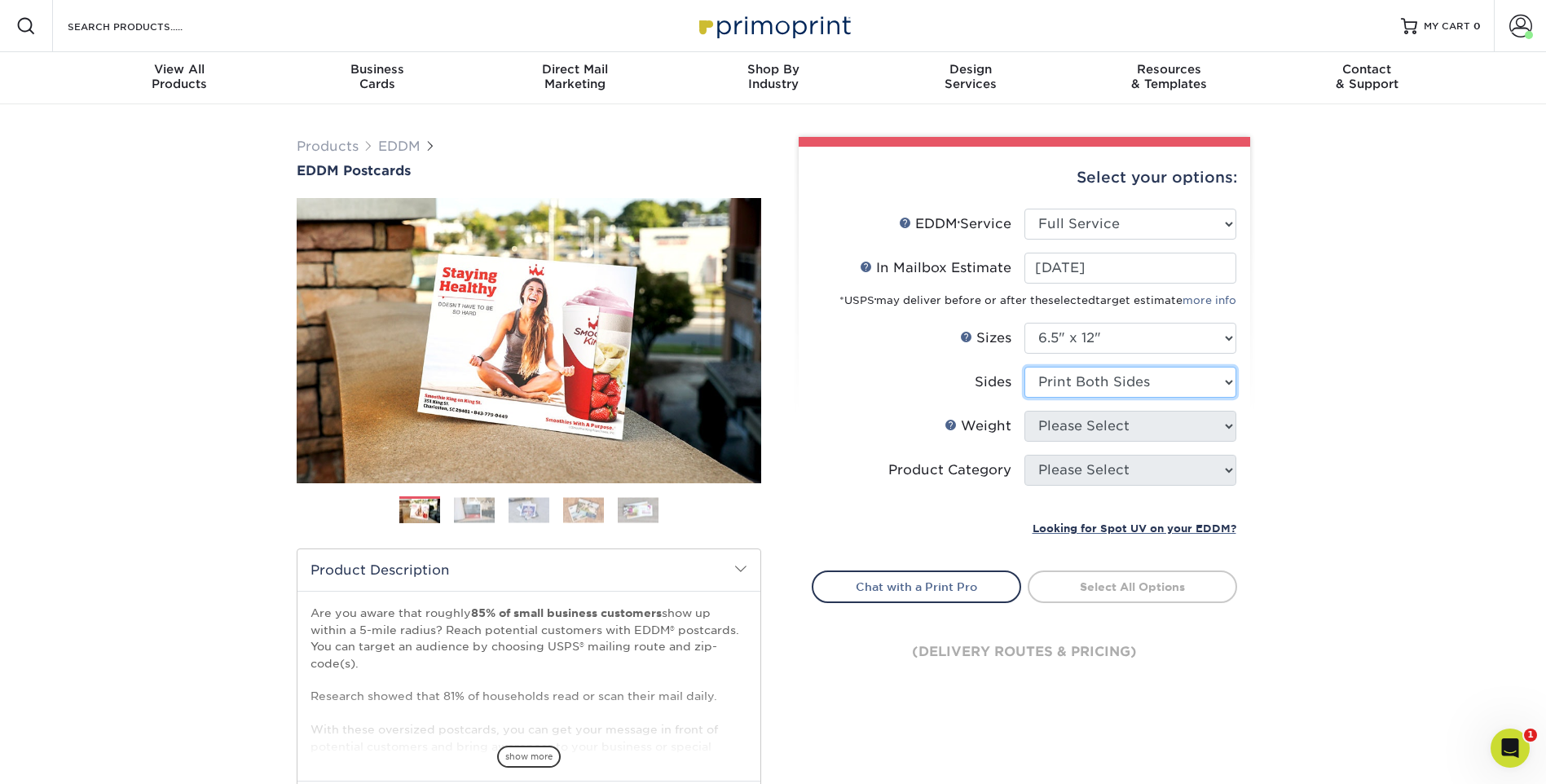
click at [1025, 367] on select "Please Select Print Both Sides Print Front Only" at bounding box center [1131, 382] width 212 height 31
click at [1125, 423] on select "Please Select 14PT 16PT" at bounding box center [1131, 426] width 212 height 31
select select "16PT"
click at [1025, 411] on select "Please Select 14PT 16PT" at bounding box center [1131, 426] width 212 height 31
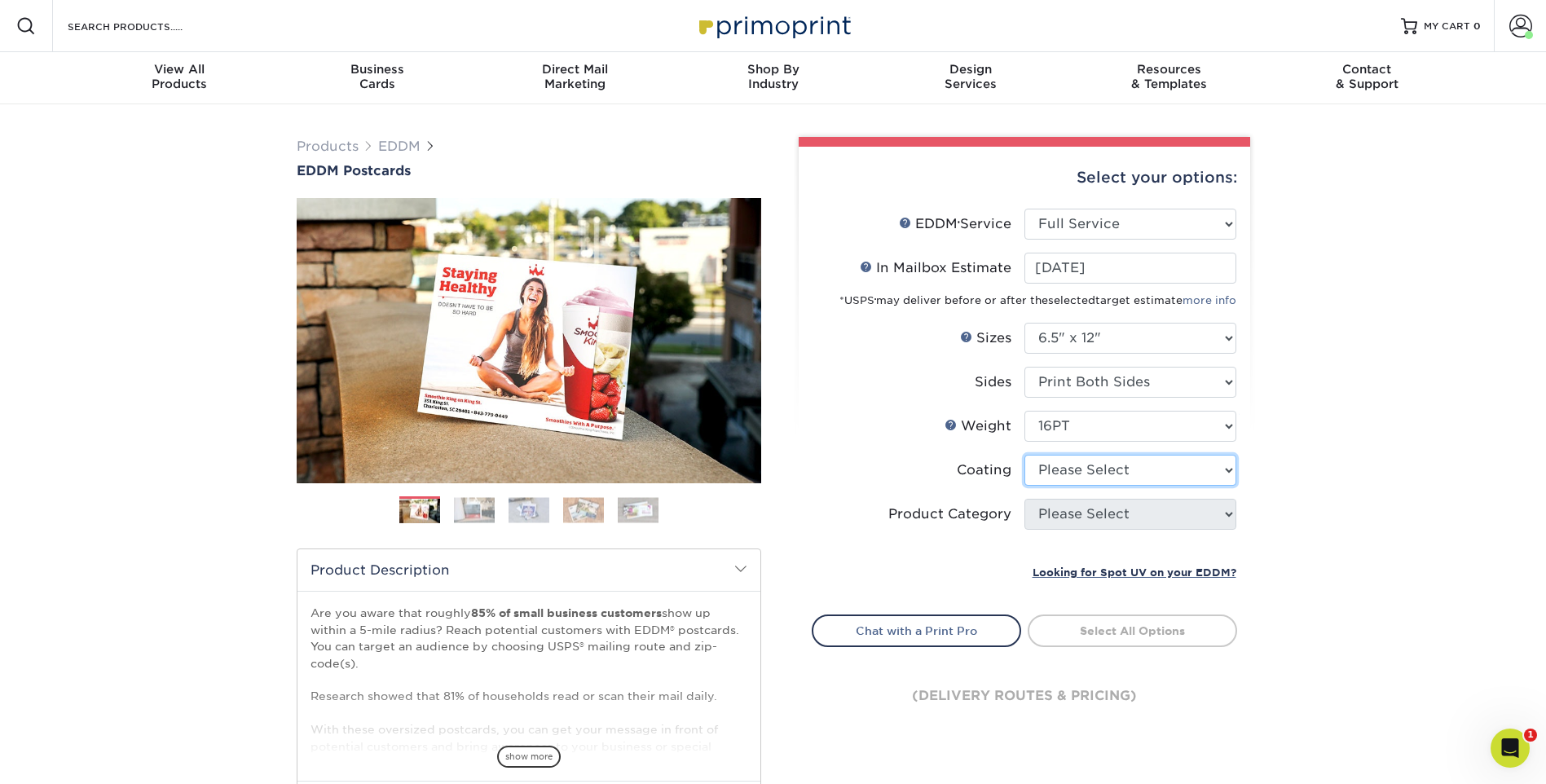
click at [1115, 471] on select at bounding box center [1131, 470] width 212 height 31
select select "ae367451-b2b8-45df-a344-0f05b6a12993"
click at [1025, 455] on select at bounding box center [1131, 470] width 212 height 31
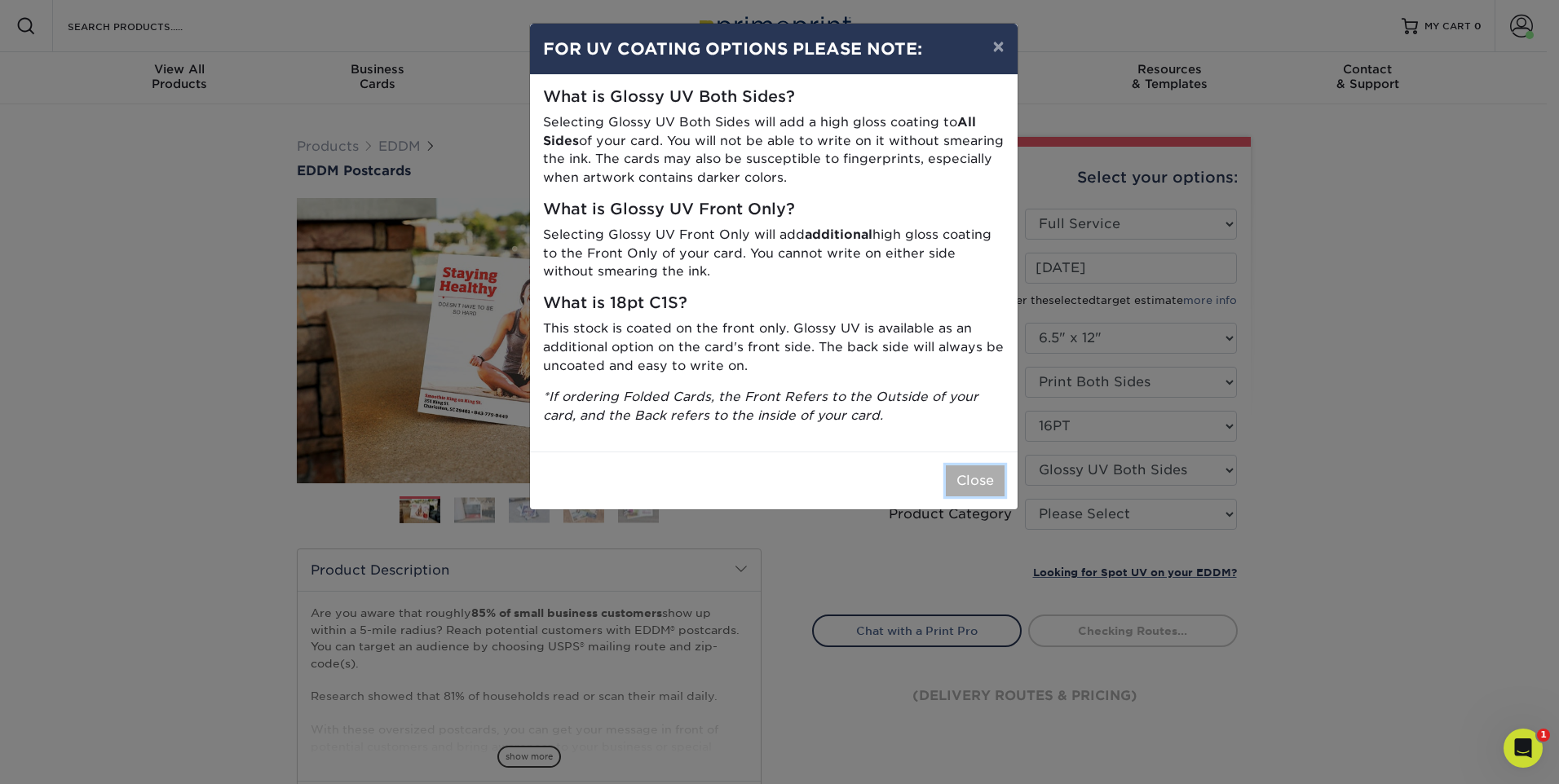
click at [968, 483] on button "Close" at bounding box center [975, 481] width 58 height 31
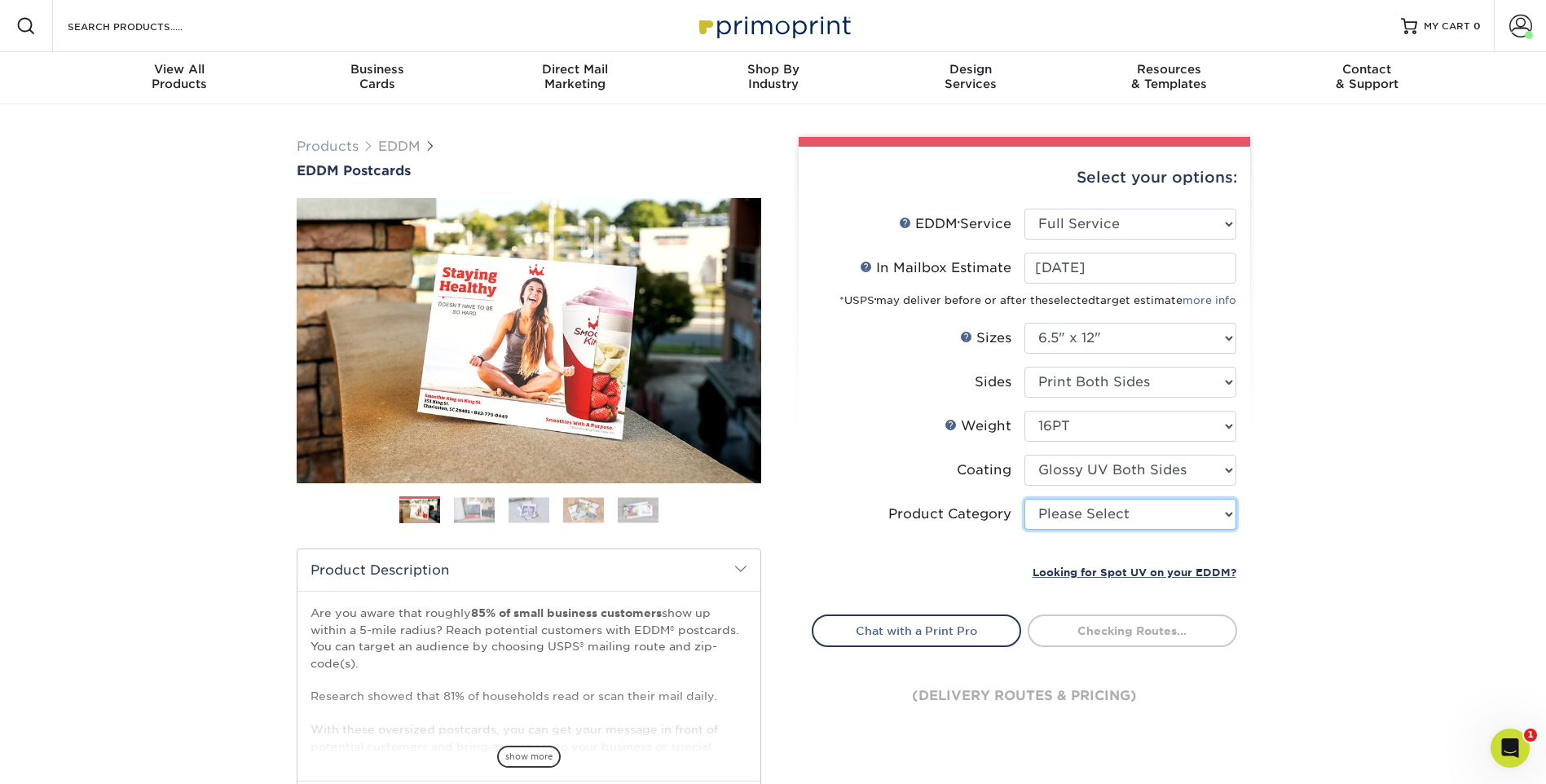
click at [1162, 519] on select "Please Select Postcards" at bounding box center [1131, 514] width 212 height 31
select select "9b7272e0-d6c8-4c3c-8e97-d3a1bcdab858"
click at [1025, 499] on select "Please Select Postcards" at bounding box center [1131, 514] width 212 height 31
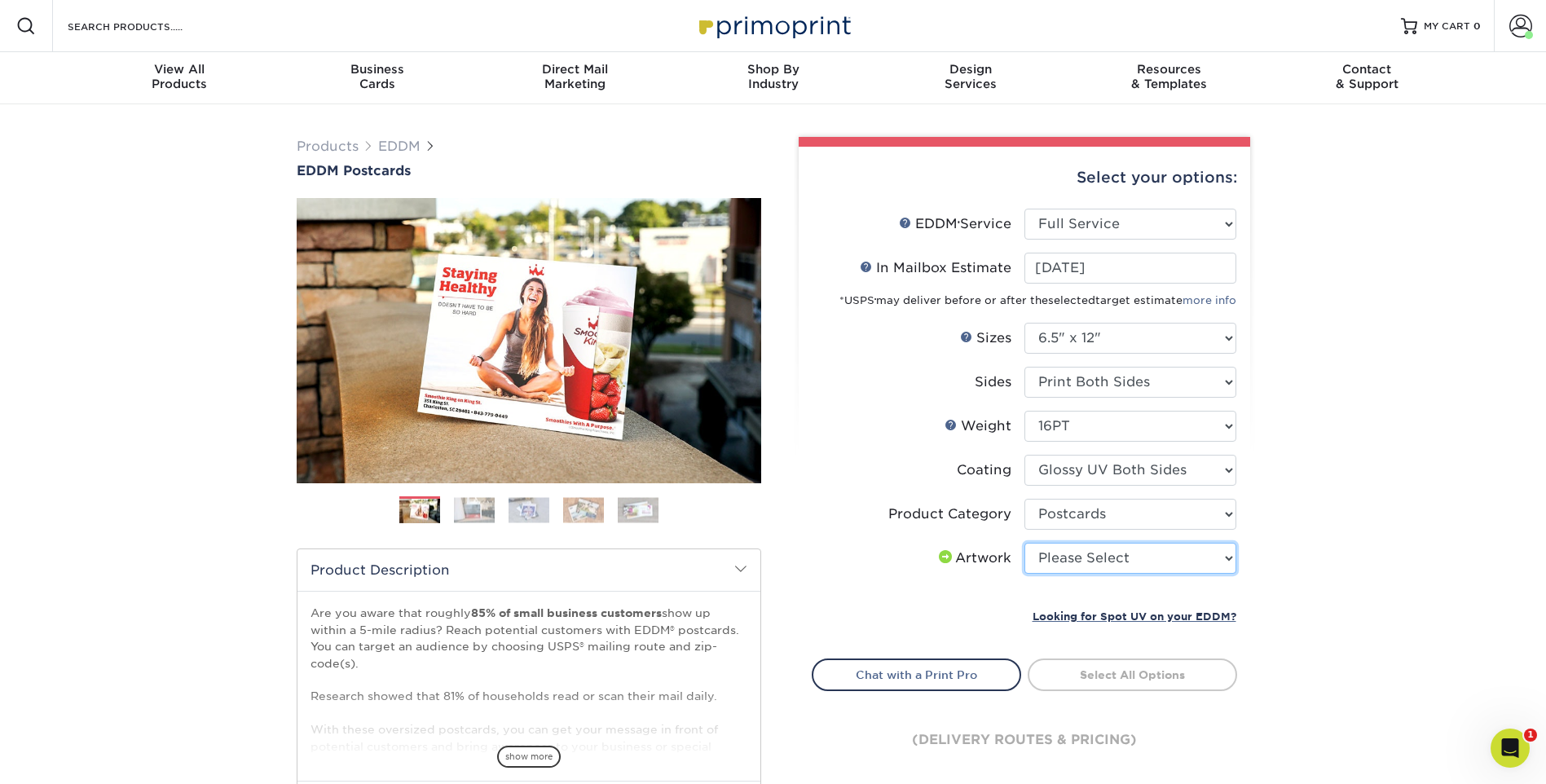
click at [1153, 555] on select "Please Select I will upload files I need a design - $150" at bounding box center [1131, 558] width 212 height 31
select select "upload"
click at [1025, 543] on select "Please Select I will upload files I need a design - $150" at bounding box center [1131, 558] width 212 height 31
click at [1178, 667] on span at bounding box center [1173, 672] width 12 height 12
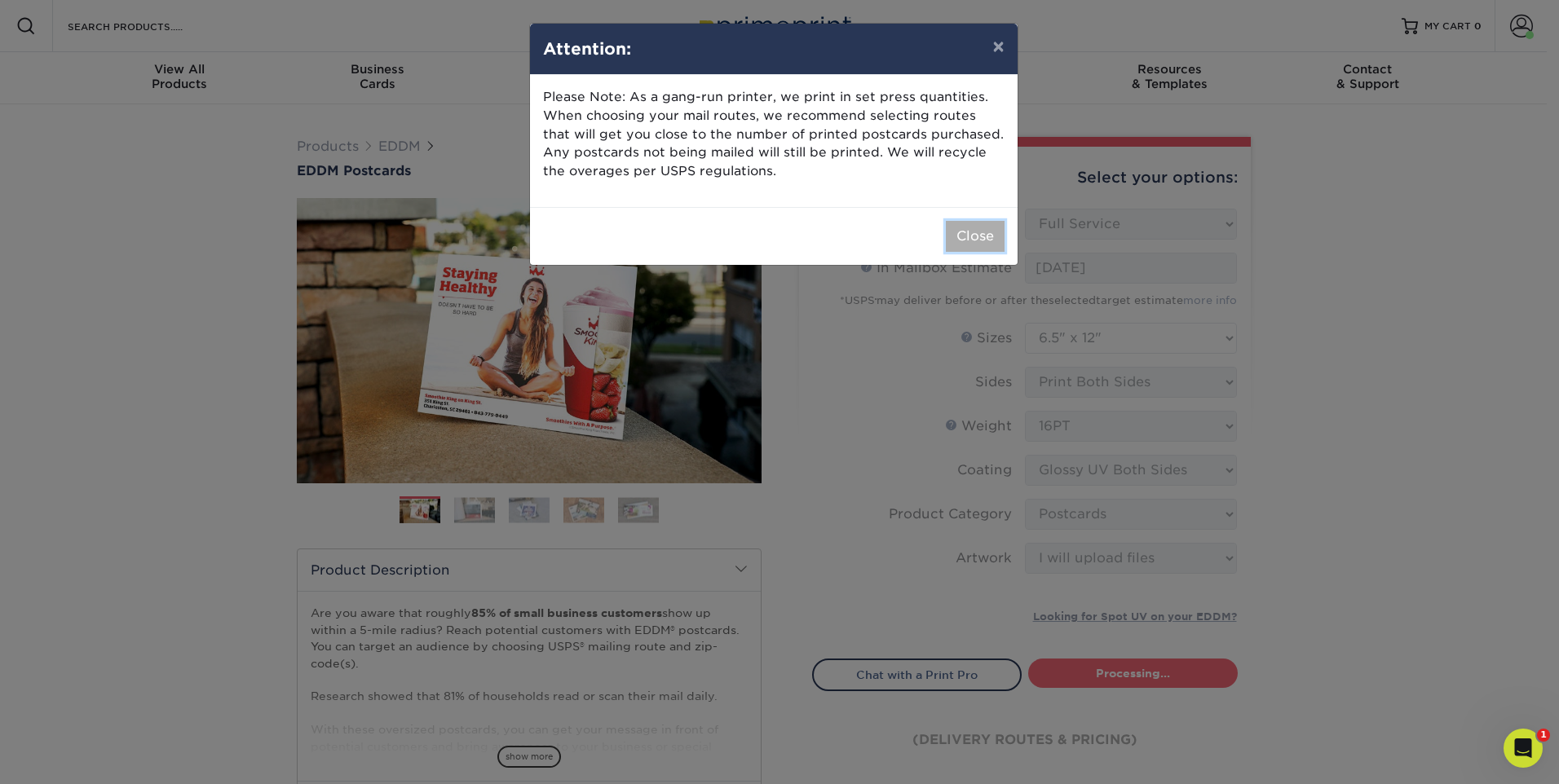
click at [978, 235] on button "Close" at bounding box center [975, 236] width 58 height 31
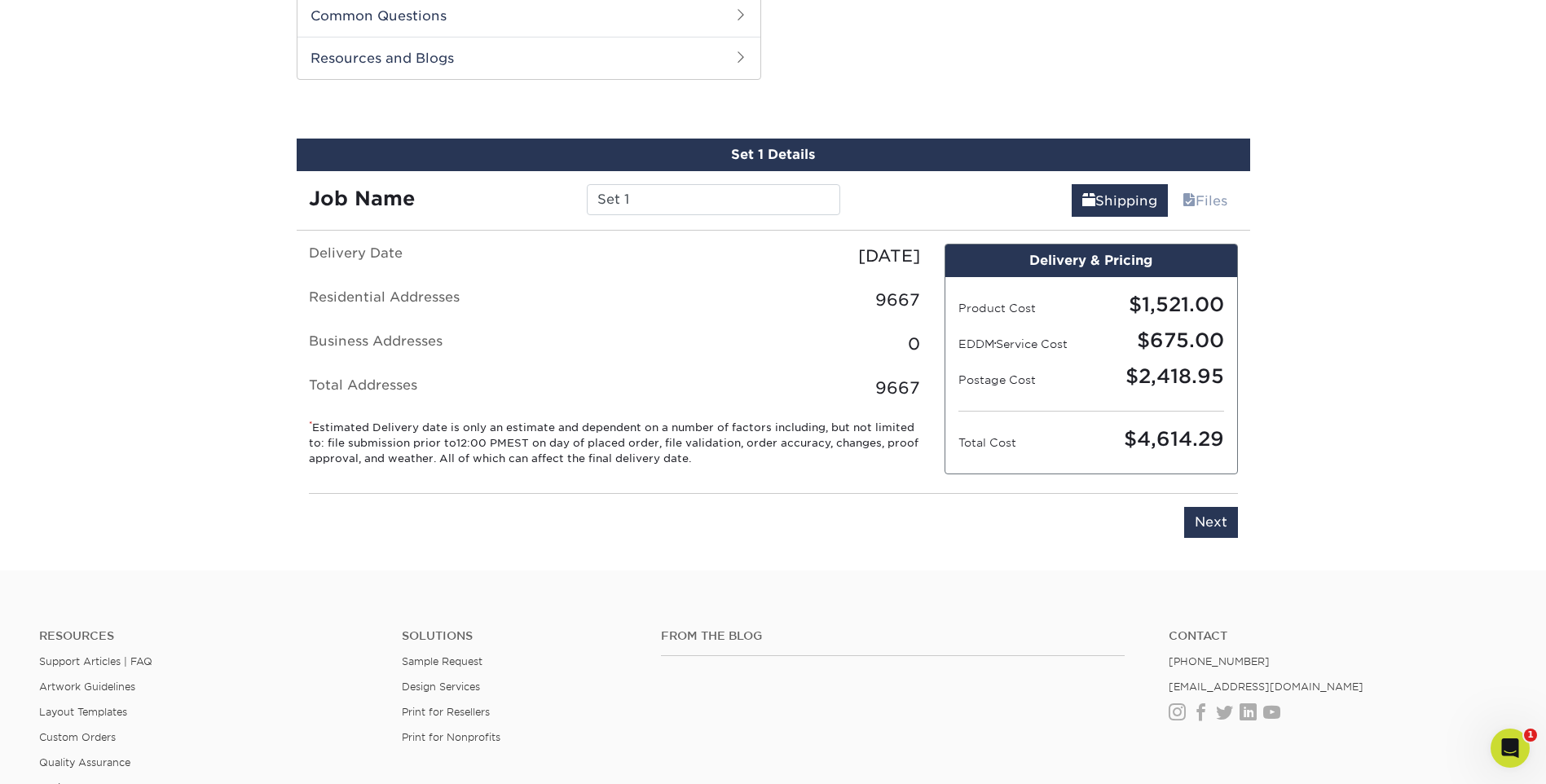
scroll to position [666, 0]
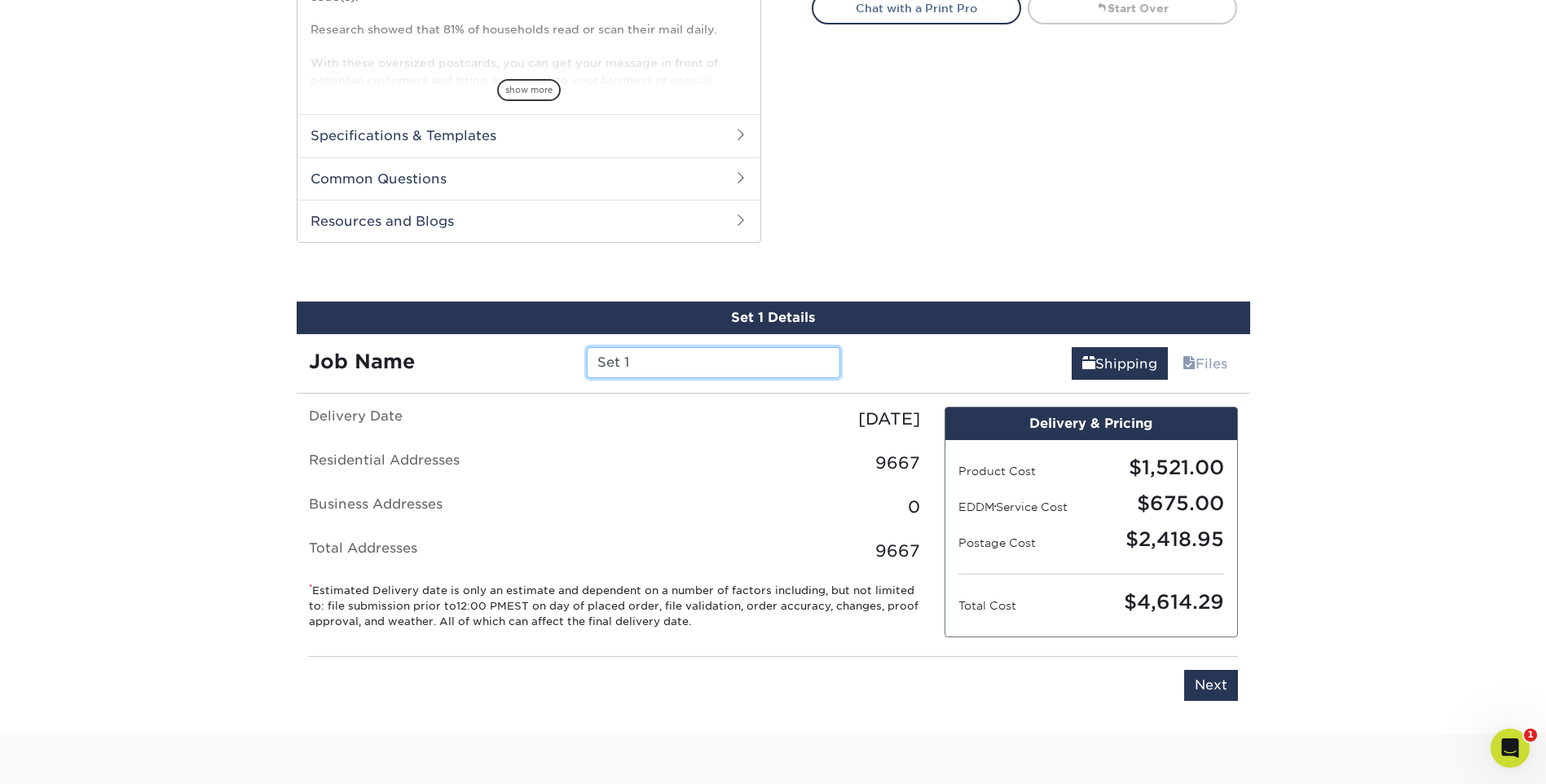
click at [712, 363] on input "Set 1" at bounding box center [713, 362] width 253 height 31
type input "S"
type input "63043-Drop-10/07/2025"
click at [939, 358] on div "Shipping Files" at bounding box center [1051, 356] width 397 height 46
click at [1234, 690] on input "Next" at bounding box center [1211, 685] width 54 height 31
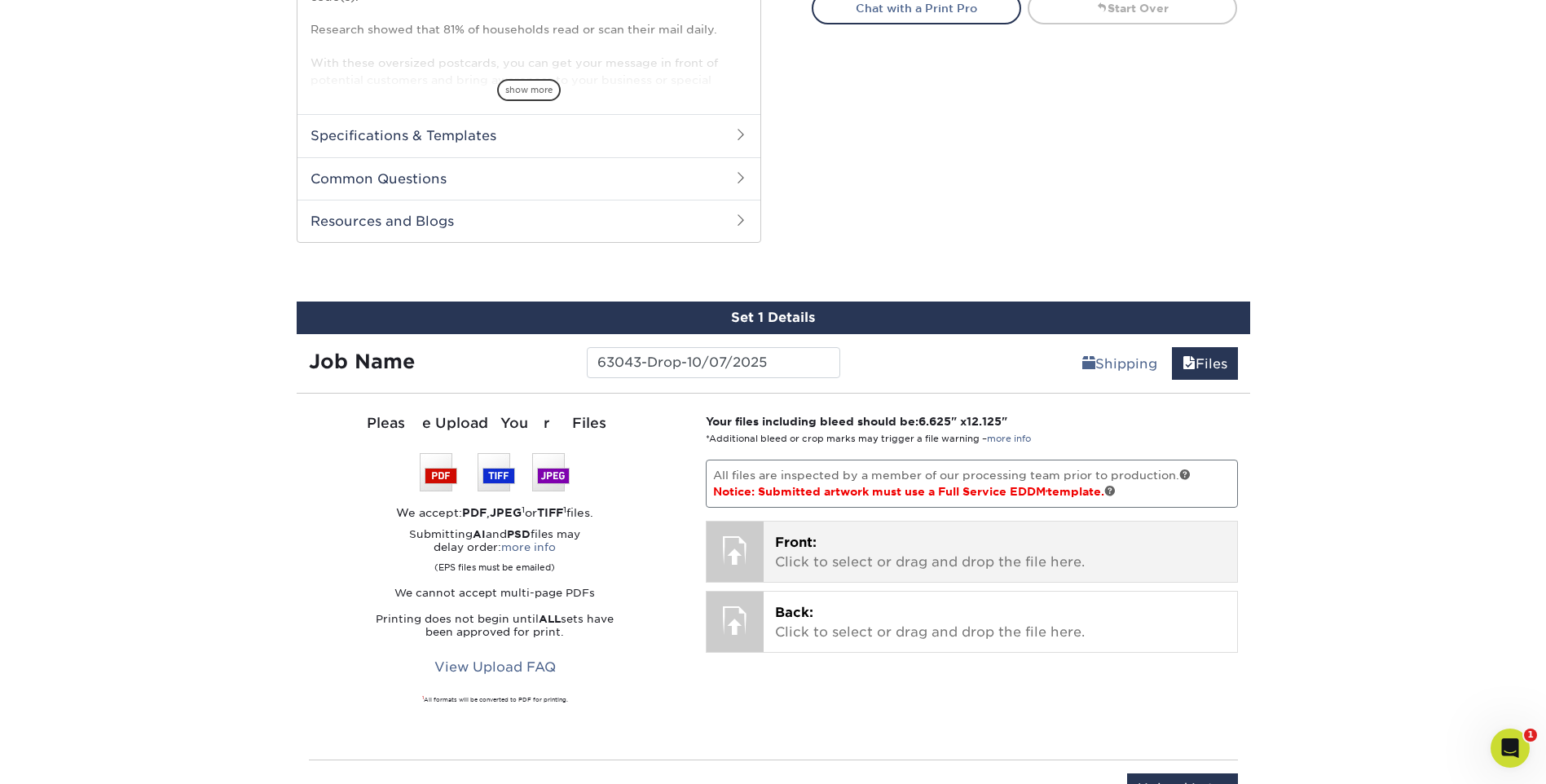
click at [925, 546] on p "Front: Click to select or drag and drop the file here." at bounding box center [1000, 553] width 450 height 39
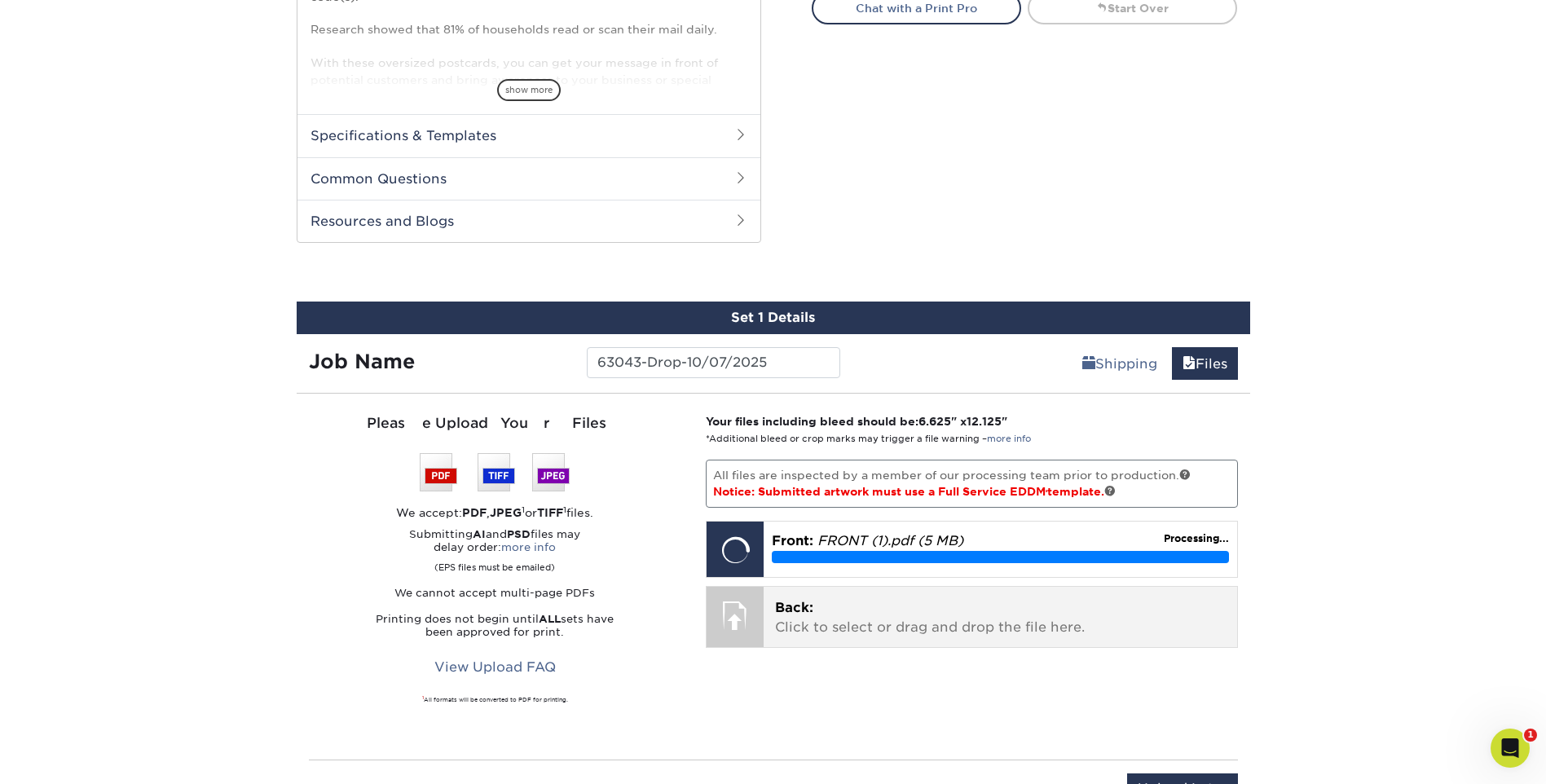
click at [823, 623] on p "Back: Click to select or drag and drop the file here." at bounding box center [1000, 618] width 450 height 39
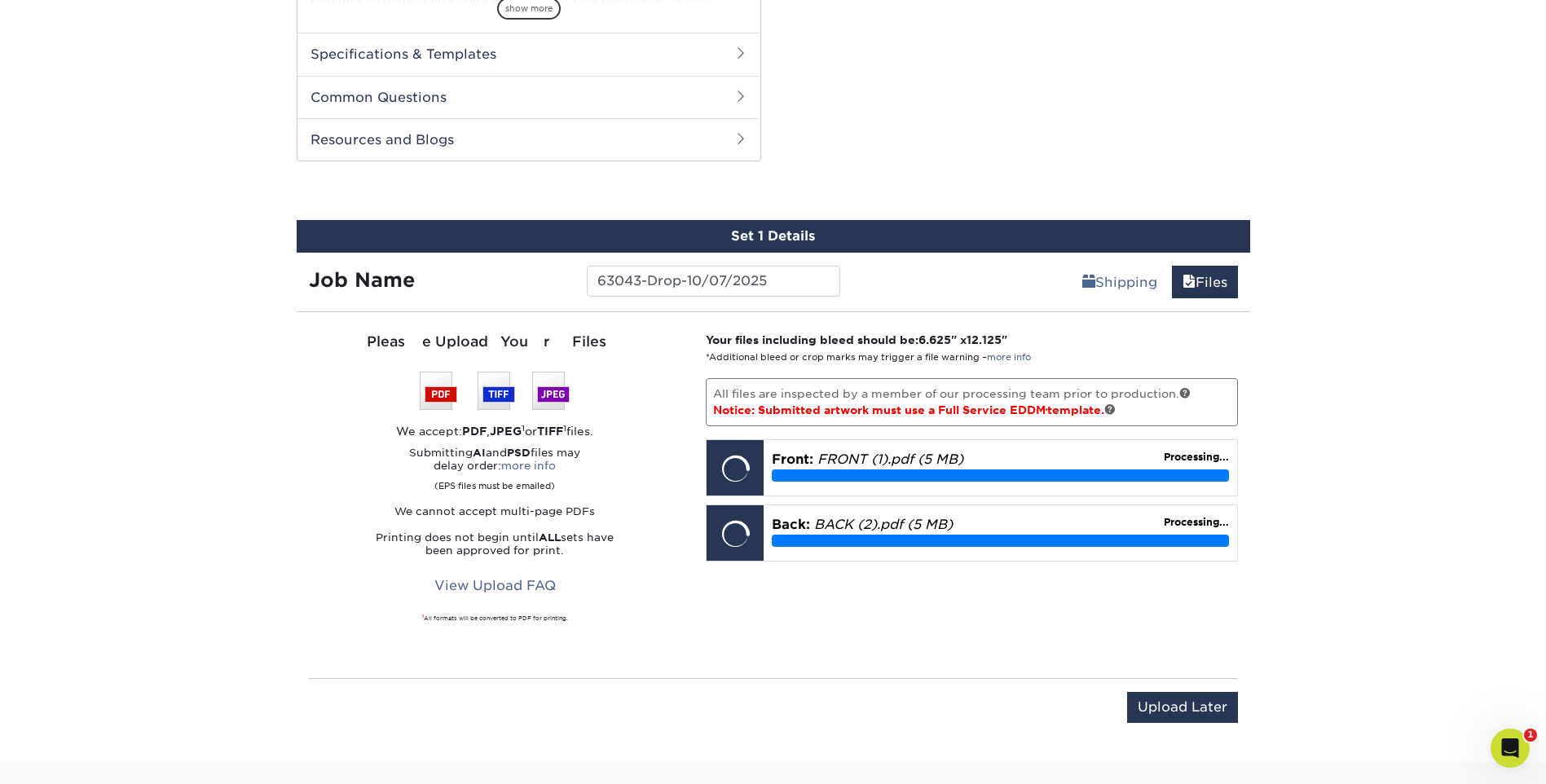
scroll to position [830, 0]
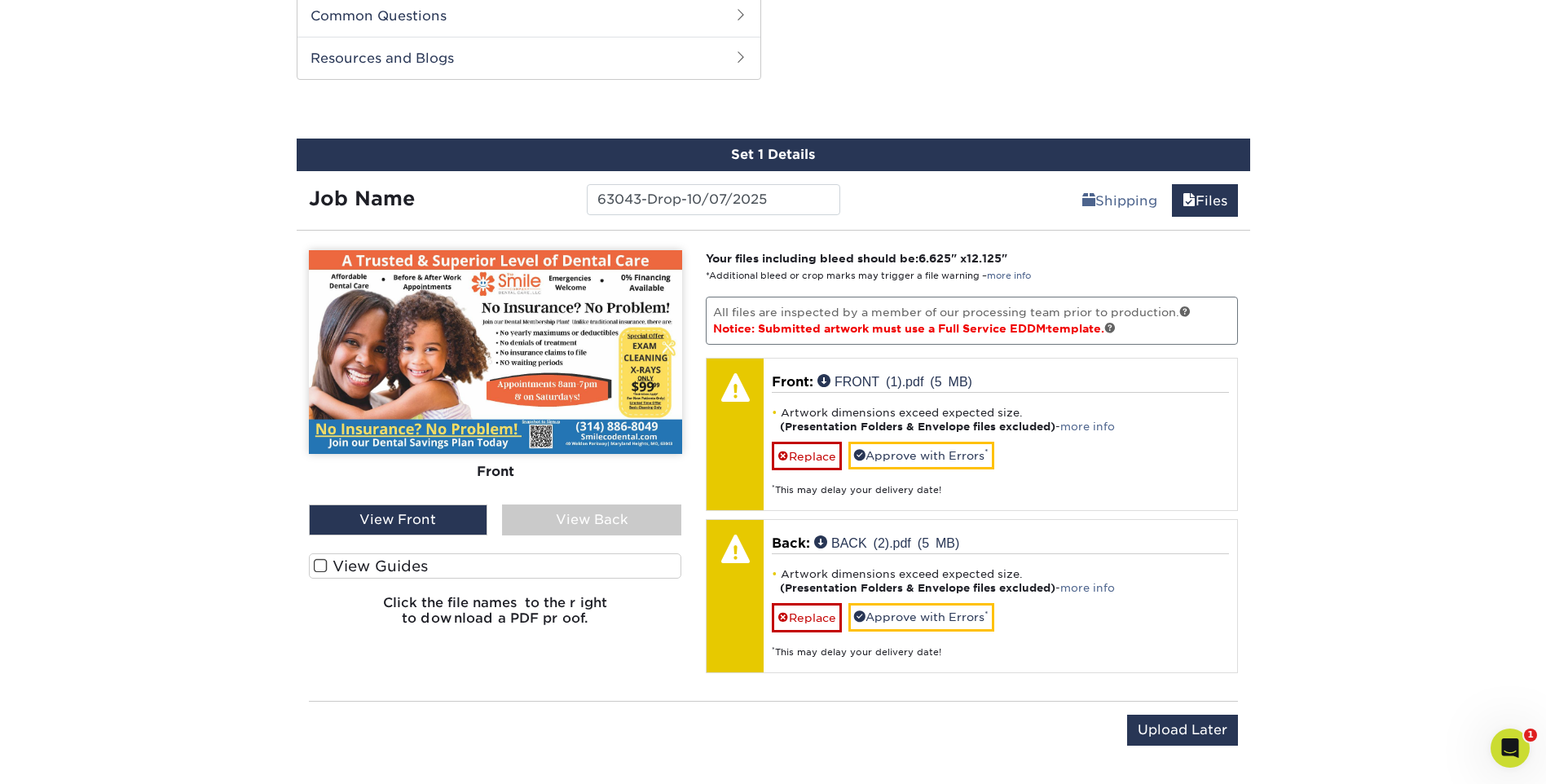
click at [569, 523] on div "View Back" at bounding box center [591, 519] width 179 height 31
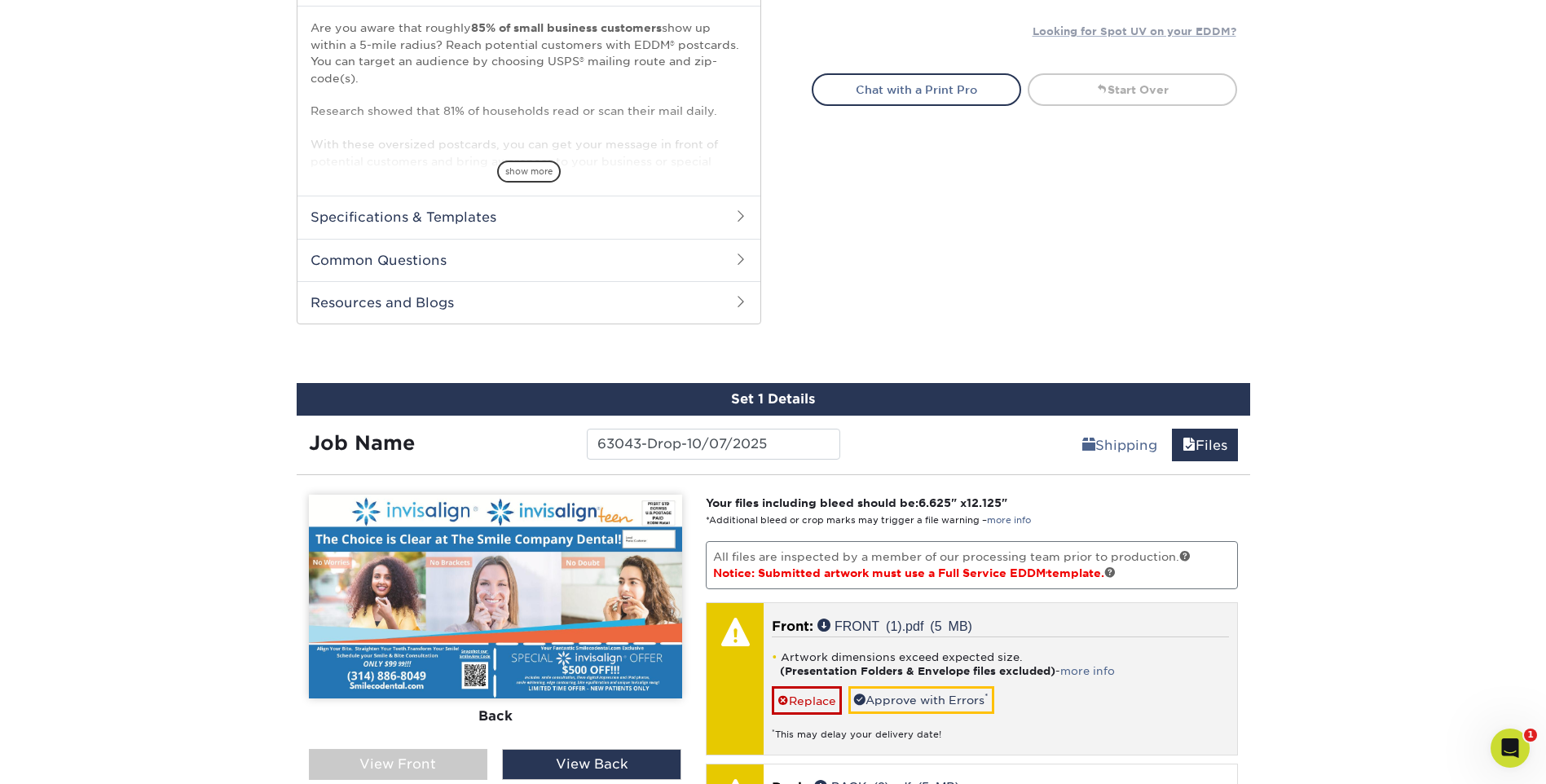
scroll to position [748, 0]
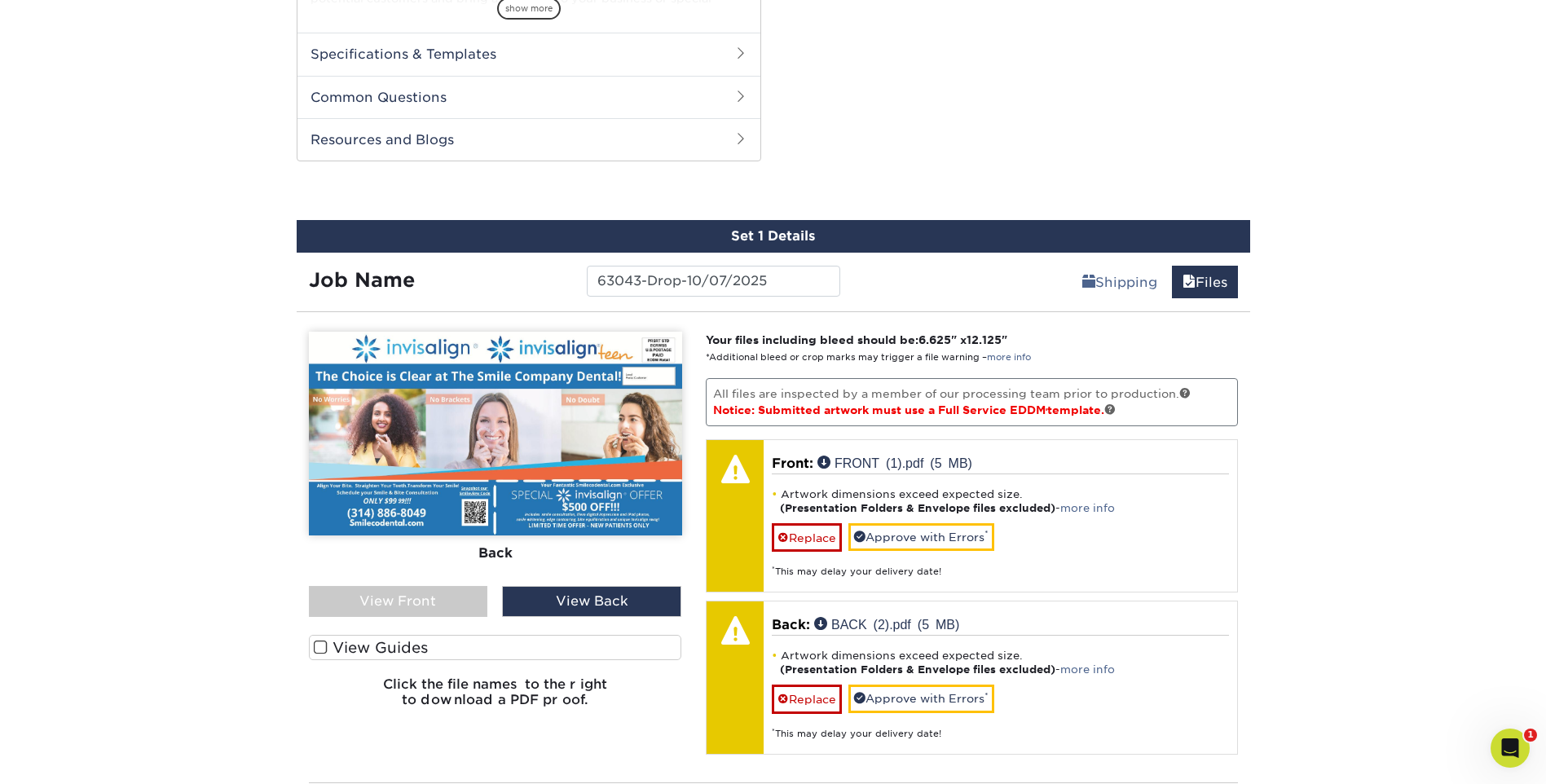
click at [425, 598] on div "View Front" at bounding box center [398, 601] width 179 height 31
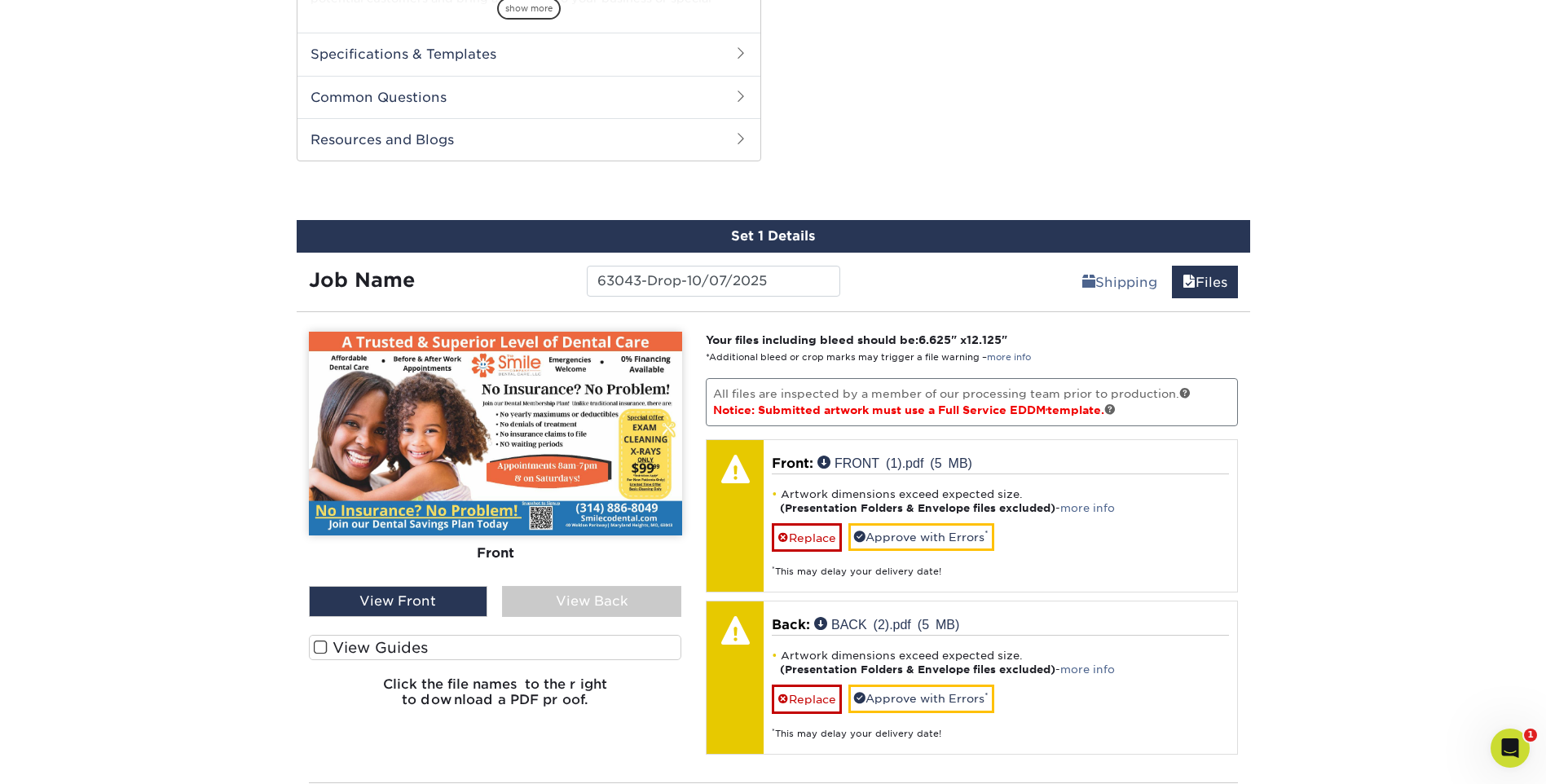
click at [566, 605] on div "View Back" at bounding box center [591, 601] width 179 height 31
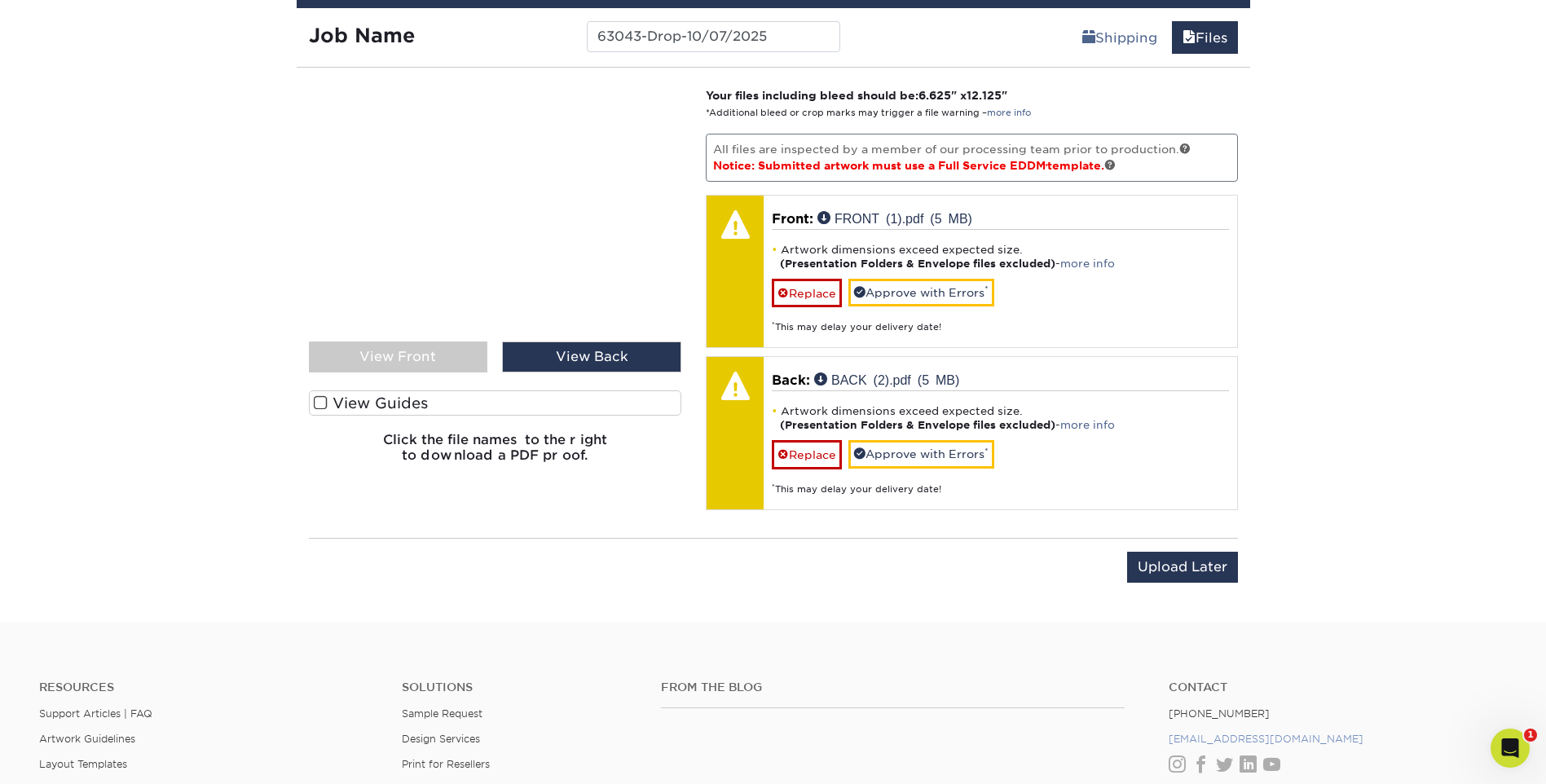
scroll to position [1308, 0]
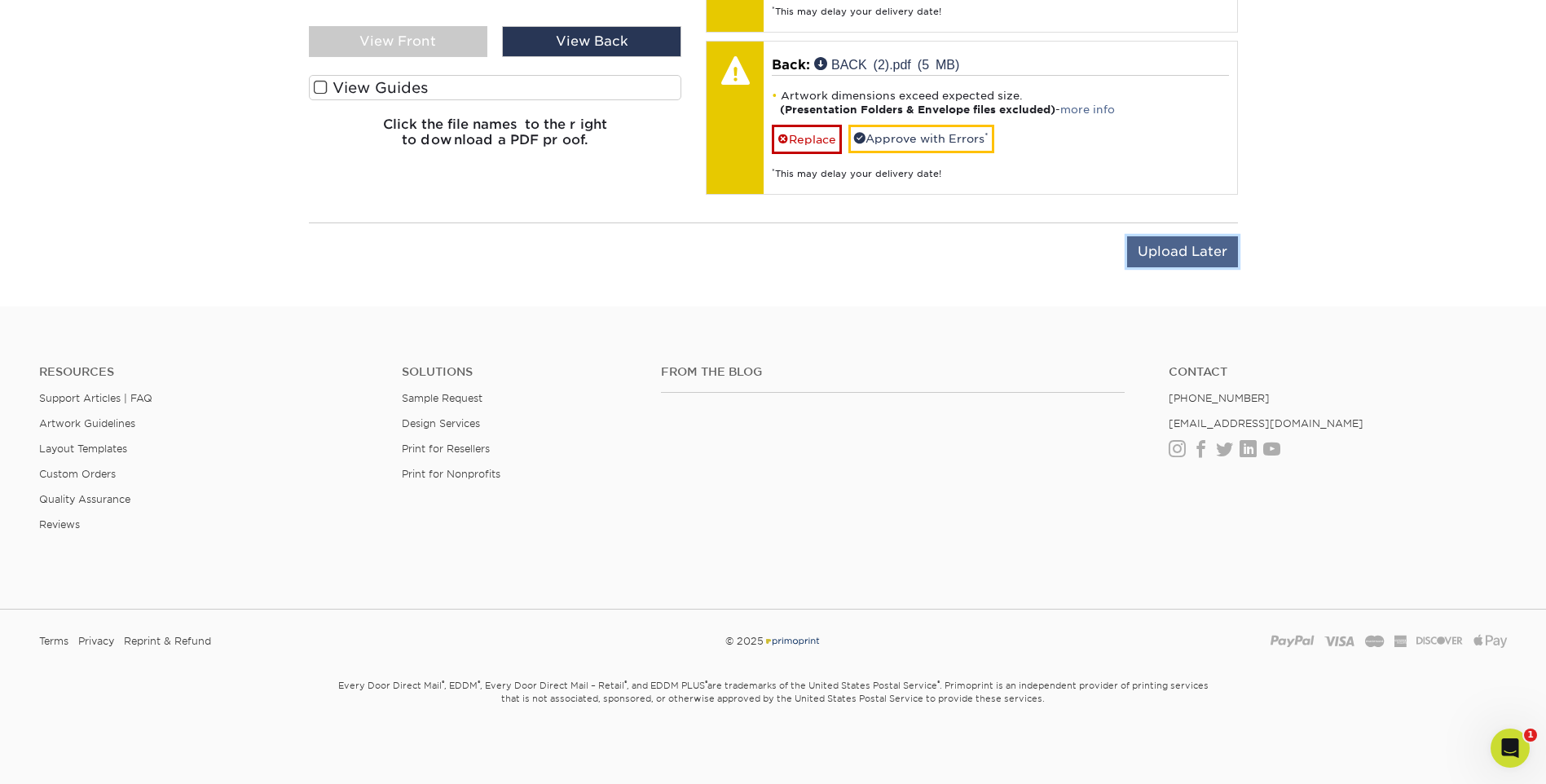
click at [1167, 248] on input "Upload Later" at bounding box center [1183, 251] width 111 height 31
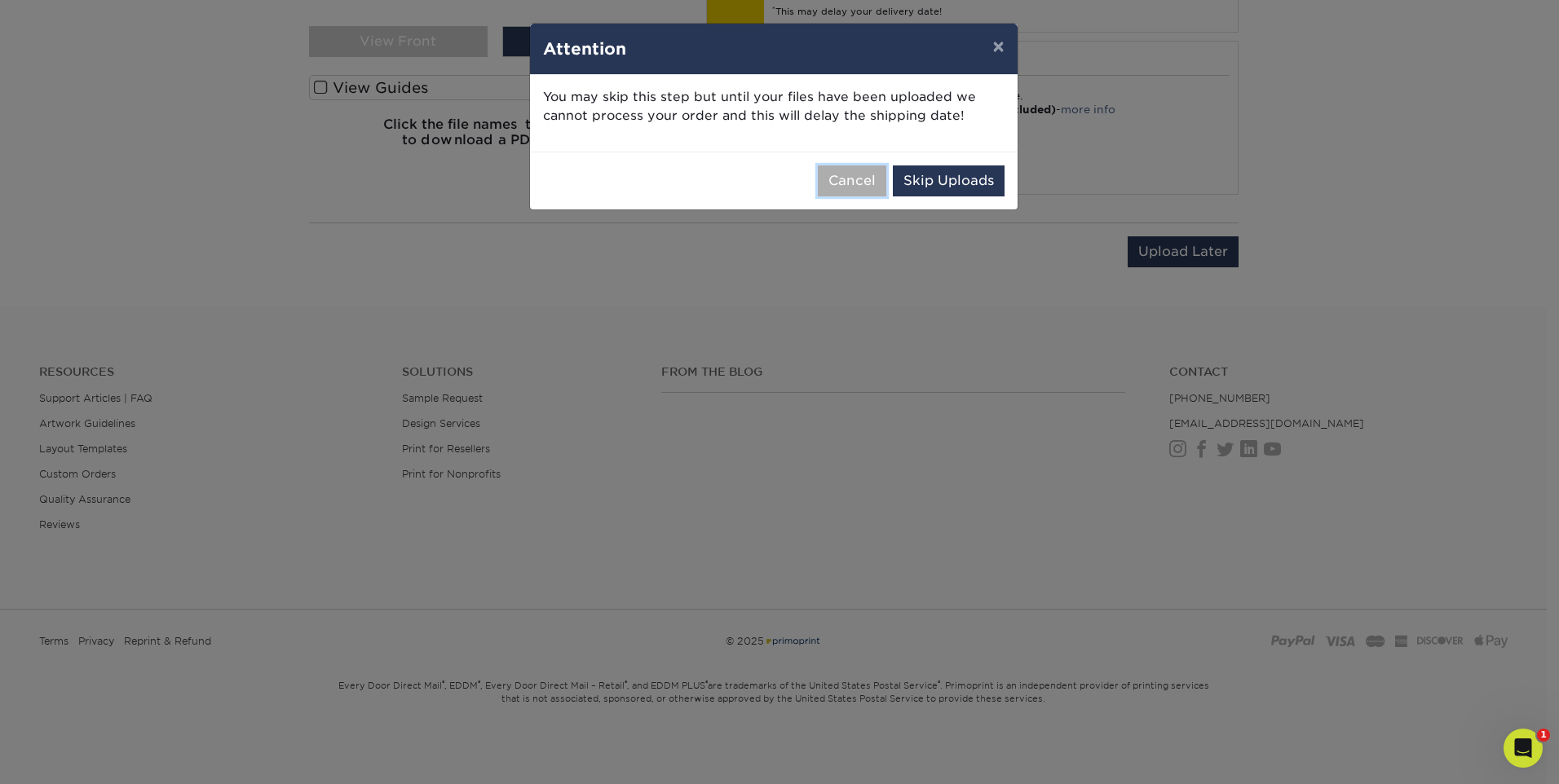
click at [868, 176] on button "Cancel" at bounding box center [852, 180] width 68 height 31
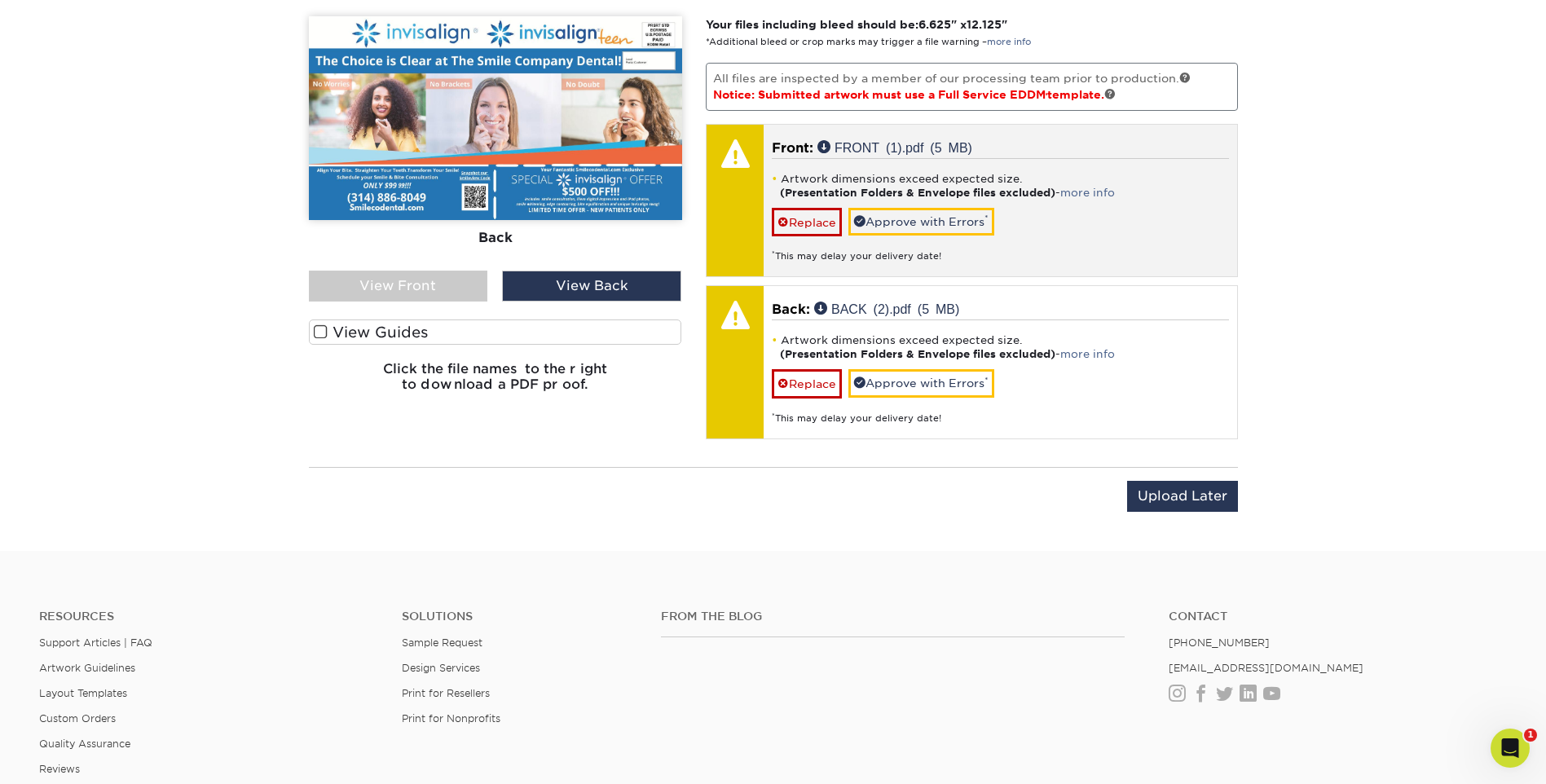
scroll to position [981, 0]
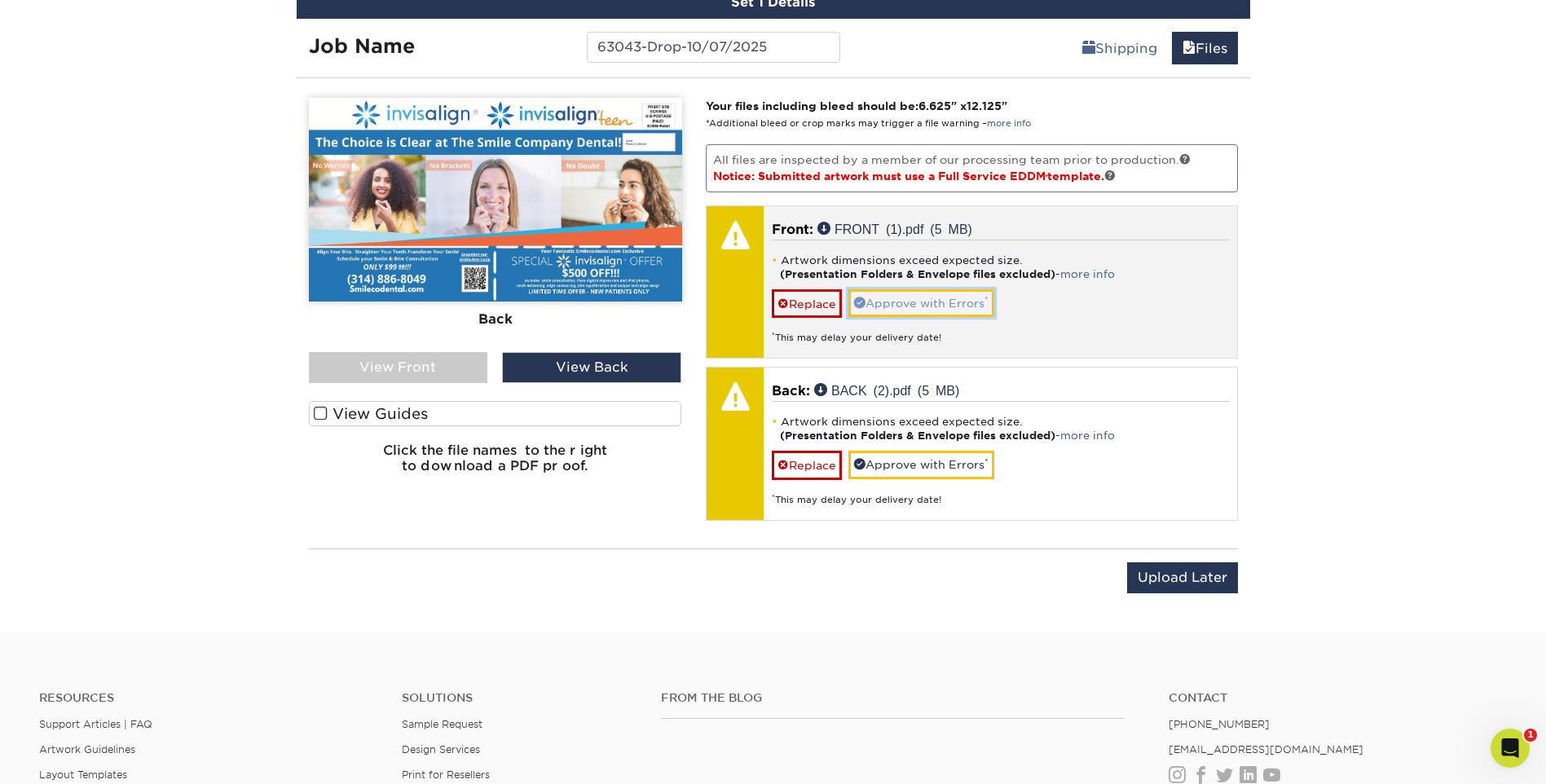
click at [959, 297] on link "Approve with Errors *" at bounding box center [921, 302] width 146 height 28
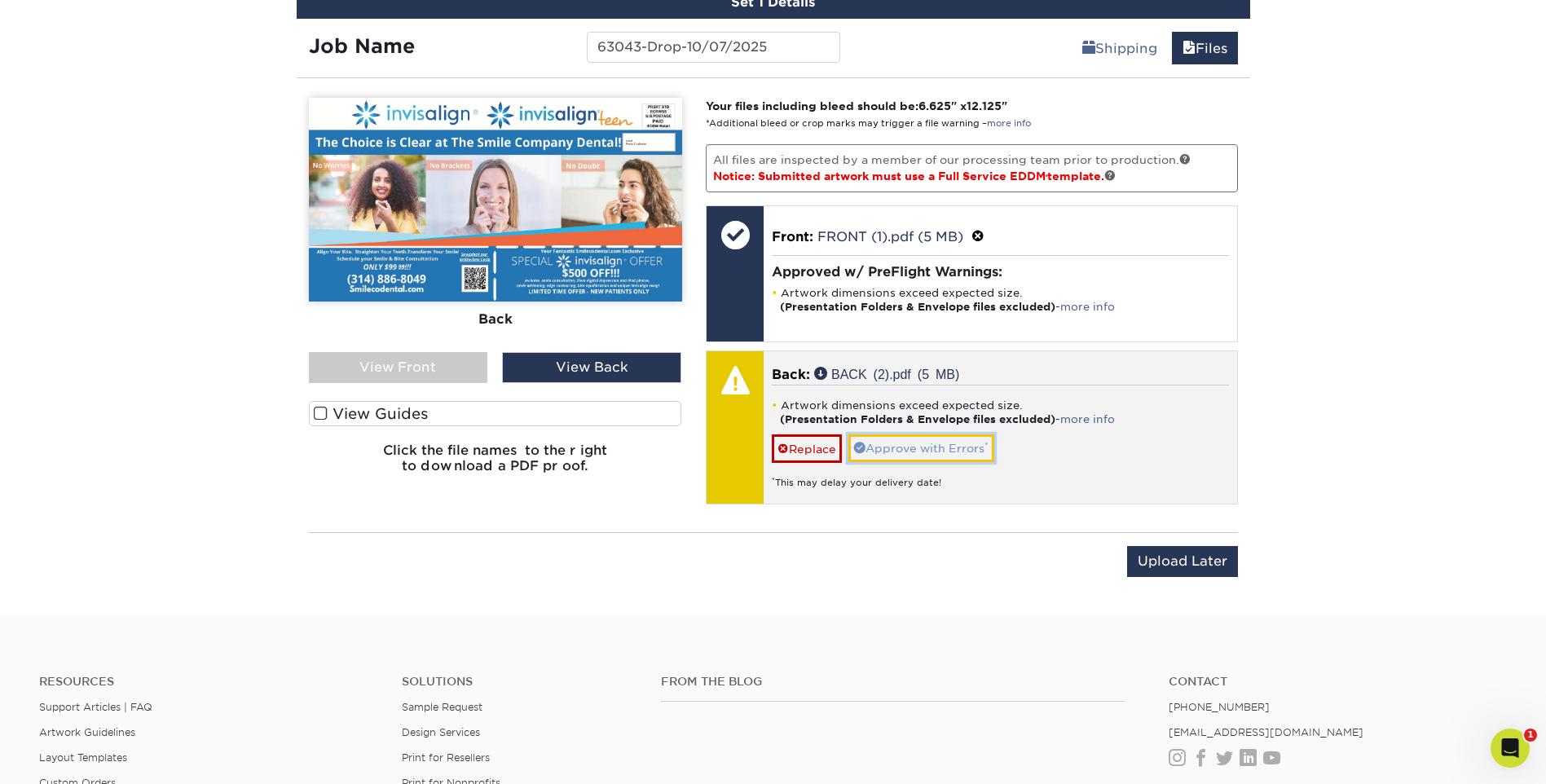
click at [959, 449] on link "Approve with Errors *" at bounding box center [921, 448] width 146 height 28
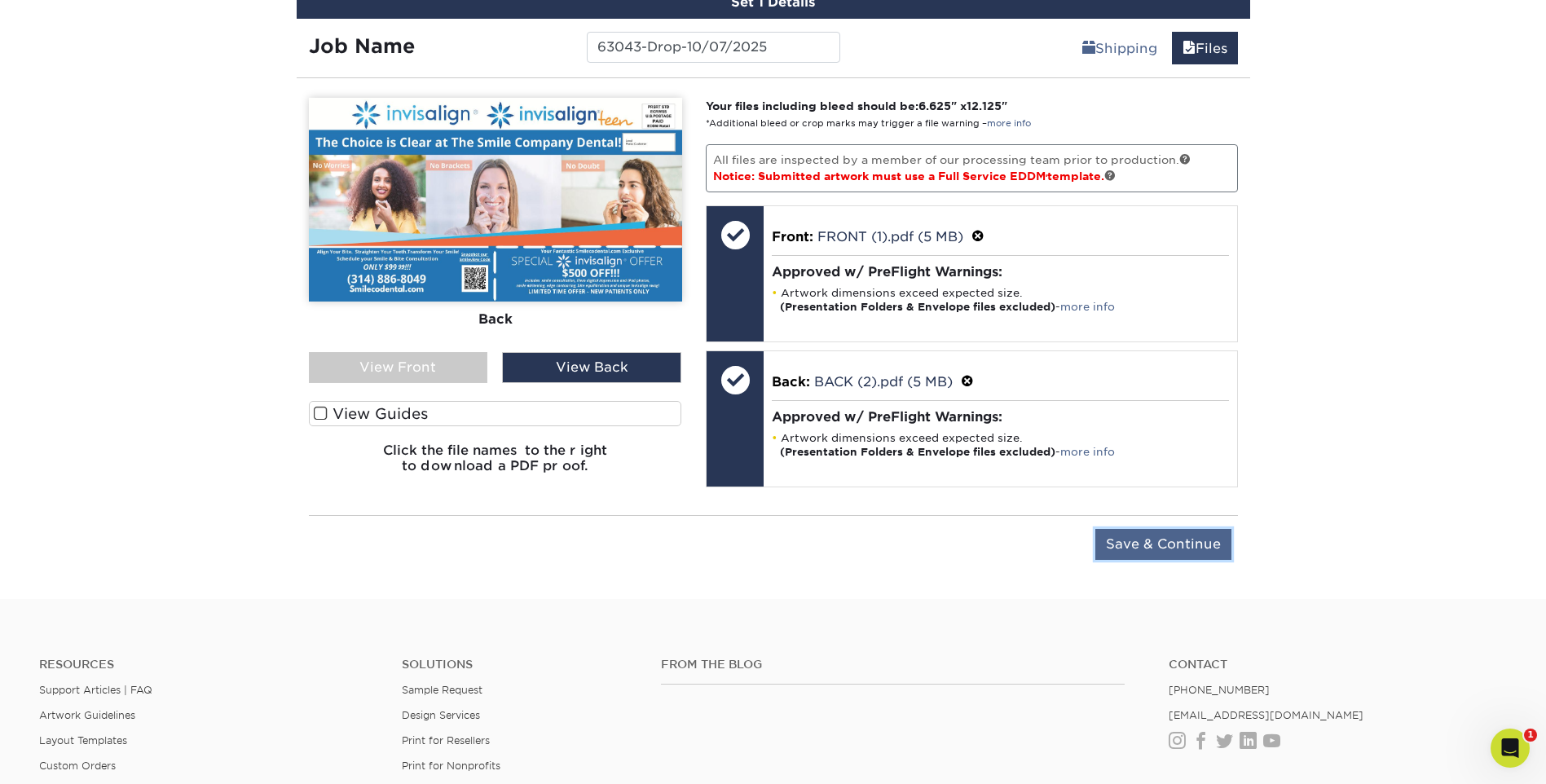
click at [1166, 546] on input "Save & Continue" at bounding box center [1164, 544] width 136 height 31
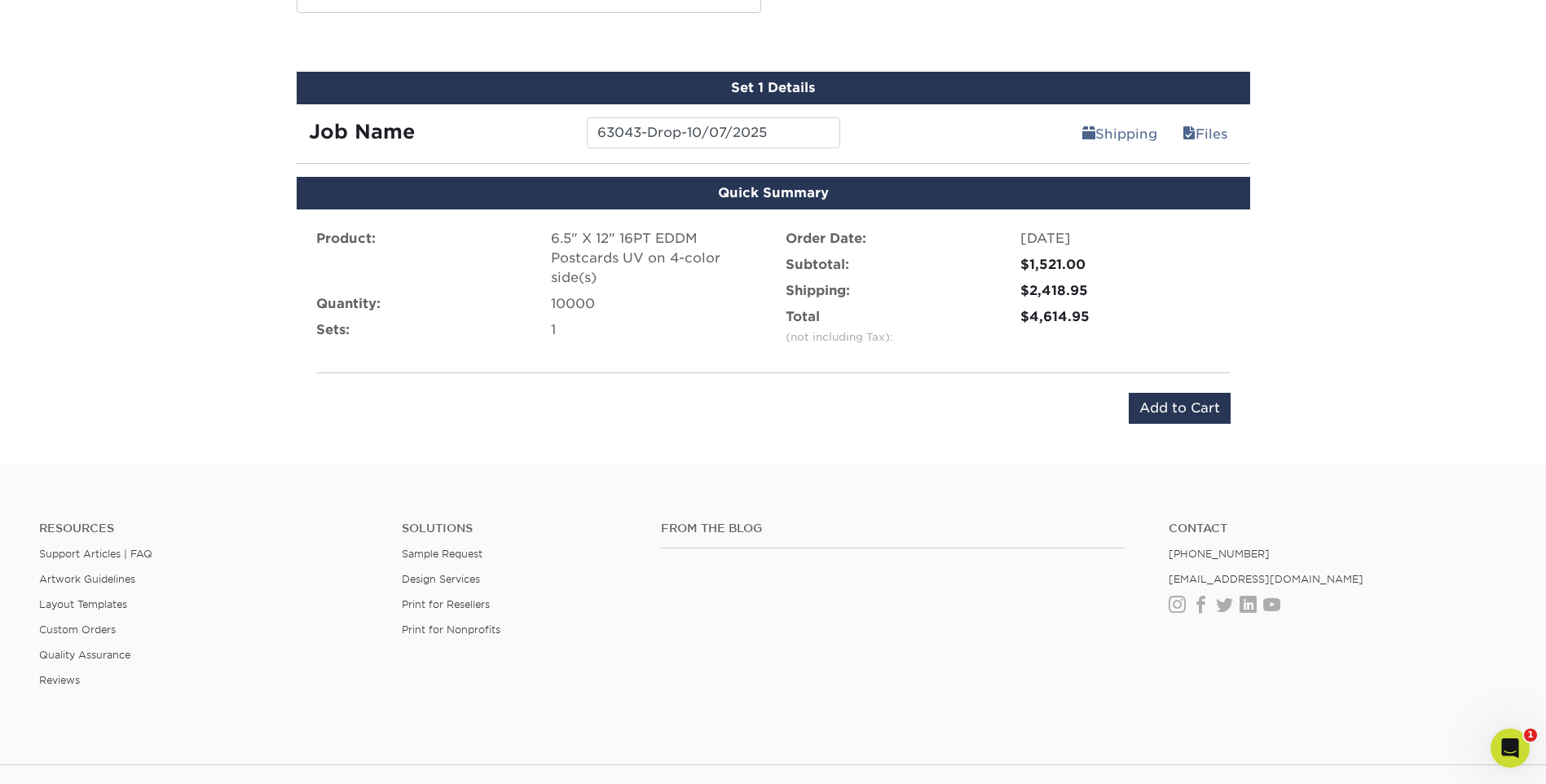
scroll to position [978, 0]
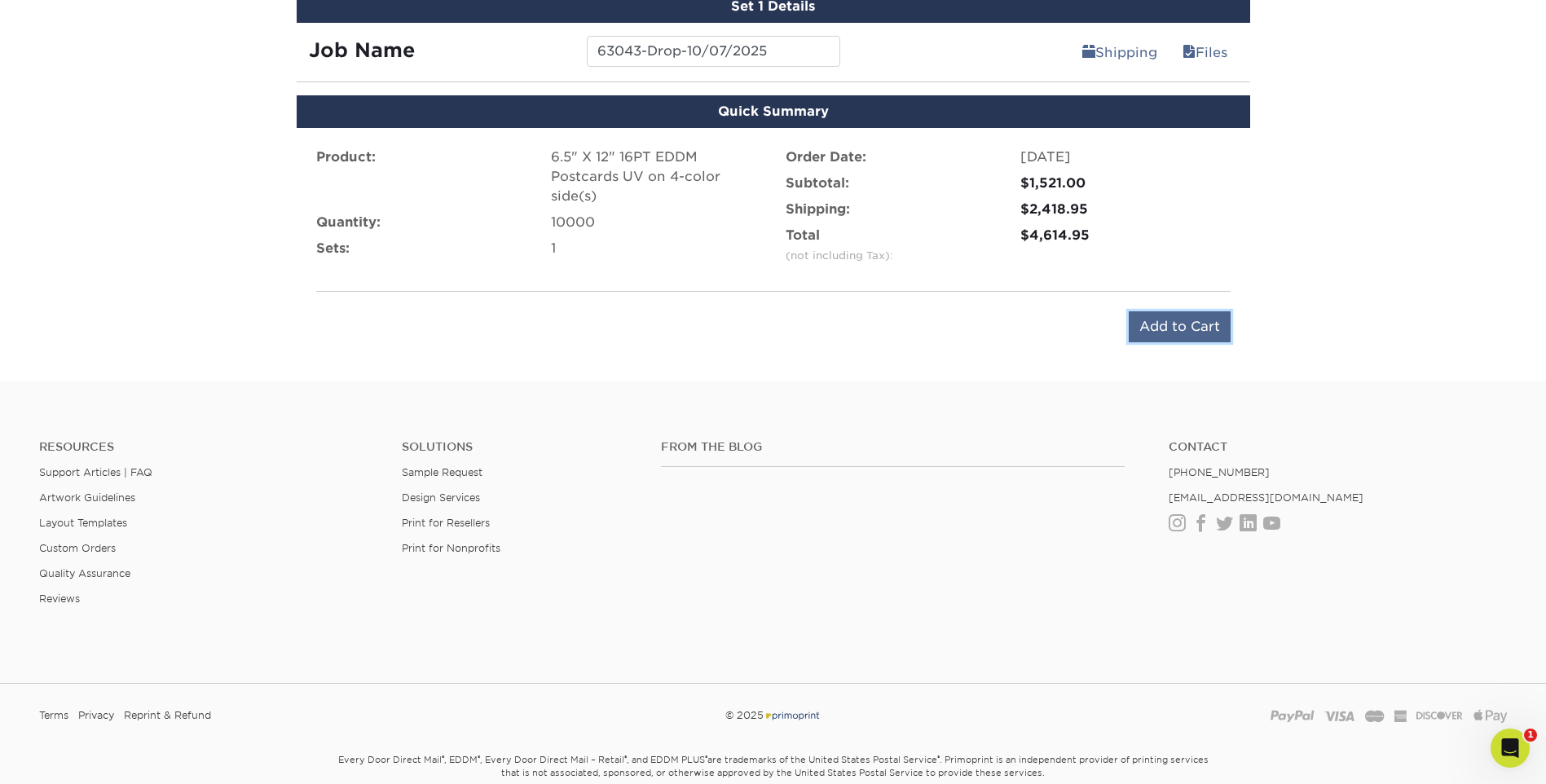
click at [1201, 321] on input "Add to Cart" at bounding box center [1180, 327] width 102 height 31
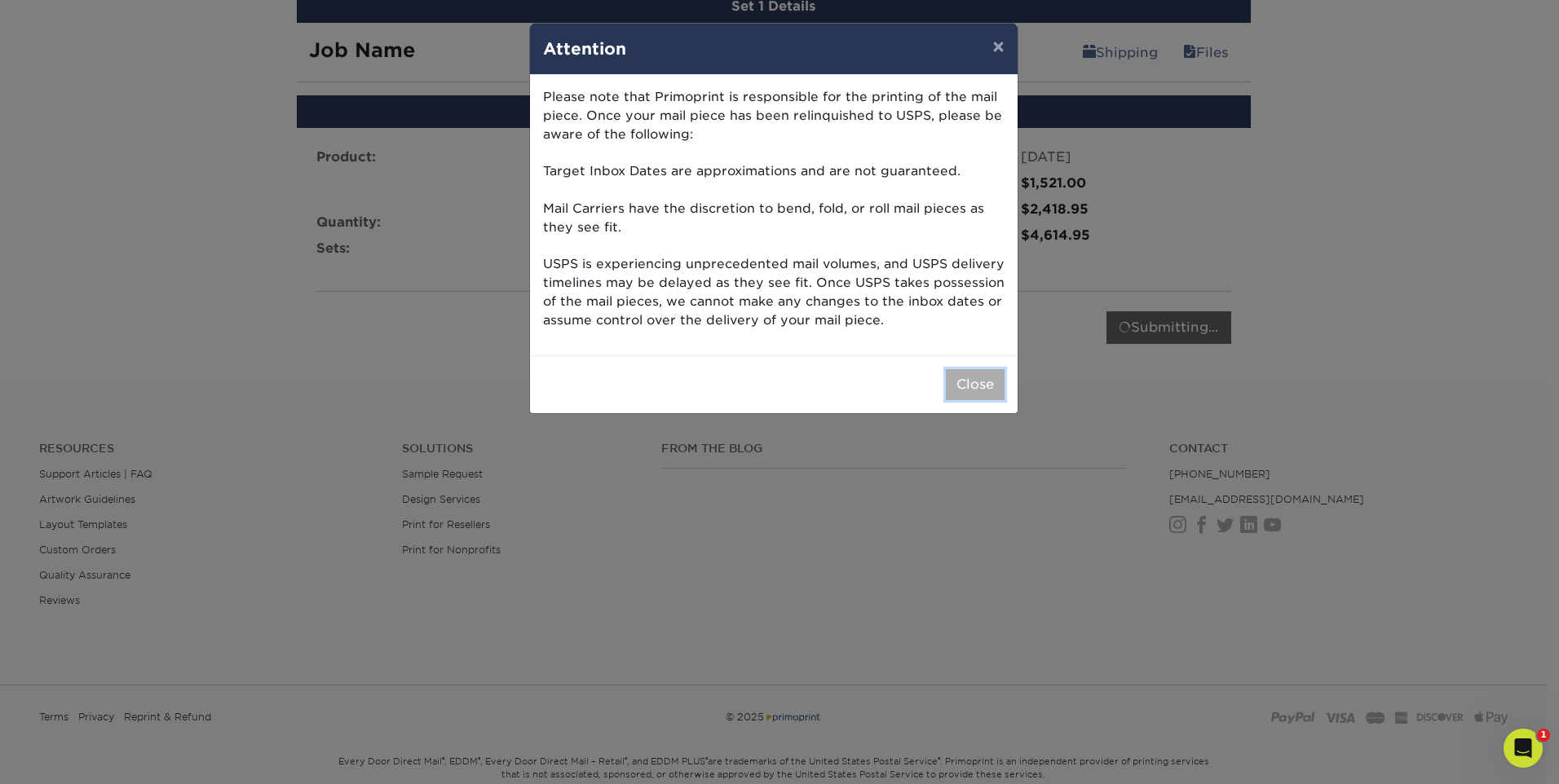
click at [983, 378] on button "Close" at bounding box center [975, 384] width 58 height 31
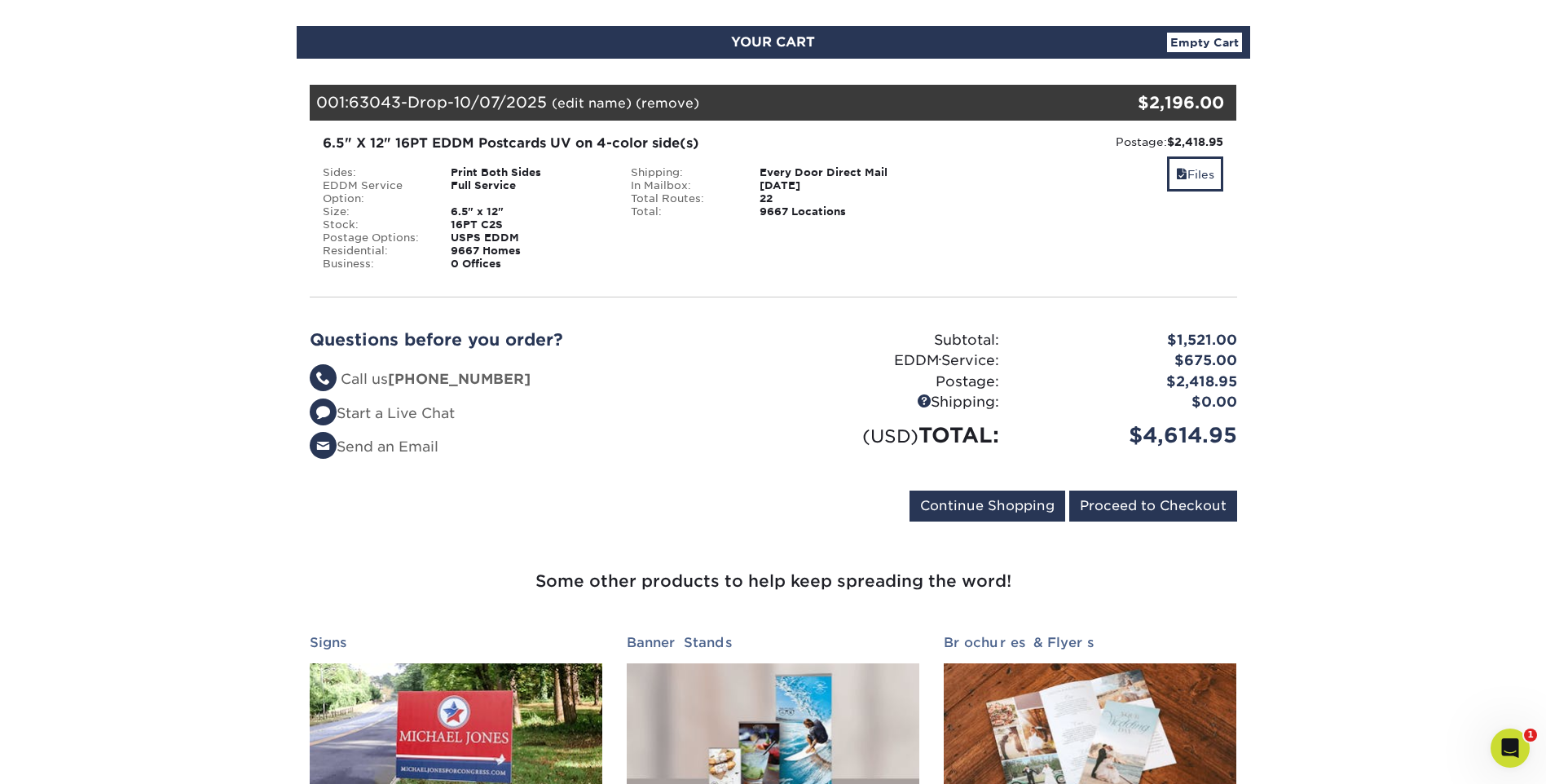
scroll to position [407, 0]
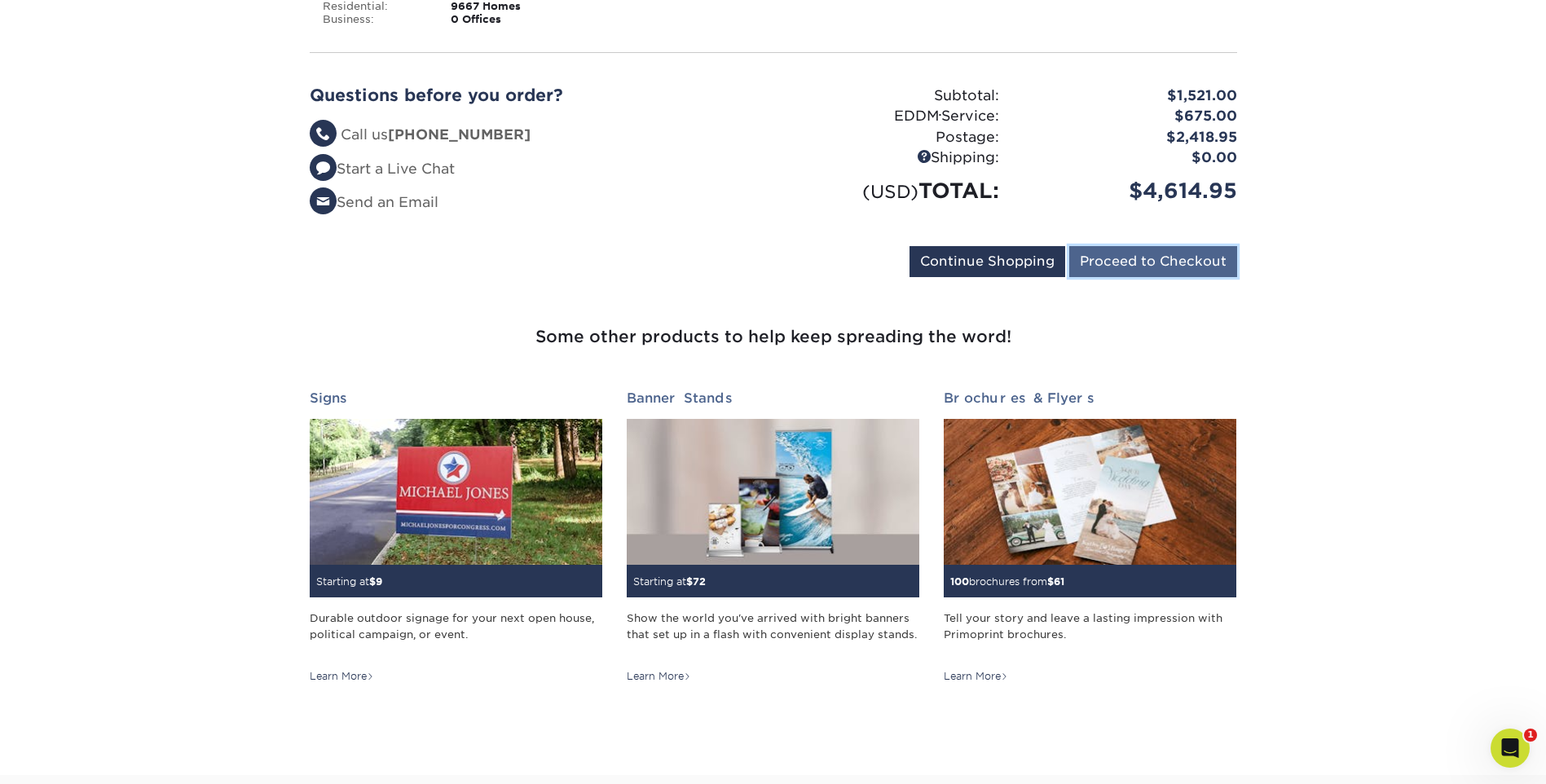
click at [1131, 262] on input "Proceed to Checkout" at bounding box center [1153, 261] width 168 height 31
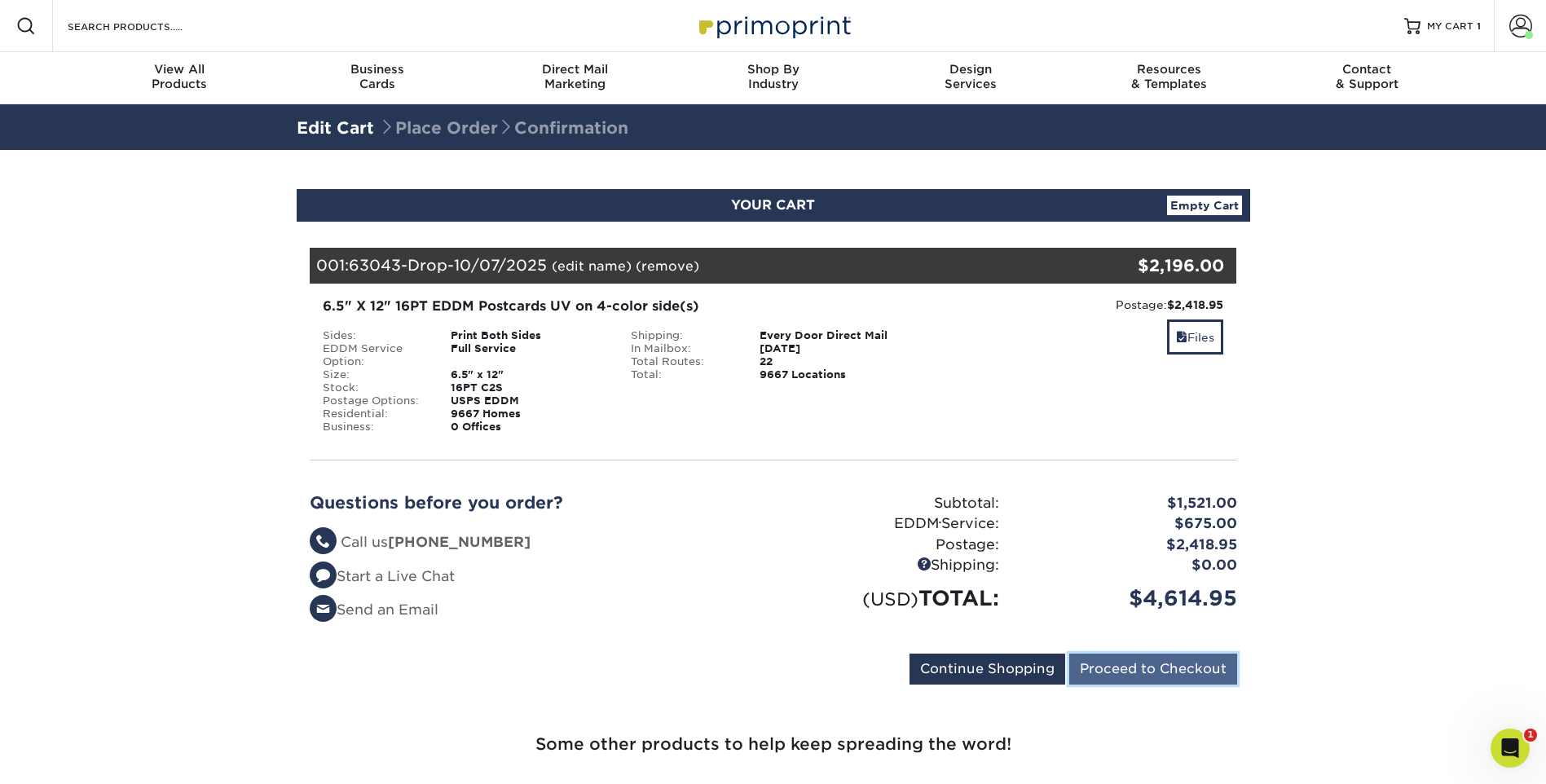
click at [1124, 666] on input "Proceed to Checkout" at bounding box center [1153, 668] width 168 height 31
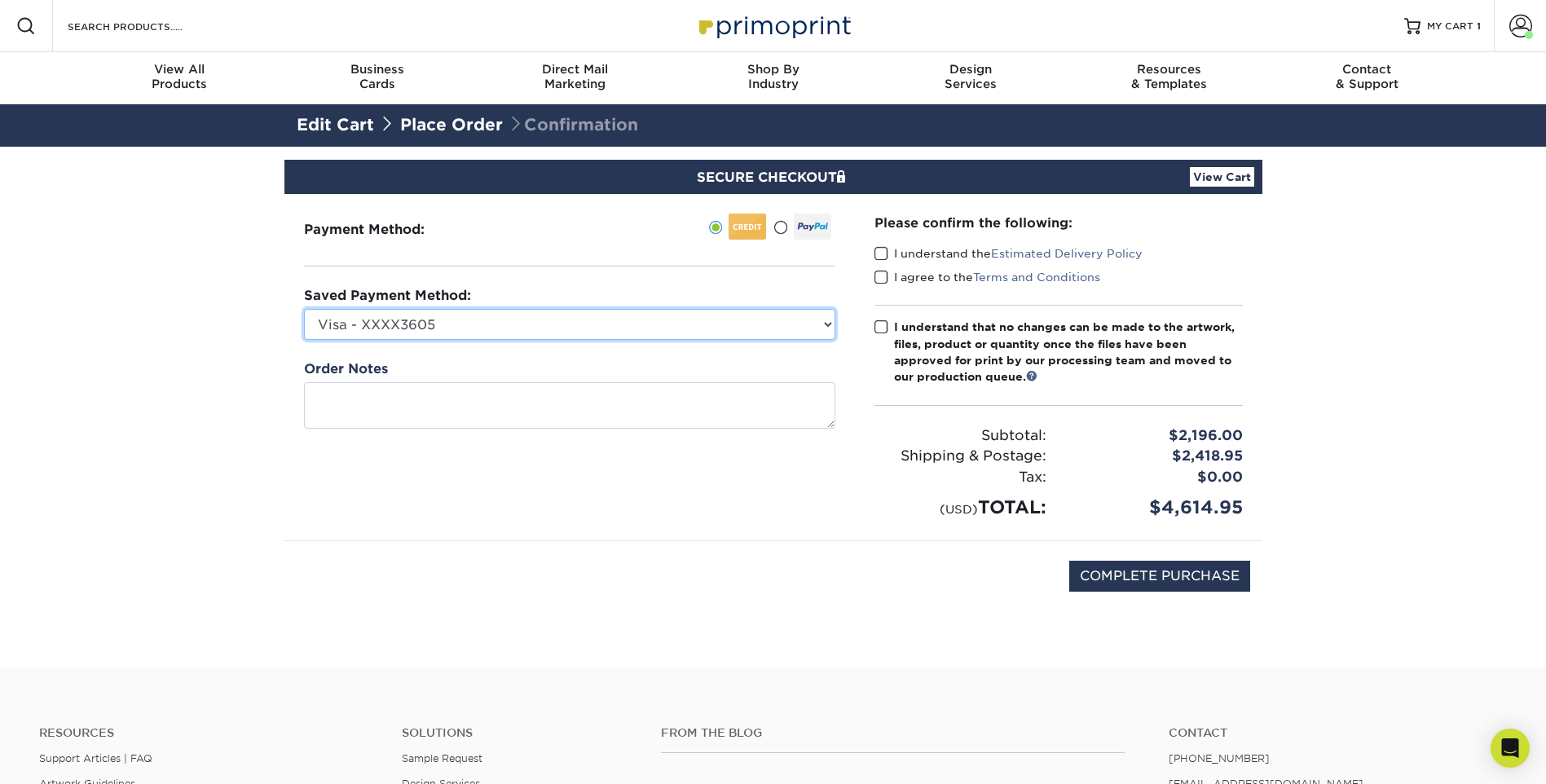
click at [493, 314] on select "Visa - XXXX3605 Visa - XXXX5661 Visa - XXXX7880 Visa - XXXX7269 Visa - XXXX2306…" at bounding box center [570, 324] width 531 height 31
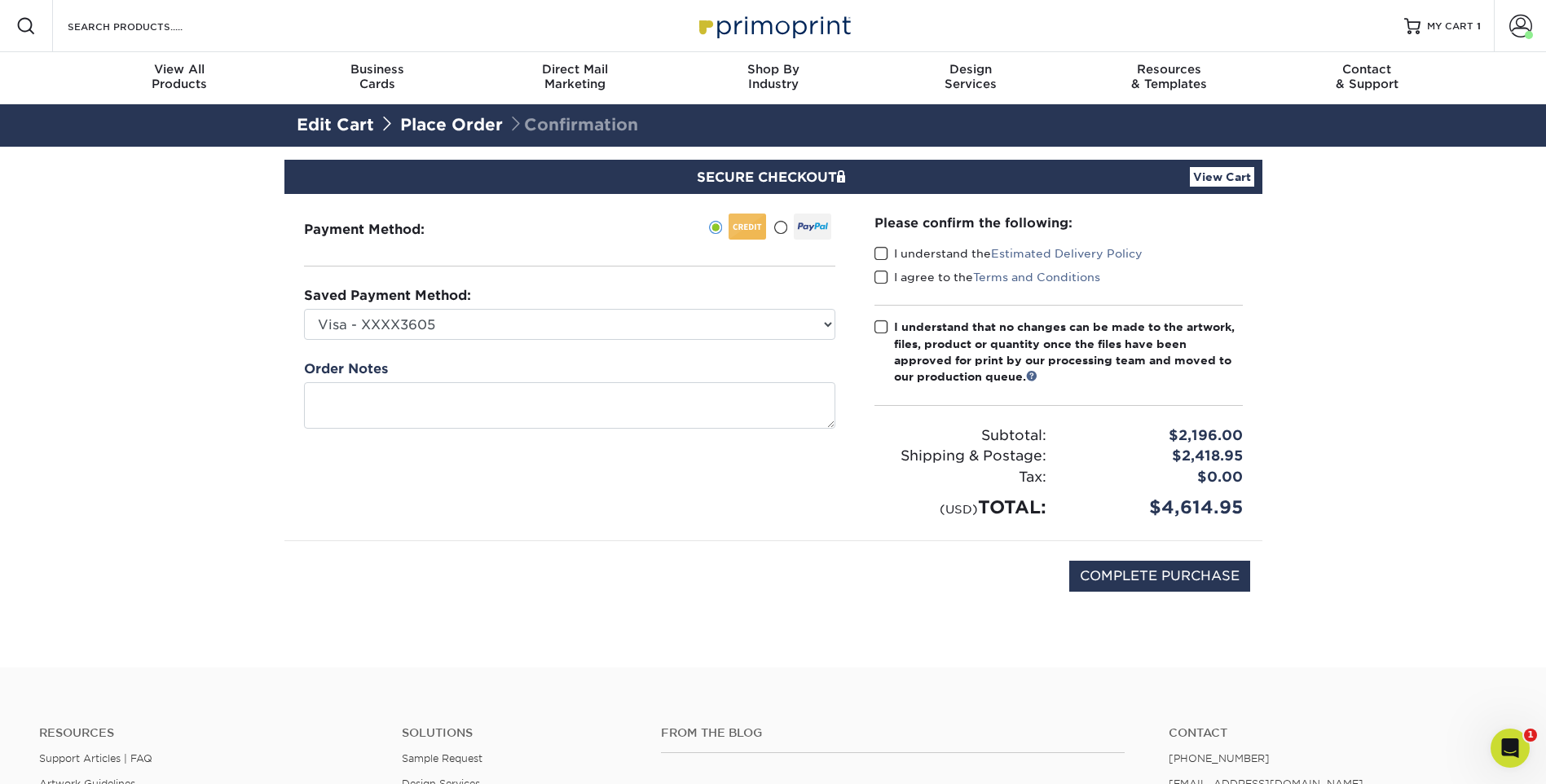
click at [730, 271] on div "Payment Method:" at bounding box center [570, 367] width 571 height 346
click at [505, 327] on select "Visa - XXXX3605 Visa - XXXX5661 Visa - XXXX7880 Visa - XXXX7269 Visa - XXXX2306…" at bounding box center [570, 324] width 531 height 31
click at [506, 327] on select "Visa - XXXX3605 Visa - XXXX5661 Visa - XXXX7880 Visa - XXXX7269 Visa - XXXX2306…" at bounding box center [570, 324] width 531 height 31
select select
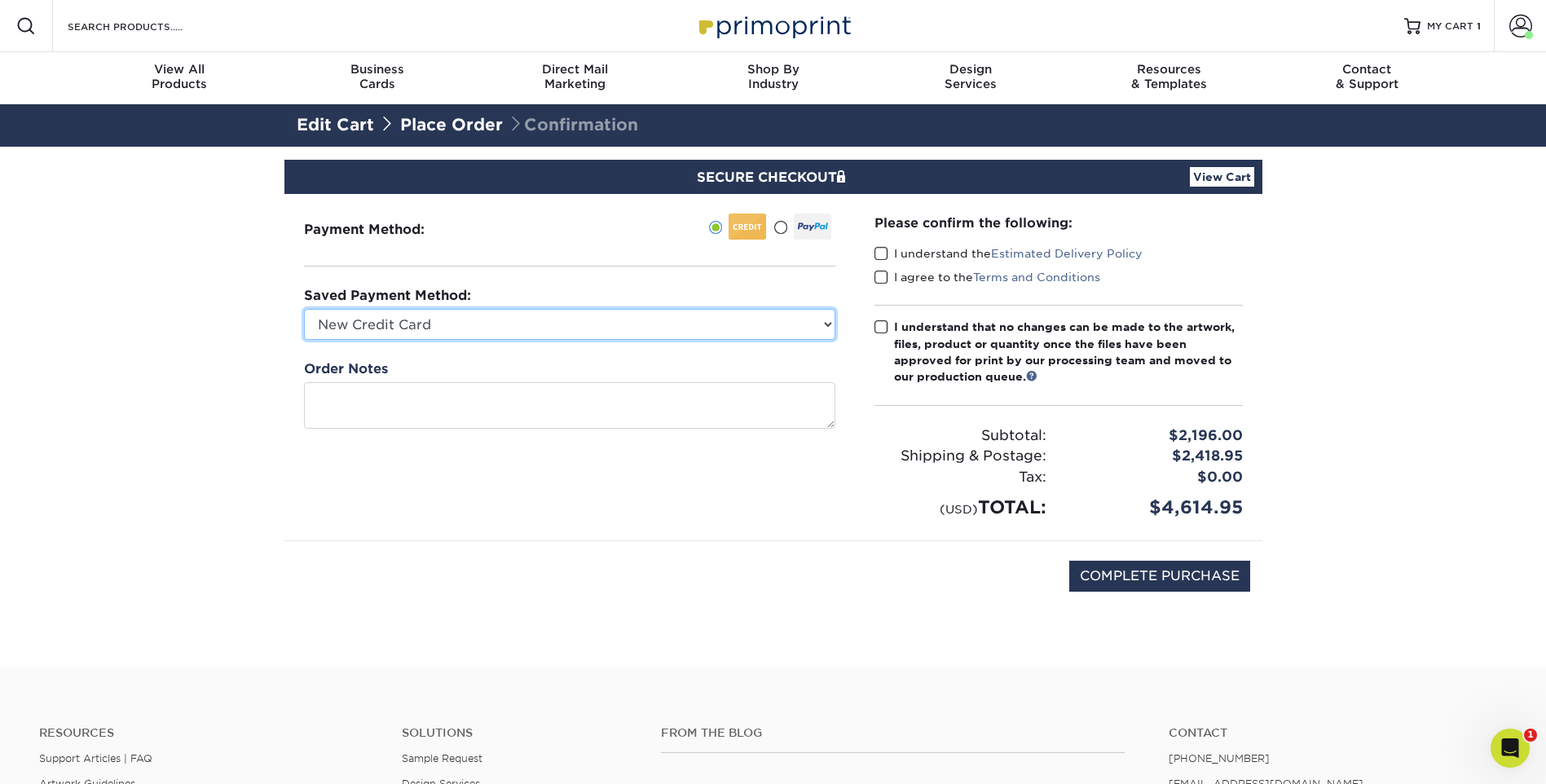
click at [304, 309] on select "Visa - XXXX3605 Visa - XXXX5661 Visa - XXXX7880 Visa - XXXX7269 Visa - XXXX2306…" at bounding box center [570, 324] width 531 height 31
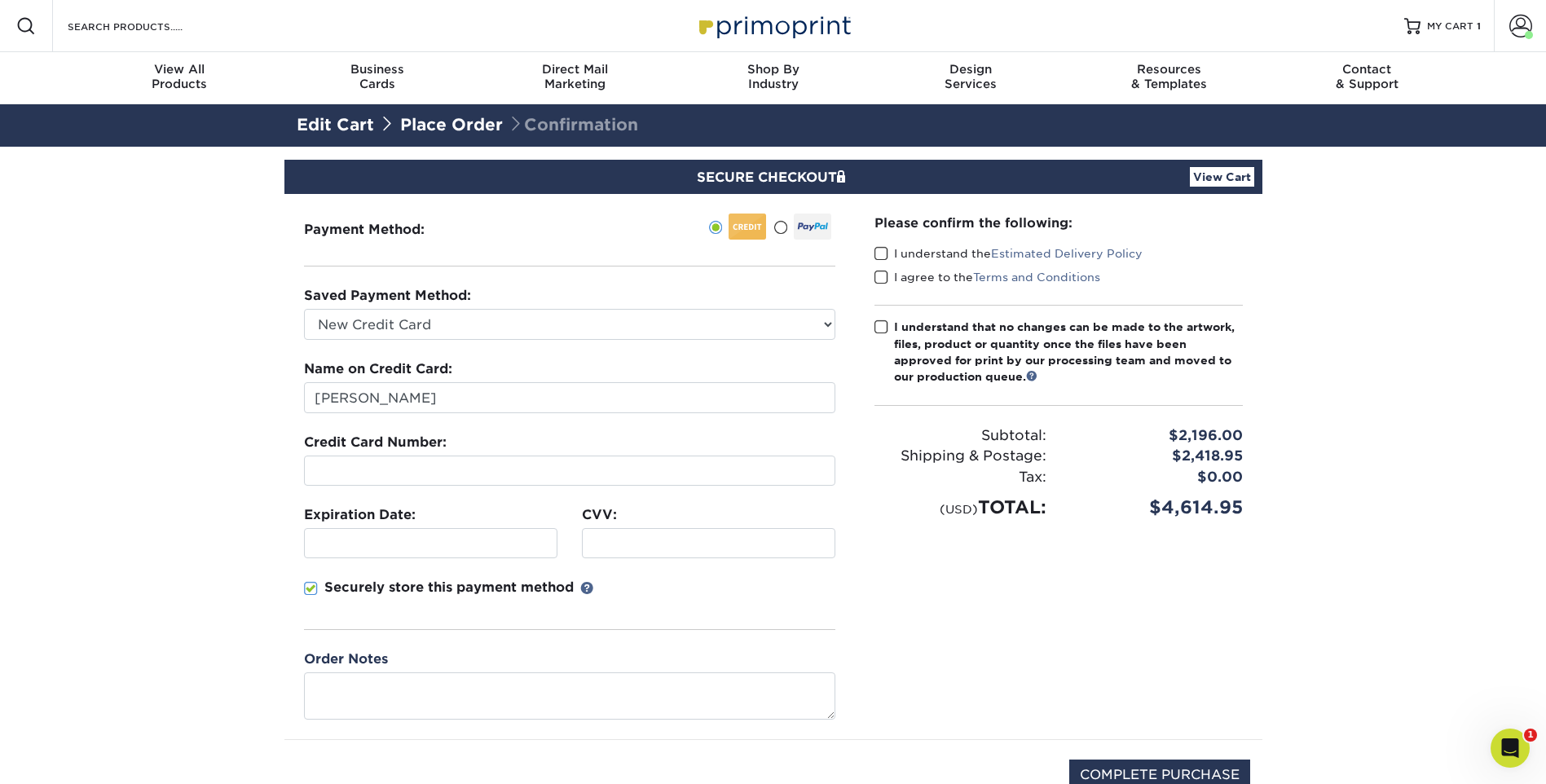
click at [700, 501] on fieldset "Name on Credit Card: [PERSON_NAME] Credit Card Number: Expiration Date: CVV:" at bounding box center [570, 504] width 531 height 290
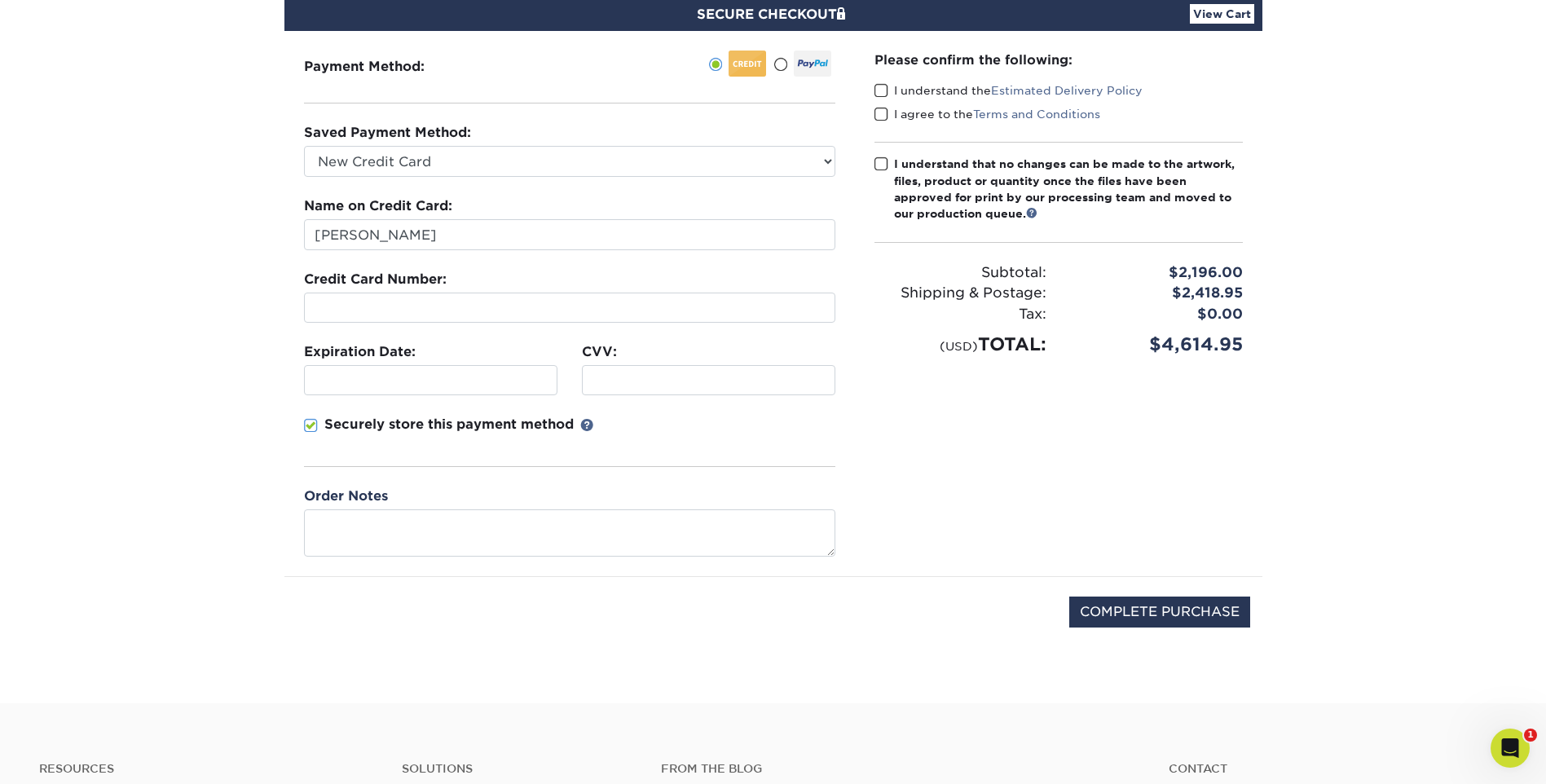
scroll to position [82, 0]
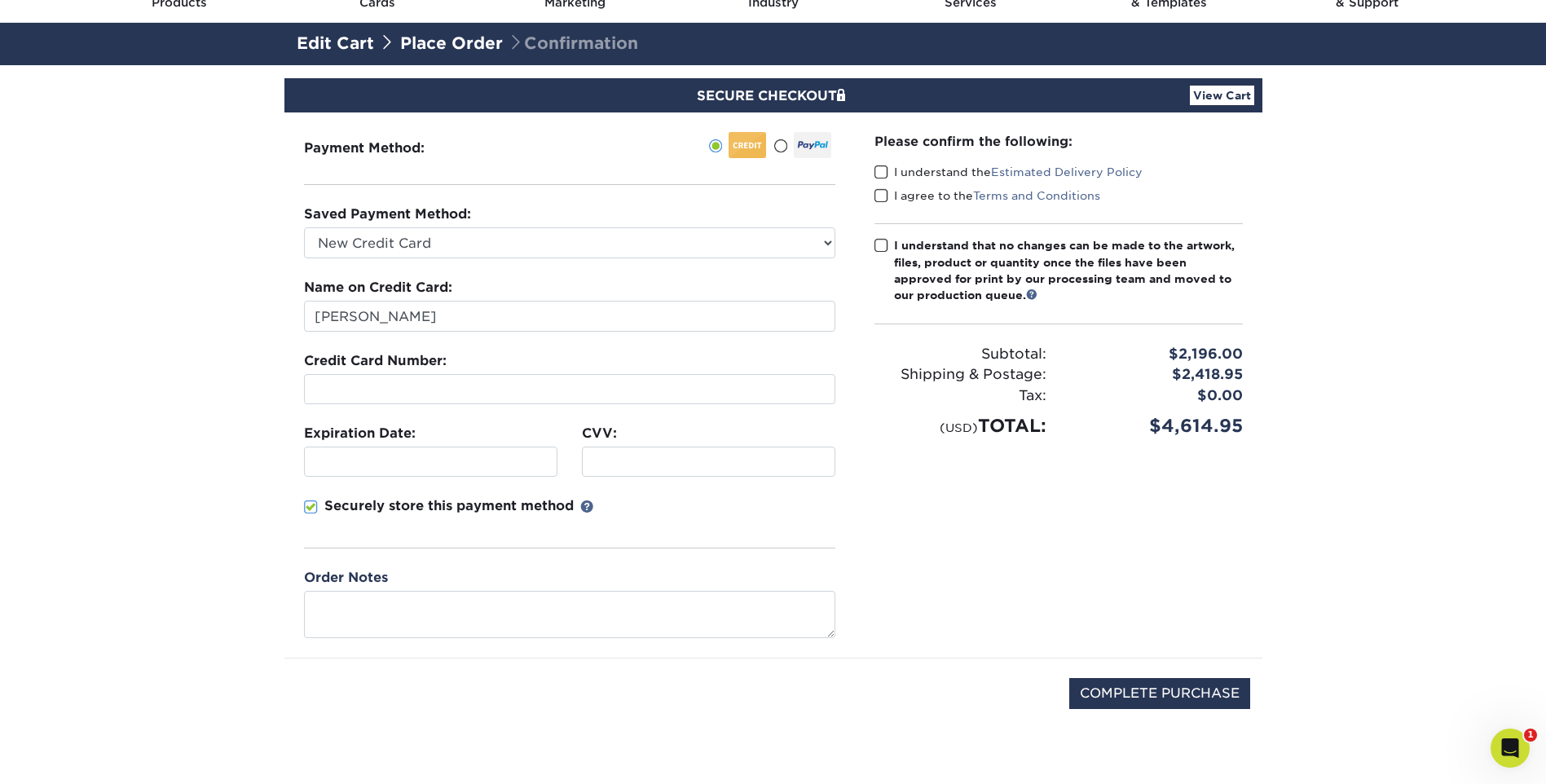
click at [879, 173] on span at bounding box center [881, 171] width 13 height 15
click at [0, 0] on input "I understand the Estimated Delivery Policy" at bounding box center [0, 0] width 0 height 0
click at [880, 196] on span at bounding box center [881, 196] width 13 height 15
click at [0, 0] on input "I agree to the Terms and Conditions" at bounding box center [0, 0] width 0 height 0
click at [887, 246] on span at bounding box center [881, 245] width 13 height 15
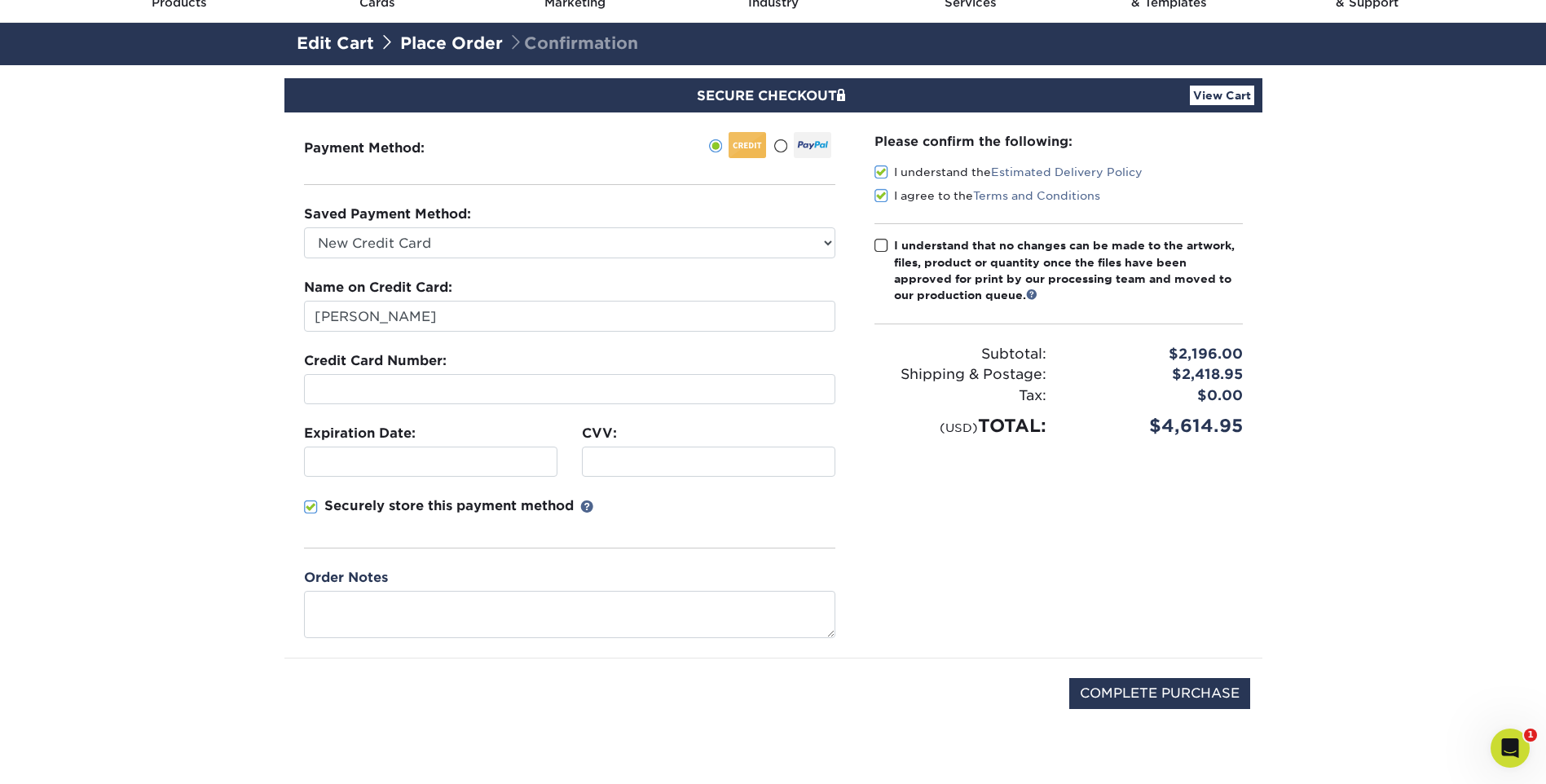
click at [0, 0] on input "I understand that no changes can be made to the artwork, files, product or quan…" at bounding box center [0, 0] width 0 height 0
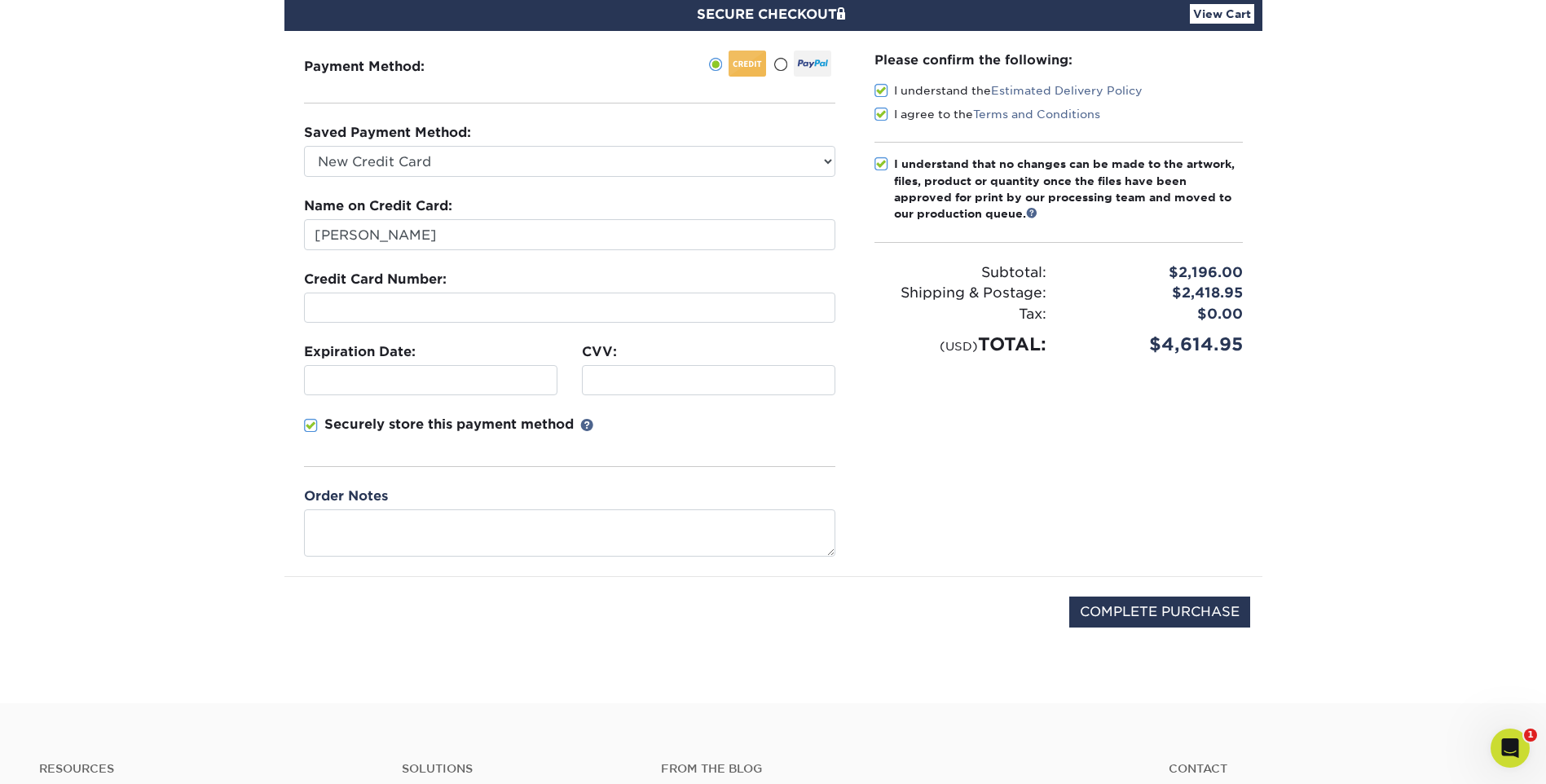
scroll to position [0, 0]
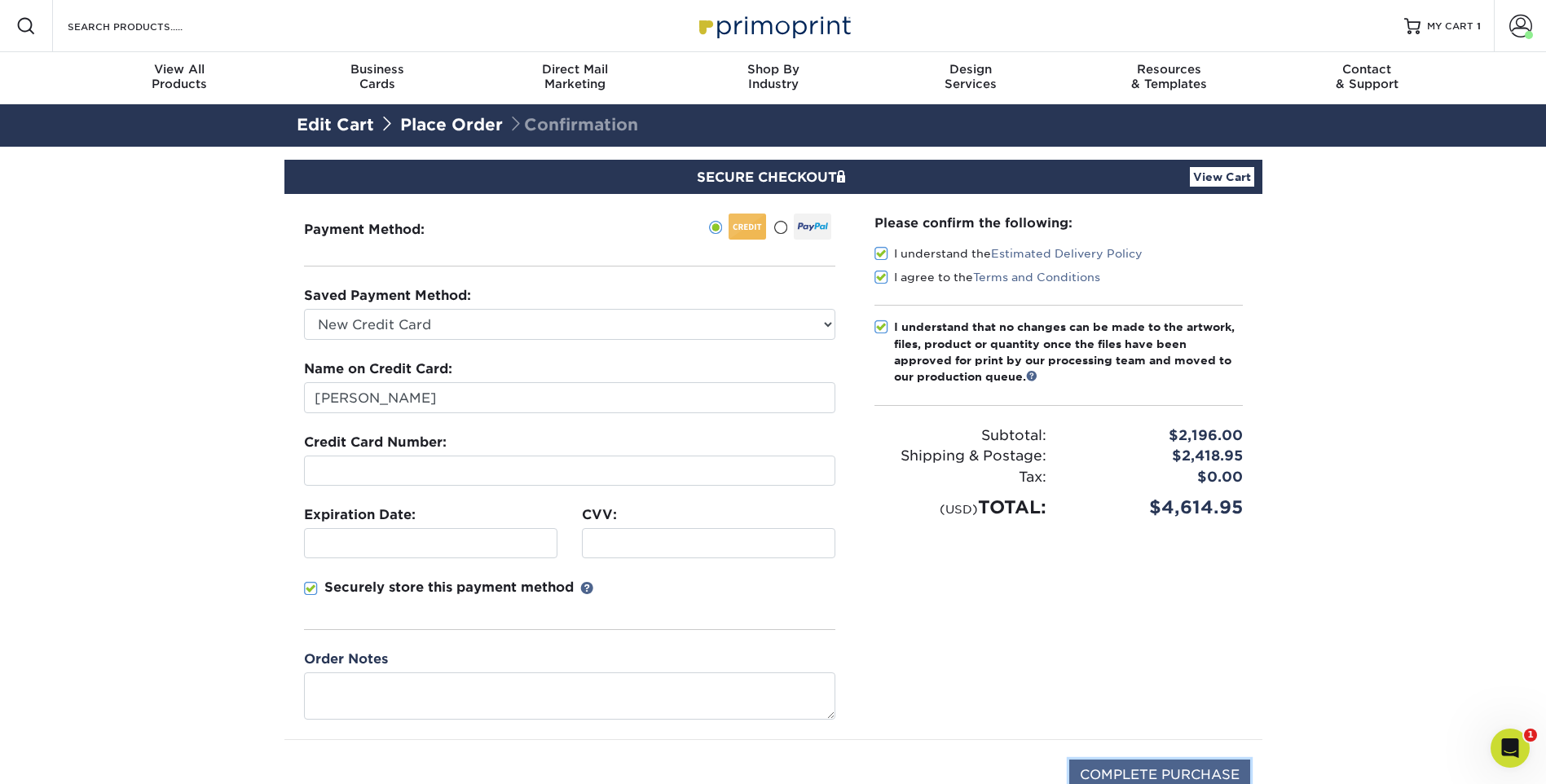
click at [1148, 760] on input "COMPLETE PURCHASE" at bounding box center [1160, 775] width 181 height 31
click at [708, 534] on div at bounding box center [709, 544] width 253 height 30
click at [1281, 601] on section "SECURE CHECKOUT View Cart Payment Method: Saved Payment Method:" at bounding box center [773, 526] width 1546 height 759
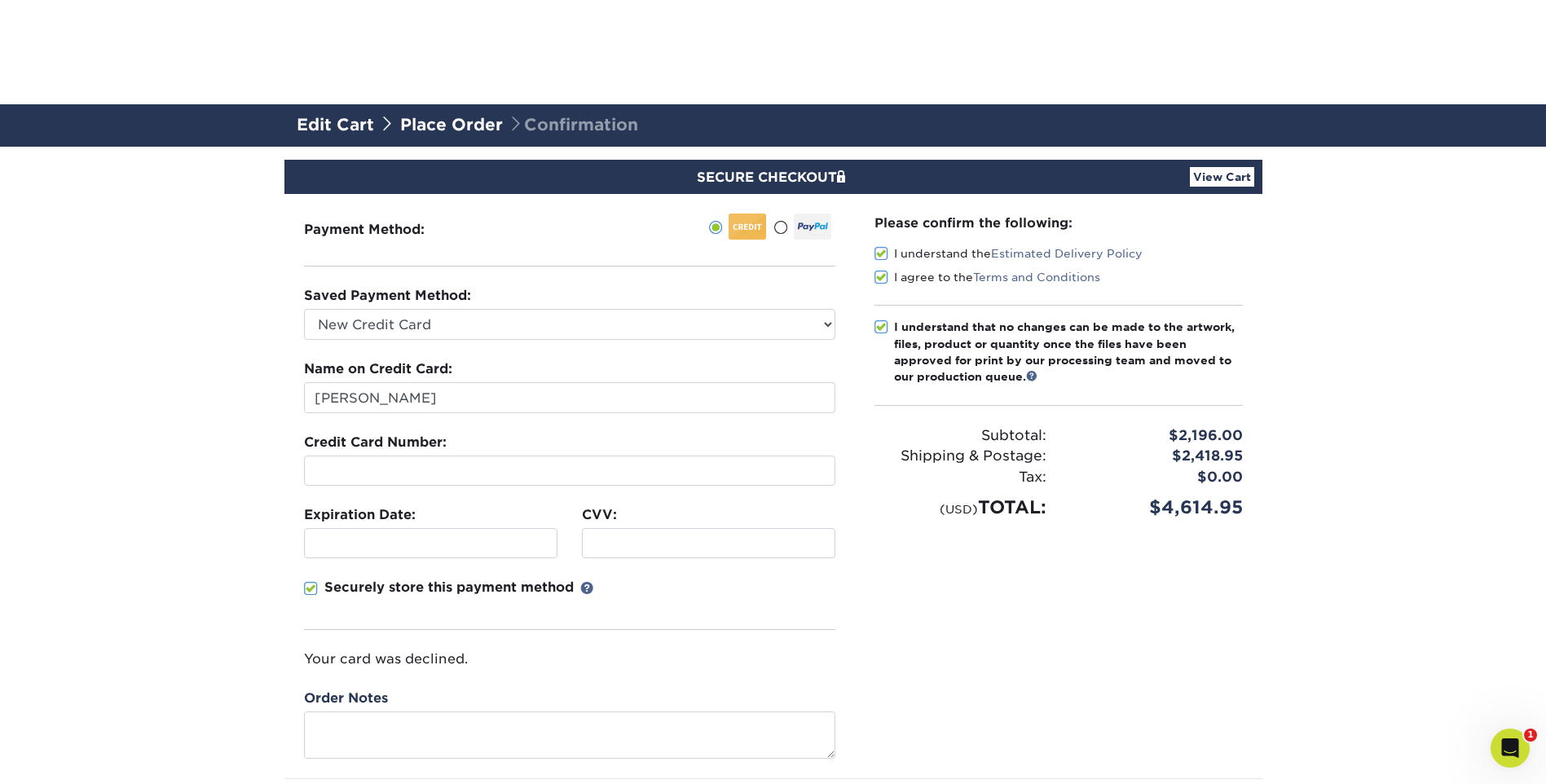
scroll to position [244, 0]
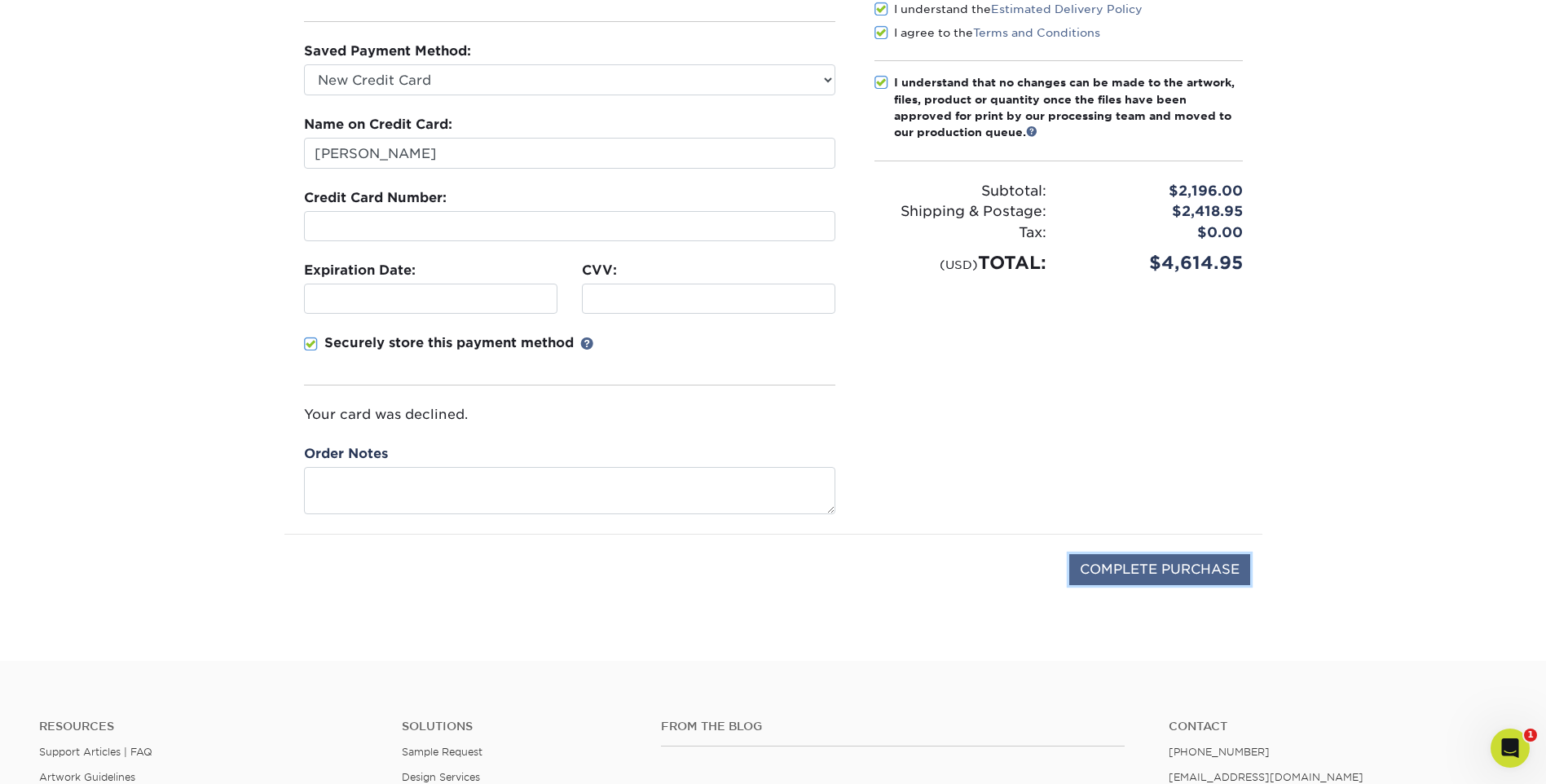
click at [1120, 565] on input "COMPLETE PURCHASE" at bounding box center [1160, 570] width 181 height 31
type input "PROCESSING, PLEASE WAIT..."
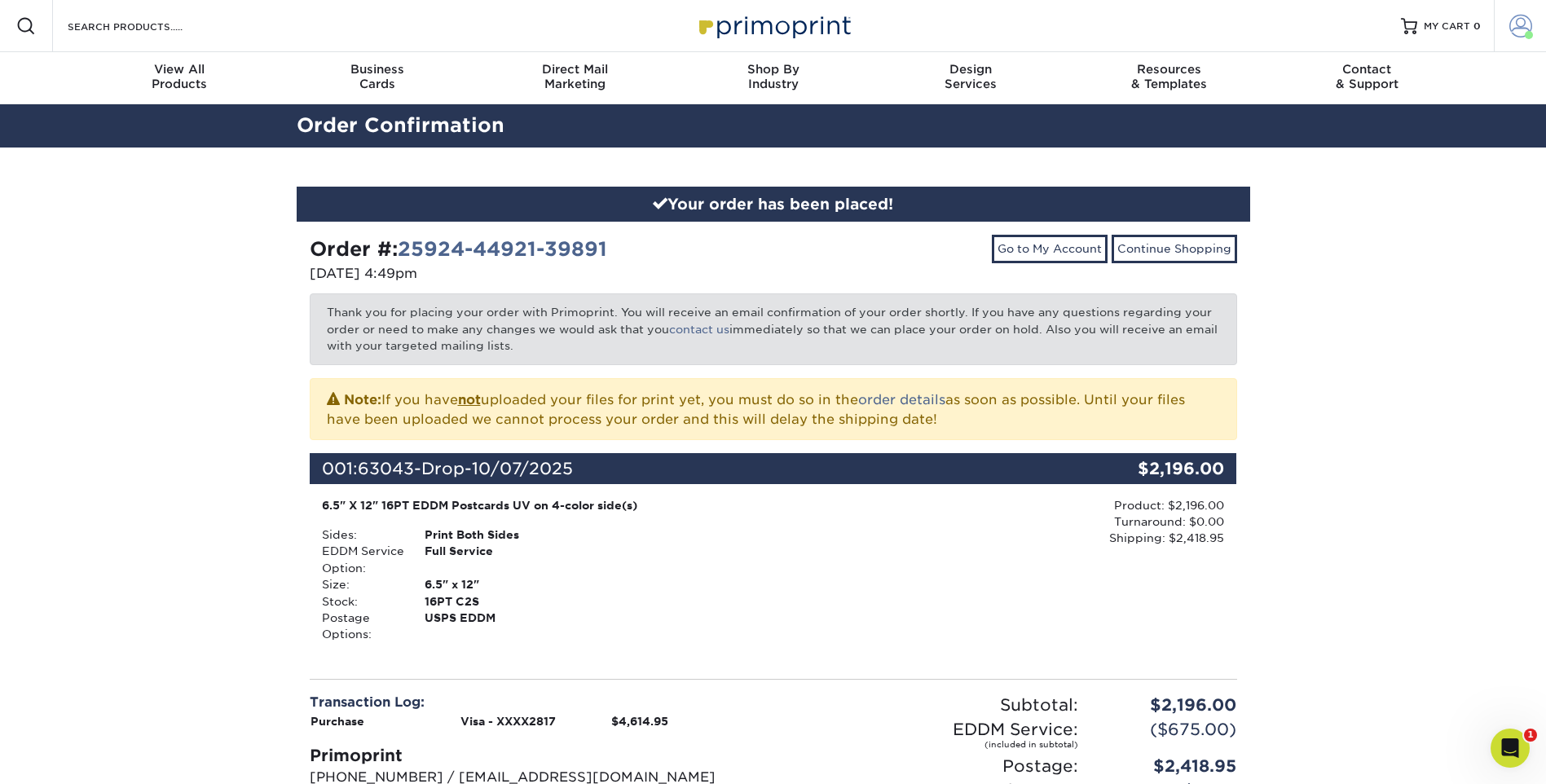
click at [1517, 26] on span at bounding box center [1520, 25] width 22 height 22
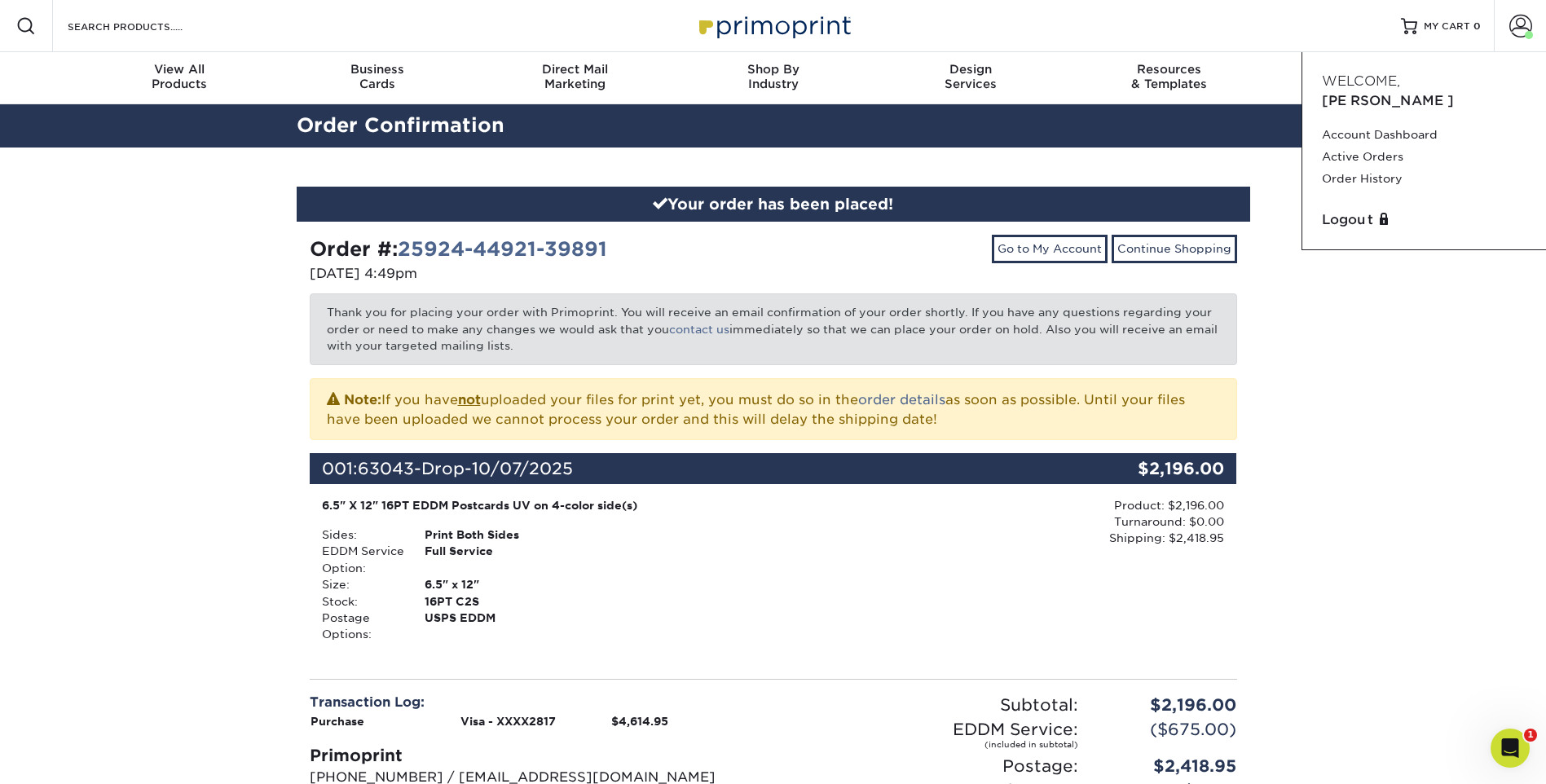
click at [1324, 375] on div "Your order has been placed! Order #: 25924-44921-39891 [DATE] 4:49pm Go to My A…" at bounding box center [773, 553] width 1546 height 813
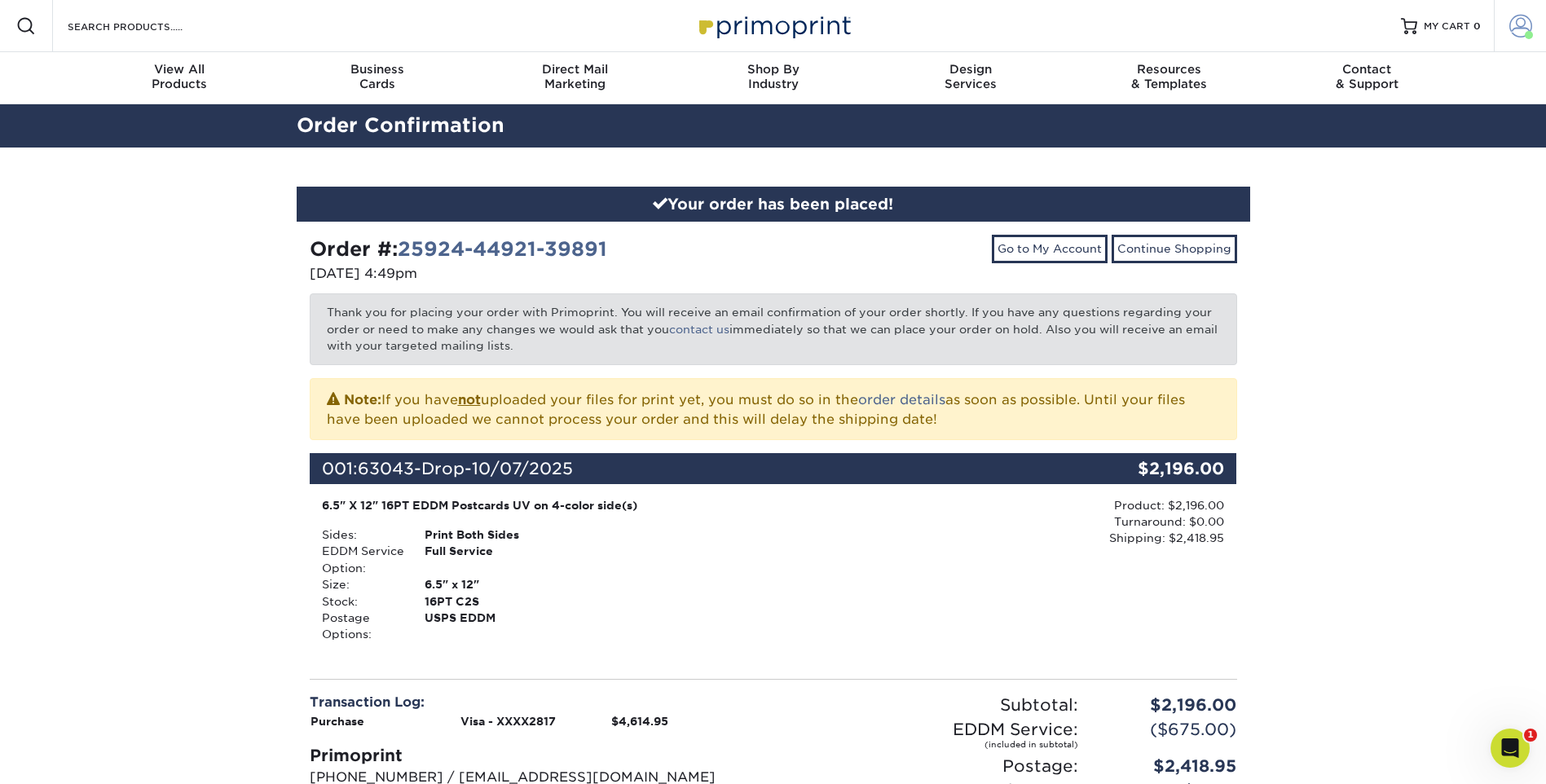
click at [1536, 35] on link "Account" at bounding box center [1520, 26] width 52 height 52
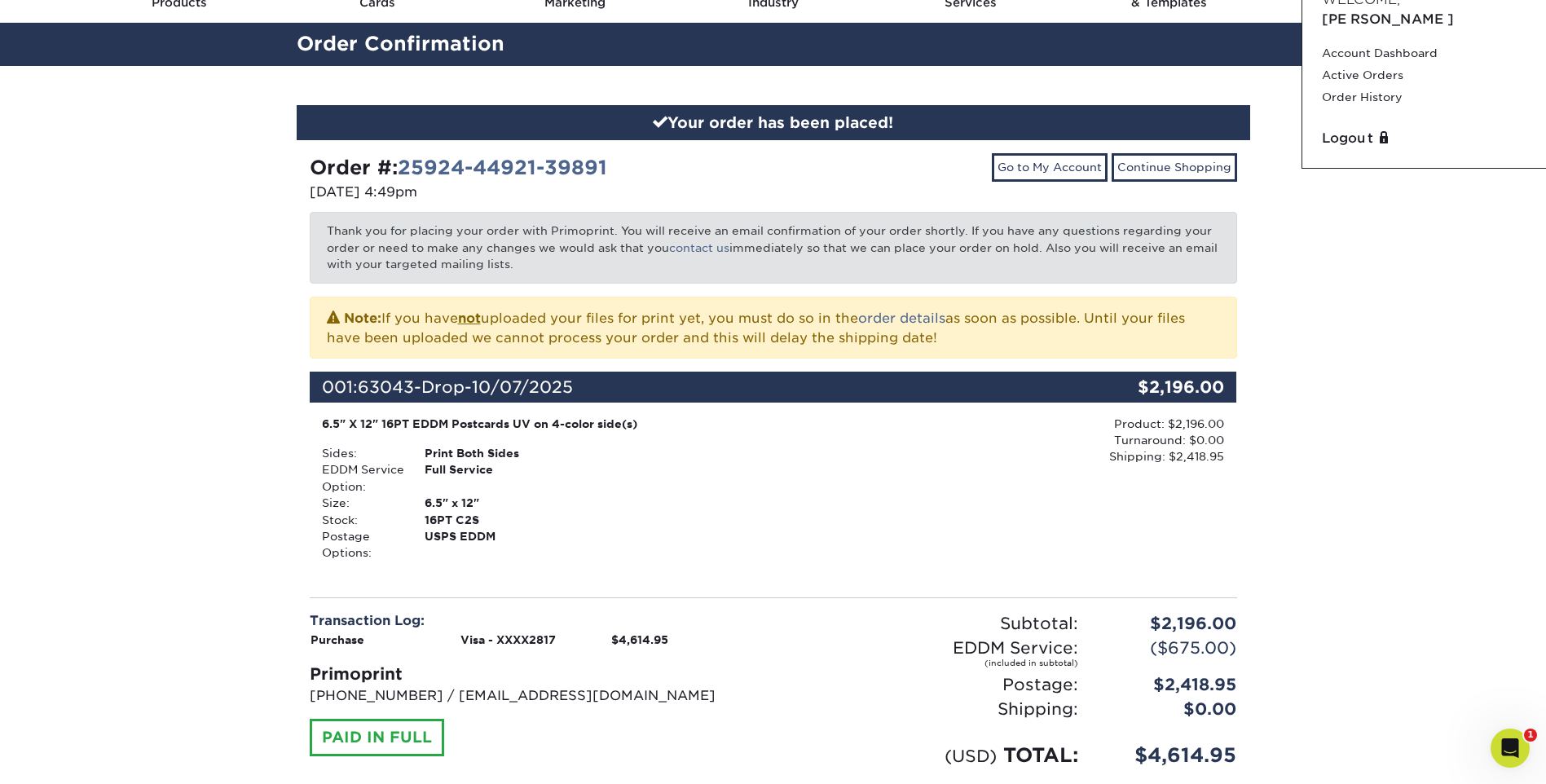
scroll to position [244, 0]
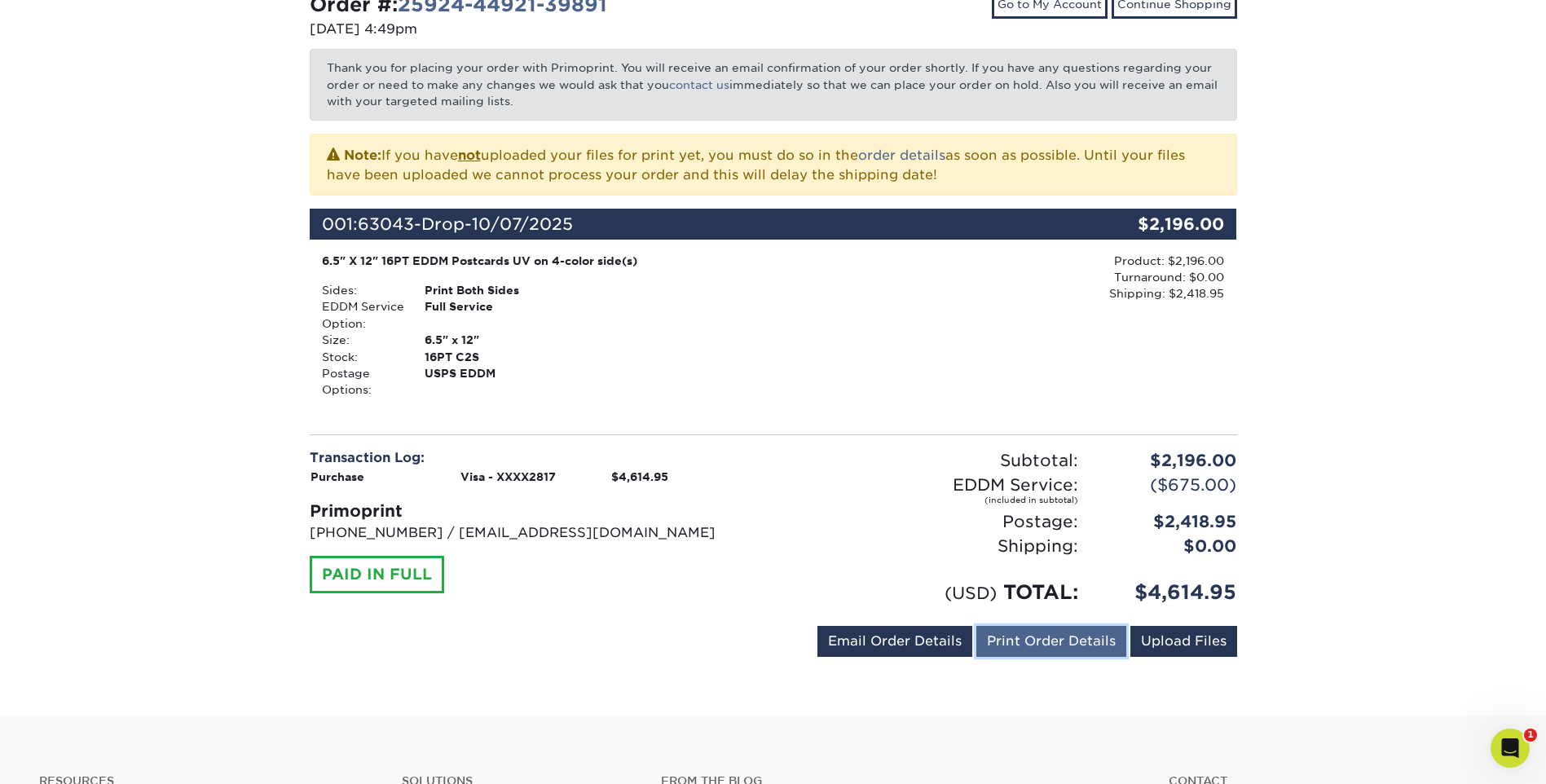
click at [1070, 637] on link "Print Order Details" at bounding box center [1051, 641] width 150 height 31
